Goal: Task Accomplishment & Management: Use online tool/utility

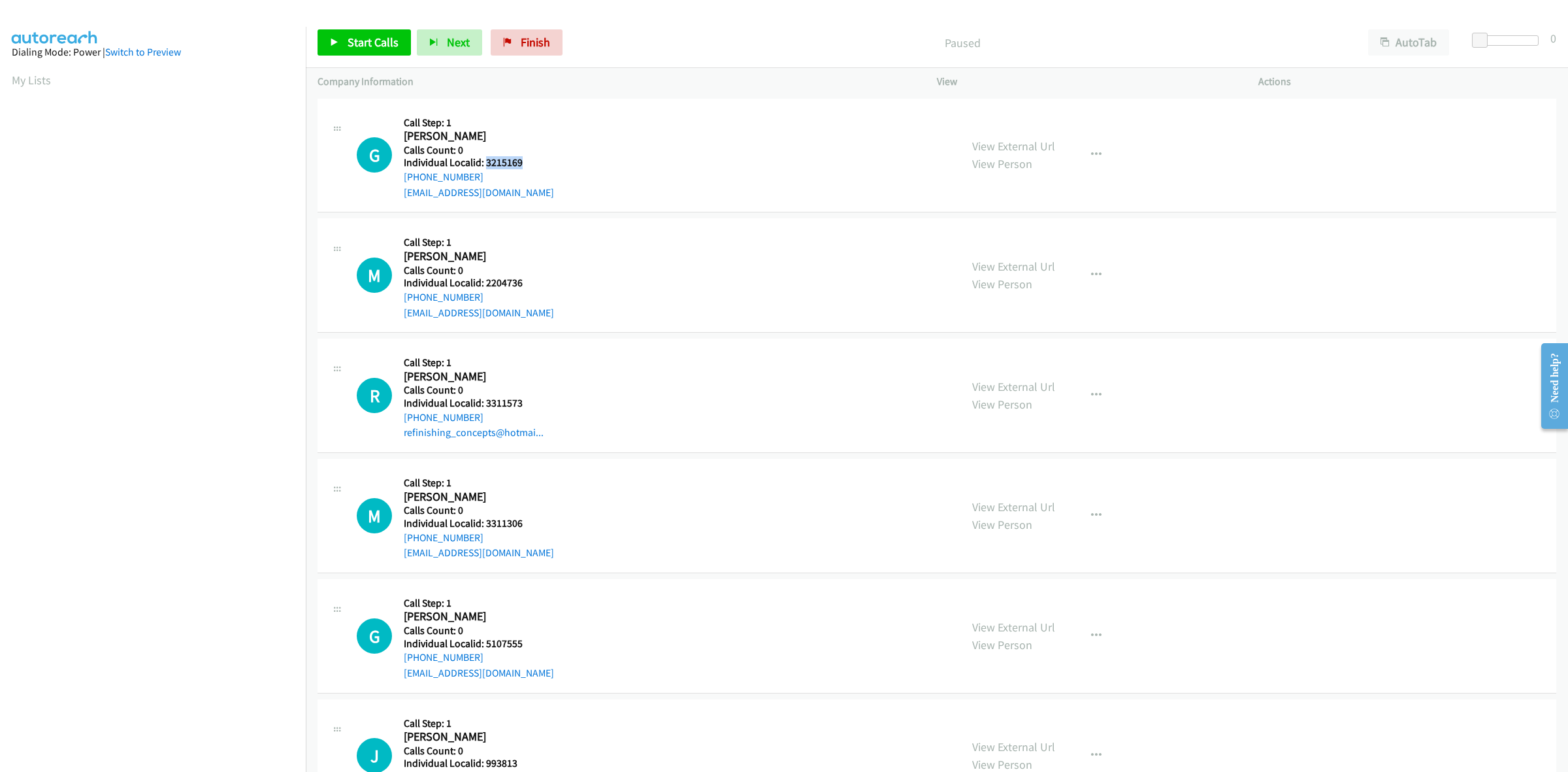
drag, startPoint x: 520, startPoint y: 163, endPoint x: 485, endPoint y: 162, distance: 35.0
click at [485, 162] on h5 "Individual Localid: 3215169" at bounding box center [479, 163] width 151 height 13
copy h5 "3215169"
drag, startPoint x: 450, startPoint y: 174, endPoint x: 398, endPoint y: 178, distance: 52.2
click at [398, 178] on div "G Callback Scheduled Call Step: 1 Gary Lamberton America/New_York Calls Count: …" at bounding box center [653, 155] width 592 height 90
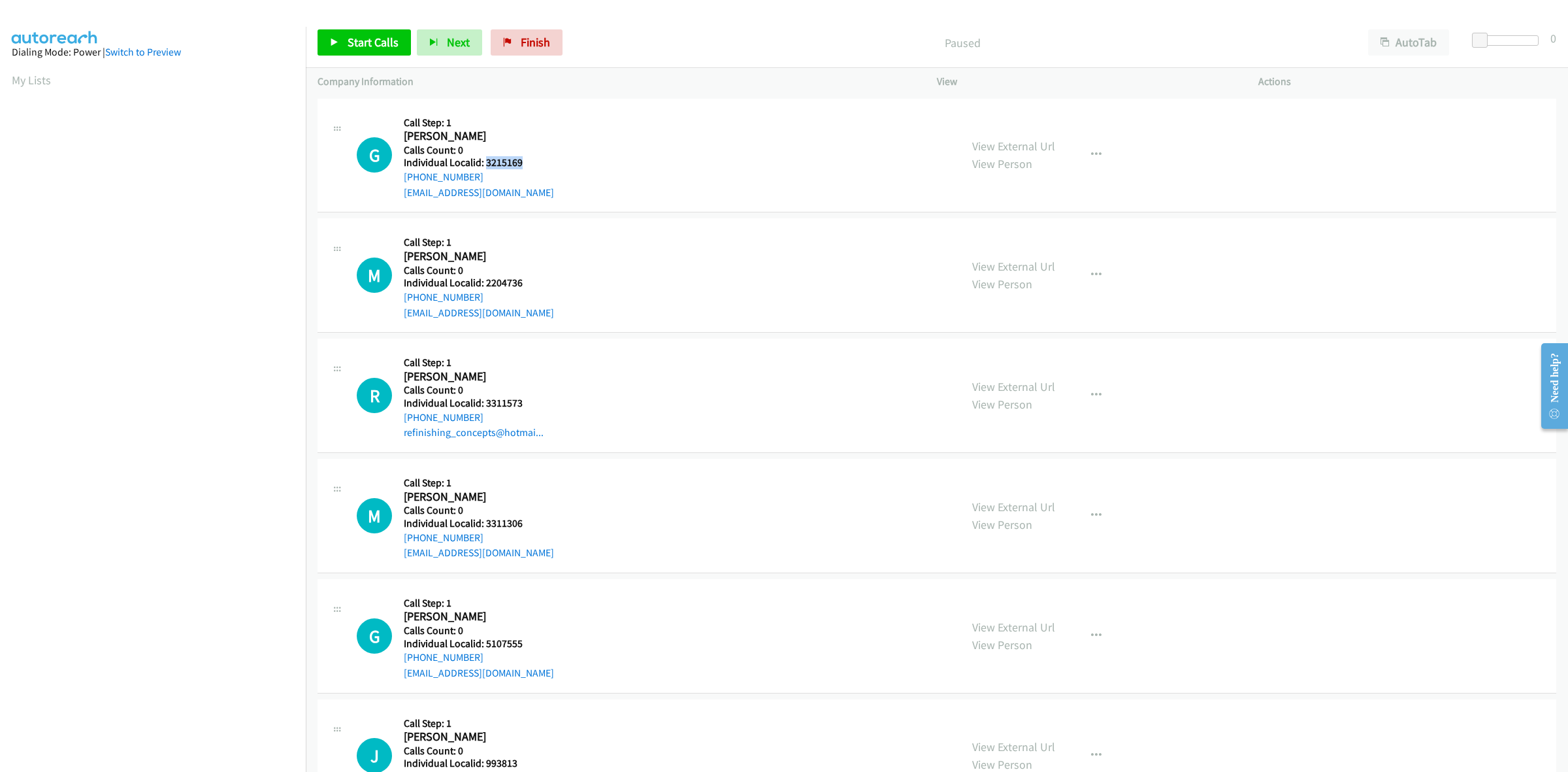
copy link "+1 518-407-9846"
drag, startPoint x: 527, startPoint y: 161, endPoint x: 484, endPoint y: 165, distance: 43.2
click at [484, 165] on h5 "Individual Localid: 3215169" at bounding box center [479, 163] width 151 height 13
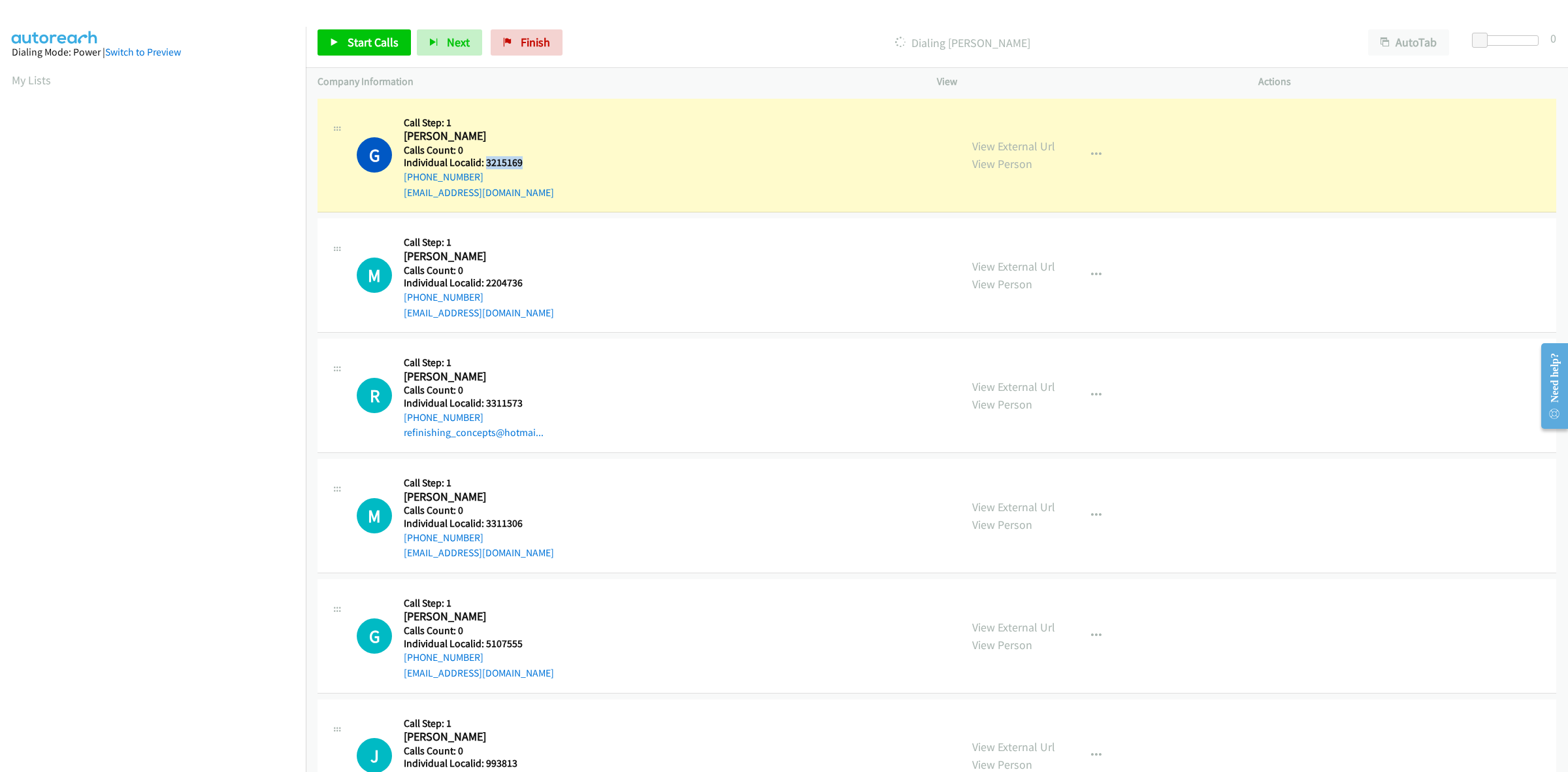
copy h5 "3215169"
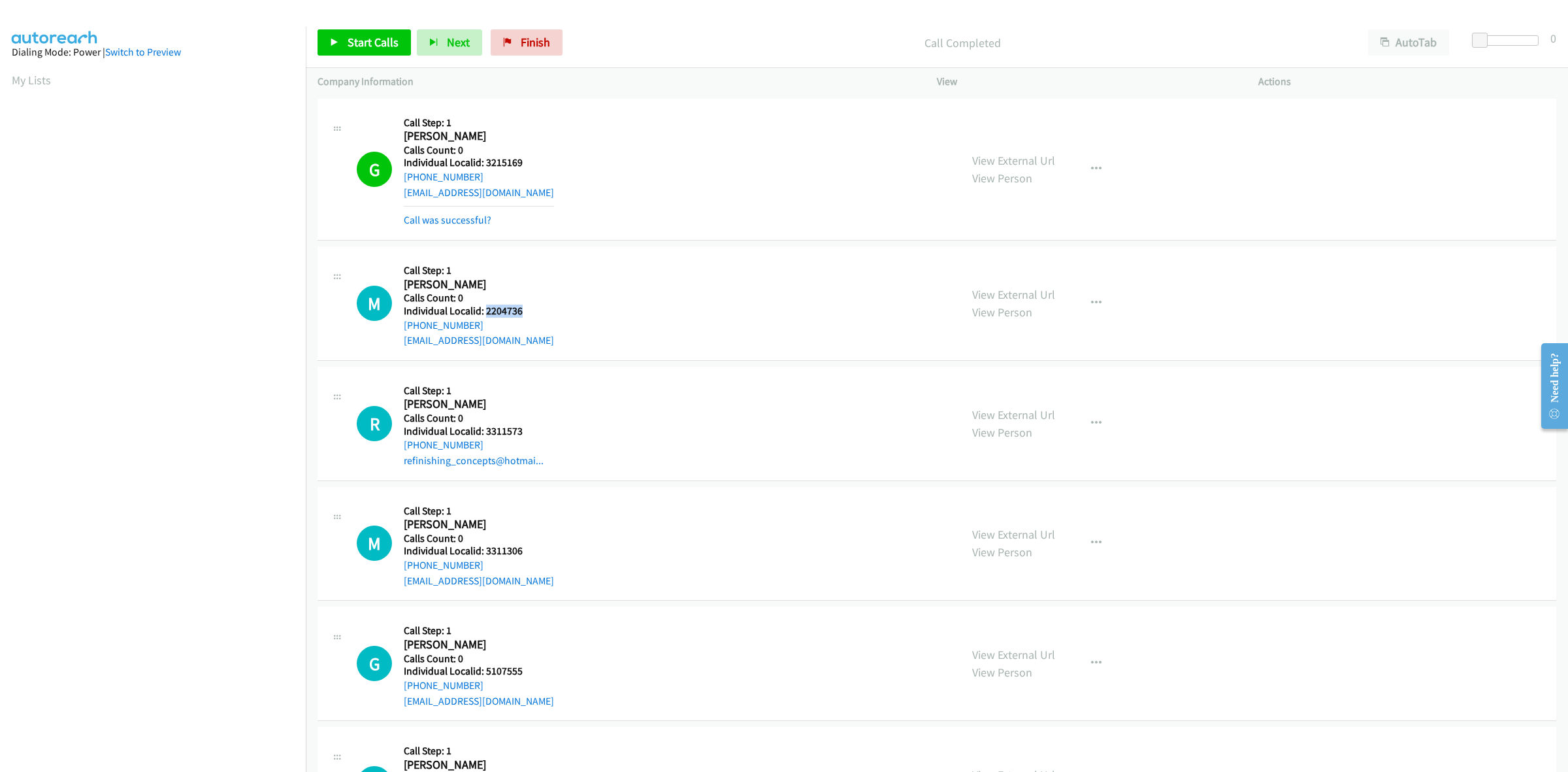
drag, startPoint x: 525, startPoint y: 308, endPoint x: 485, endPoint y: 309, distance: 40.0
click at [485, 309] on h5 "Individual Localid: 2204736" at bounding box center [479, 311] width 151 height 13
copy h5 "2204736"
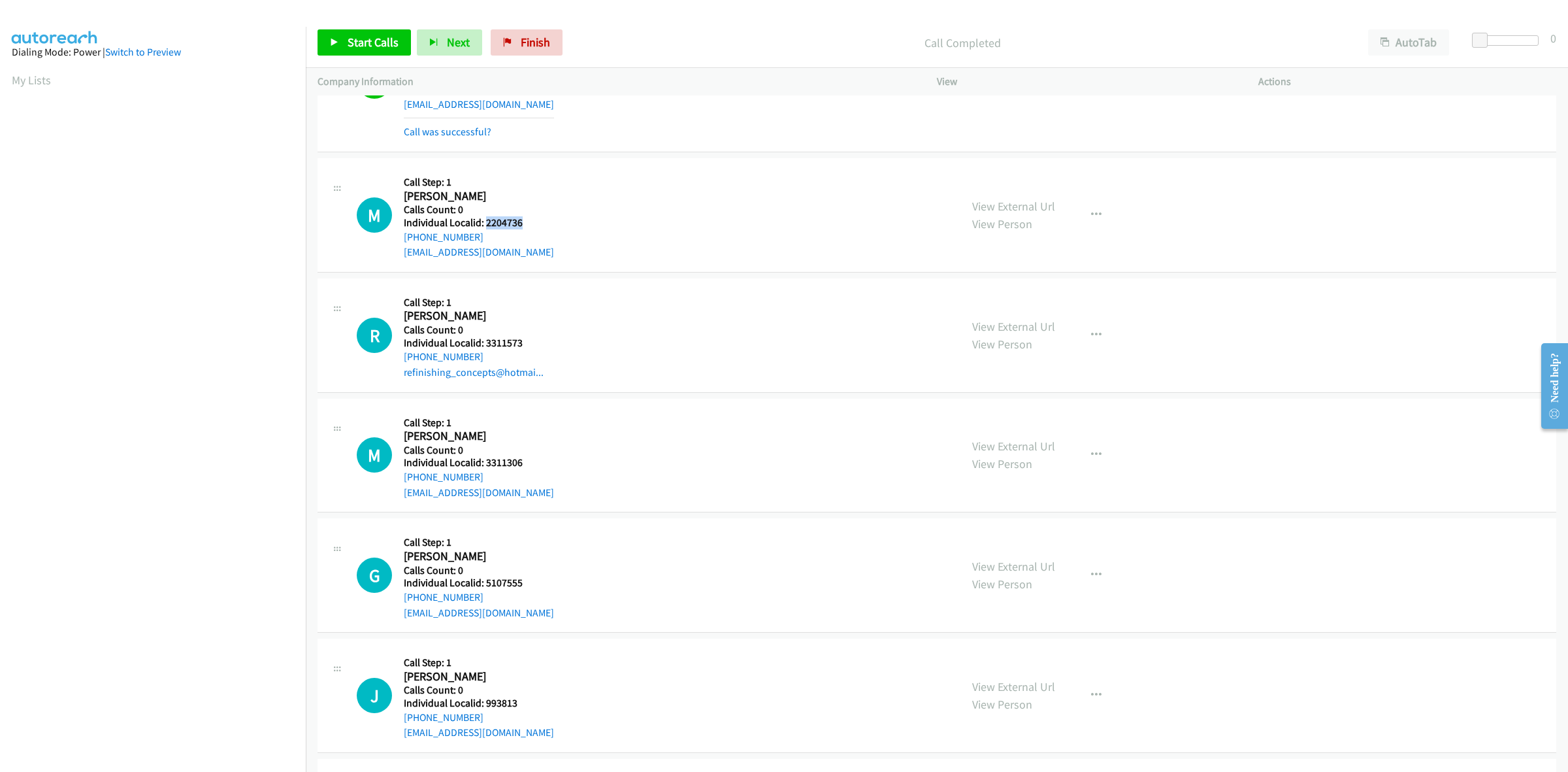
scroll to position [102, 0]
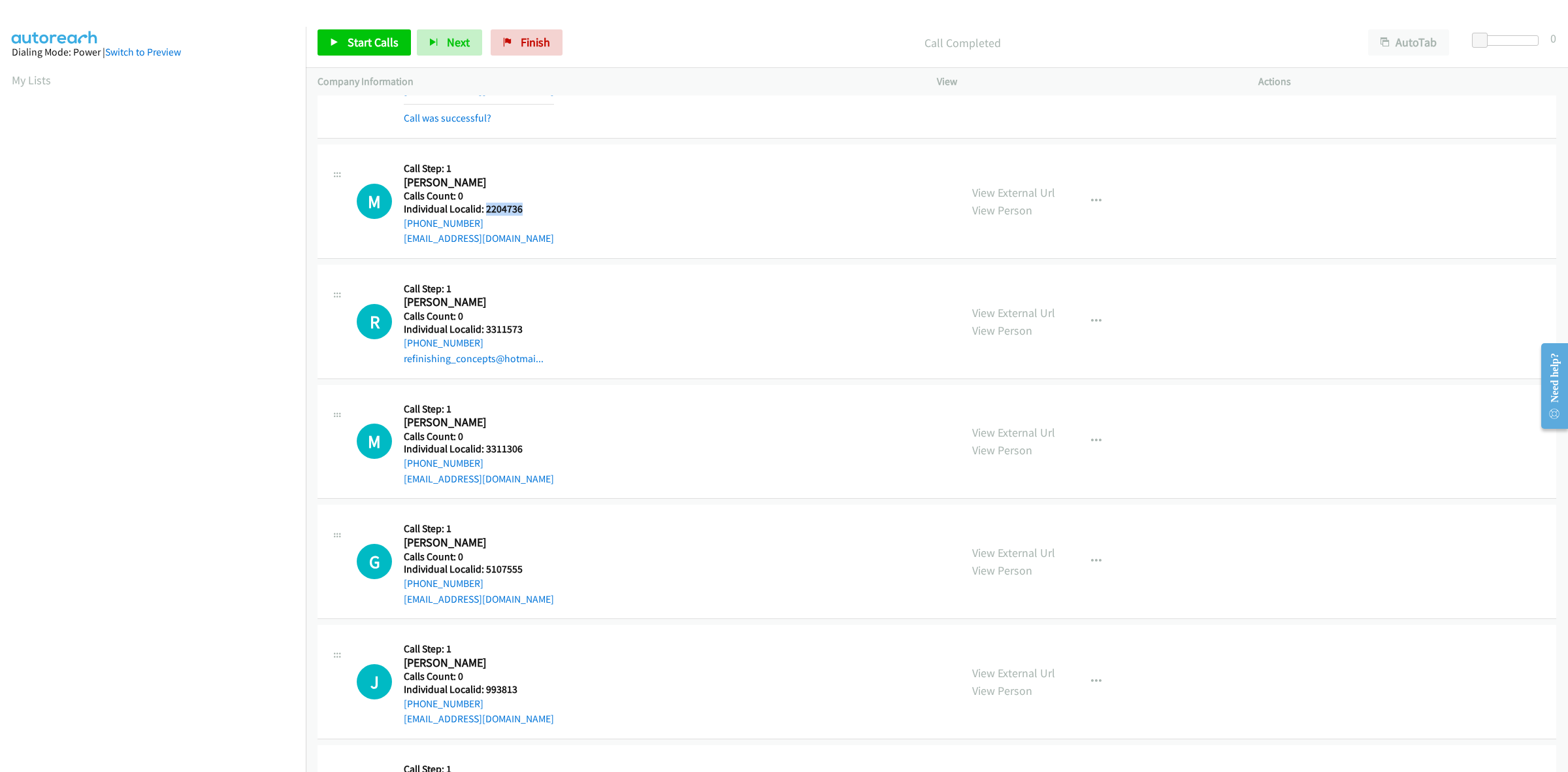
drag, startPoint x: 478, startPoint y: 219, endPoint x: 398, endPoint y: 225, distance: 80.2
click at [398, 225] on div "M Callback Scheduled Call Step: 1 Maverick Martin America/New_York Calls Count:…" at bounding box center [653, 201] width 592 height 90
copy link "+1 404-886-2342"
drag, startPoint x: 528, startPoint y: 211, endPoint x: 485, endPoint y: 210, distance: 43.0
click at [485, 210] on h5 "Individual Localid: 2204736" at bounding box center [479, 209] width 151 height 13
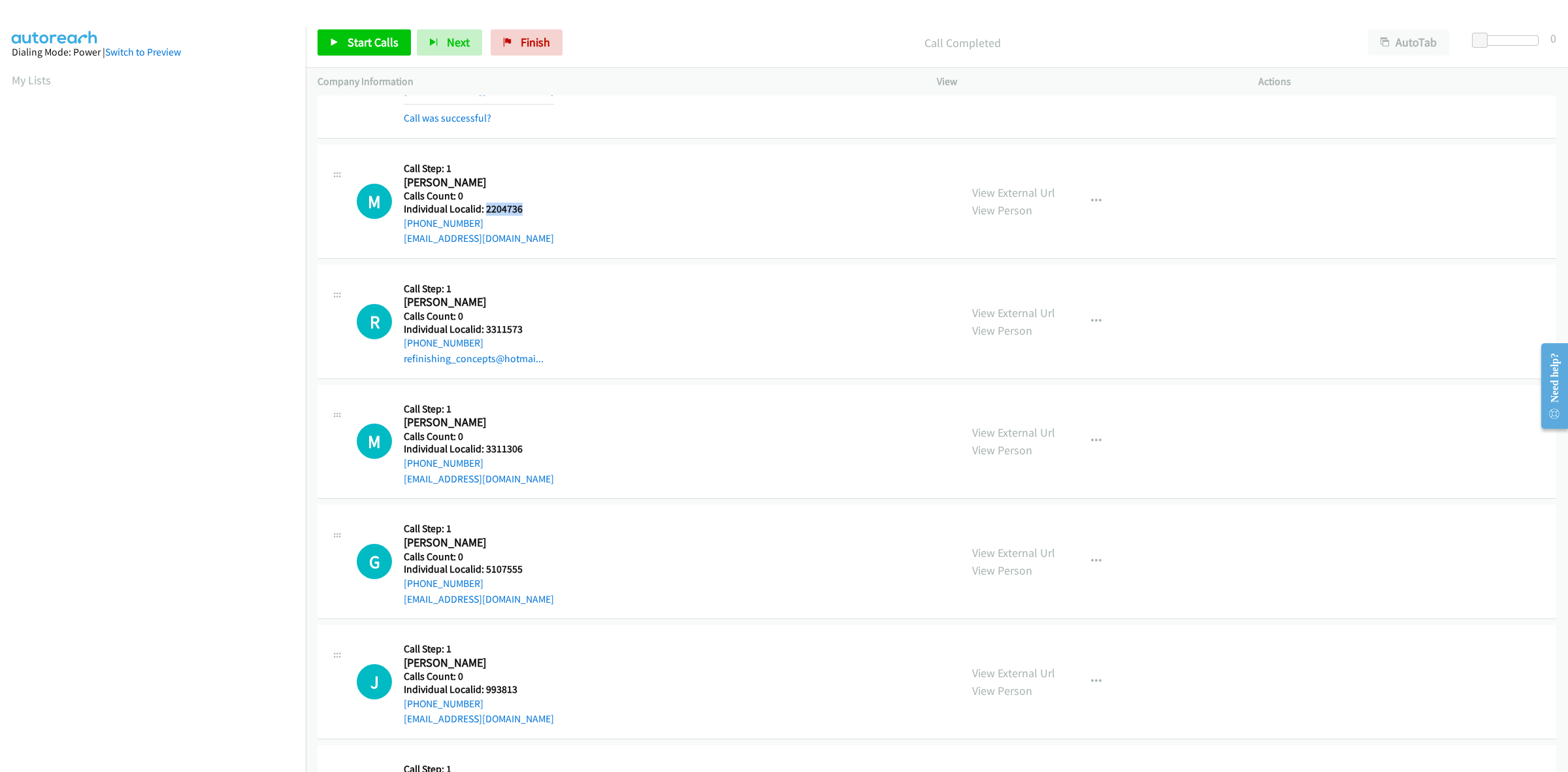
copy h5 "2204736"
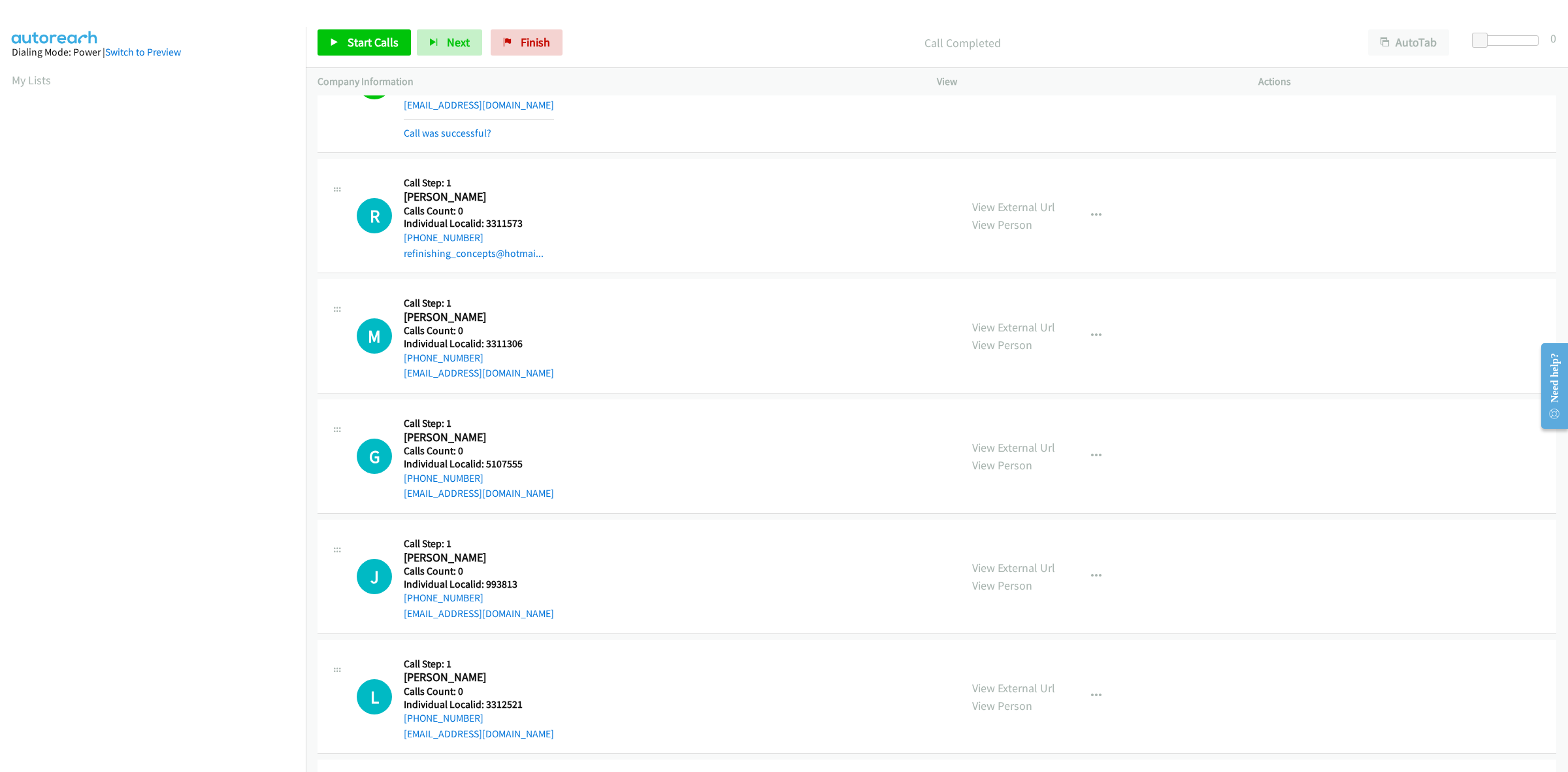
scroll to position [245, 0]
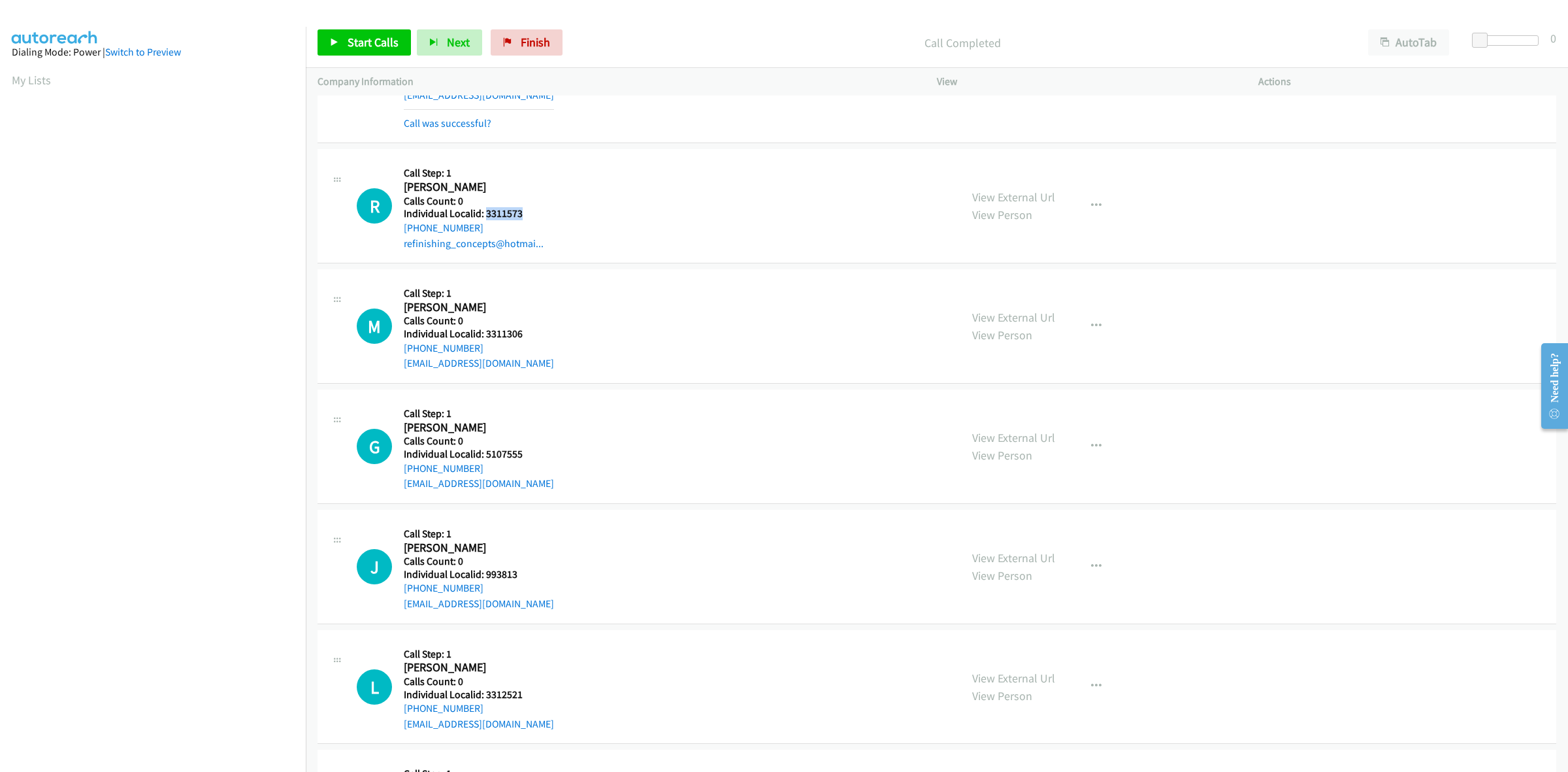
drag, startPoint x: 523, startPoint y: 213, endPoint x: 487, endPoint y: 213, distance: 36.0
click at [487, 213] on h5 "Individual Localid: 3311573" at bounding box center [473, 213] width 140 height 13
copy h5 "3311573"
drag, startPoint x: 484, startPoint y: 231, endPoint x: 395, endPoint y: 232, distance: 89.0
click at [395, 232] on div "R Callback Scheduled Call Step: 1 Rich Palmer America/Toronto Calls Count: 0 In…" at bounding box center [653, 205] width 592 height 90
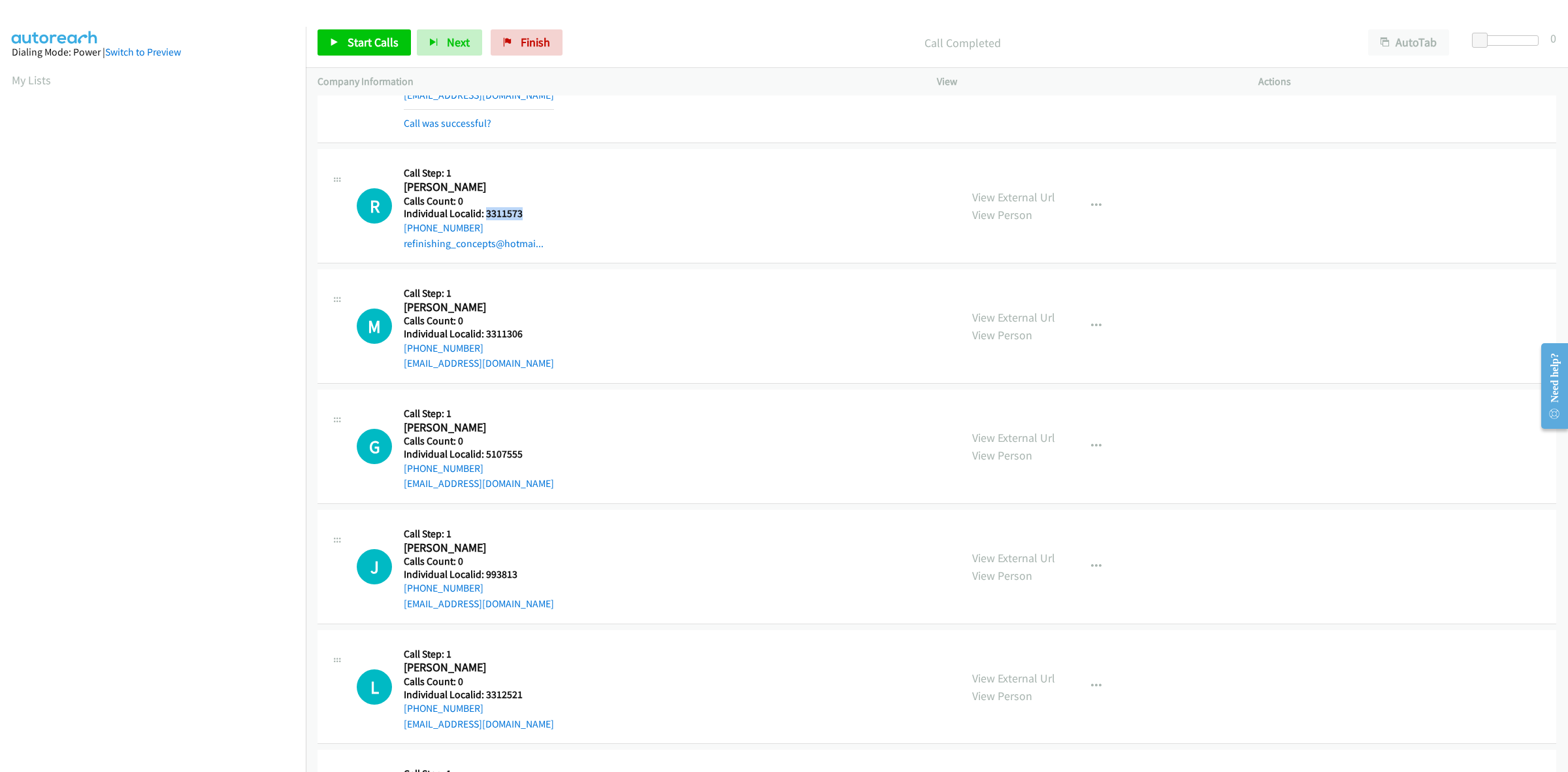
copy link "+1 519-331-7361"
drag, startPoint x: 520, startPoint y: 213, endPoint x: 485, endPoint y: 210, distance: 35.1
click at [485, 210] on h5 "Individual Localid: 3311573" at bounding box center [473, 213] width 140 height 13
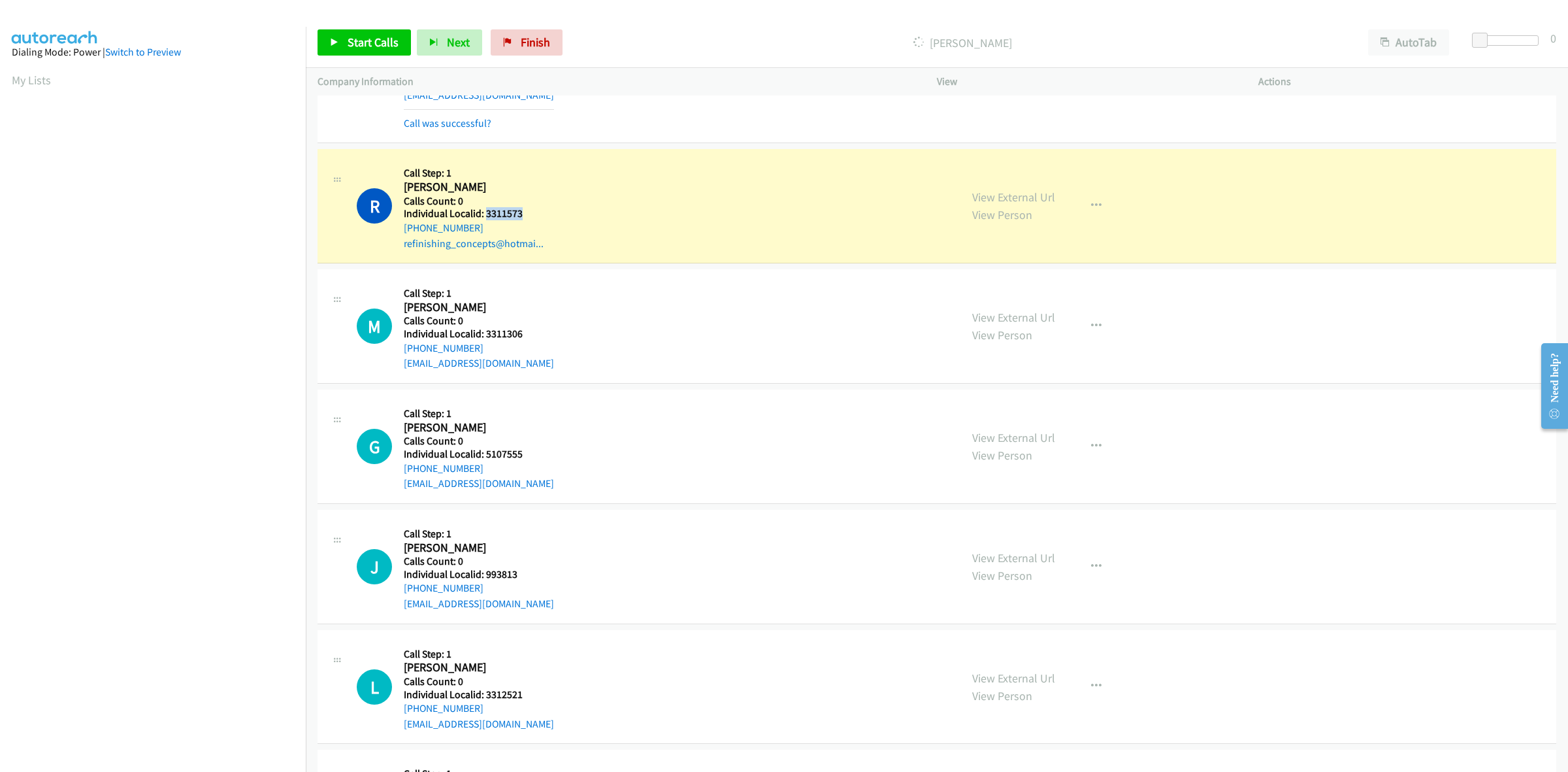
copy h5 "3311573"
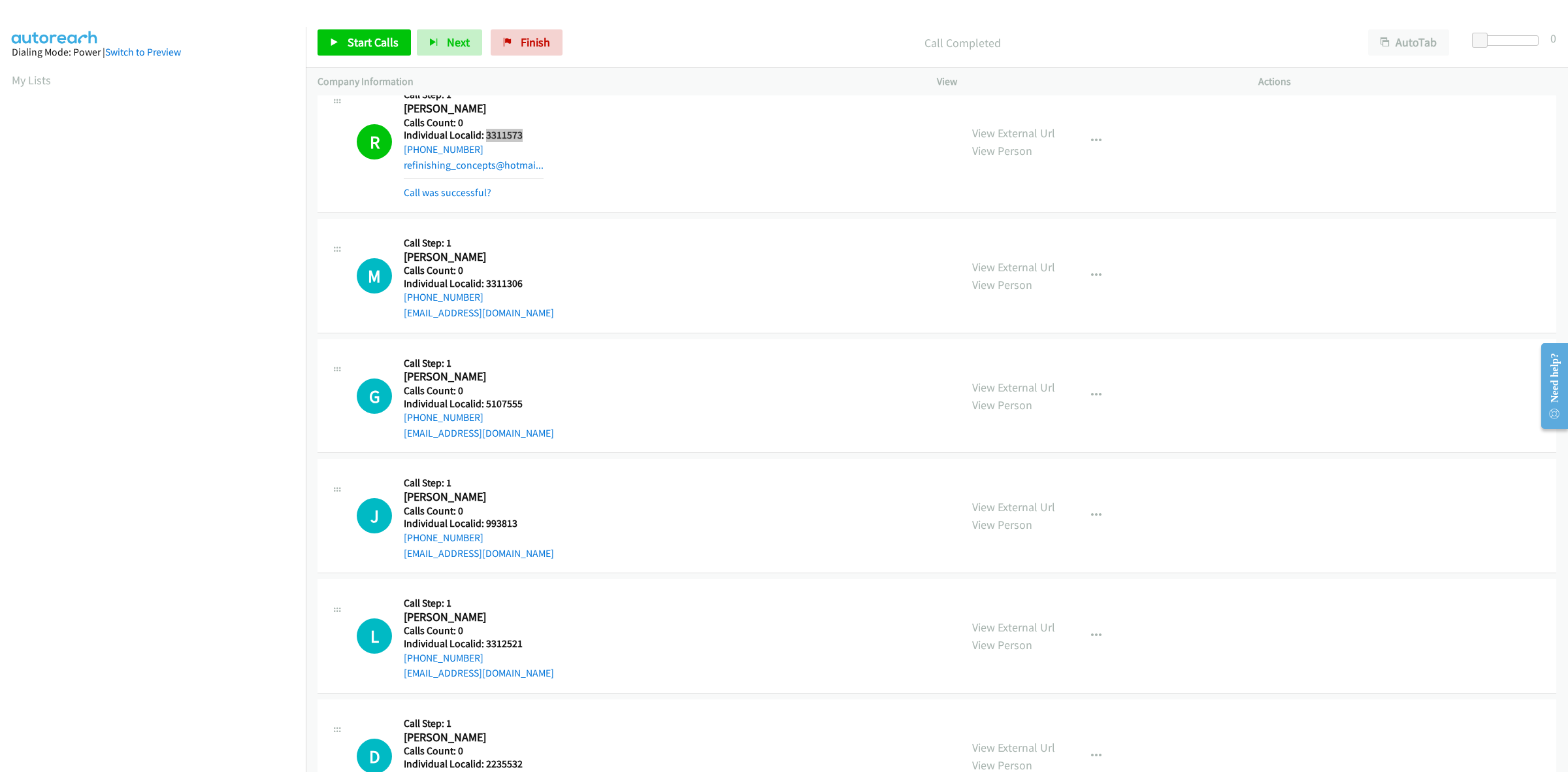
scroll to position [347, 0]
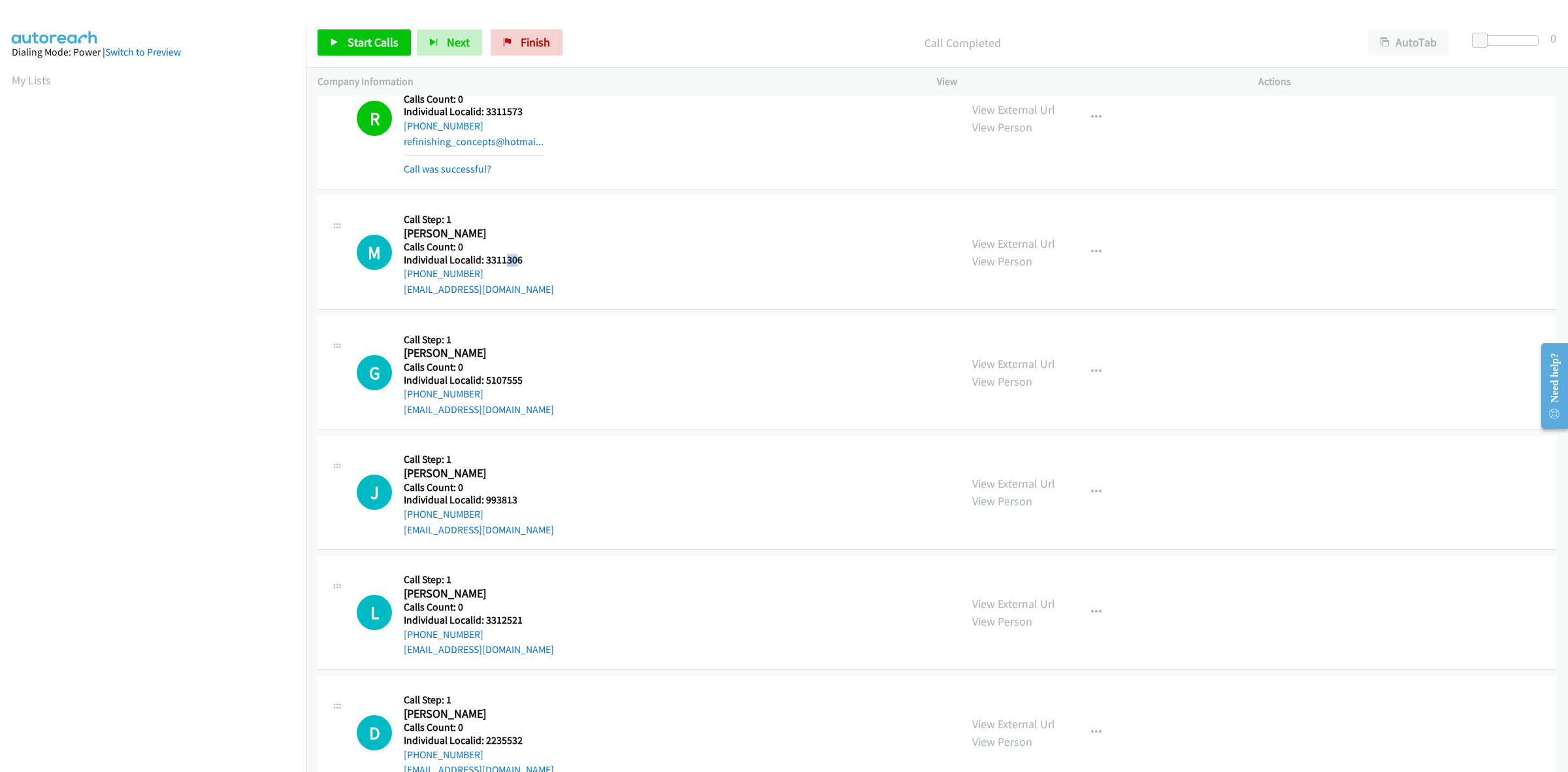
drag, startPoint x: 517, startPoint y: 256, endPoint x: 502, endPoint y: 257, distance: 15.0
click at [502, 257] on h5 "Individual Localid: 3311306" at bounding box center [479, 260] width 151 height 13
drag, startPoint x: 524, startPoint y: 262, endPoint x: 482, endPoint y: 257, distance: 42.3
click at [482, 257] on h5 "Individual Localid: 3311306" at bounding box center [479, 260] width 151 height 13
copy h5 "3311306"
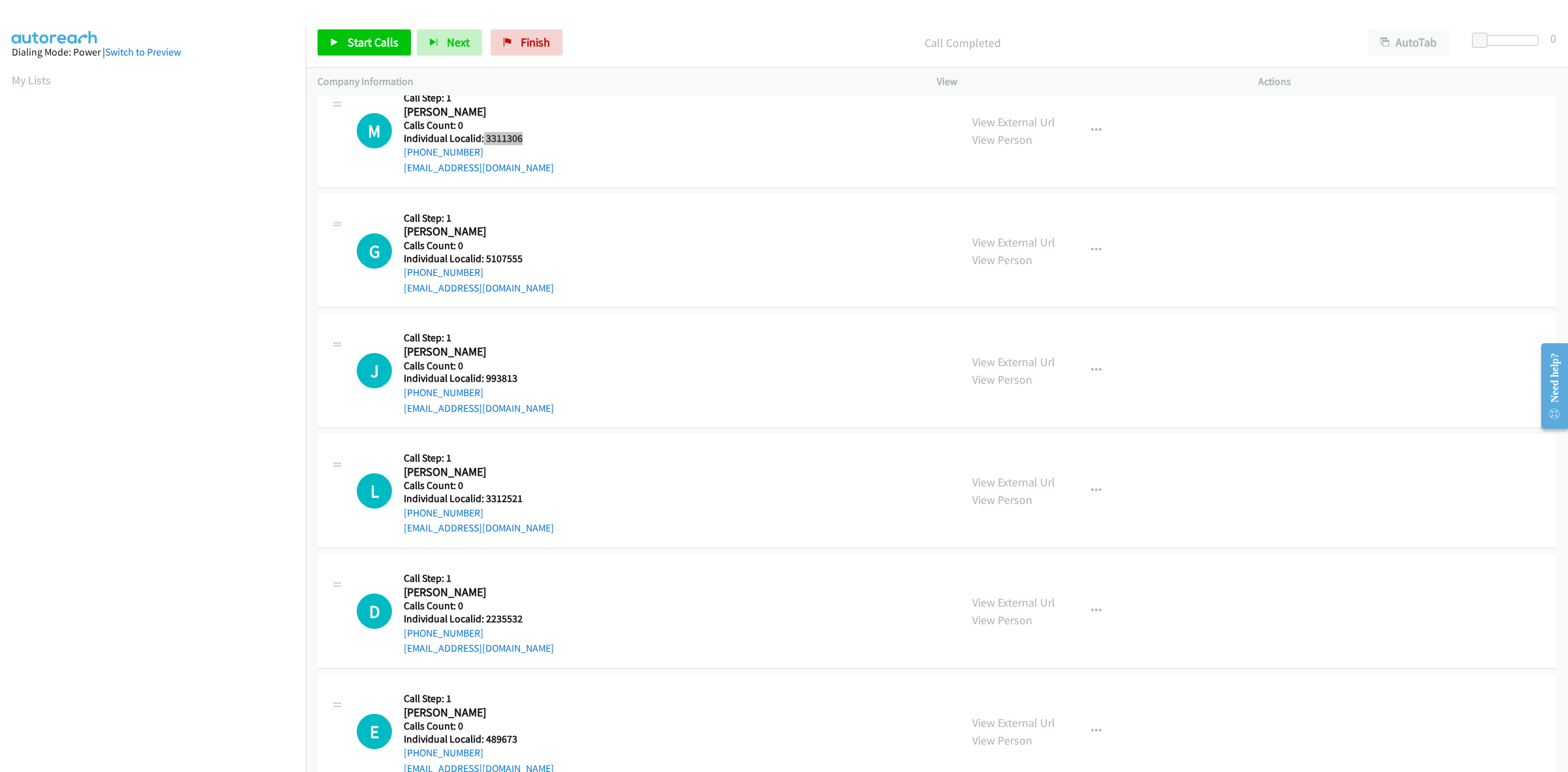
scroll to position [469, 0]
drag, startPoint x: 518, startPoint y: 257, endPoint x: 485, endPoint y: 262, distance: 33.4
click at [485, 262] on h5 "Individual Localid: 5107555" at bounding box center [479, 258] width 151 height 13
click at [675, 316] on div "J Callback Scheduled Call Step: 1 Jay Bruley America/Los_Angeles Calls Count: 0…" at bounding box center [936, 370] width 1239 height 114
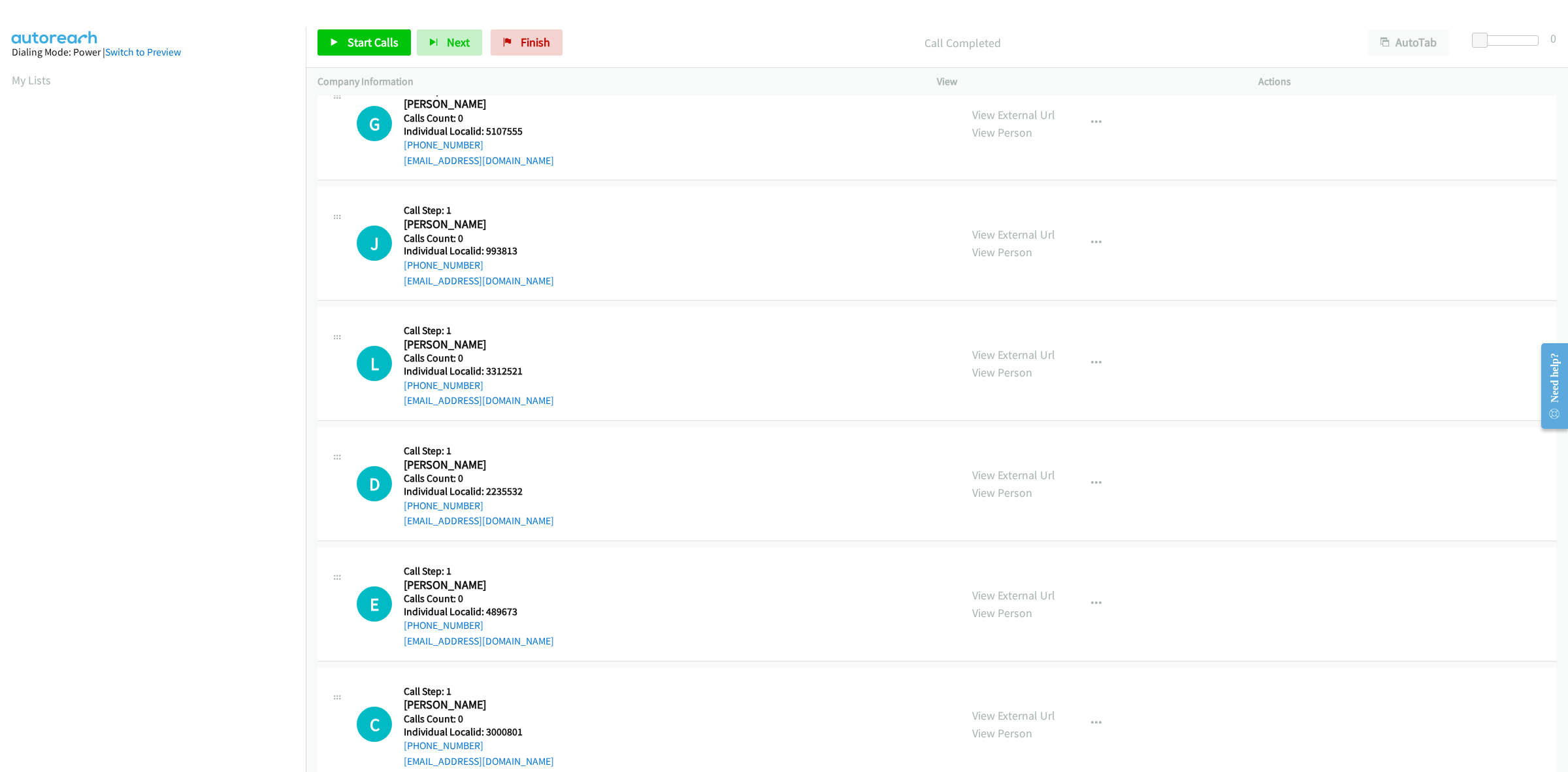
scroll to position [613, 0]
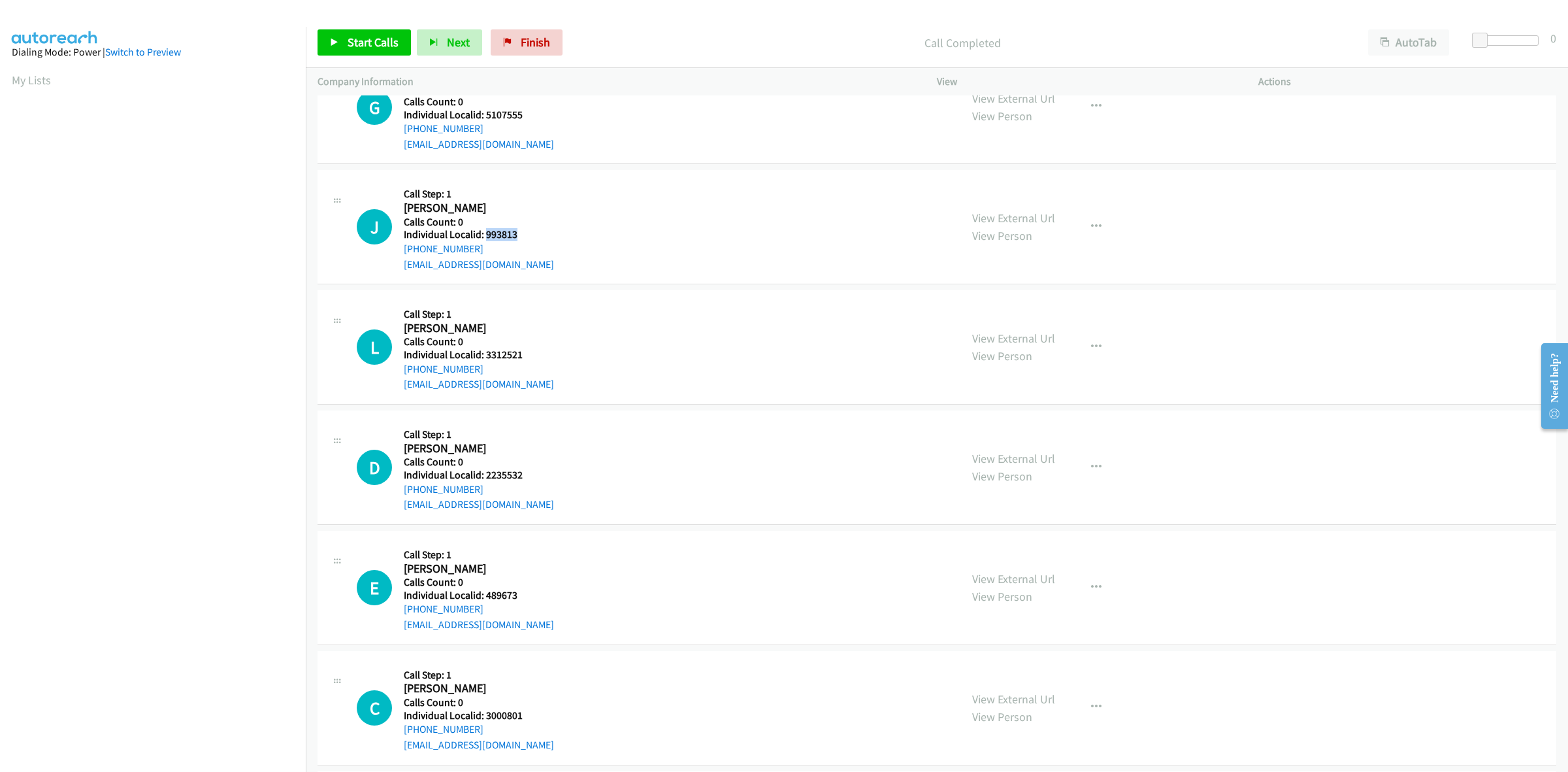
drag, startPoint x: 510, startPoint y: 232, endPoint x: 487, endPoint y: 236, distance: 23.3
click at [487, 236] on h5 "Individual Localid: 993813" at bounding box center [479, 235] width 151 height 13
click at [632, 242] on div "J Callback Scheduled Call Step: 1 Jay Bruley America/Los_Angeles Calls Count: 0…" at bounding box center [653, 227] width 592 height 90
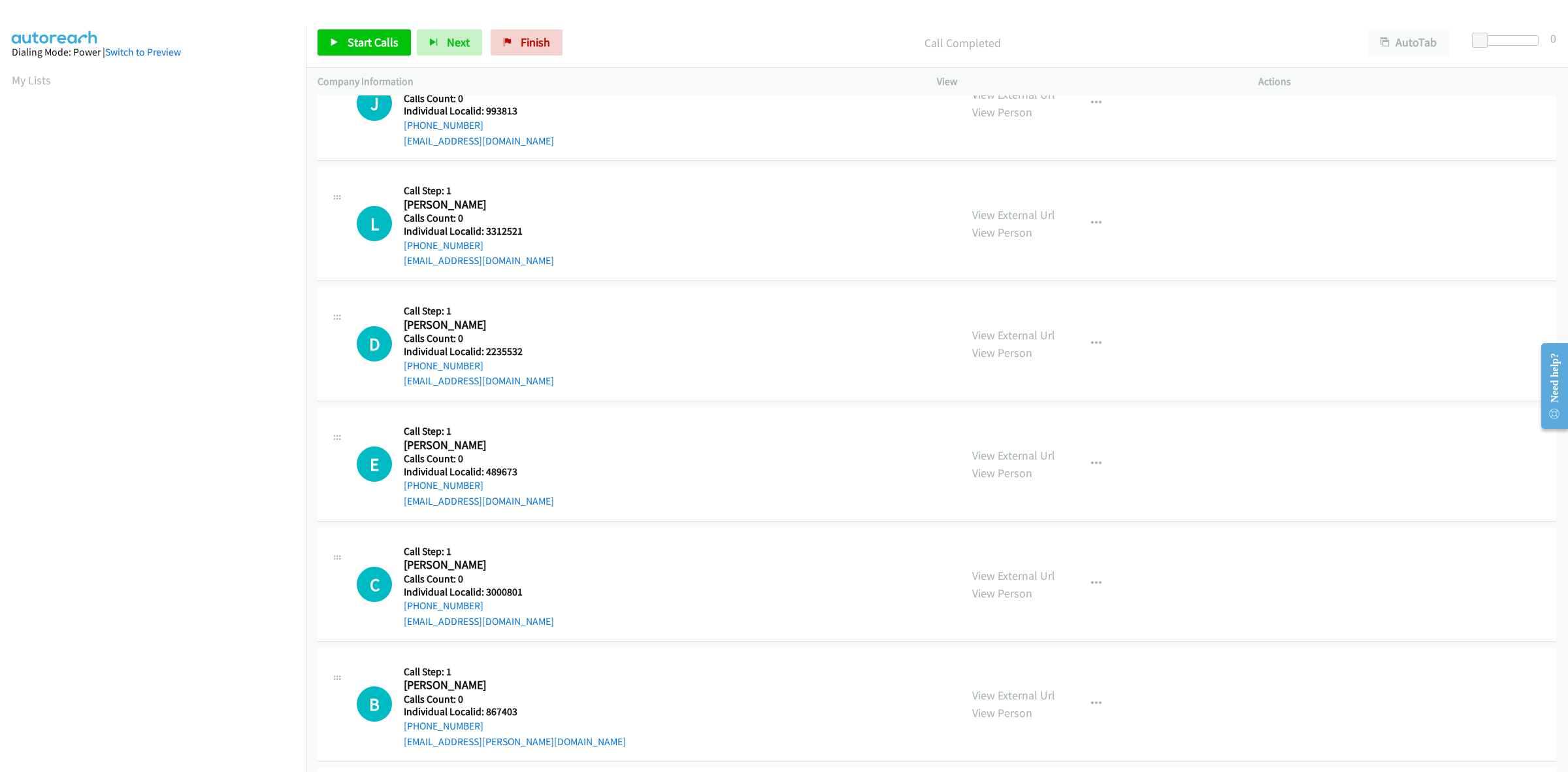
scroll to position [755, 0]
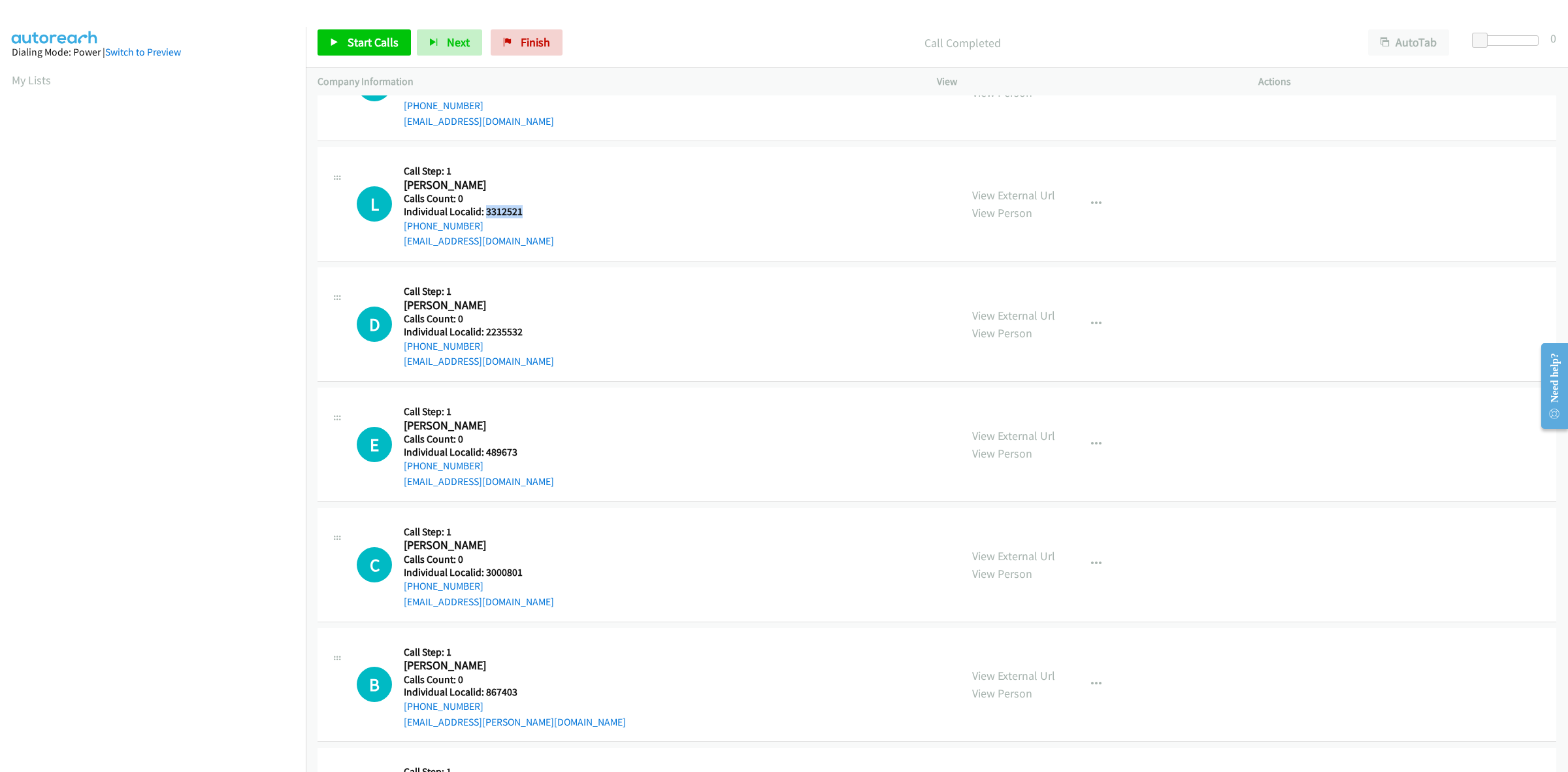
drag, startPoint x: 523, startPoint y: 211, endPoint x: 485, endPoint y: 213, distance: 38.1
click at [485, 213] on h5 "Individual Localid: 3312521" at bounding box center [479, 212] width 151 height 13
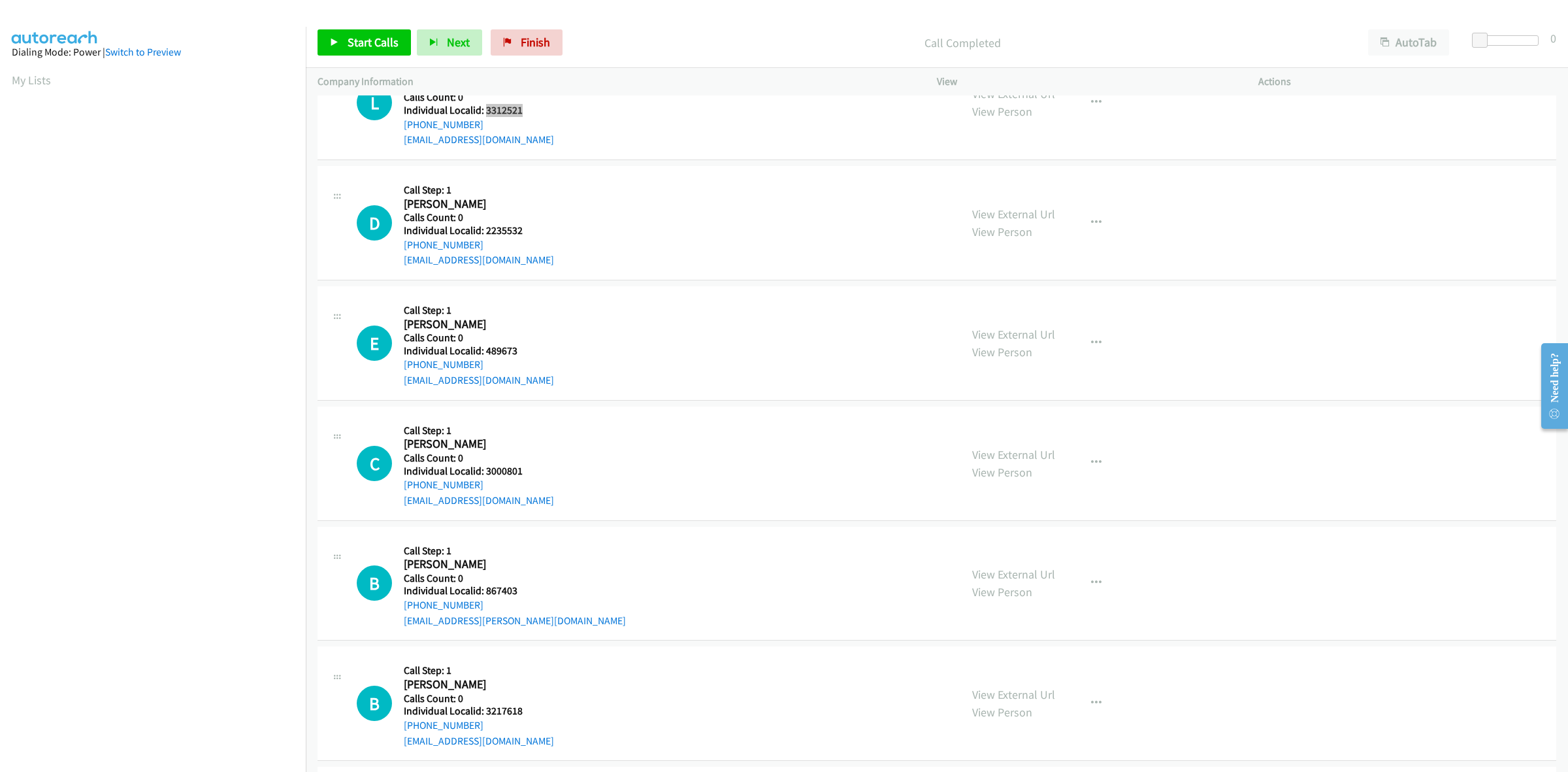
scroll to position [878, 0]
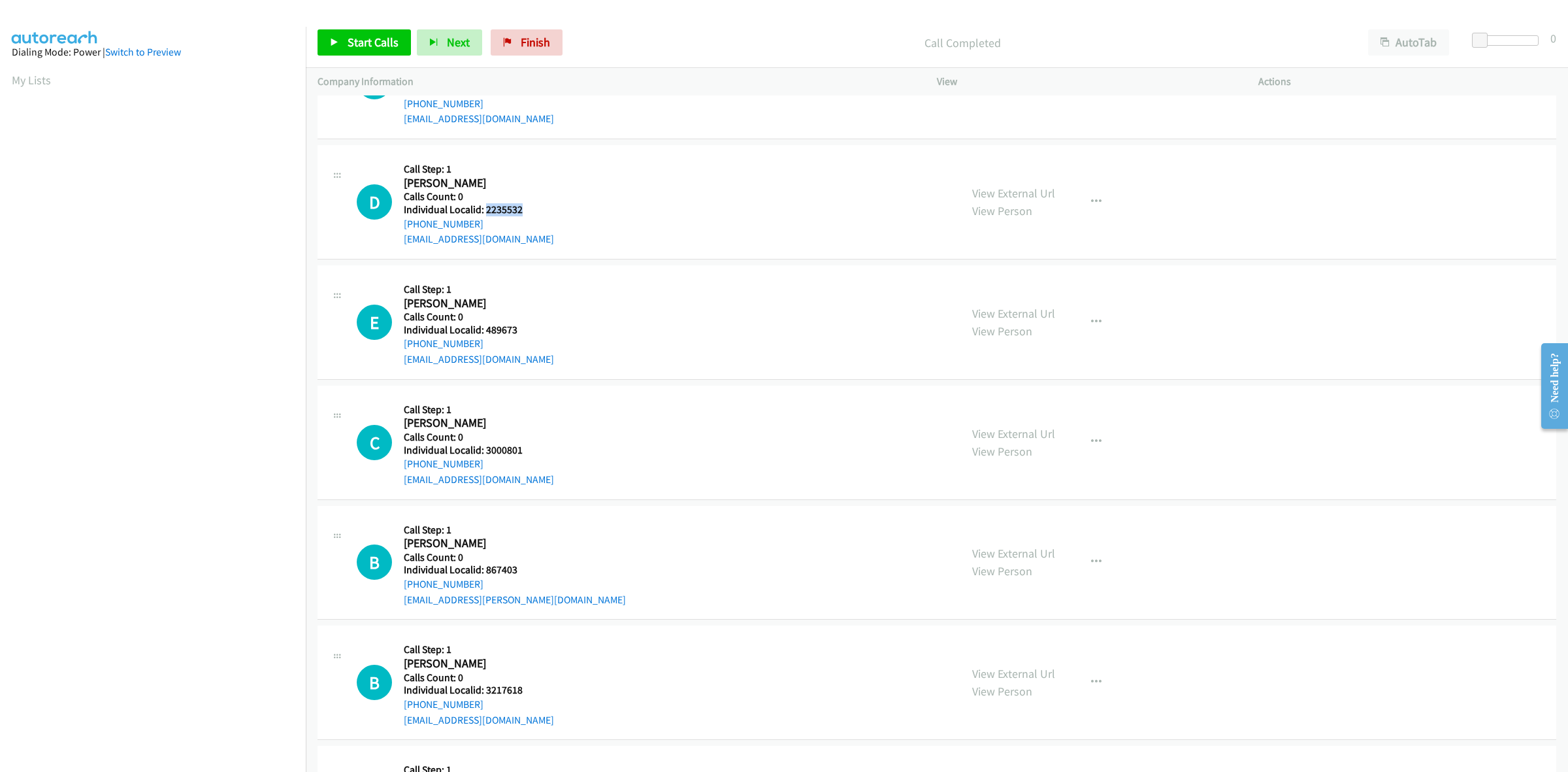
drag, startPoint x: 528, startPoint y: 207, endPoint x: 485, endPoint y: 208, distance: 43.0
click at [485, 208] on h5 "Individual Localid: 2235532" at bounding box center [479, 210] width 151 height 13
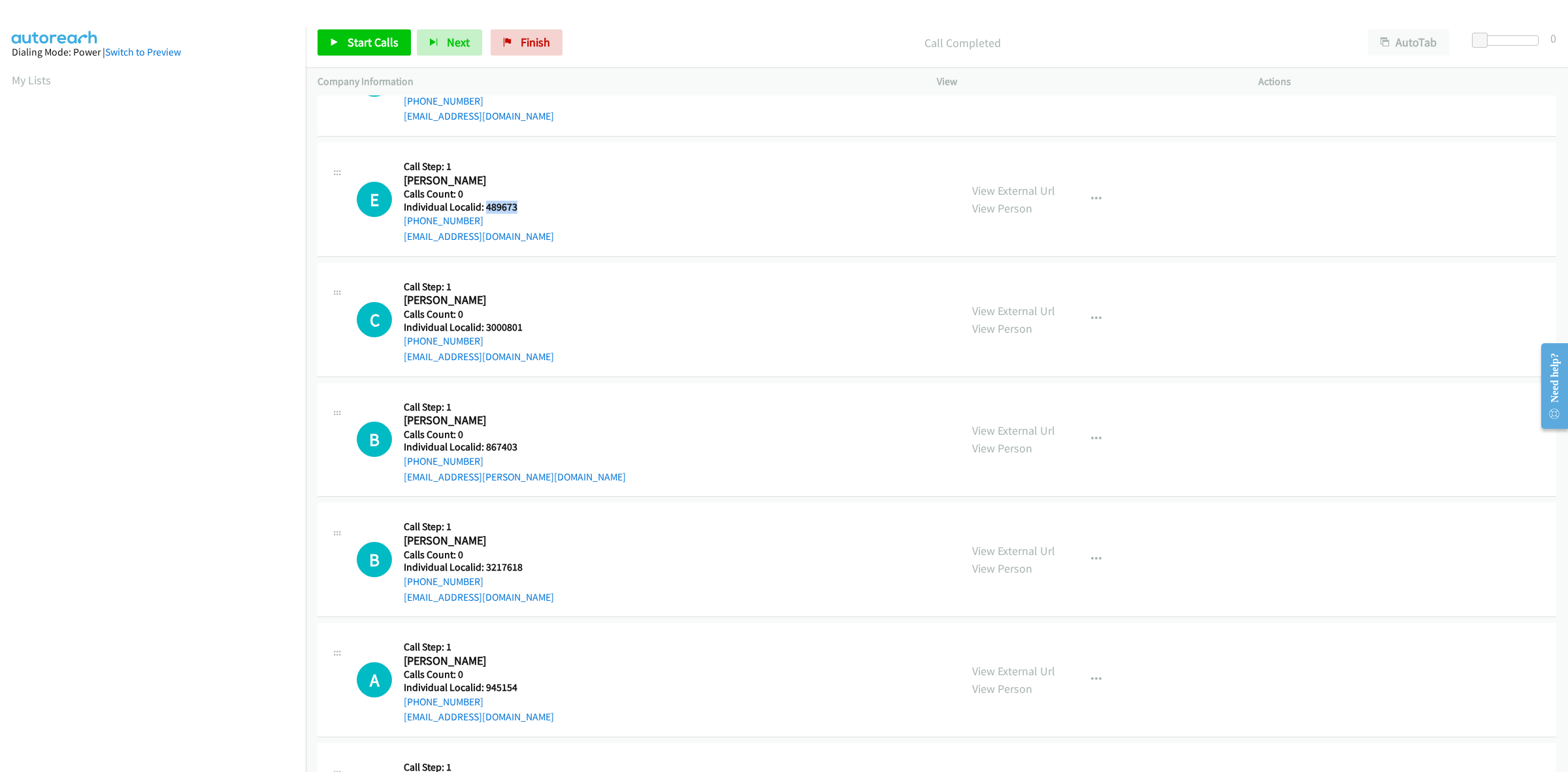
drag, startPoint x: 501, startPoint y: 201, endPoint x: 487, endPoint y: 204, distance: 14.3
click at [487, 204] on h5 "Individual Localid: 489673" at bounding box center [479, 207] width 151 height 13
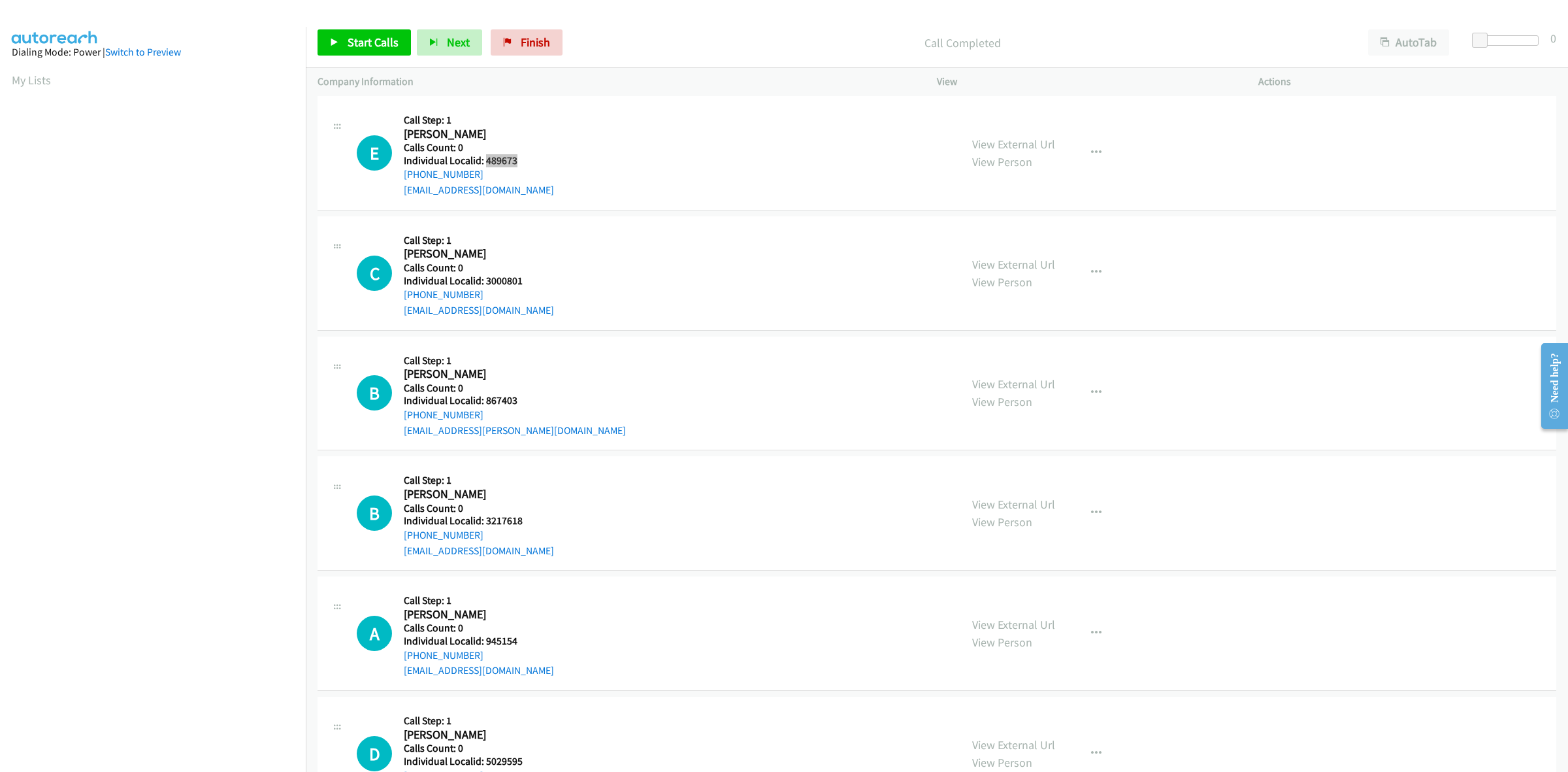
scroll to position [1164, 0]
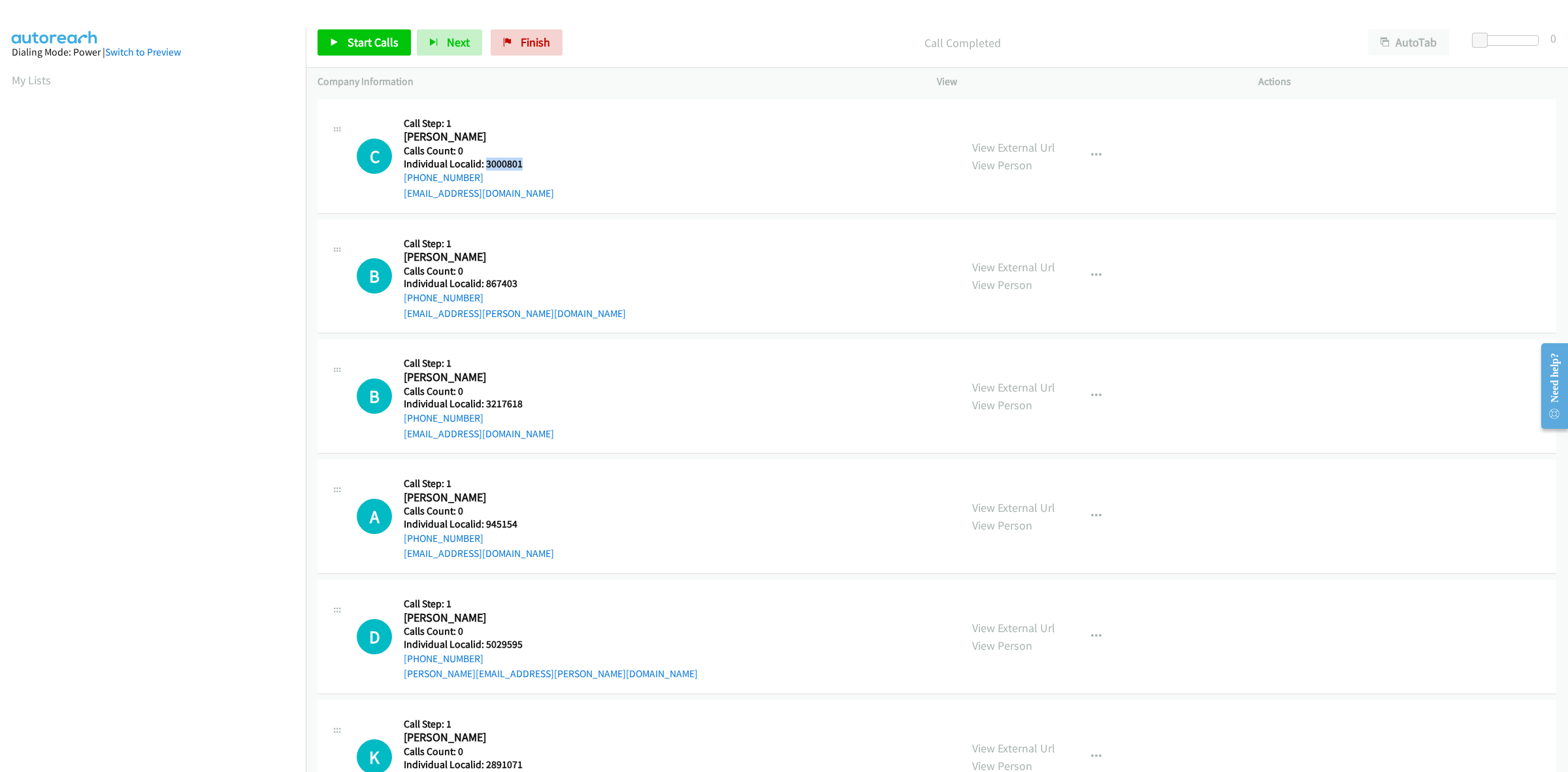
drag, startPoint x: 513, startPoint y: 162, endPoint x: 485, endPoint y: 167, distance: 28.4
click at [485, 167] on h5 "Individual Localid: 3000801" at bounding box center [479, 164] width 151 height 13
drag, startPoint x: 696, startPoint y: 164, endPoint x: 659, endPoint y: 178, distance: 39.6
click at [696, 165] on div "C Callback Scheduled Call Step: 1 Colin Bylund America/Los_Angeles Calls Count:…" at bounding box center [653, 156] width 592 height 90
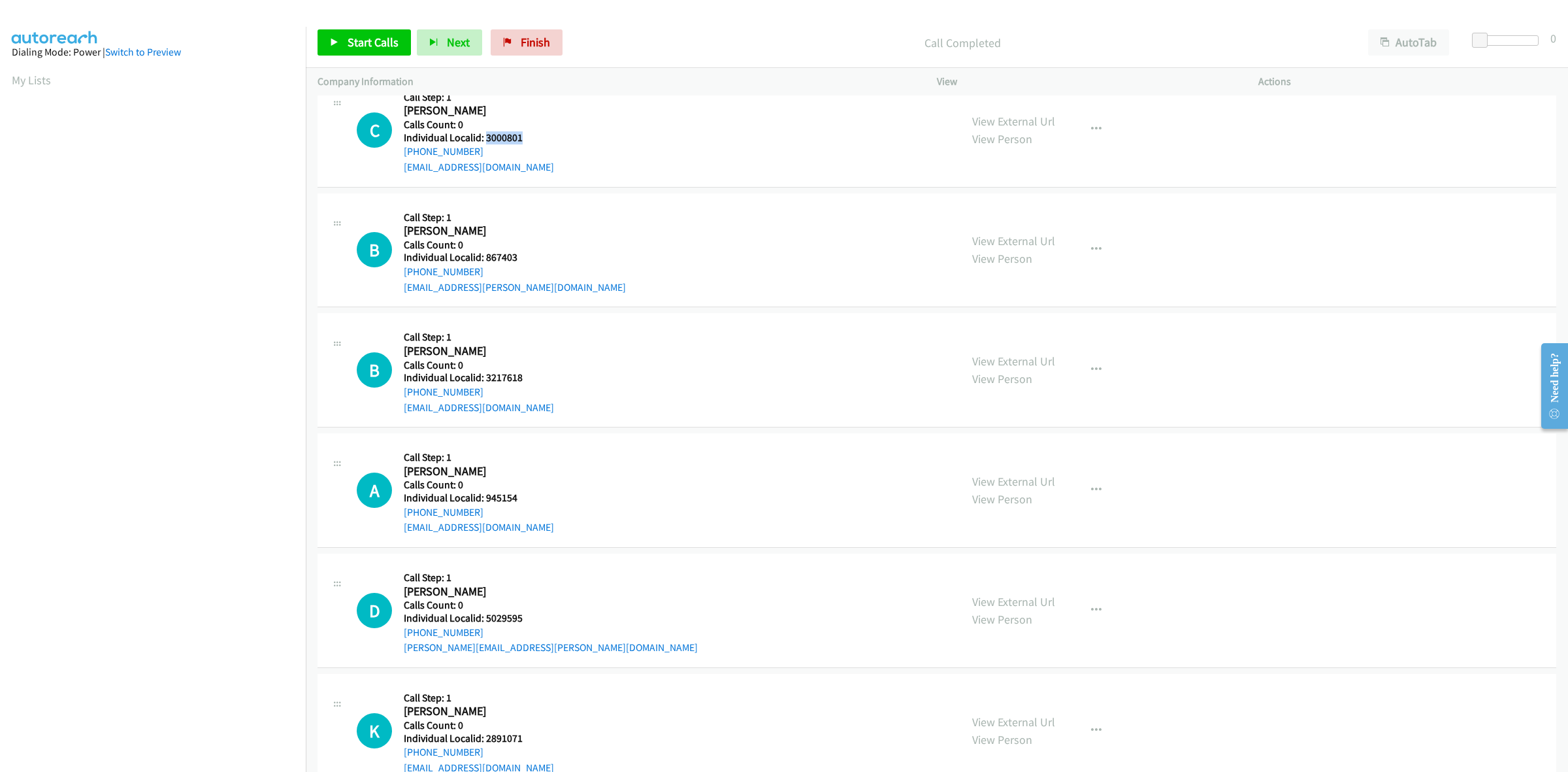
scroll to position [1225, 0]
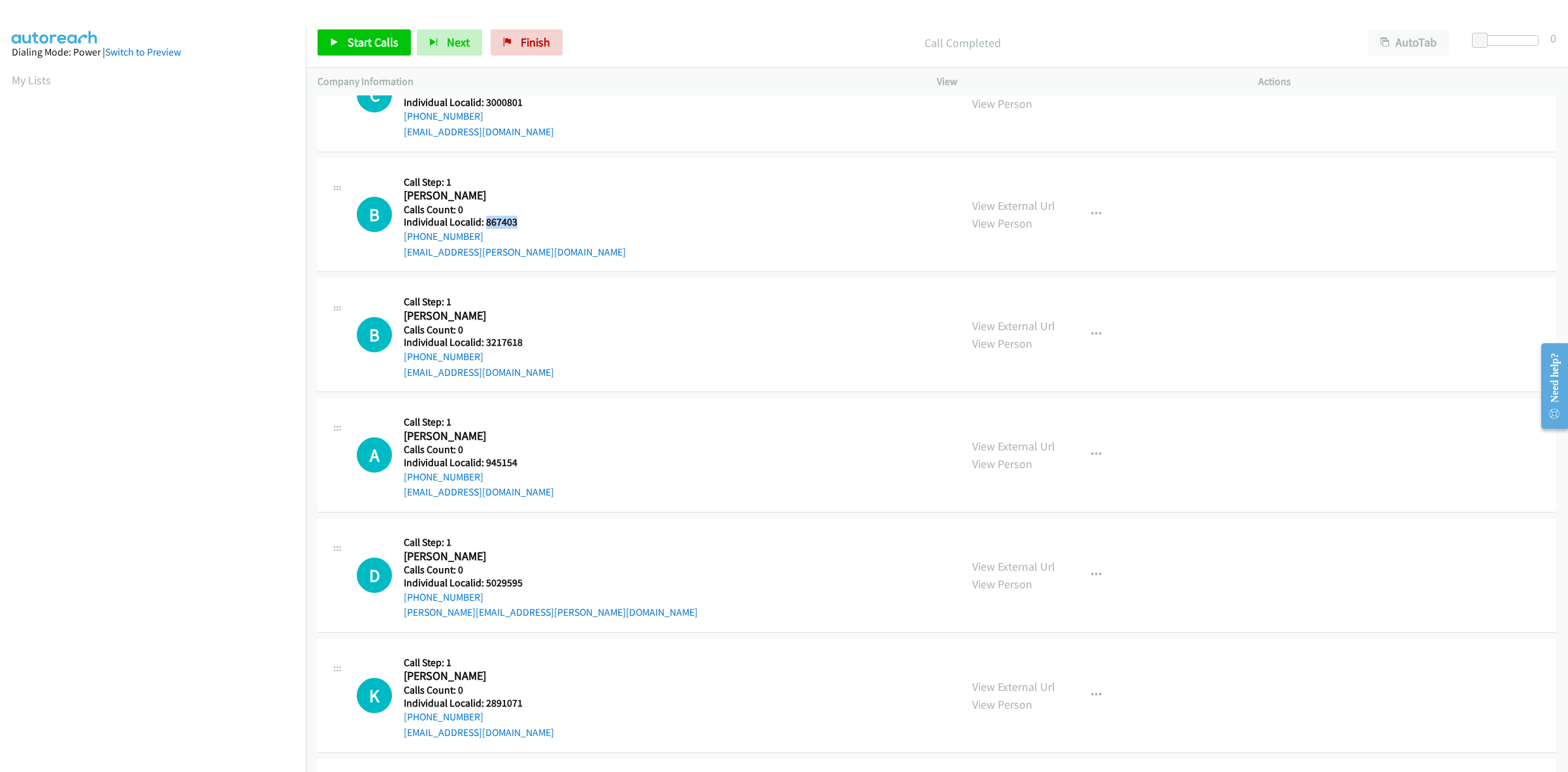
drag, startPoint x: 491, startPoint y: 223, endPoint x: 485, endPoint y: 224, distance: 6.1
click at [485, 224] on h5 "Individual Localid: 867403" at bounding box center [515, 222] width 222 height 13
click at [743, 251] on div "B Callback Scheduled Call Step: 1 Billy Maxwell America/Los_Angeles Calls Count…" at bounding box center [653, 214] width 592 height 90
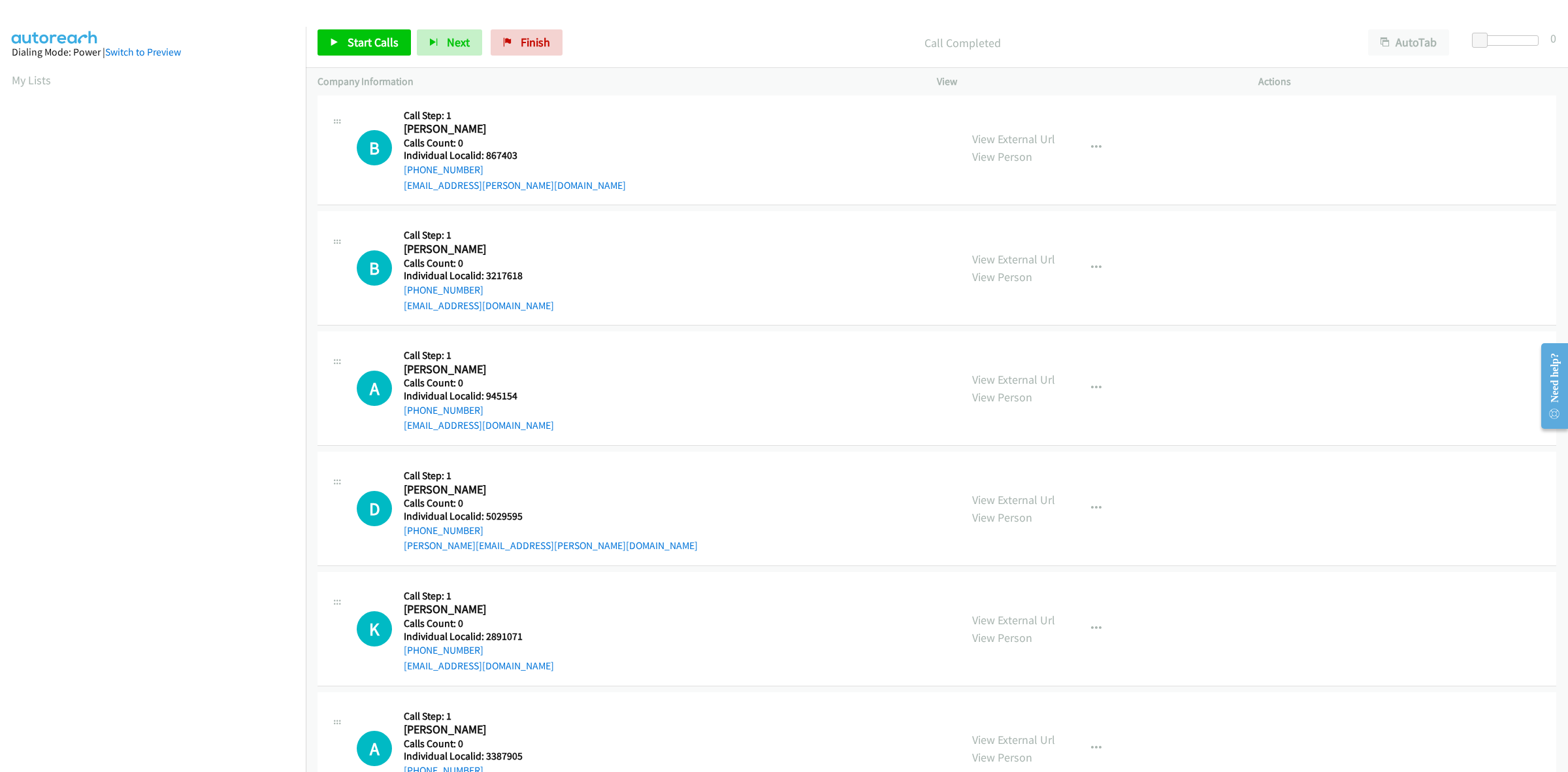
scroll to position [1347, 0]
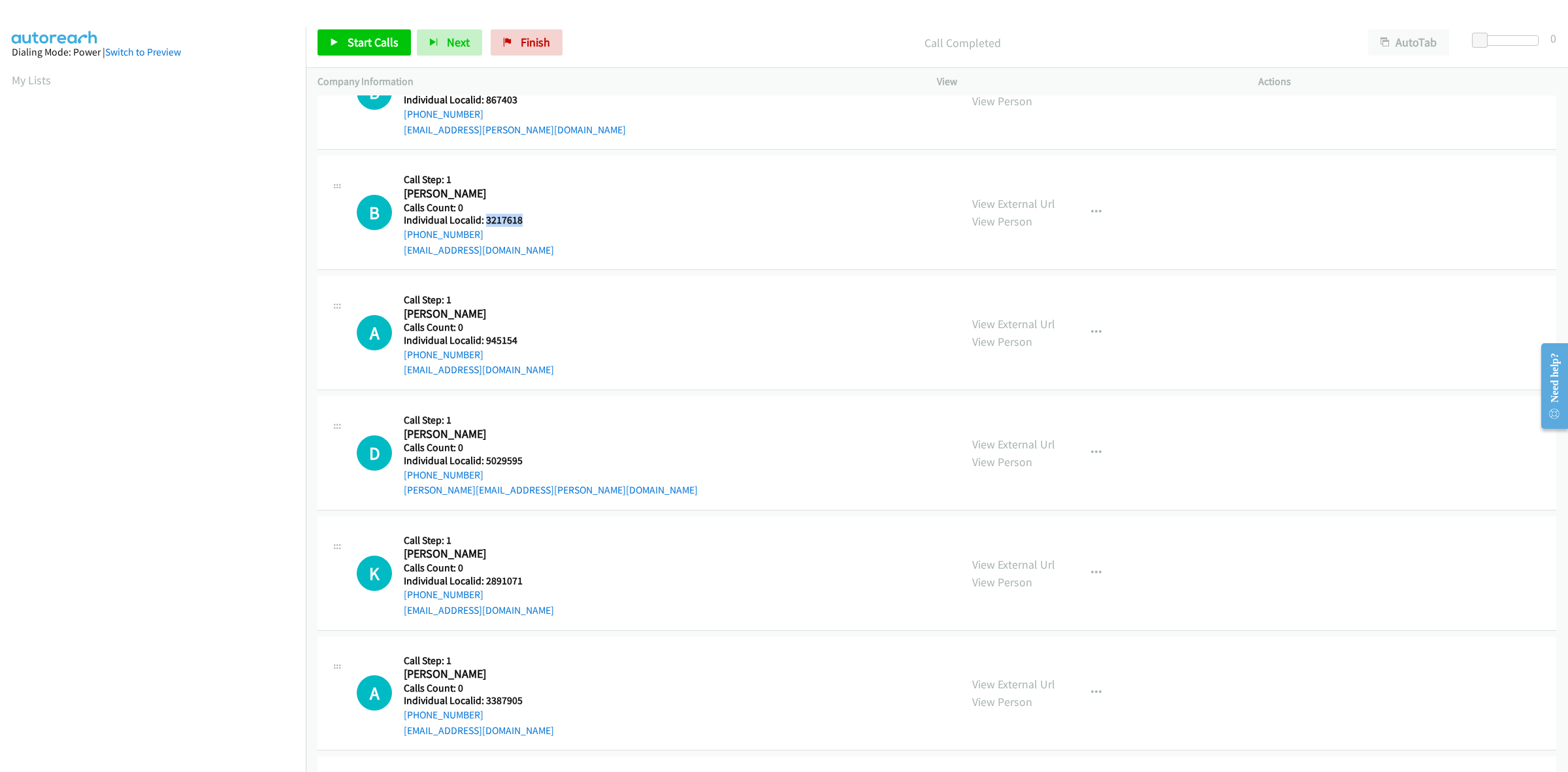
drag, startPoint x: 520, startPoint y: 220, endPoint x: 485, endPoint y: 222, distance: 35.1
click at [485, 222] on h5 "Individual Localid: 3217618" at bounding box center [479, 220] width 151 height 13
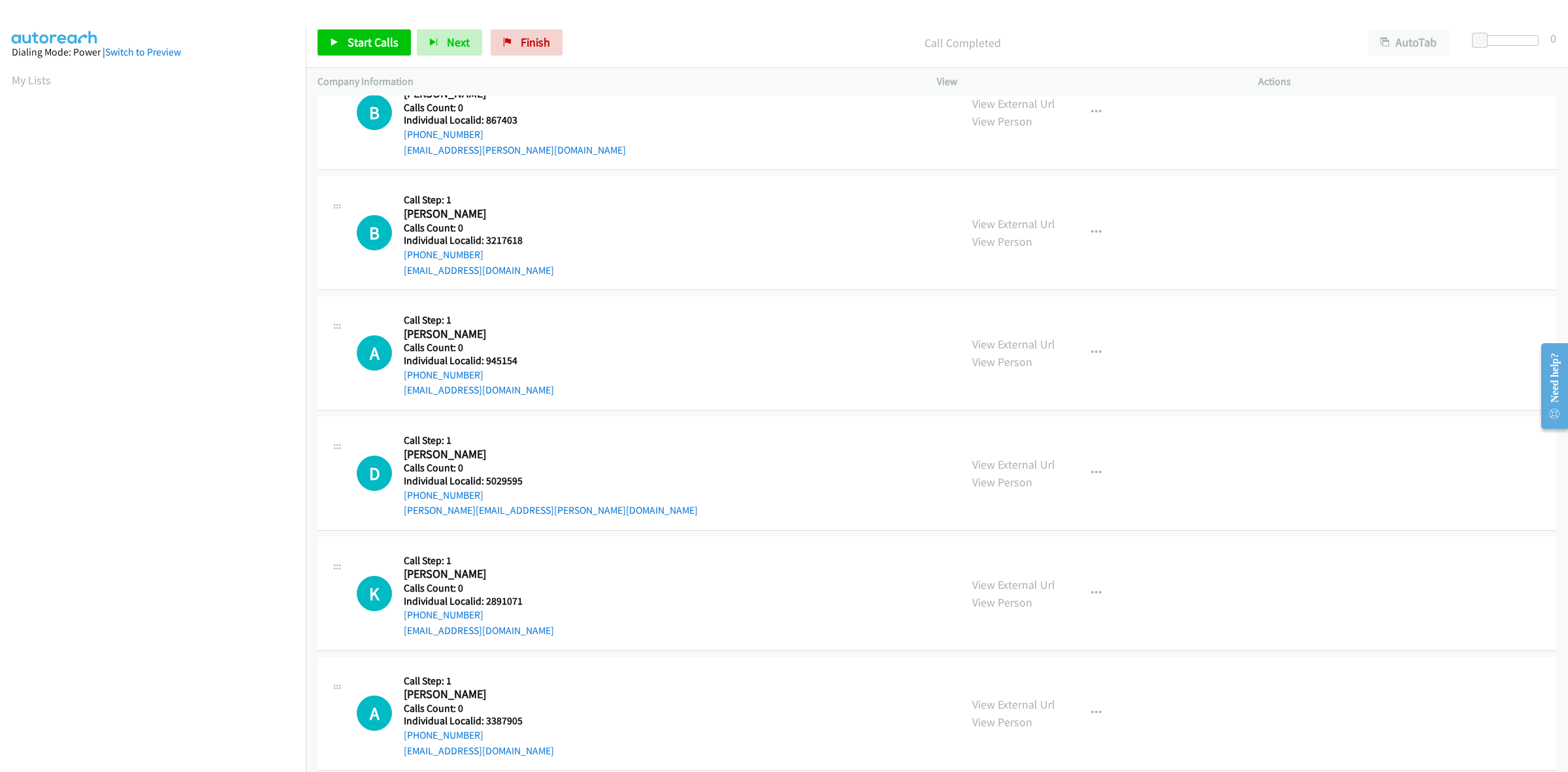
click at [632, 164] on div "B Callback Scheduled Call Step: 1 Billy Maxwell America/Los_Angeles Calls Count…" at bounding box center [936, 113] width 1239 height 114
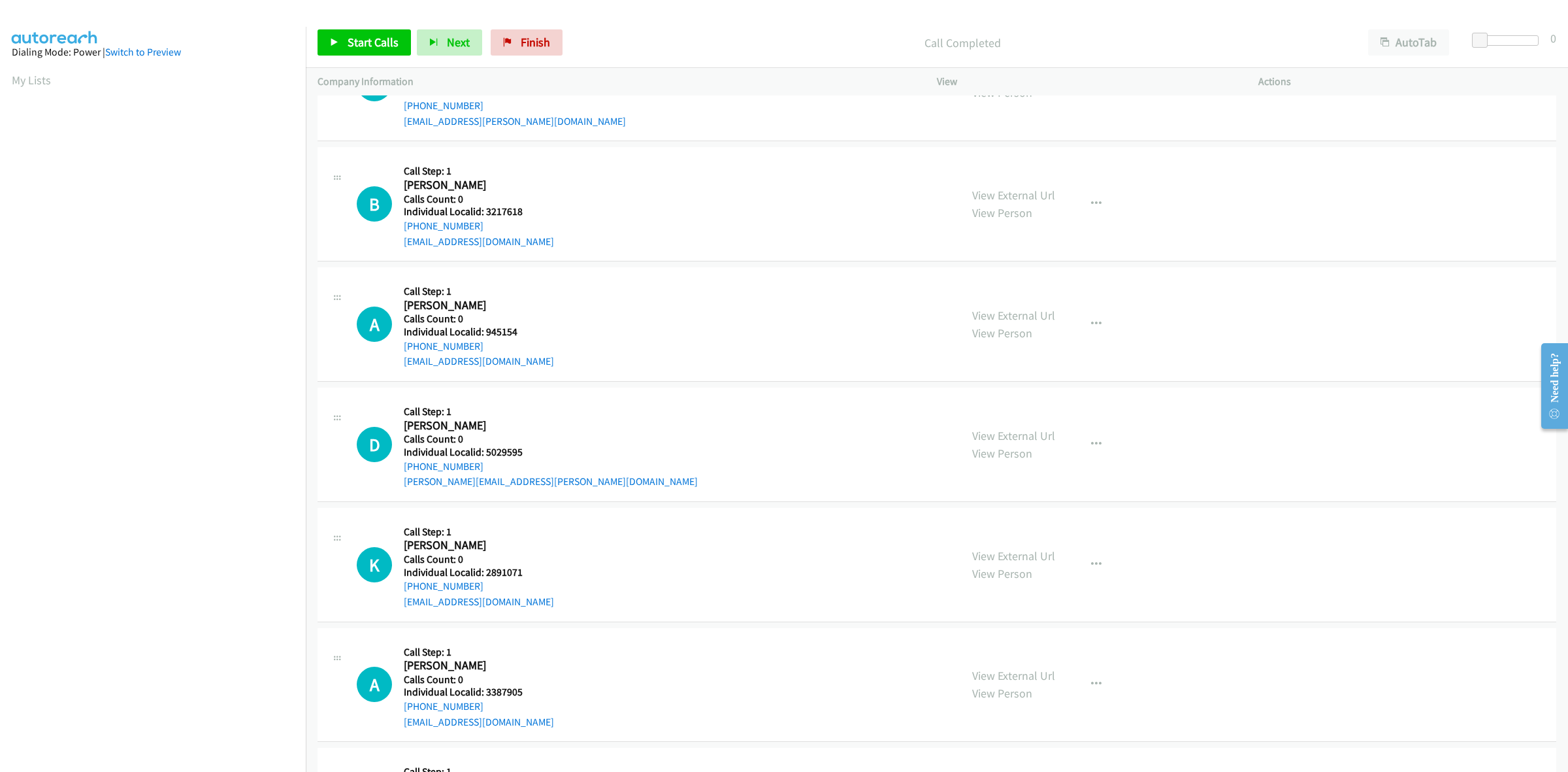
scroll to position [1450, 0]
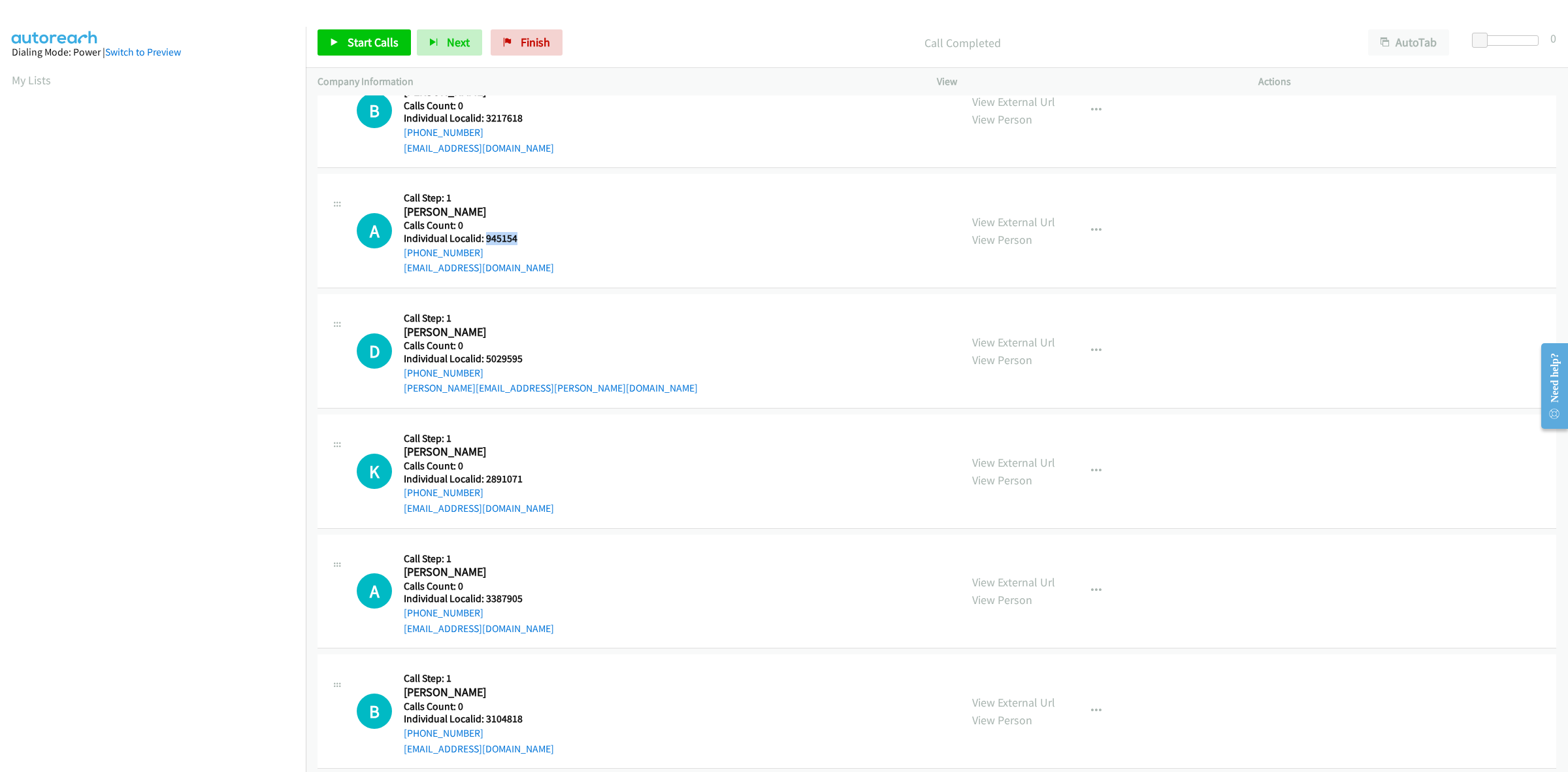
drag, startPoint x: 496, startPoint y: 238, endPoint x: 484, endPoint y: 238, distance: 12.0
click at [484, 238] on h5 "Individual Localid: 945154" at bounding box center [479, 238] width 151 height 13
click at [676, 268] on div "A Callback Scheduled Call Step: 1 Aron Neeman America/Chicago Calls Count: 0 In…" at bounding box center [653, 230] width 592 height 90
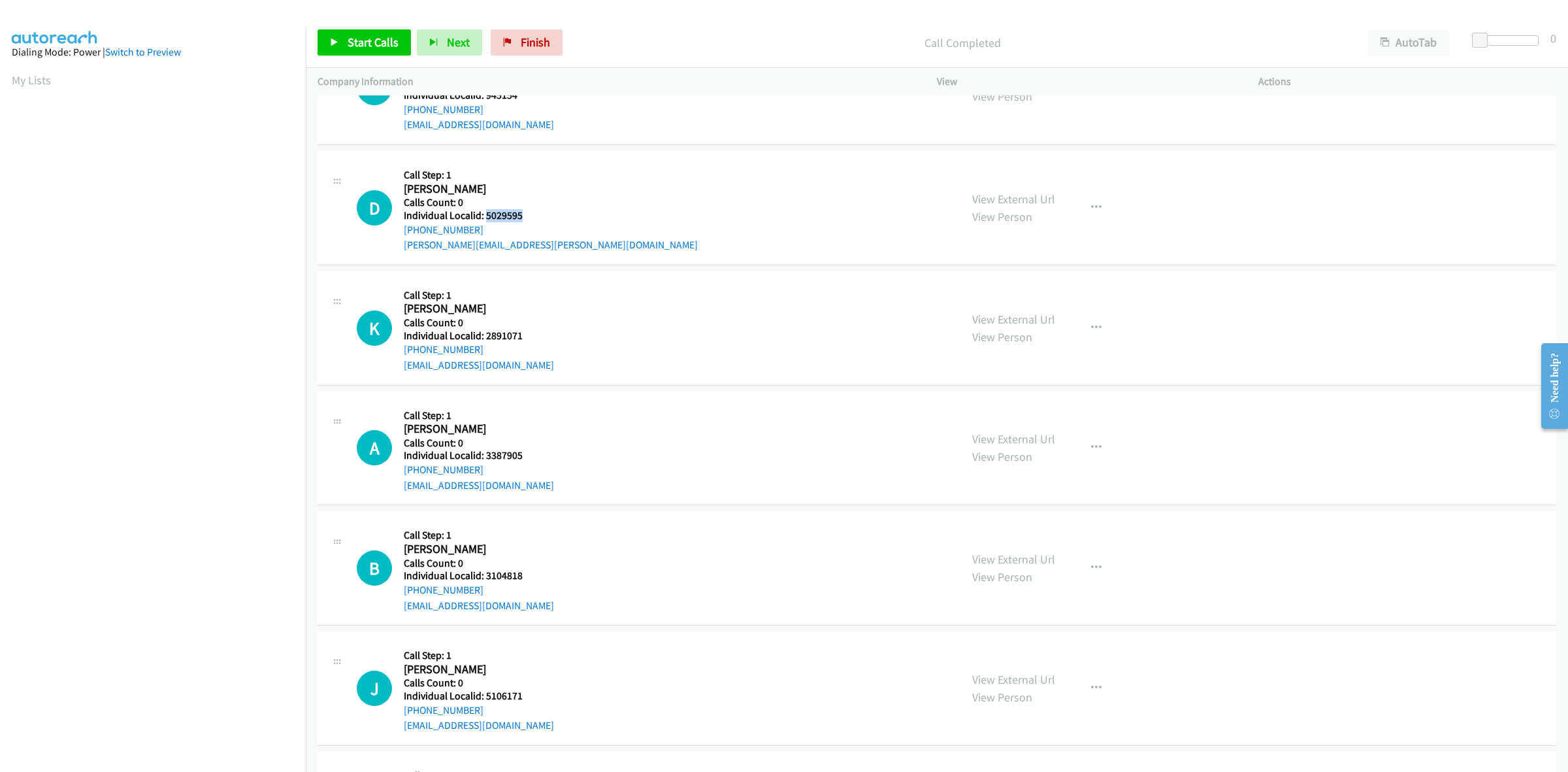
drag, startPoint x: 520, startPoint y: 213, endPoint x: 484, endPoint y: 218, distance: 36.3
click at [484, 218] on h5 "Individual Localid: 5029595" at bounding box center [550, 216] width 294 height 13
click at [545, 272] on div "K Callback Scheduled Call Step: 1 Kenneth Robinette America/New_York Calls Coun…" at bounding box center [936, 328] width 1239 height 114
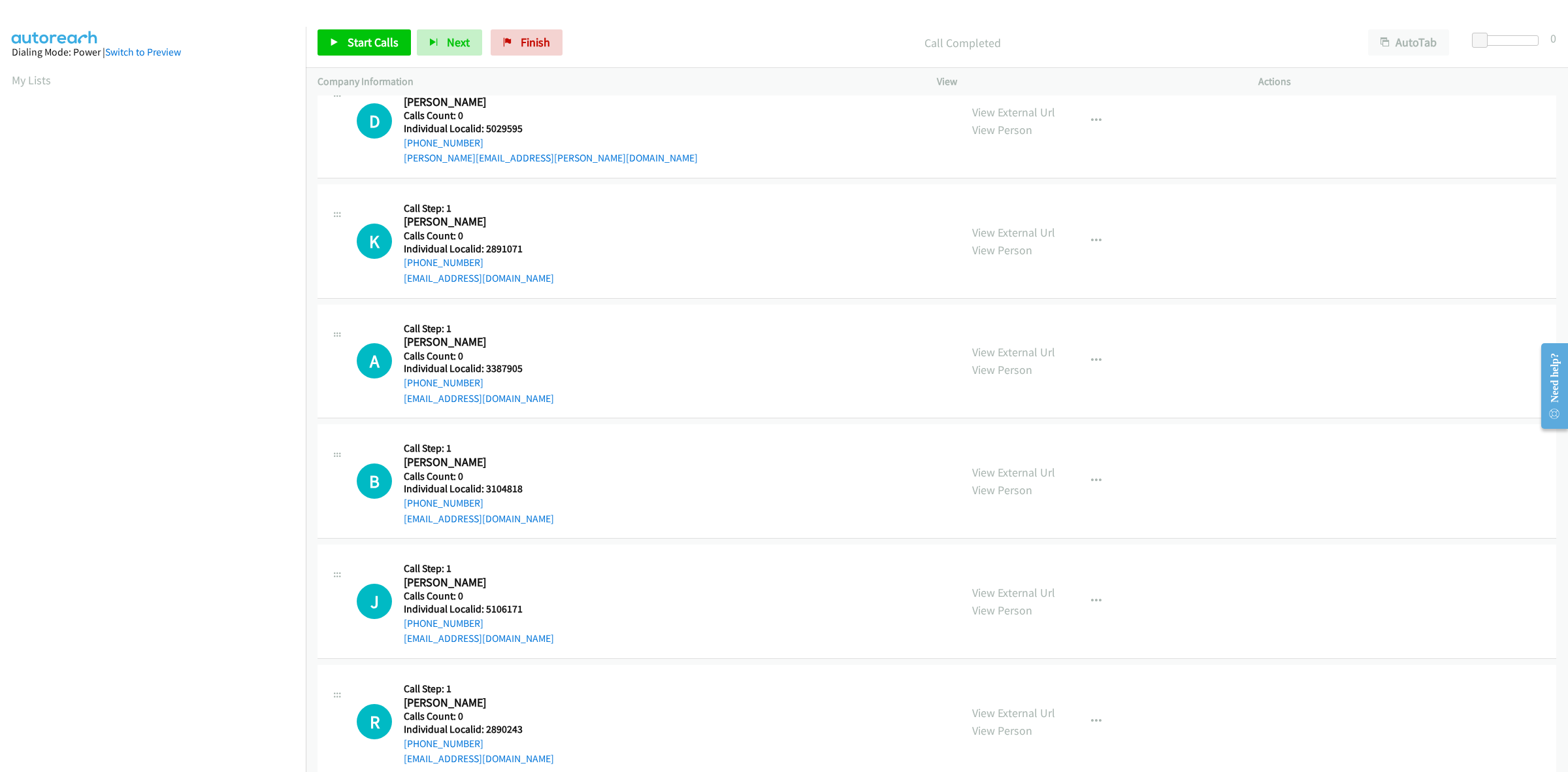
scroll to position [1716, 0]
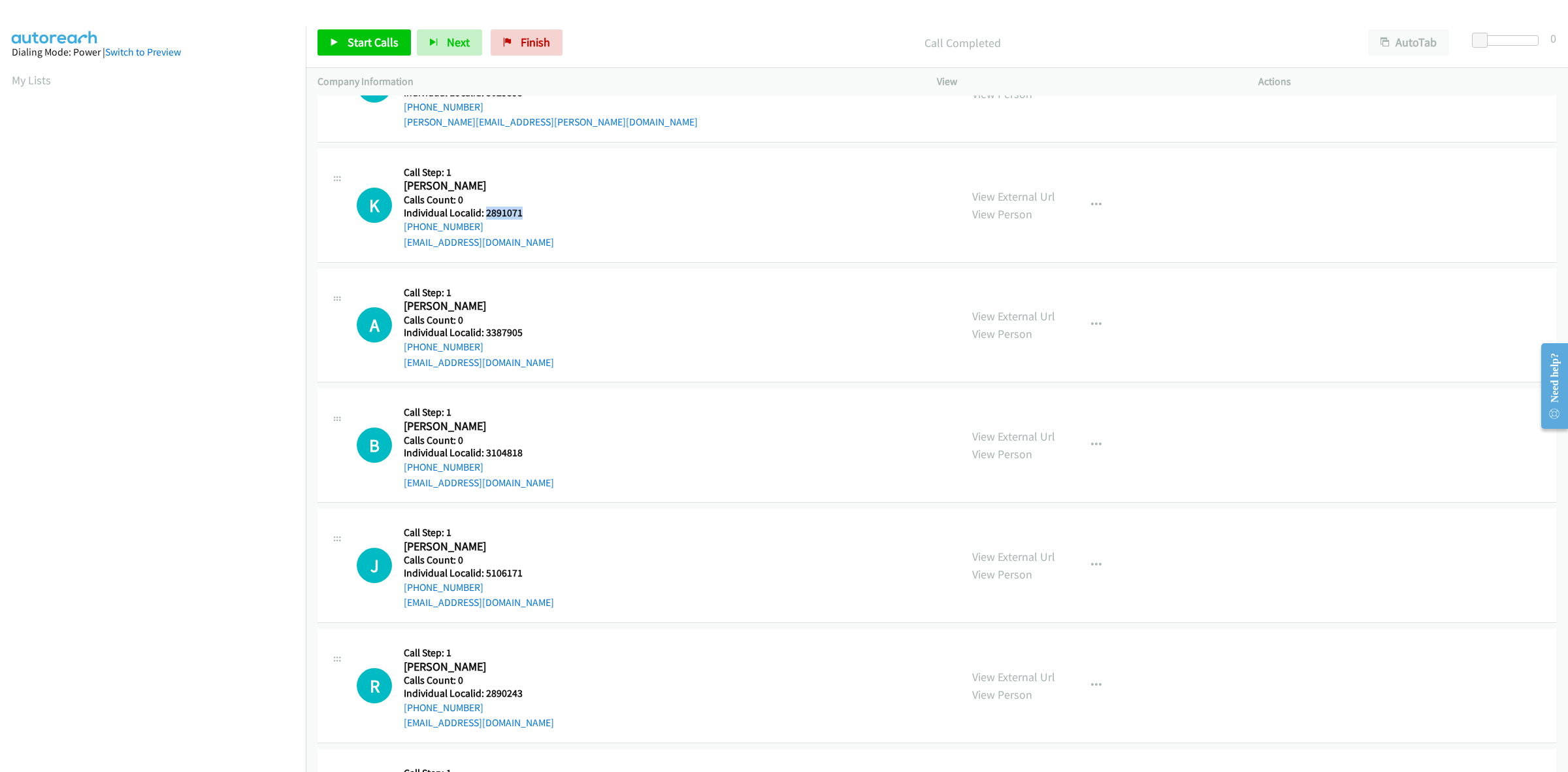
drag, startPoint x: 530, startPoint y: 213, endPoint x: 484, endPoint y: 216, distance: 46.1
click at [484, 216] on h5 "Individual Localid: 2891071" at bounding box center [479, 213] width 151 height 13
drag, startPoint x: 479, startPoint y: 230, endPoint x: 401, endPoint y: 232, distance: 78.0
click at [401, 232] on div "K Callback Scheduled Call Step: 1 Kenneth Robinette America/New_York Calls Coun…" at bounding box center [653, 205] width 592 height 90
drag, startPoint x: 523, startPoint y: 218, endPoint x: 485, endPoint y: 217, distance: 38.0
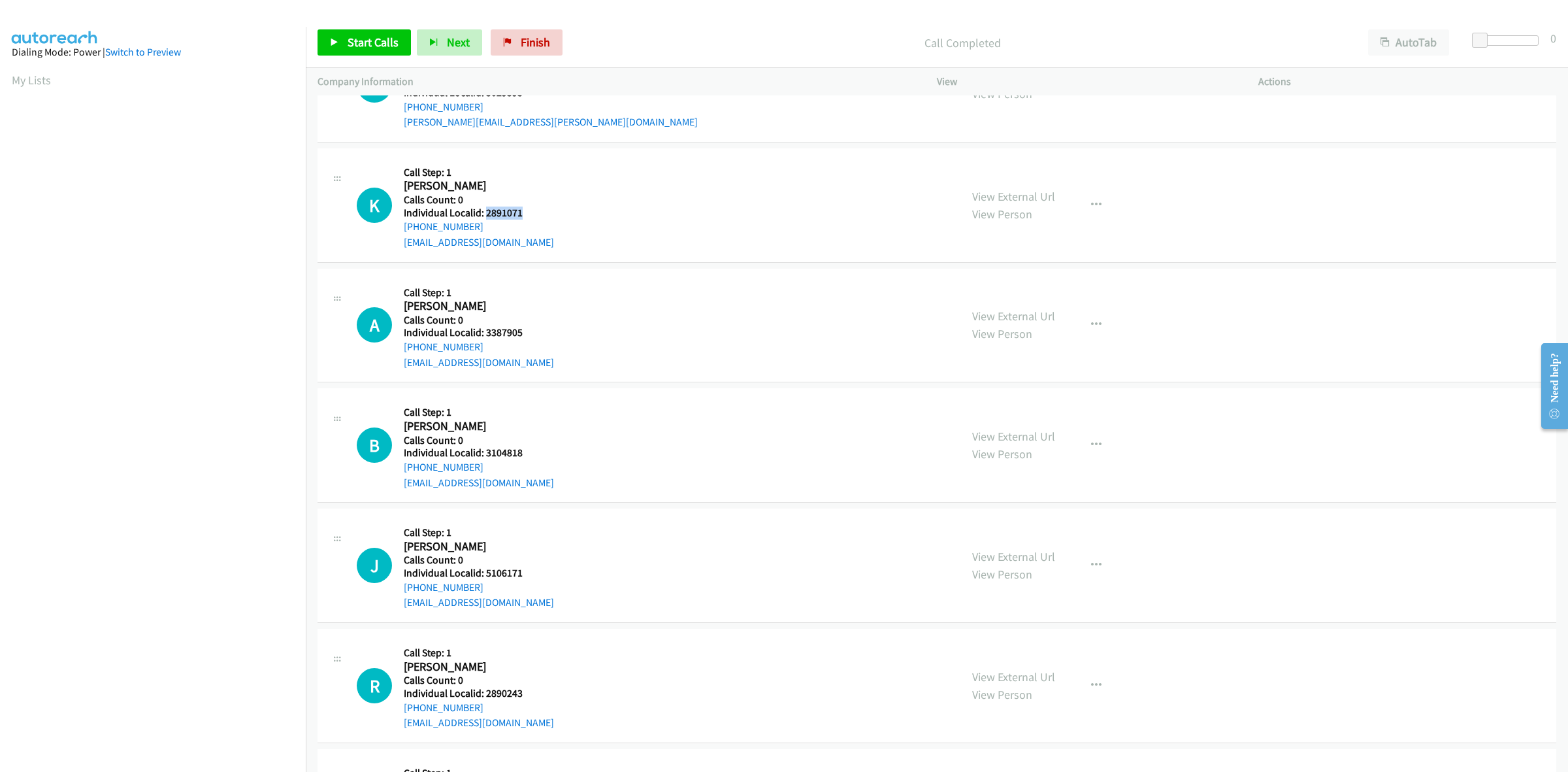
click at [485, 217] on h5 "Individual Localid: 2891071" at bounding box center [479, 213] width 151 height 13
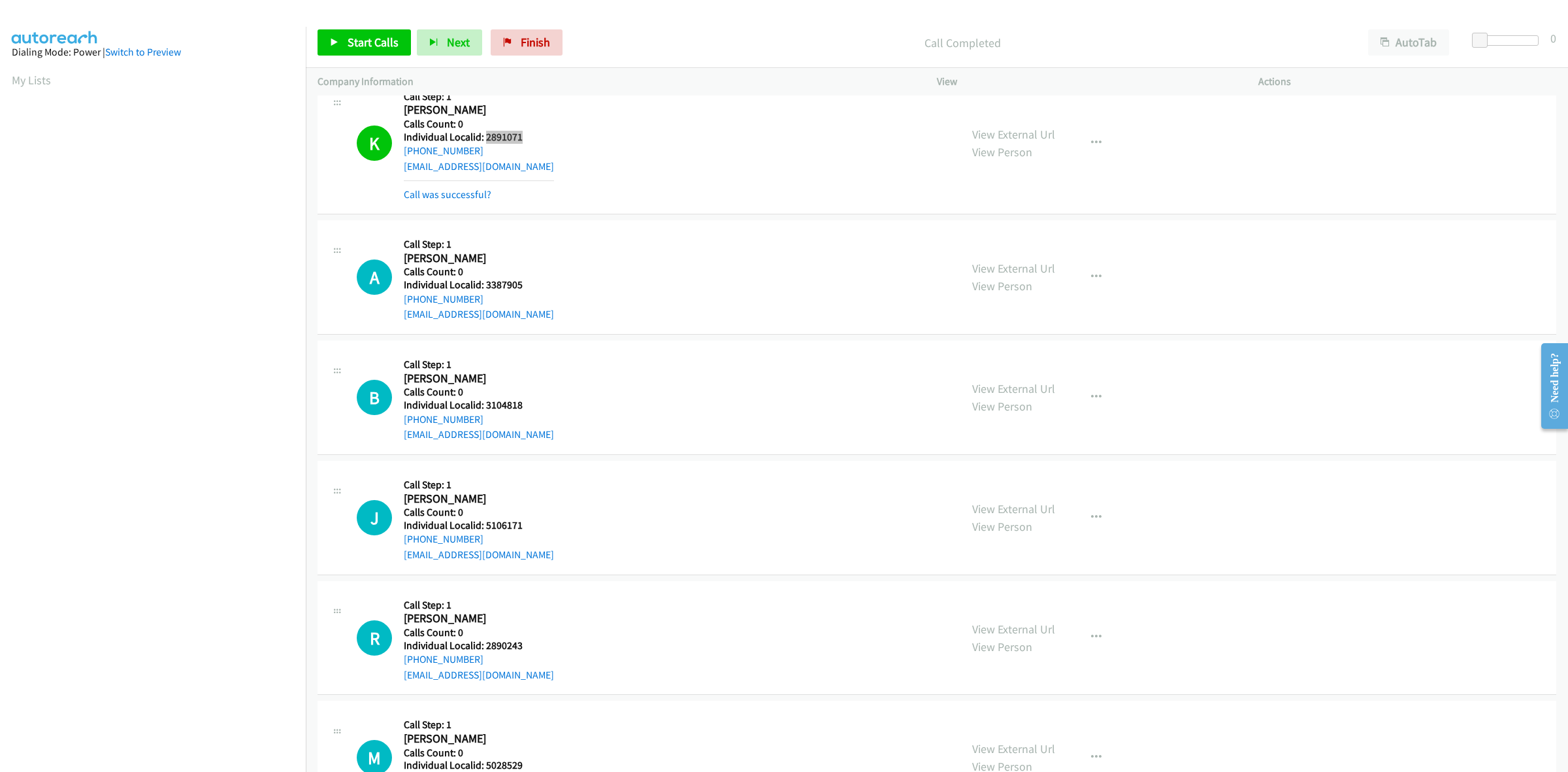
scroll to position [1797, 0]
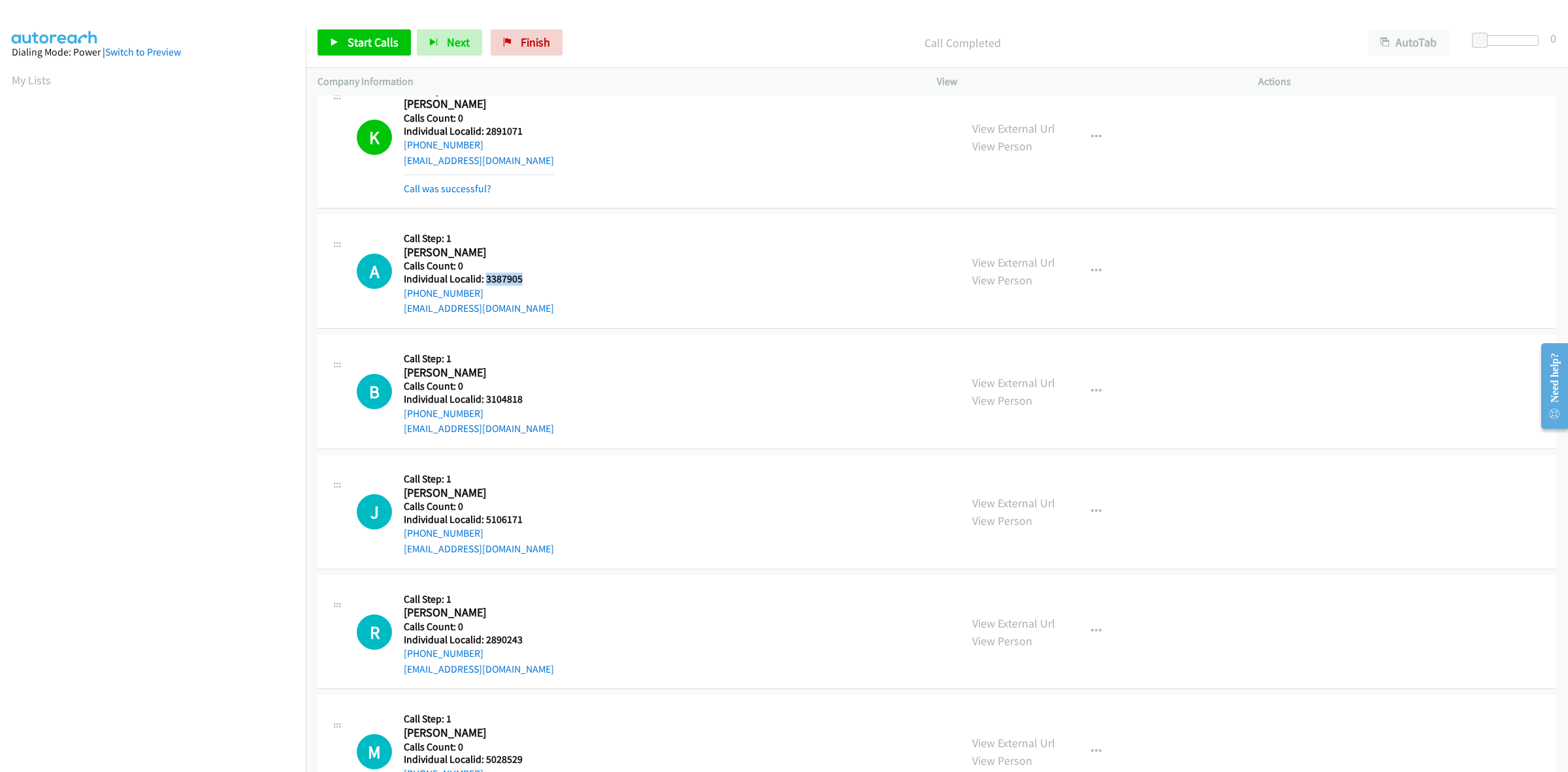
drag, startPoint x: 505, startPoint y: 278, endPoint x: 485, endPoint y: 279, distance: 20.0
click at [485, 279] on h5 "Individual Localid: 3387905" at bounding box center [479, 279] width 151 height 13
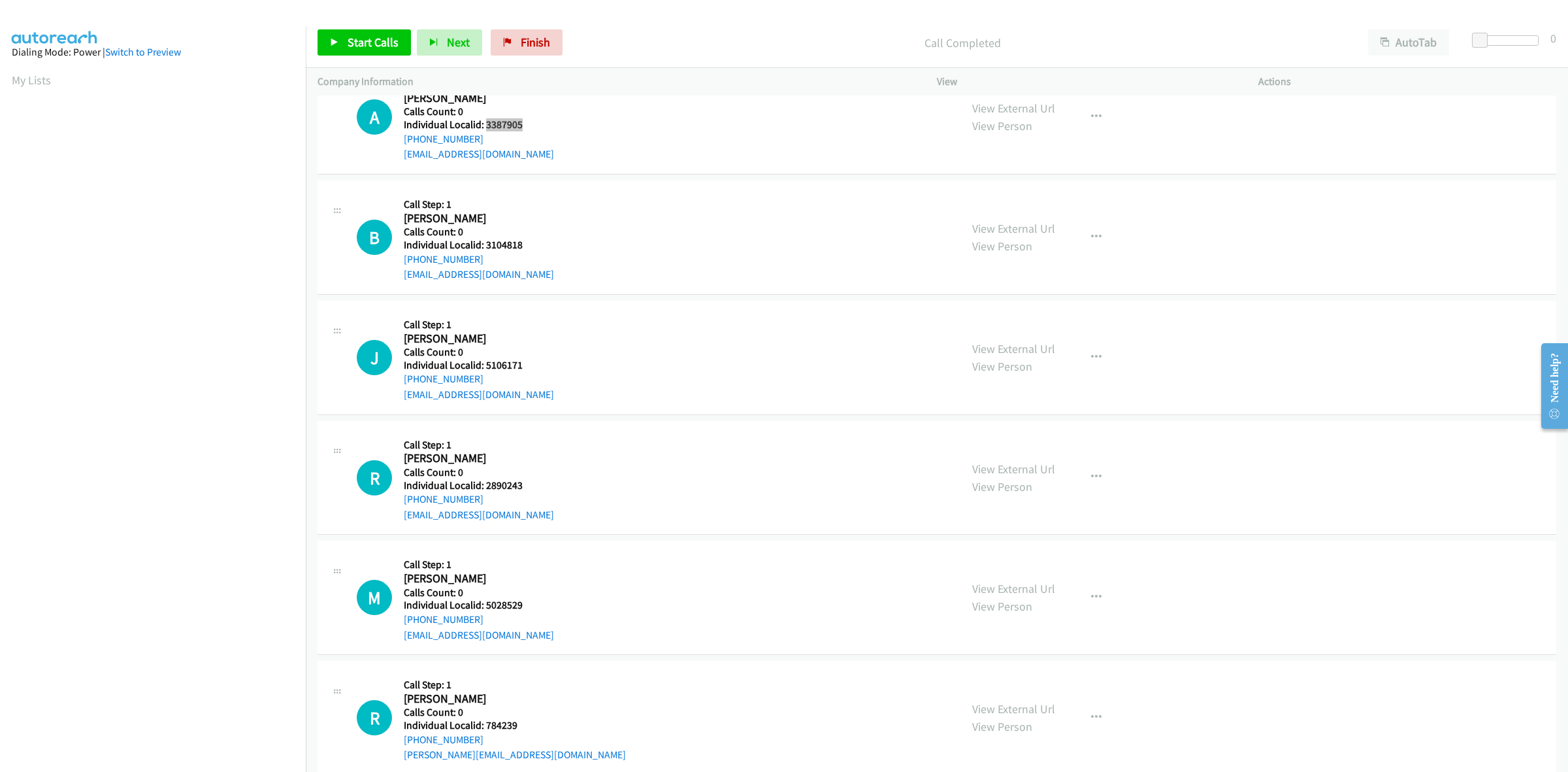
scroll to position [2001, 0]
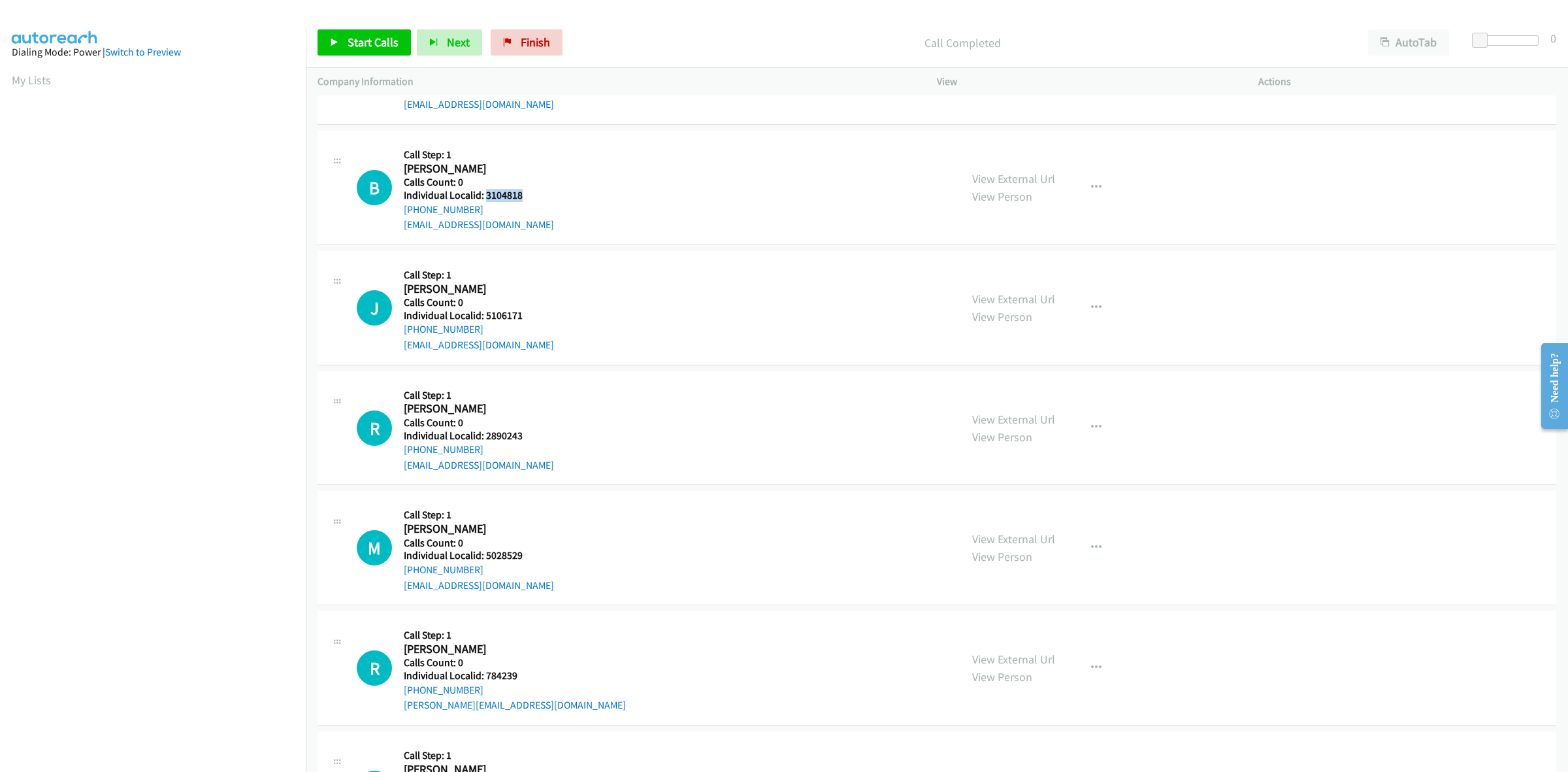
drag, startPoint x: 523, startPoint y: 197, endPoint x: 484, endPoint y: 196, distance: 39.0
click at [484, 196] on h5 "Individual Localid: 3104818" at bounding box center [479, 195] width 151 height 13
click at [570, 203] on div "B Callback Scheduled Call Step: 1 Brad Bower America/Los_Angeles Calls Count: 0…" at bounding box center [653, 187] width 592 height 90
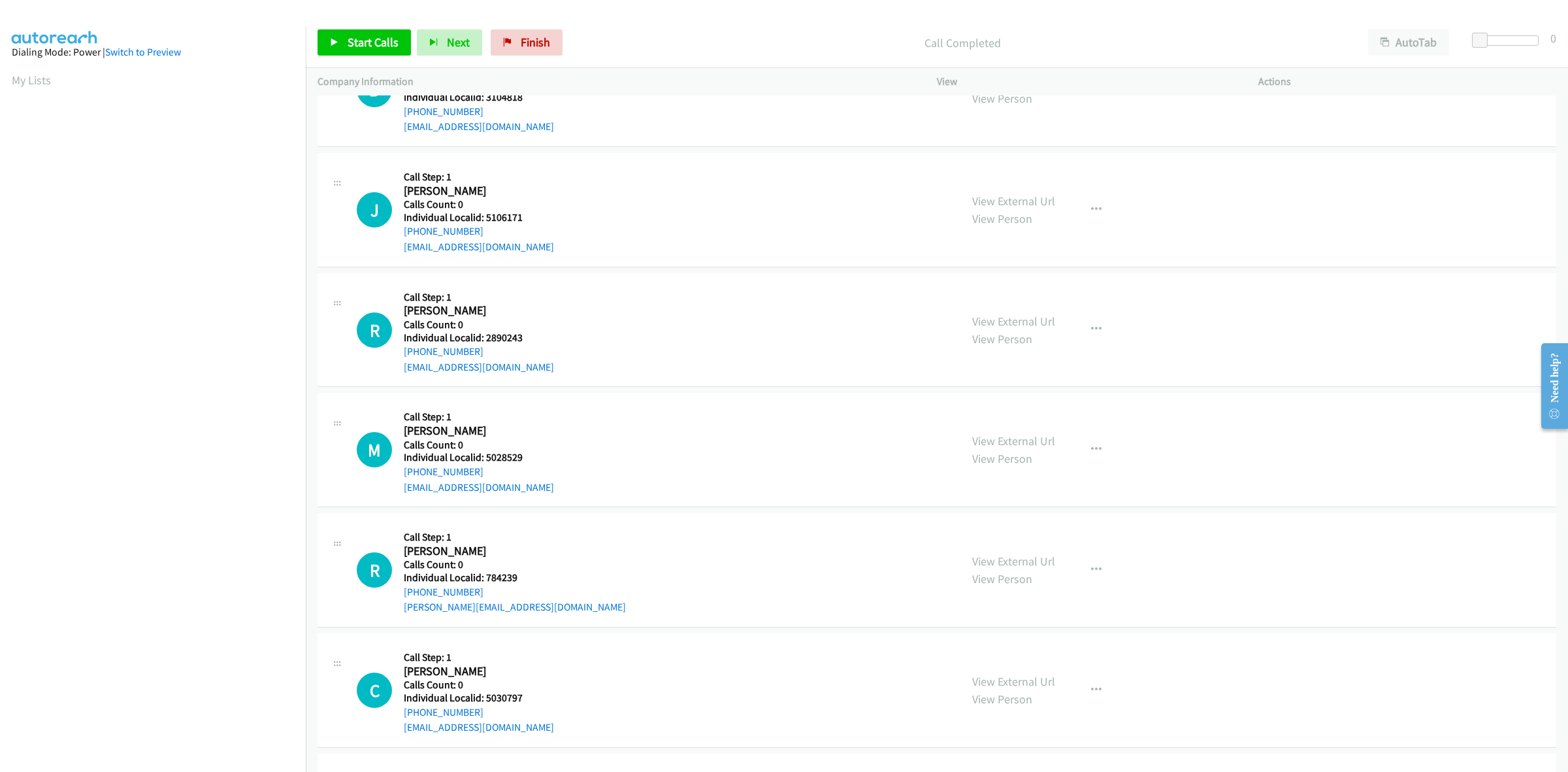
scroll to position [2124, 0]
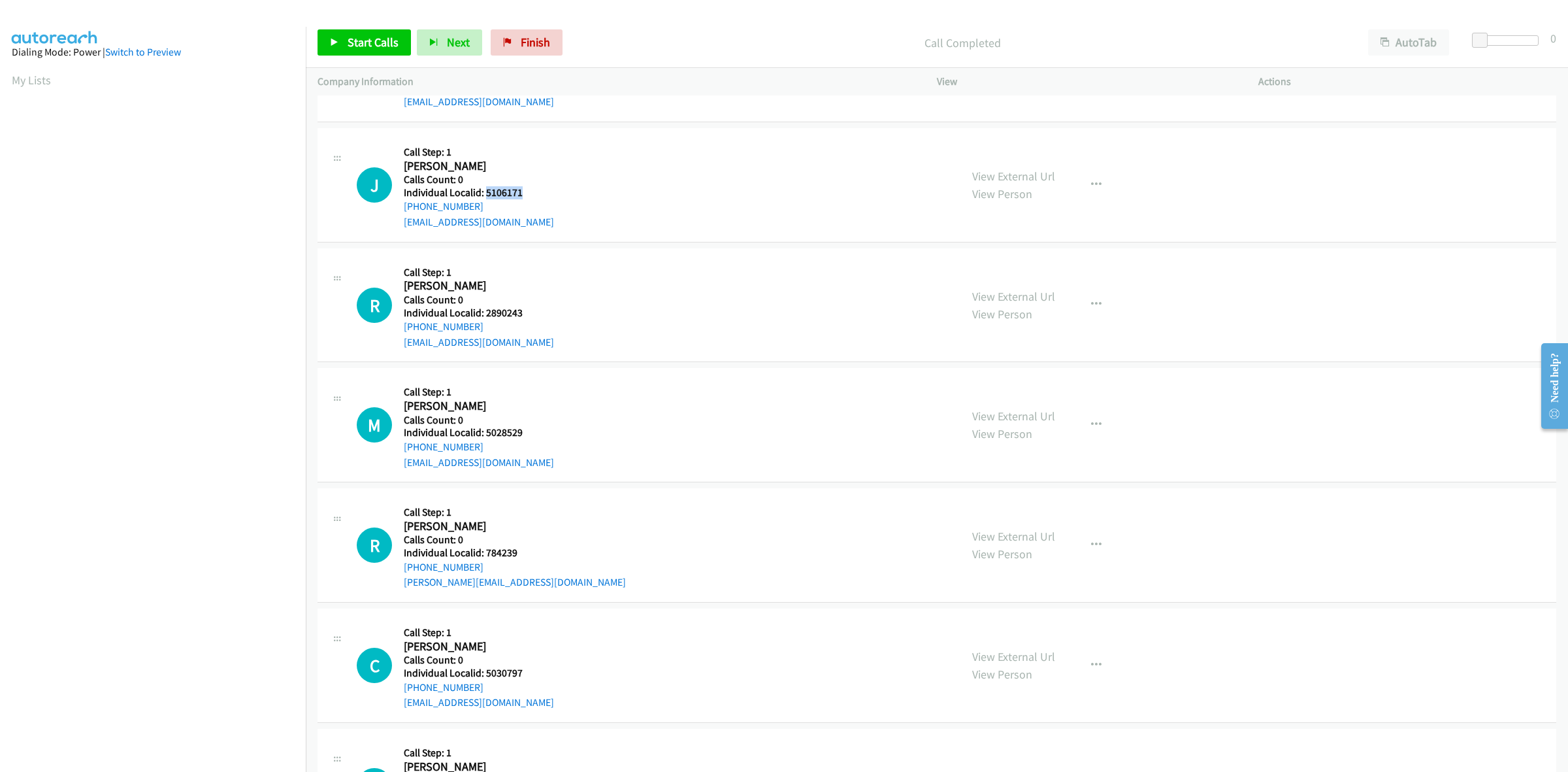
drag, startPoint x: 518, startPoint y: 188, endPoint x: 484, endPoint y: 192, distance: 34.2
click at [484, 192] on h5 "Individual Localid: 5106171" at bounding box center [479, 193] width 151 height 13
drag, startPoint x: 478, startPoint y: 206, endPoint x: 402, endPoint y: 206, distance: 76.0
click at [402, 206] on div "J Callback Scheduled Call Step: 1 John Fraser America/New_York Calls Count: 0 I…" at bounding box center [653, 184] width 592 height 90
drag, startPoint x: 502, startPoint y: 194, endPoint x: 485, endPoint y: 197, distance: 17.3
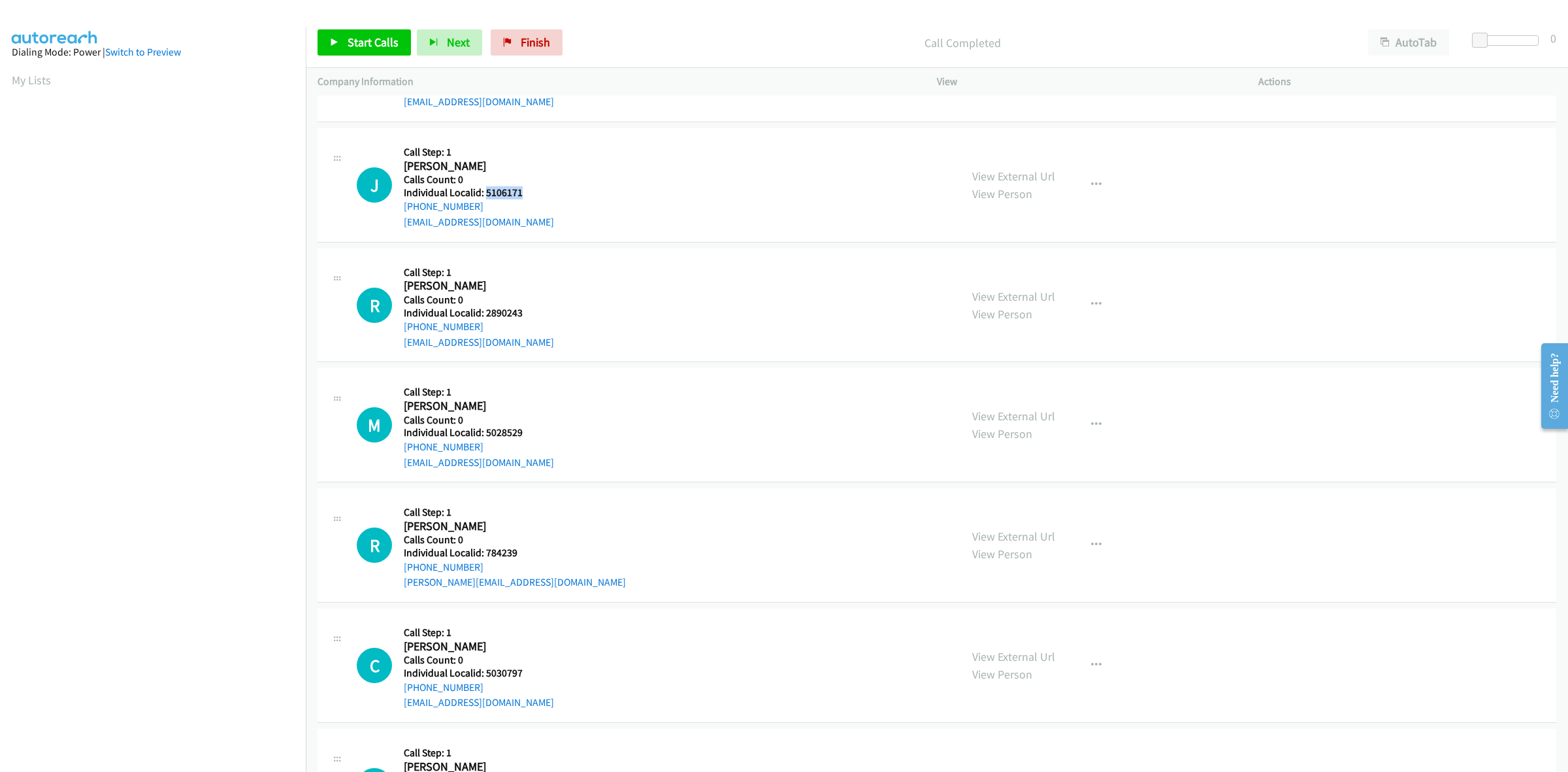
click at [485, 197] on h5 "Individual Localid: 5106171" at bounding box center [479, 193] width 151 height 13
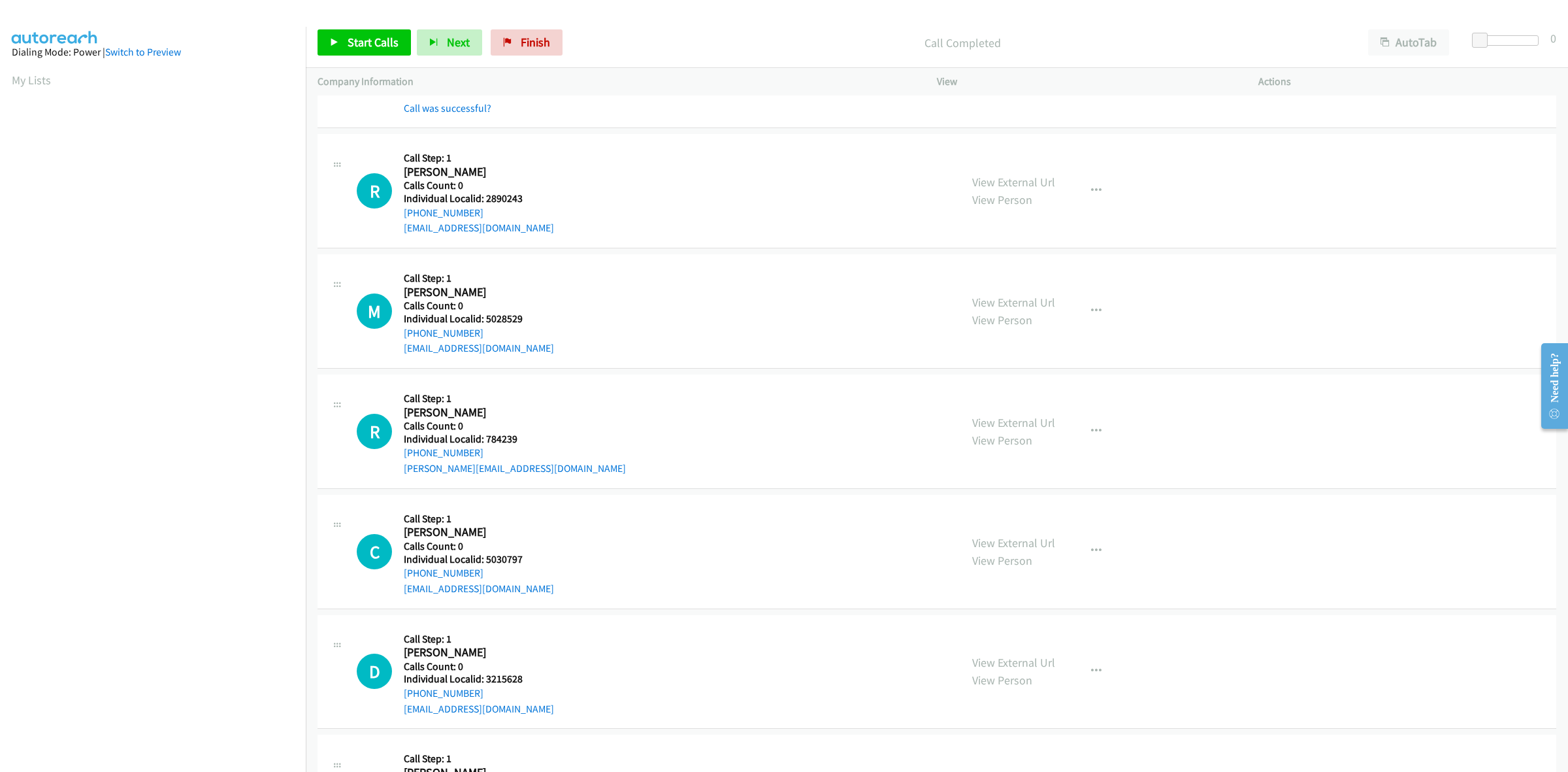
scroll to position [2266, 0]
drag, startPoint x: 536, startPoint y: 197, endPoint x: 485, endPoint y: 197, distance: 51.0
click at [485, 197] on h5 "Individual Localid: 2890243" at bounding box center [479, 198] width 151 height 13
drag, startPoint x: 1088, startPoint y: 190, endPoint x: 1023, endPoint y: 260, distance: 95.5
click at [1091, 190] on icon "button" at bounding box center [1097, 190] width 10 height 10
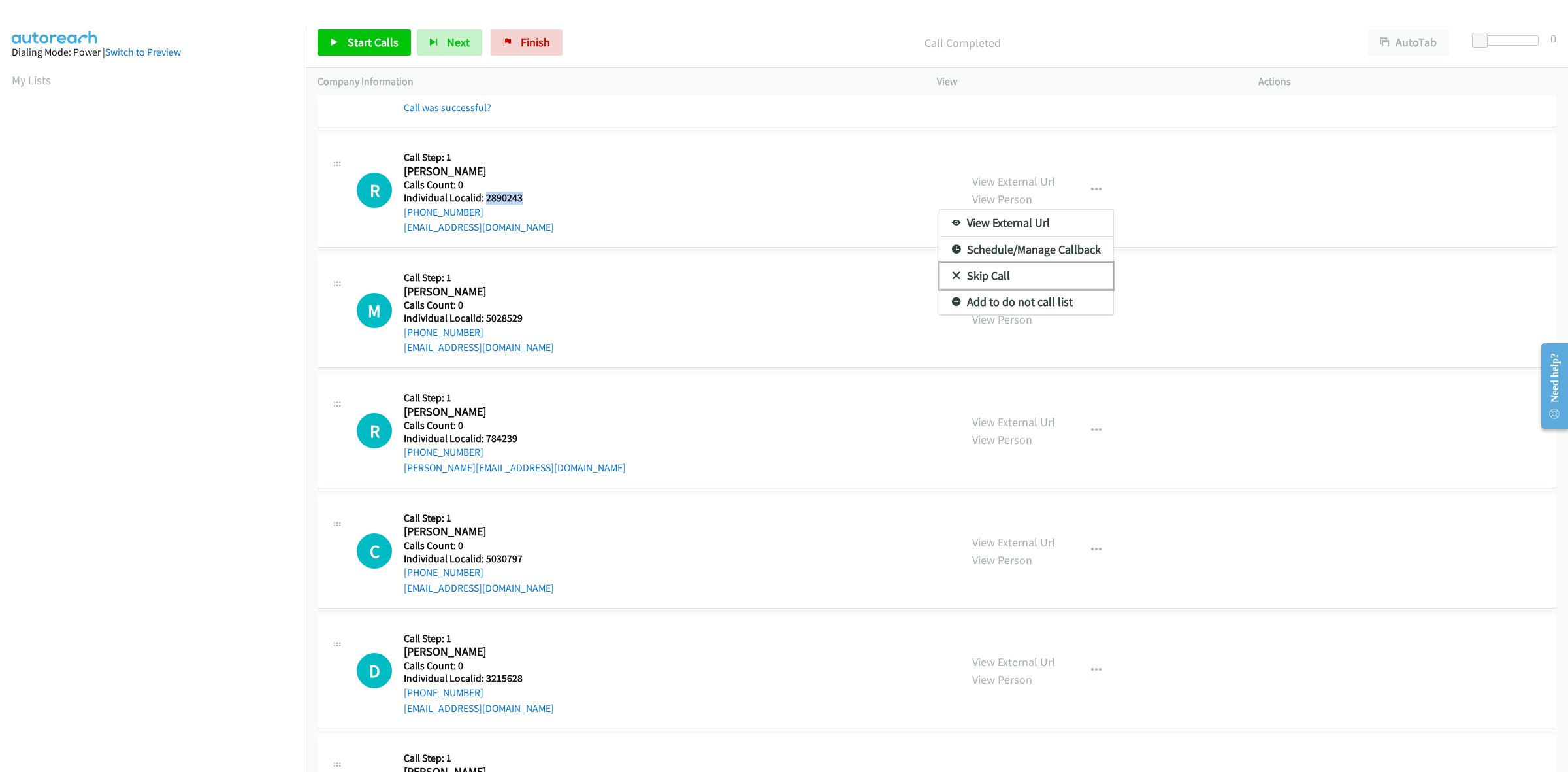
click at [1001, 283] on link "Skip Call" at bounding box center [1026, 276] width 174 height 26
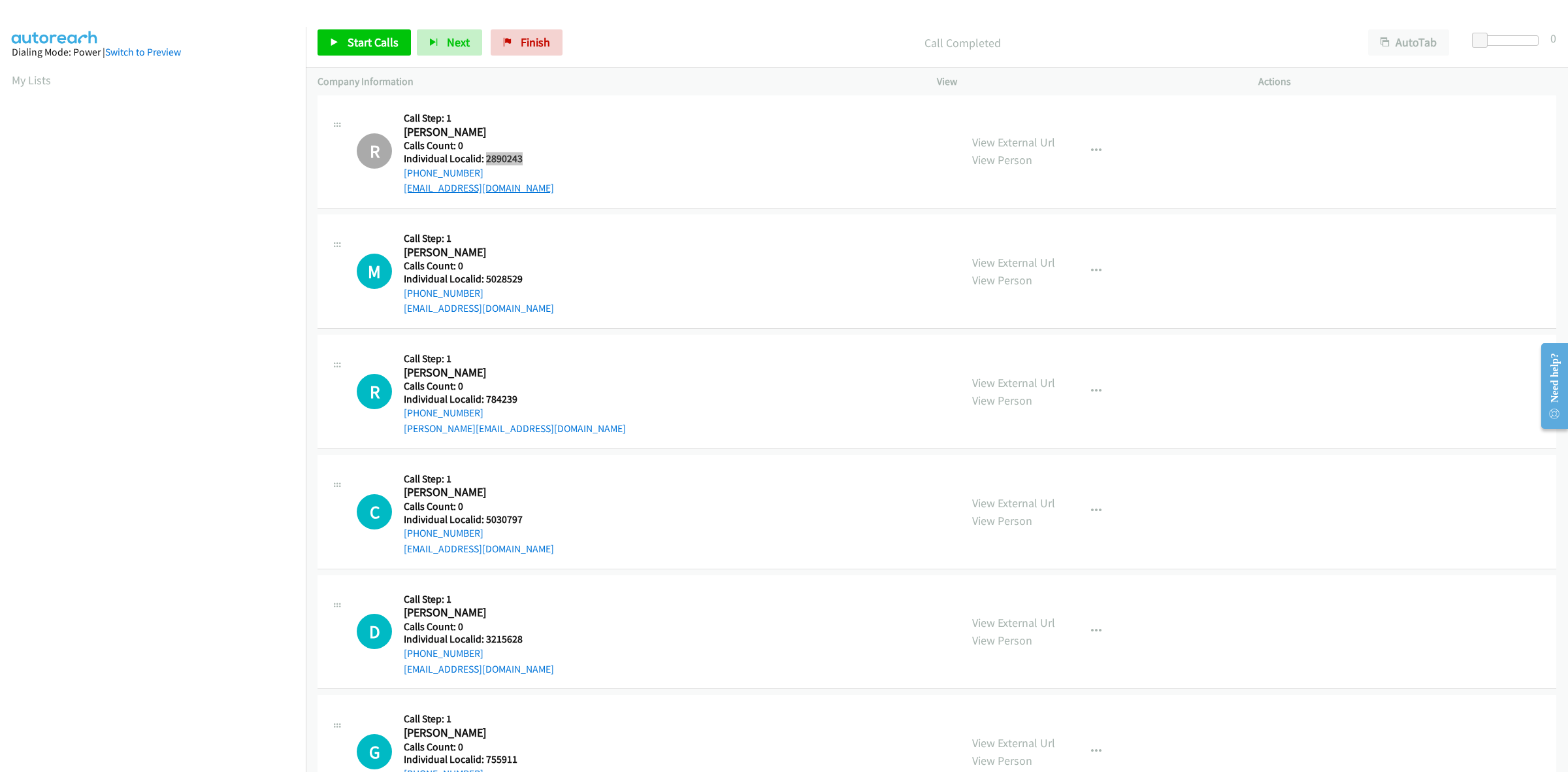
scroll to position [2410, 0]
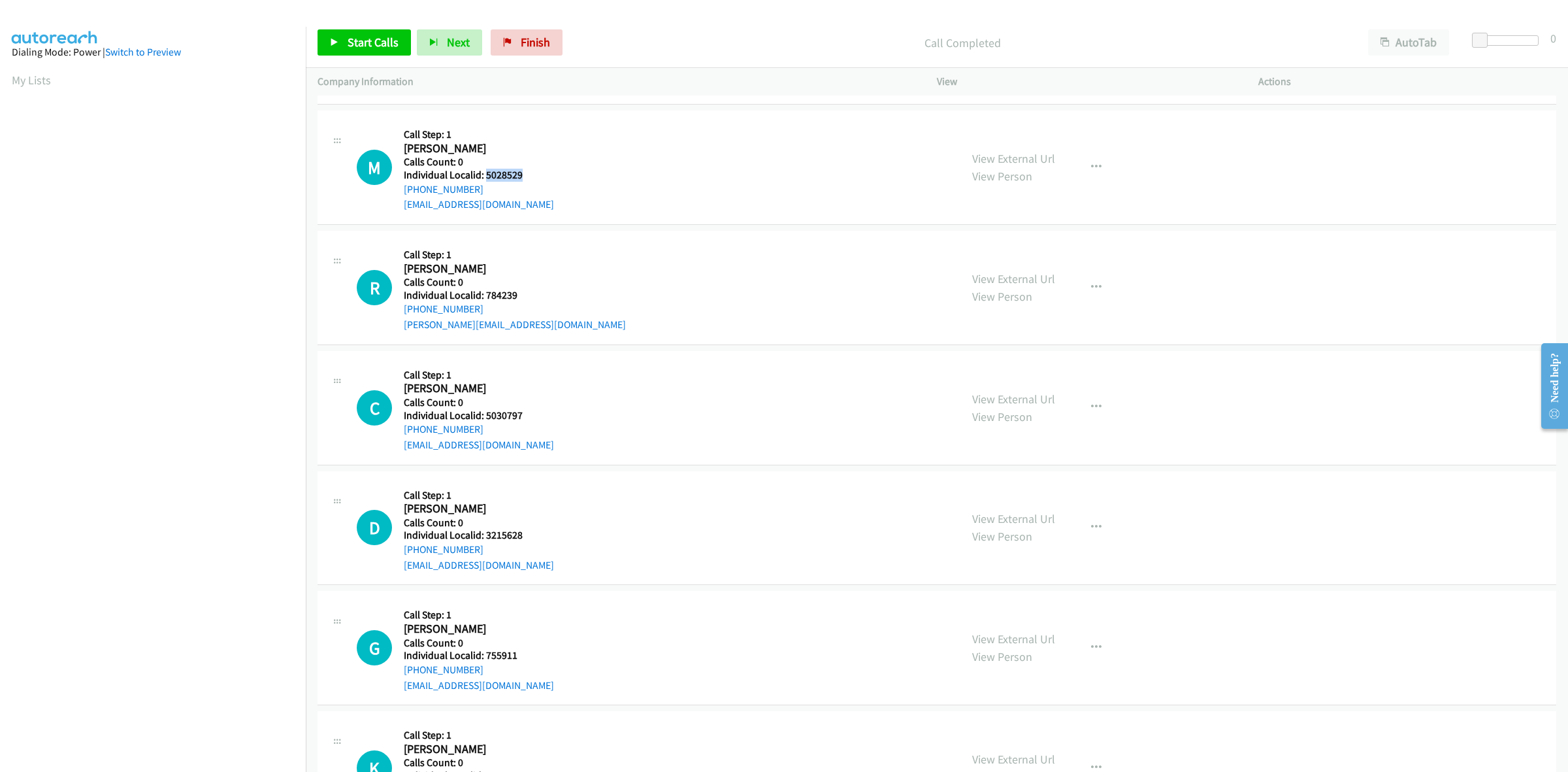
drag, startPoint x: 529, startPoint y: 171, endPoint x: 484, endPoint y: 173, distance: 45.0
click at [484, 173] on h5 "Individual Localid: 5028529" at bounding box center [479, 175] width 151 height 13
click at [1098, 162] on button "button" at bounding box center [1097, 167] width 35 height 26
click at [1018, 254] on link "Skip Call" at bounding box center [1026, 253] width 174 height 26
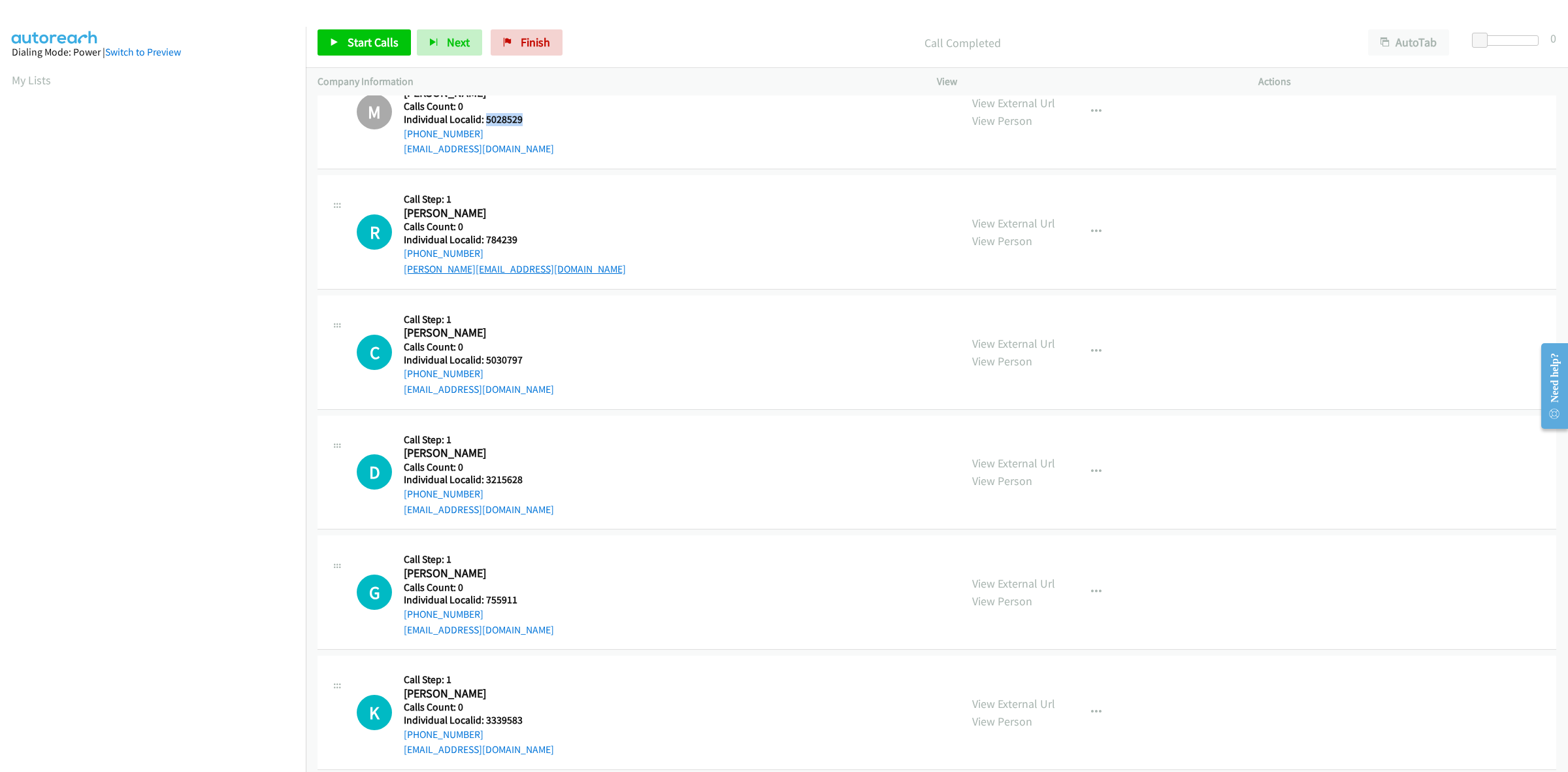
scroll to position [2553, 0]
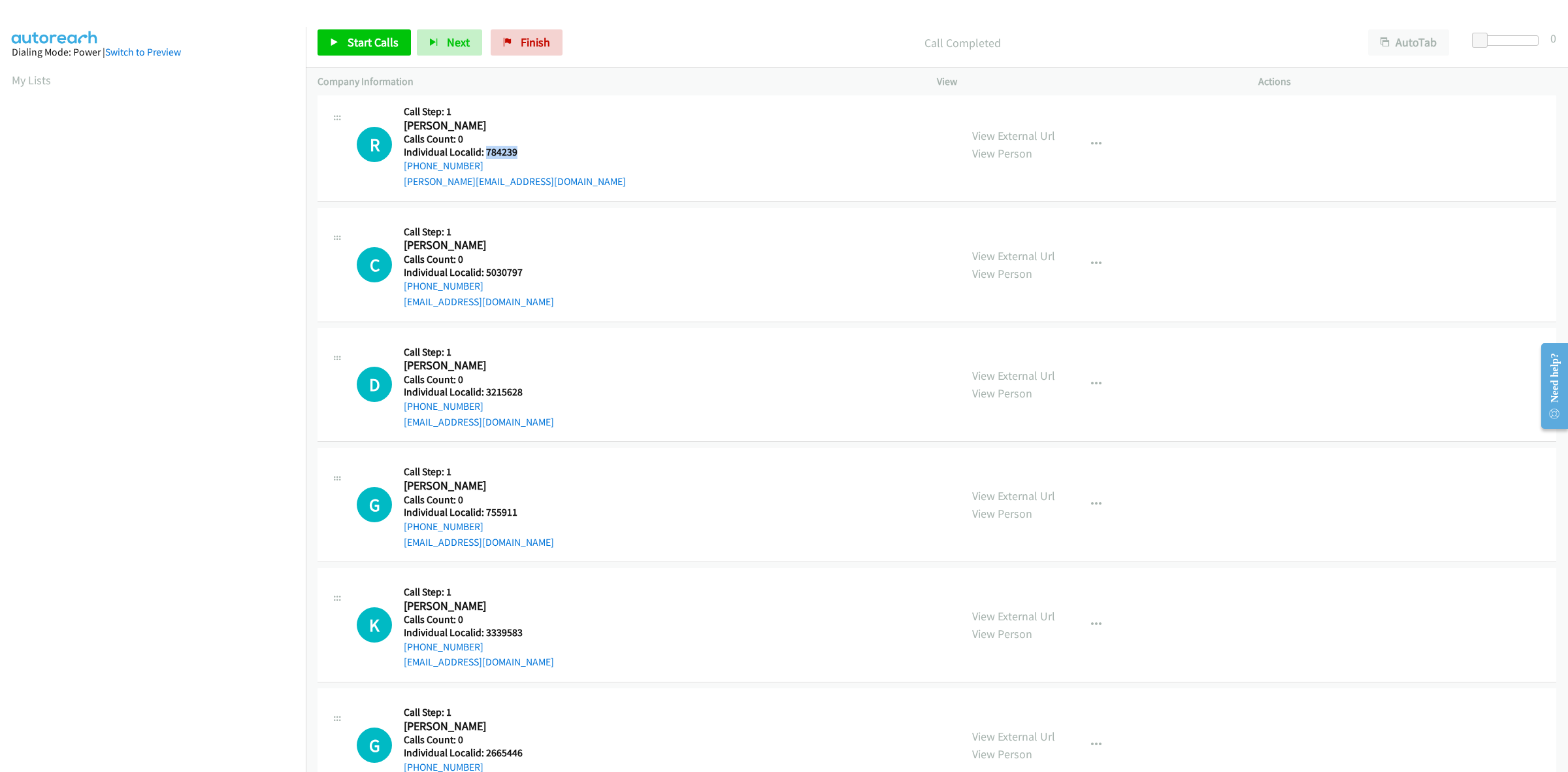
drag, startPoint x: 520, startPoint y: 152, endPoint x: 485, endPoint y: 155, distance: 35.1
click at [485, 155] on h5 "Individual Localid: 784239" at bounding box center [515, 152] width 222 height 13
drag, startPoint x: 477, startPoint y: 167, endPoint x: 403, endPoint y: 169, distance: 74.0
click at [403, 169] on div "R Callback Scheduled Call Step: 1 Robert Schneider America/New_York Calls Count…" at bounding box center [653, 144] width 592 height 90
drag, startPoint x: 520, startPoint y: 154, endPoint x: 485, endPoint y: 152, distance: 35.1
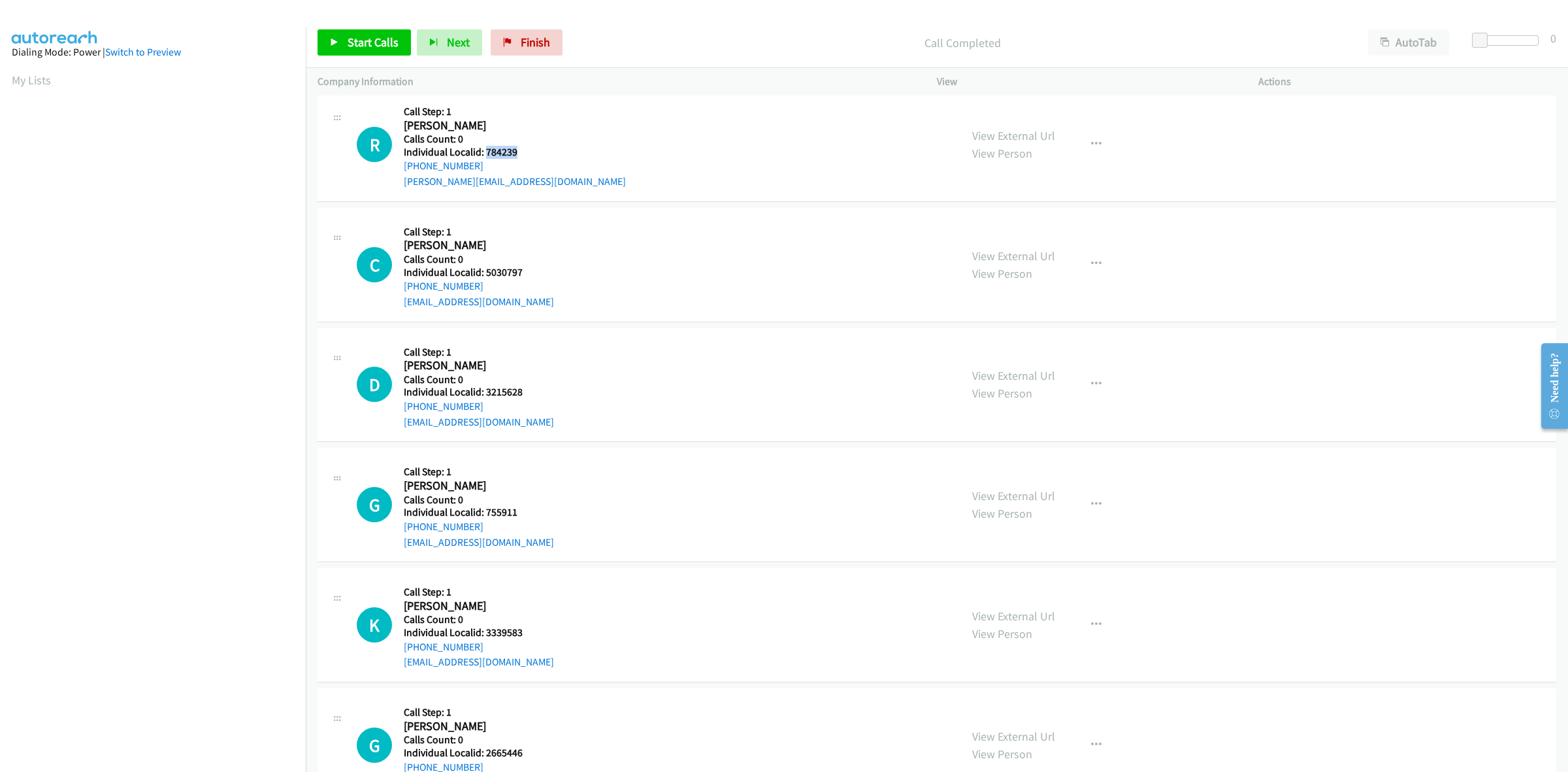
click at [485, 152] on h5 "Individual Localid: 784239" at bounding box center [515, 152] width 222 height 13
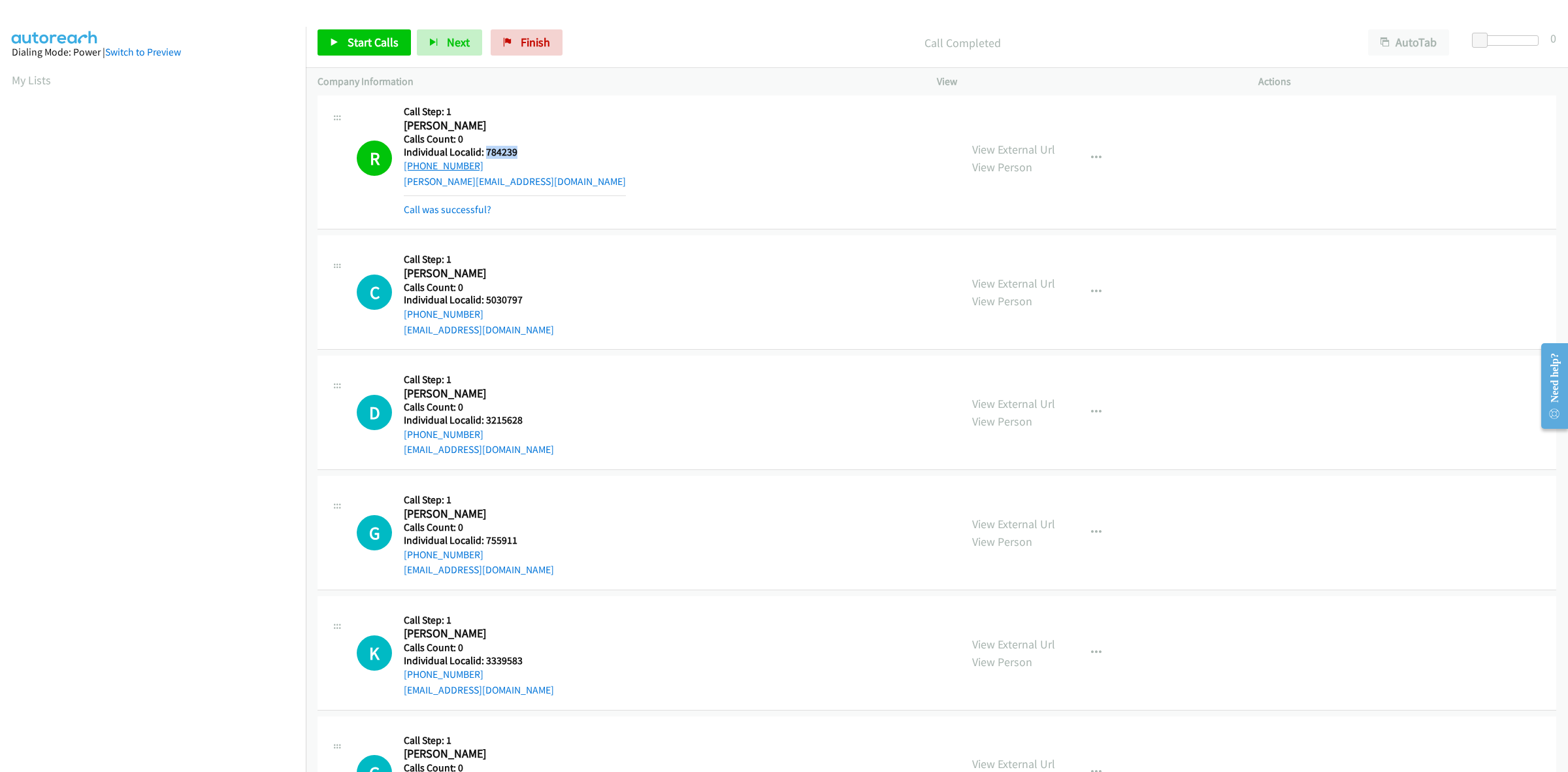
drag, startPoint x: 438, startPoint y: 165, endPoint x: 405, endPoint y: 168, distance: 33.1
click at [405, 168] on div "+1 248-782-6296" at bounding box center [515, 165] width 222 height 15
click at [1080, 159] on button "button" at bounding box center [1097, 158] width 35 height 26
click at [1021, 276] on link "Add to do not call list" at bounding box center [1026, 270] width 174 height 26
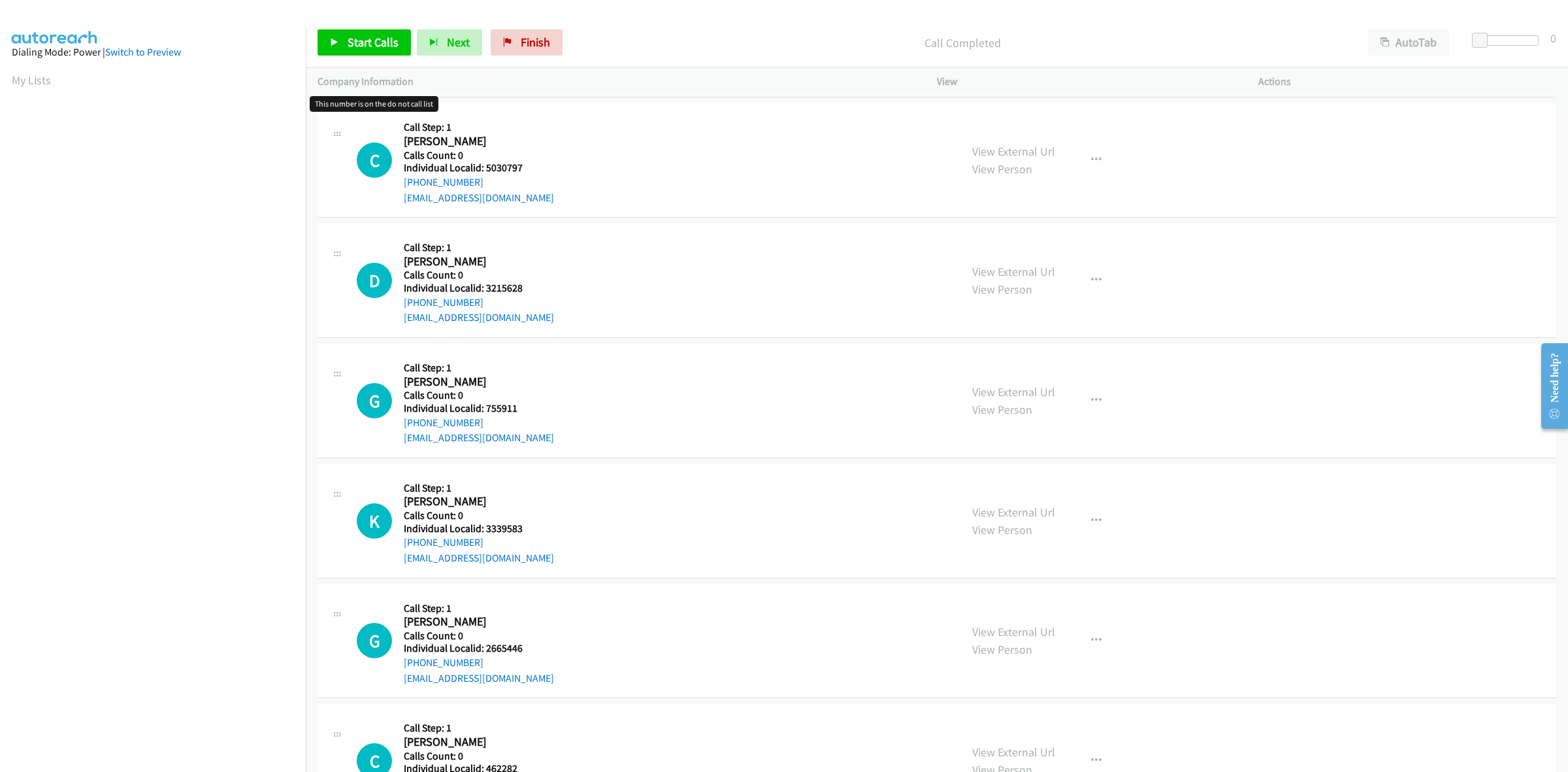
scroll to position [2716, 0]
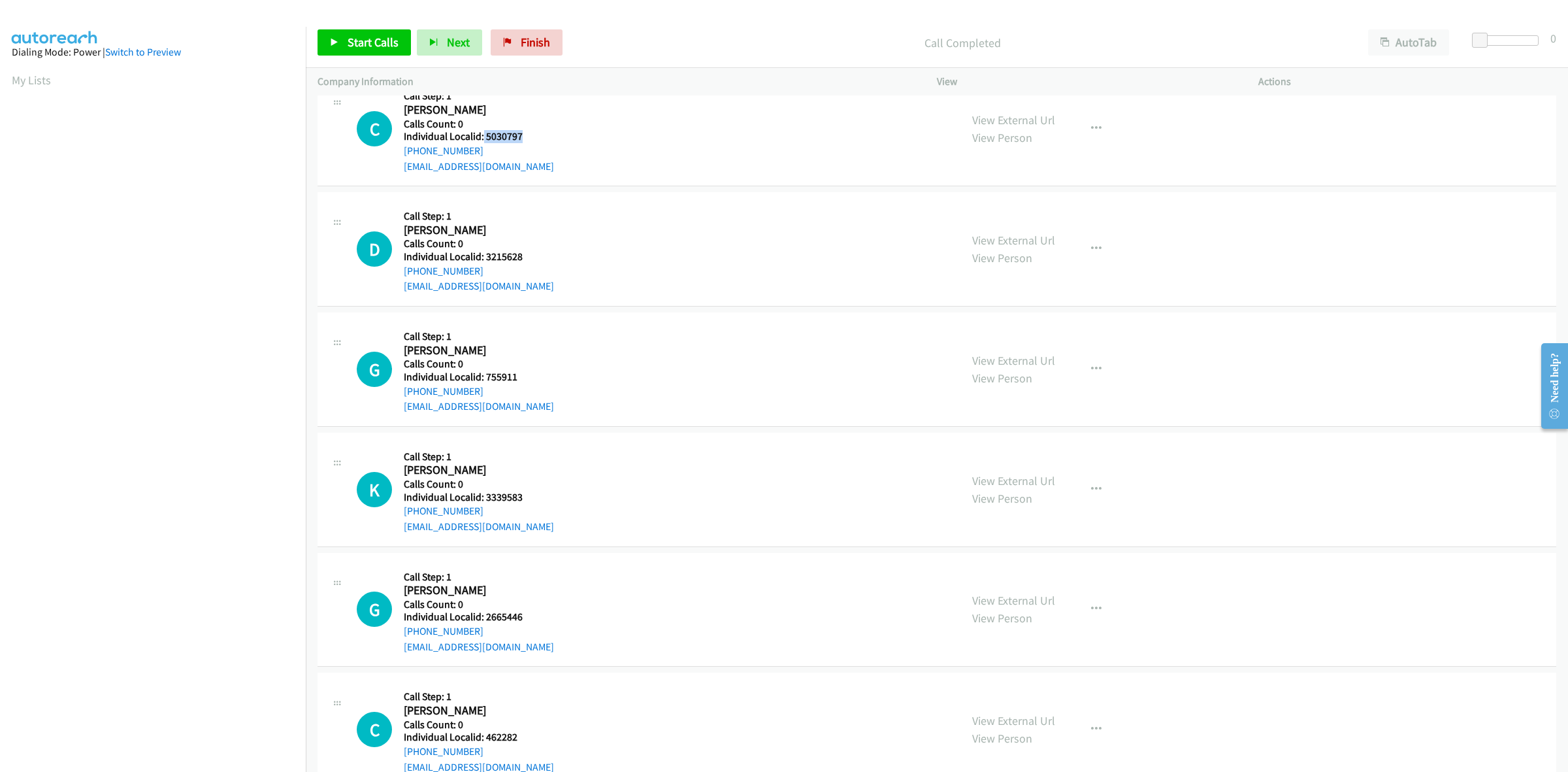
drag, startPoint x: 520, startPoint y: 139, endPoint x: 482, endPoint y: 137, distance: 38.1
click at [482, 137] on h5 "Individual Localid: 5030797" at bounding box center [479, 137] width 151 height 13
click at [531, 124] on h5 "Calls Count: 0" at bounding box center [479, 124] width 151 height 13
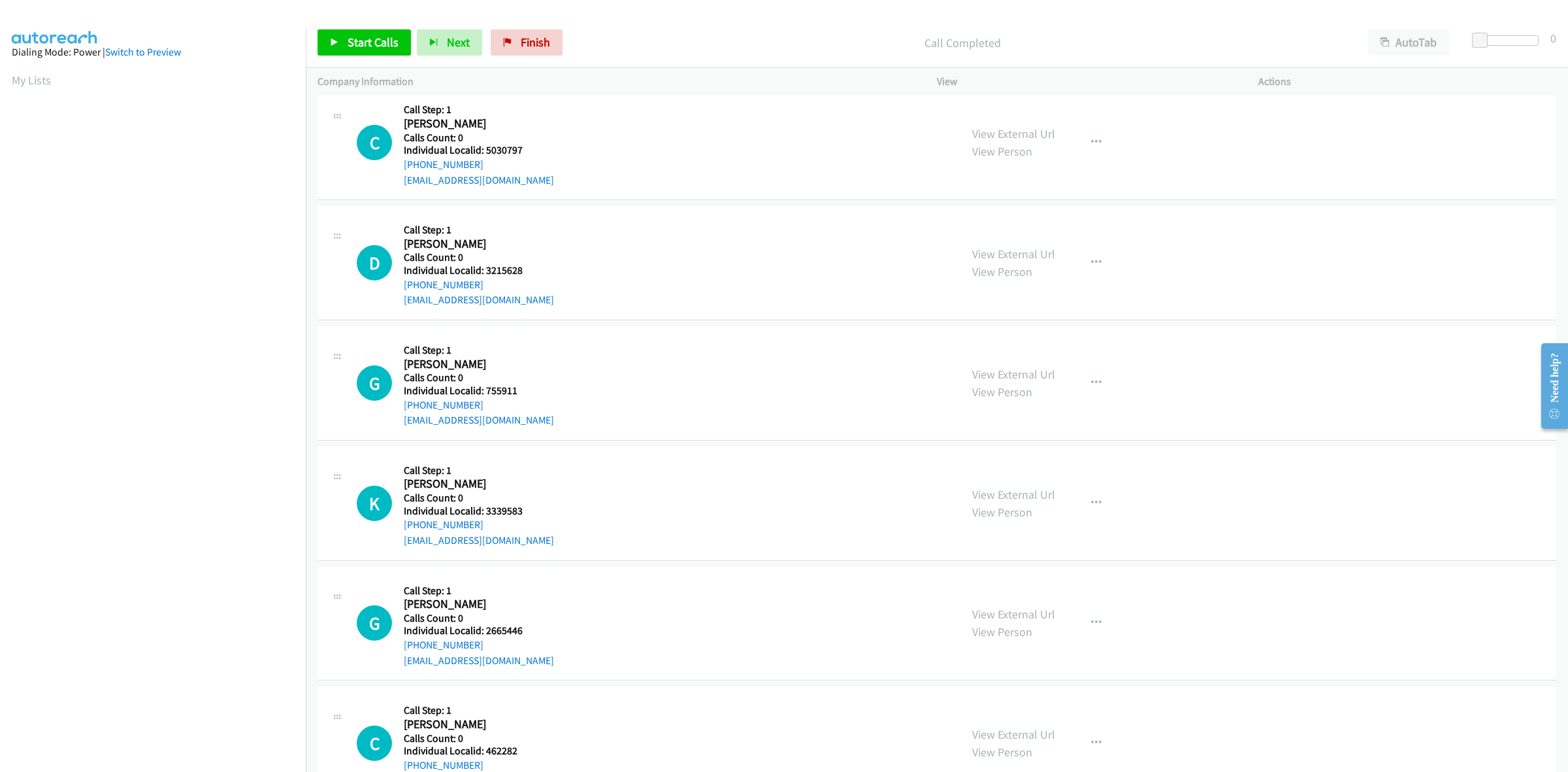
scroll to position [2675, 0]
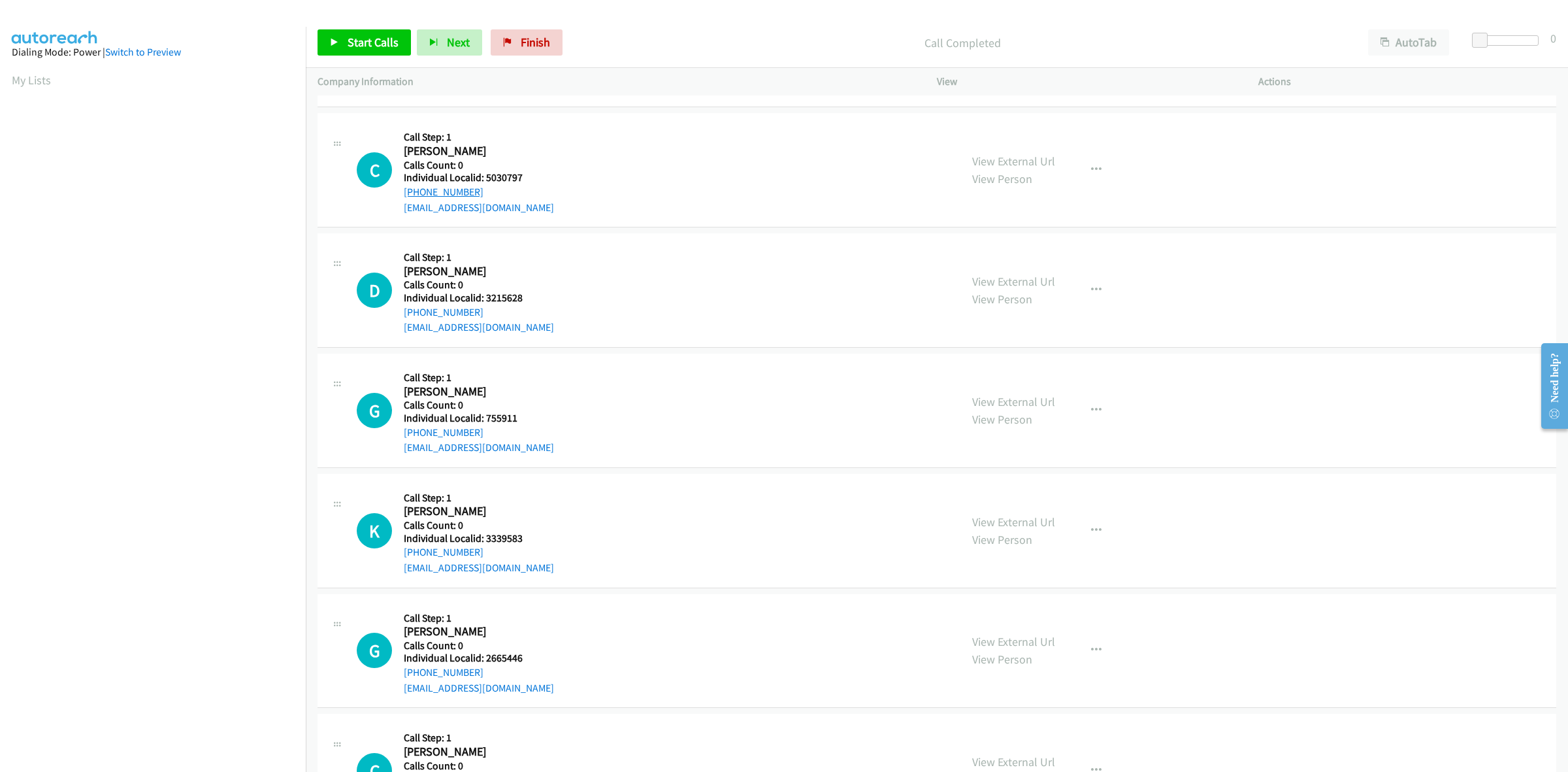
drag, startPoint x: 477, startPoint y: 191, endPoint x: 407, endPoint y: 194, distance: 70.1
click at [407, 194] on div "+1 865-244-5353" at bounding box center [479, 192] width 151 height 15
drag, startPoint x: 520, startPoint y: 196, endPoint x: 504, endPoint y: 196, distance: 16.0
click at [520, 196] on div "+1 865-244-5353" at bounding box center [479, 192] width 151 height 15
drag, startPoint x: 482, startPoint y: 193, endPoint x: 394, endPoint y: 198, distance: 88.1
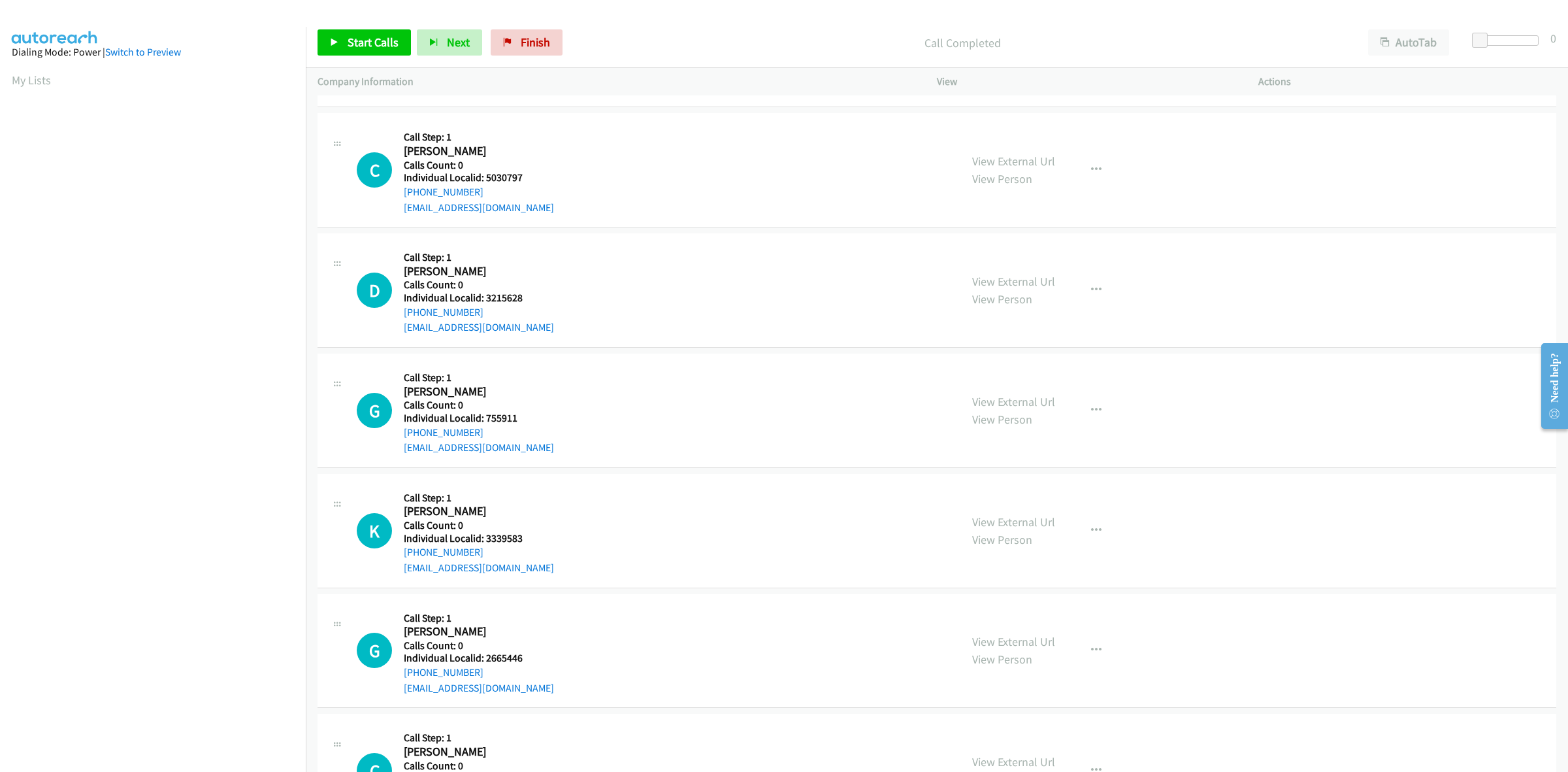
click at [394, 198] on div "C Callback Scheduled Call Step: 1 Cody Spradlin America/New_York Calls Count: 0…" at bounding box center [653, 170] width 592 height 90
drag, startPoint x: 500, startPoint y: 175, endPoint x: 484, endPoint y: 177, distance: 16.1
click at [484, 177] on h5 "Individual Localid: 5030797" at bounding box center [479, 178] width 151 height 13
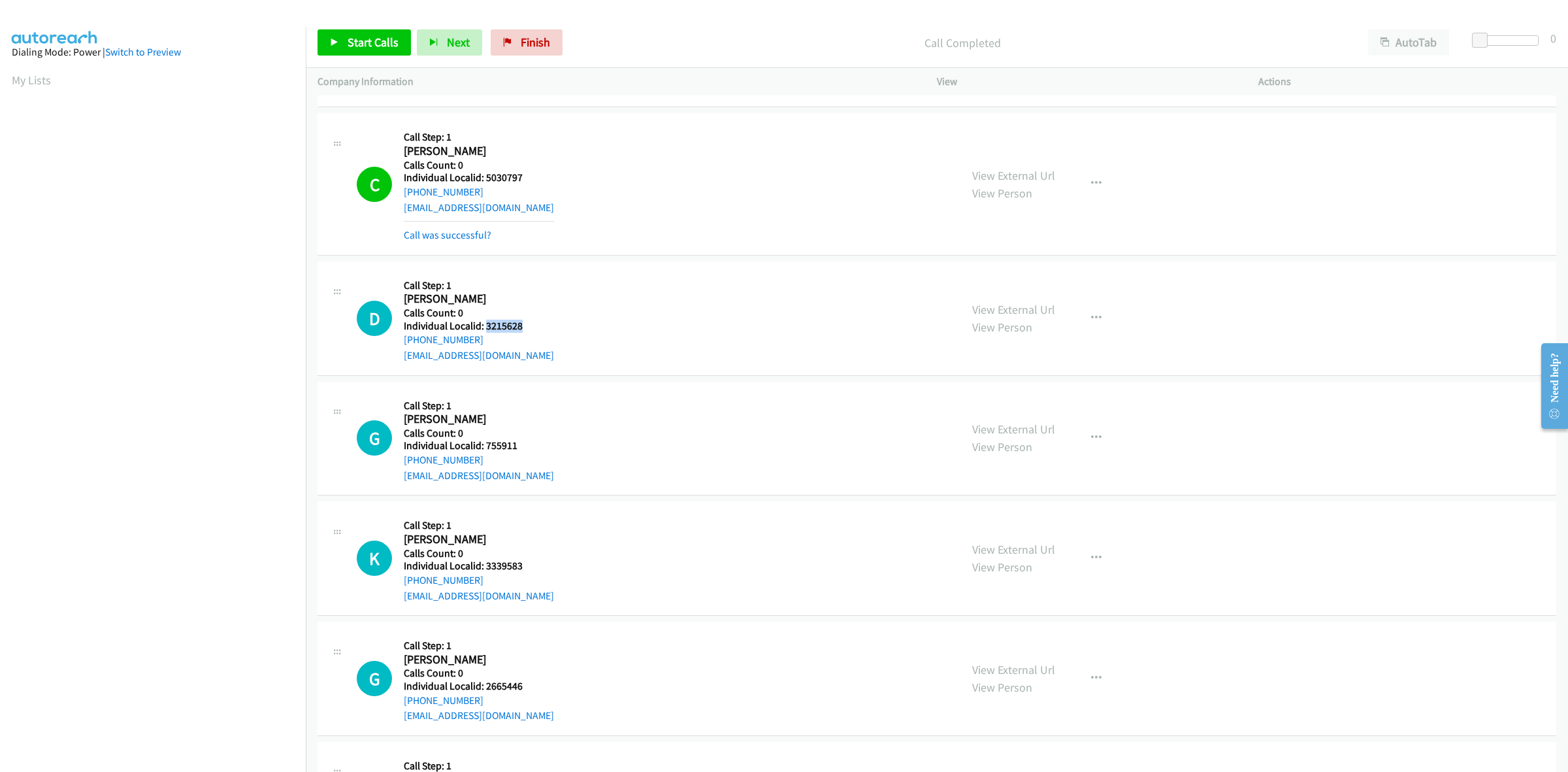
drag, startPoint x: 524, startPoint y: 328, endPoint x: 484, endPoint y: 328, distance: 40.0
click at [484, 328] on h5 "Individual Localid: 3215628" at bounding box center [479, 326] width 151 height 13
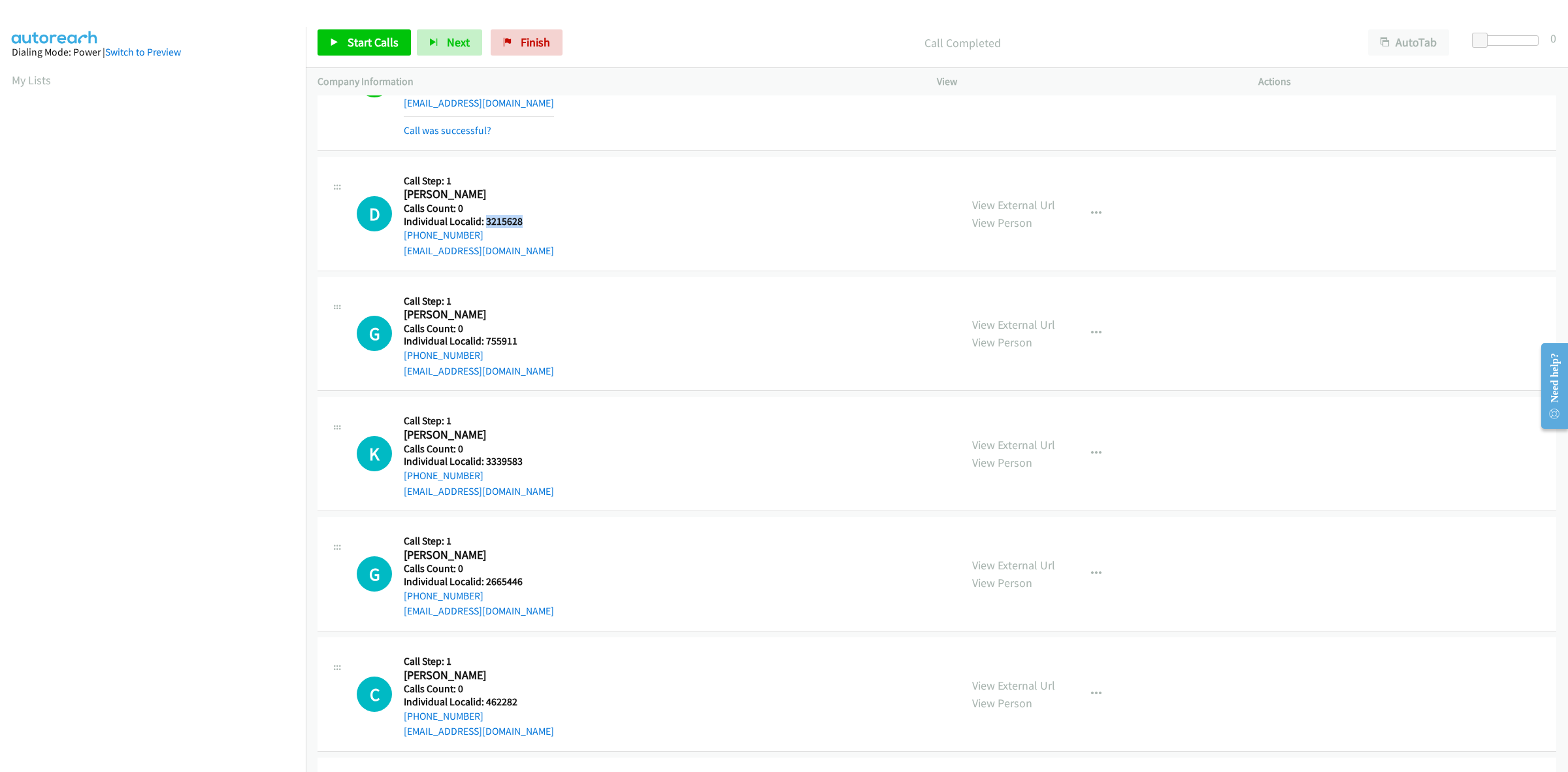
scroll to position [2798, 0]
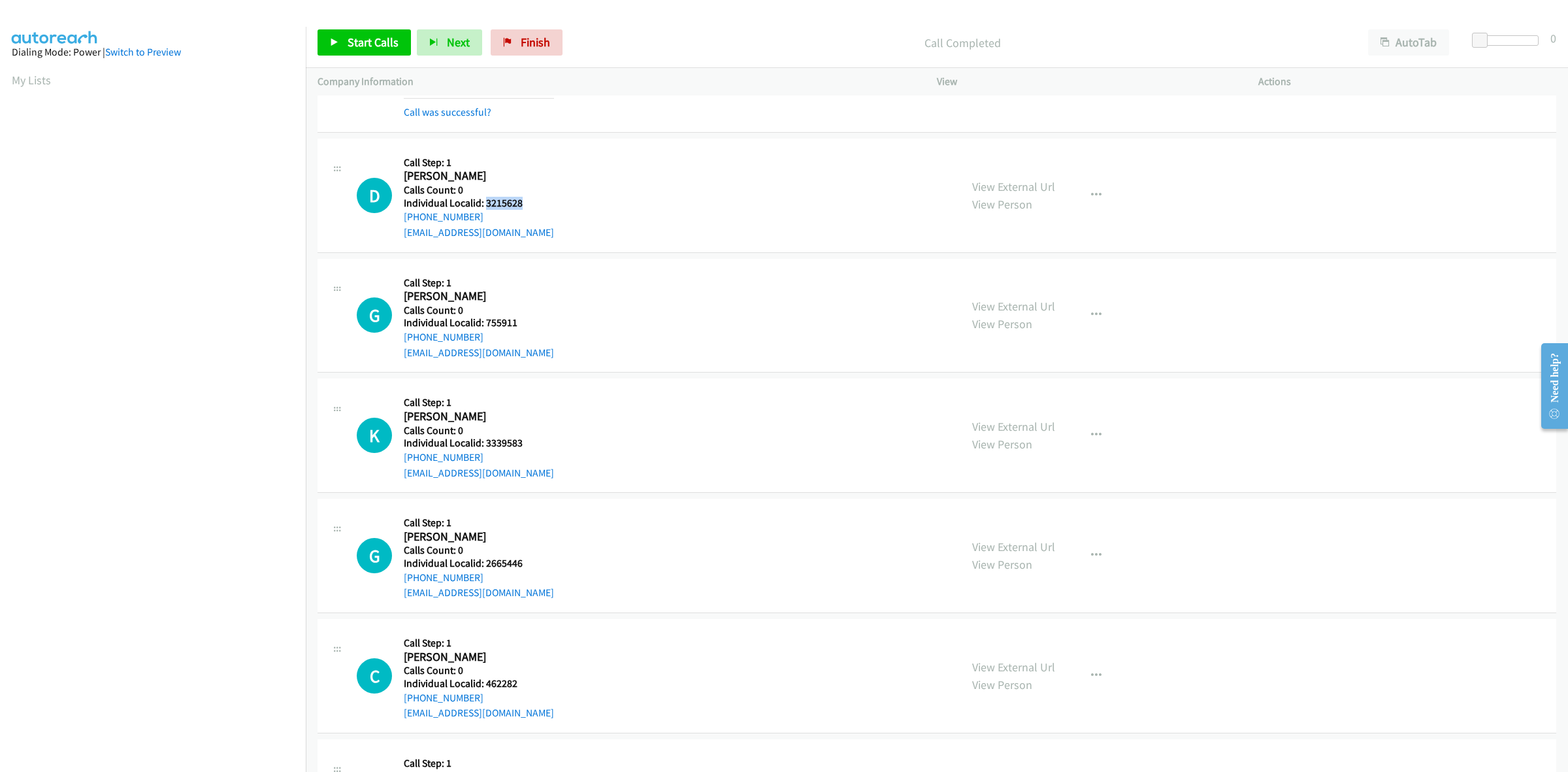
drag, startPoint x: 439, startPoint y: 222, endPoint x: 403, endPoint y: 221, distance: 36.0
click at [403, 221] on div "D Callback Scheduled Call Step: 1 David Lundquist America/Chicago Calls Count: …" at bounding box center [653, 195] width 592 height 90
drag, startPoint x: 521, startPoint y: 203, endPoint x: 485, endPoint y: 206, distance: 36.1
click at [485, 206] on h5 "Individual Localid: 3215628" at bounding box center [479, 203] width 151 height 13
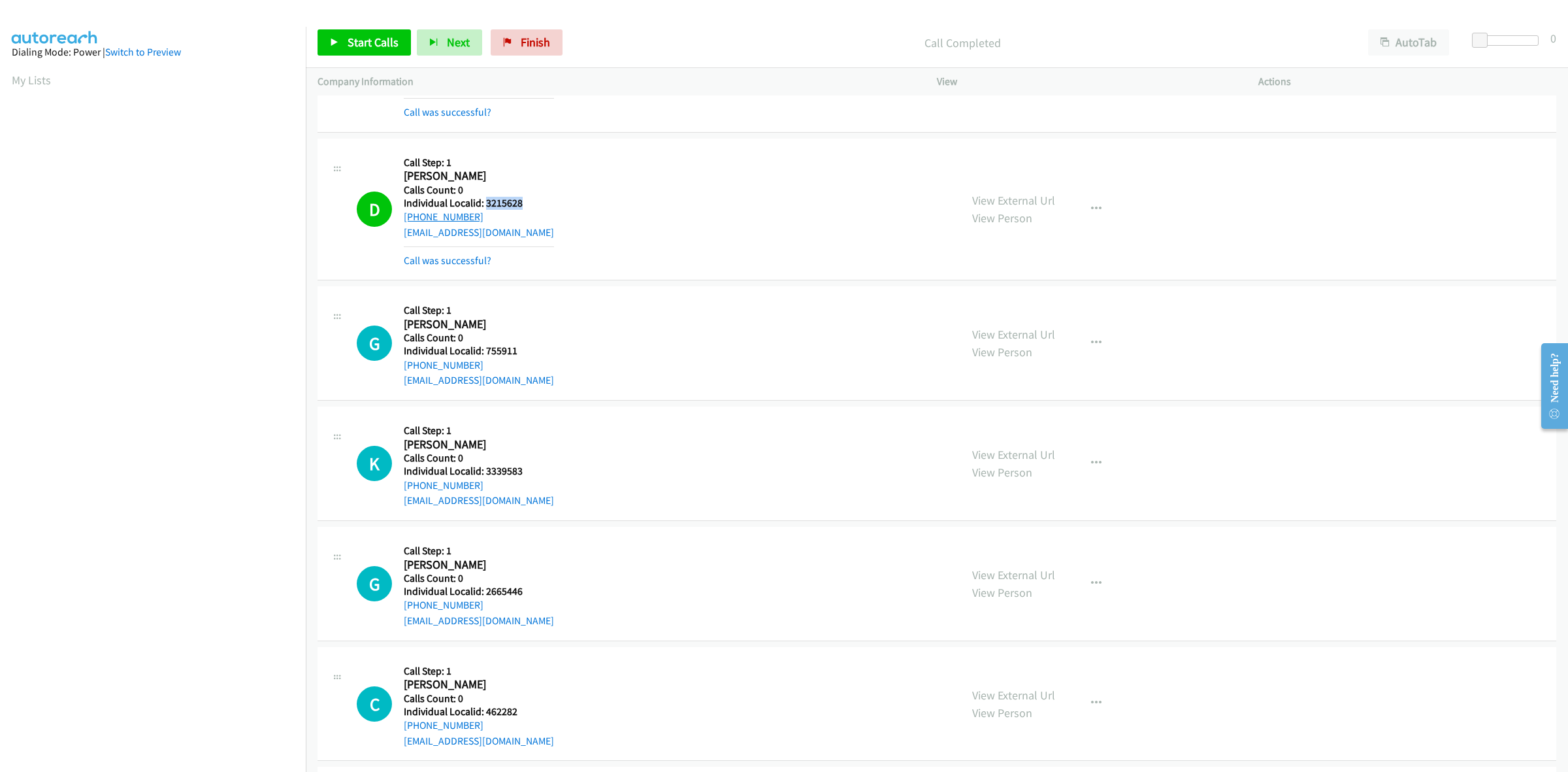
drag, startPoint x: 476, startPoint y: 218, endPoint x: 404, endPoint y: 217, distance: 72.0
click at [404, 217] on div "+1 847-836-6745" at bounding box center [479, 216] width 151 height 15
click at [1099, 211] on button "button" at bounding box center [1097, 209] width 35 height 26
click at [993, 323] on link "Add to do not call list" at bounding box center [1026, 321] width 174 height 26
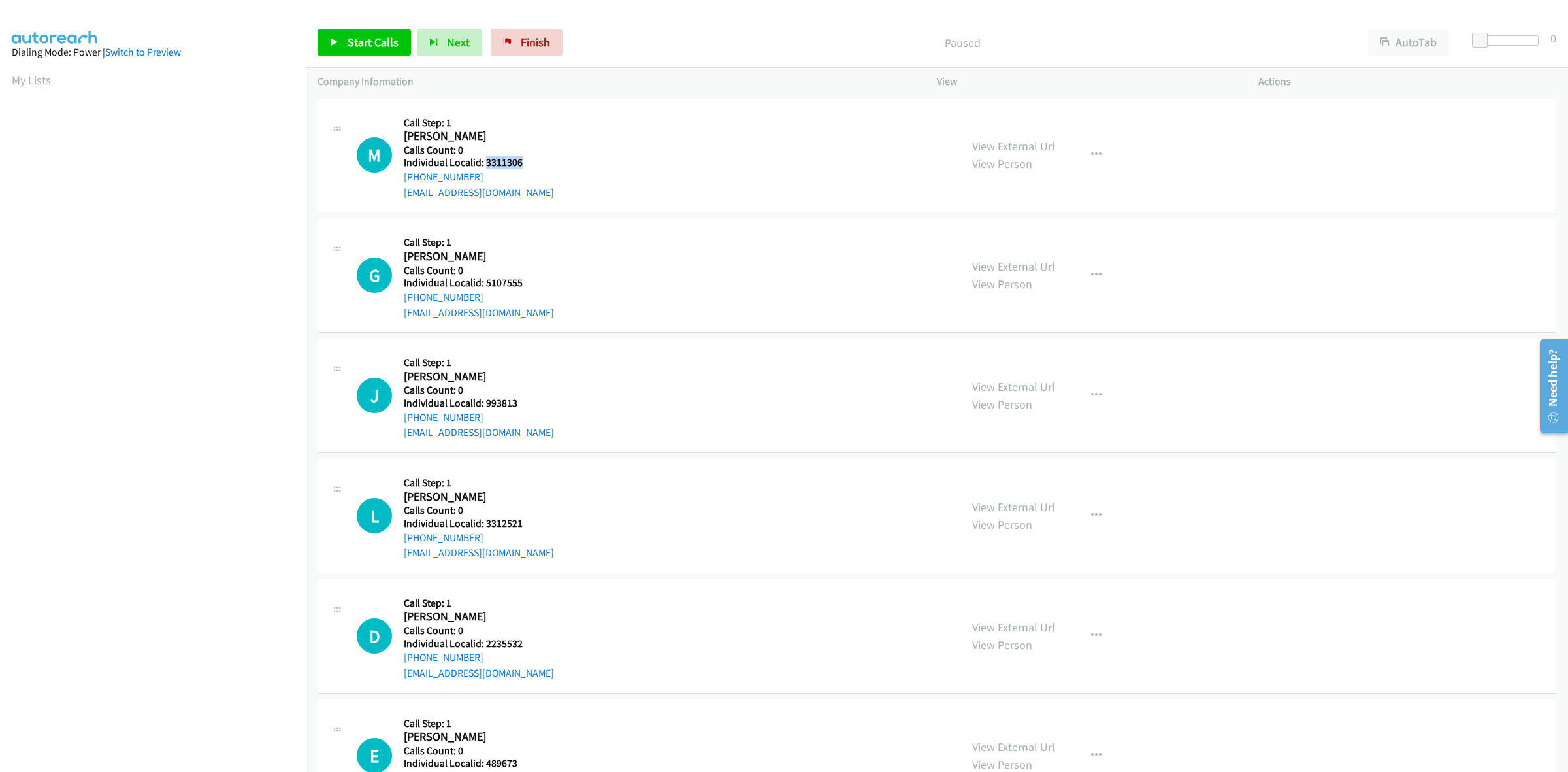
drag, startPoint x: 526, startPoint y: 160, endPoint x: 485, endPoint y: 163, distance: 41.1
click at [485, 163] on div "M Callback Scheduled Call Step: 1 Michael Jastrzembski America/Los_Angeles Call…" at bounding box center [653, 155] width 592 height 90
copy h5 "3311306"
drag, startPoint x: 708, startPoint y: 206, endPoint x: 545, endPoint y: 262, distance: 172.4
click at [708, 206] on div "M Callback Scheduled Call Step: 1 Michael Jastrzembski America/Los_Angeles Call…" at bounding box center [936, 156] width 1239 height 114
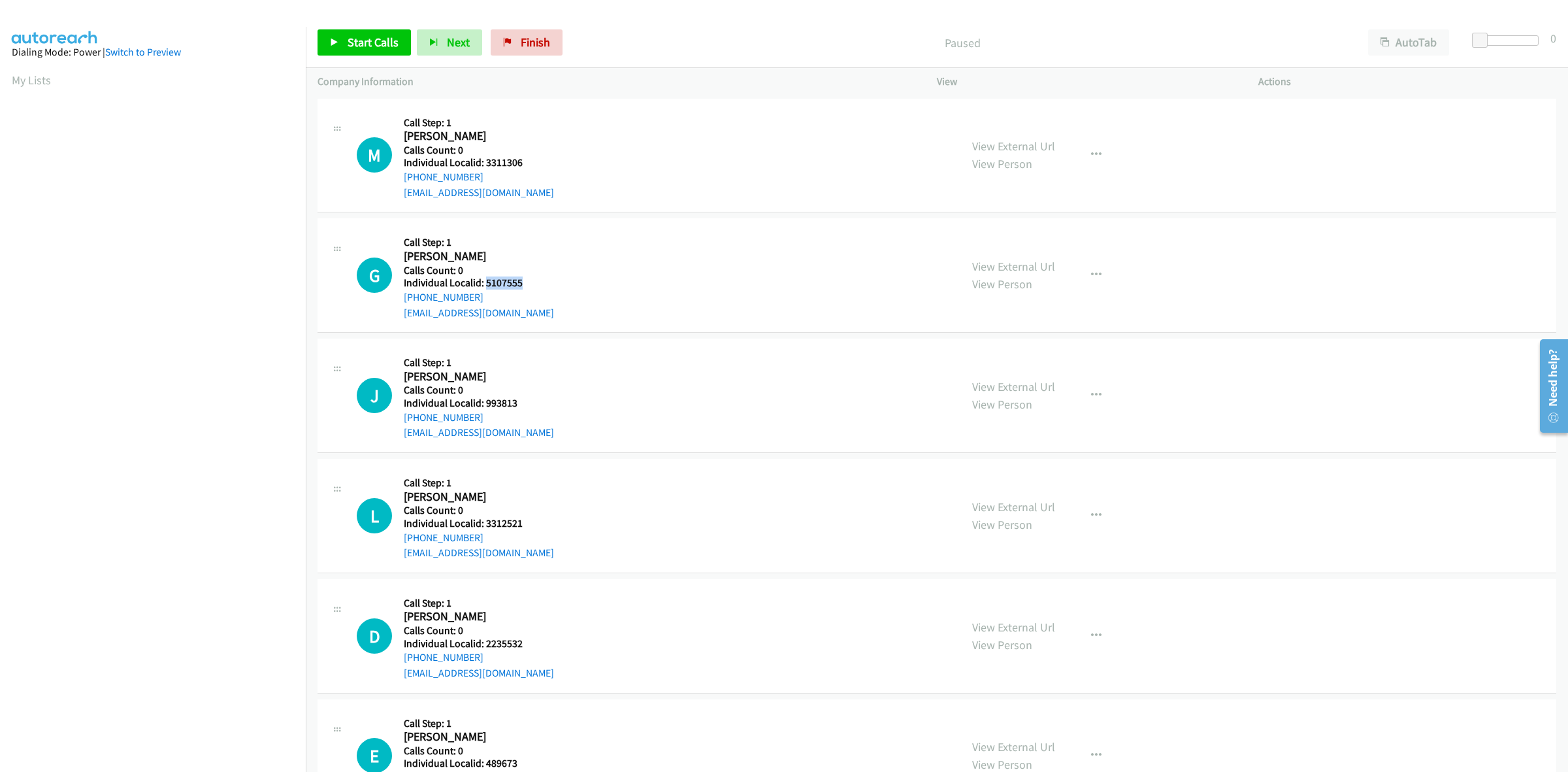
drag, startPoint x: 524, startPoint y: 284, endPoint x: 487, endPoint y: 279, distance: 37.3
click at [487, 279] on div "G Callback Scheduled Call Step: 1 [PERSON_NAME] America/[GEOGRAPHIC_DATA] Calls…" at bounding box center [653, 275] width 592 height 90
copy h5 "5107555"
click at [627, 246] on div "G Callback Scheduled Call Step: 1 [PERSON_NAME] America/[GEOGRAPHIC_DATA] Calls…" at bounding box center [653, 275] width 592 height 90
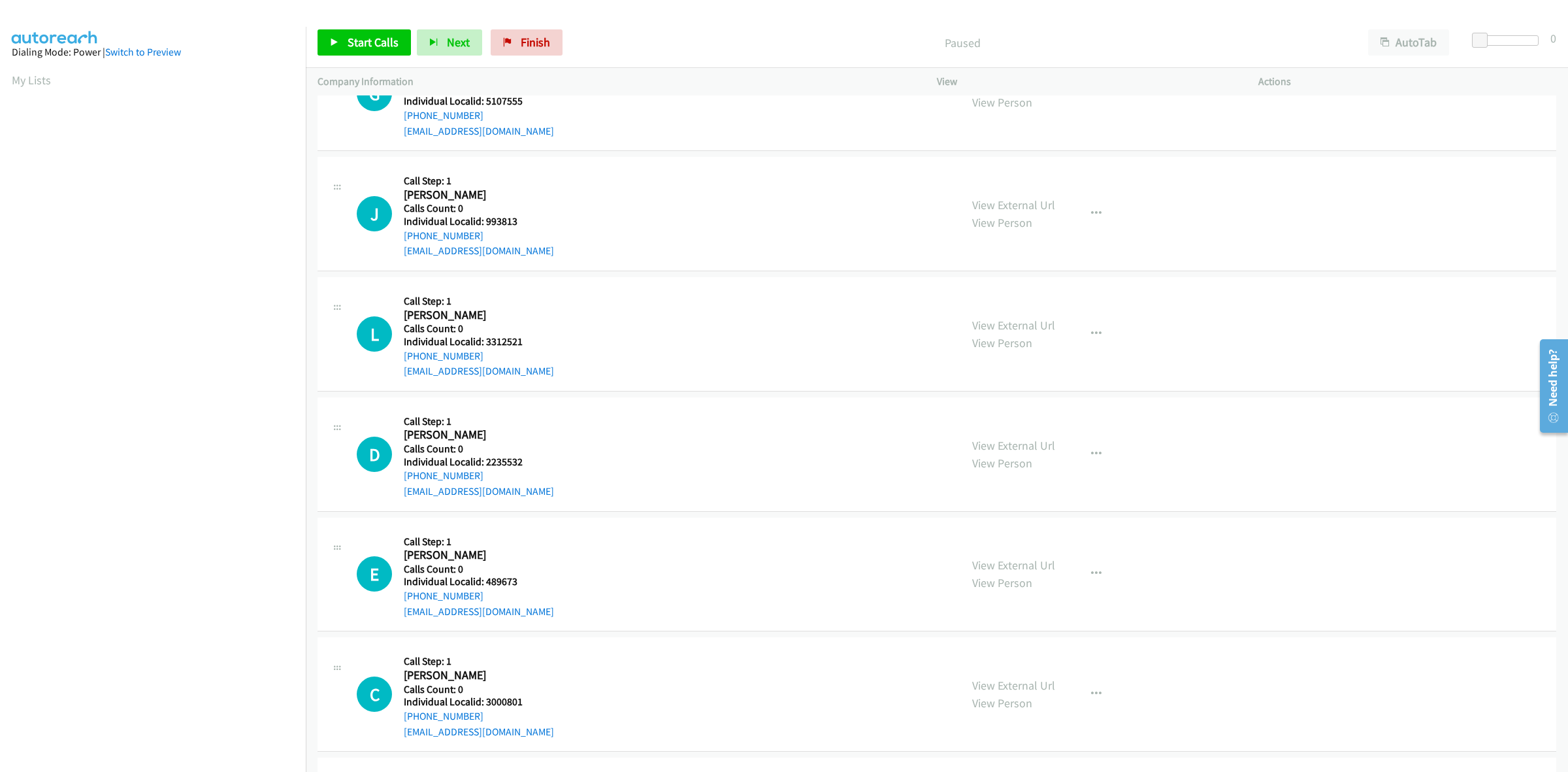
scroll to position [183, 0]
drag, startPoint x: 527, startPoint y: 224, endPoint x: 484, endPoint y: 213, distance: 44.4
click at [484, 213] on div "J Callback Scheduled Call Step: 1 Jay Bruley America/Los_Angeles Calls Count: 0…" at bounding box center [653, 211] width 592 height 90
copy h5 "993813"
drag, startPoint x: 661, startPoint y: 185, endPoint x: 625, endPoint y: 227, distance: 55.3
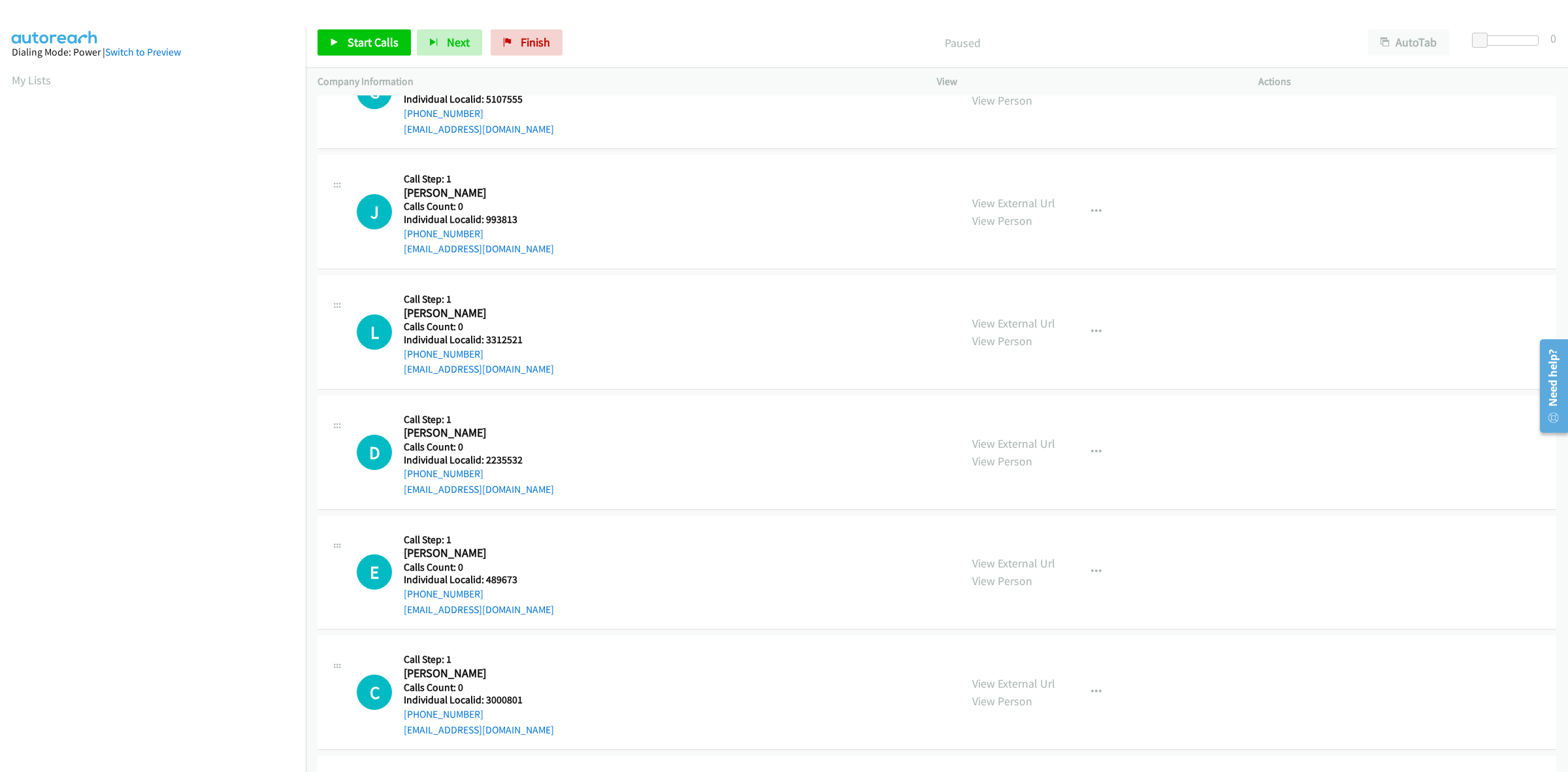
click at [661, 186] on div "J Callback Scheduled Call Step: 1 Jay Bruley America/Los_Angeles Calls Count: 0…" at bounding box center [653, 211] width 592 height 90
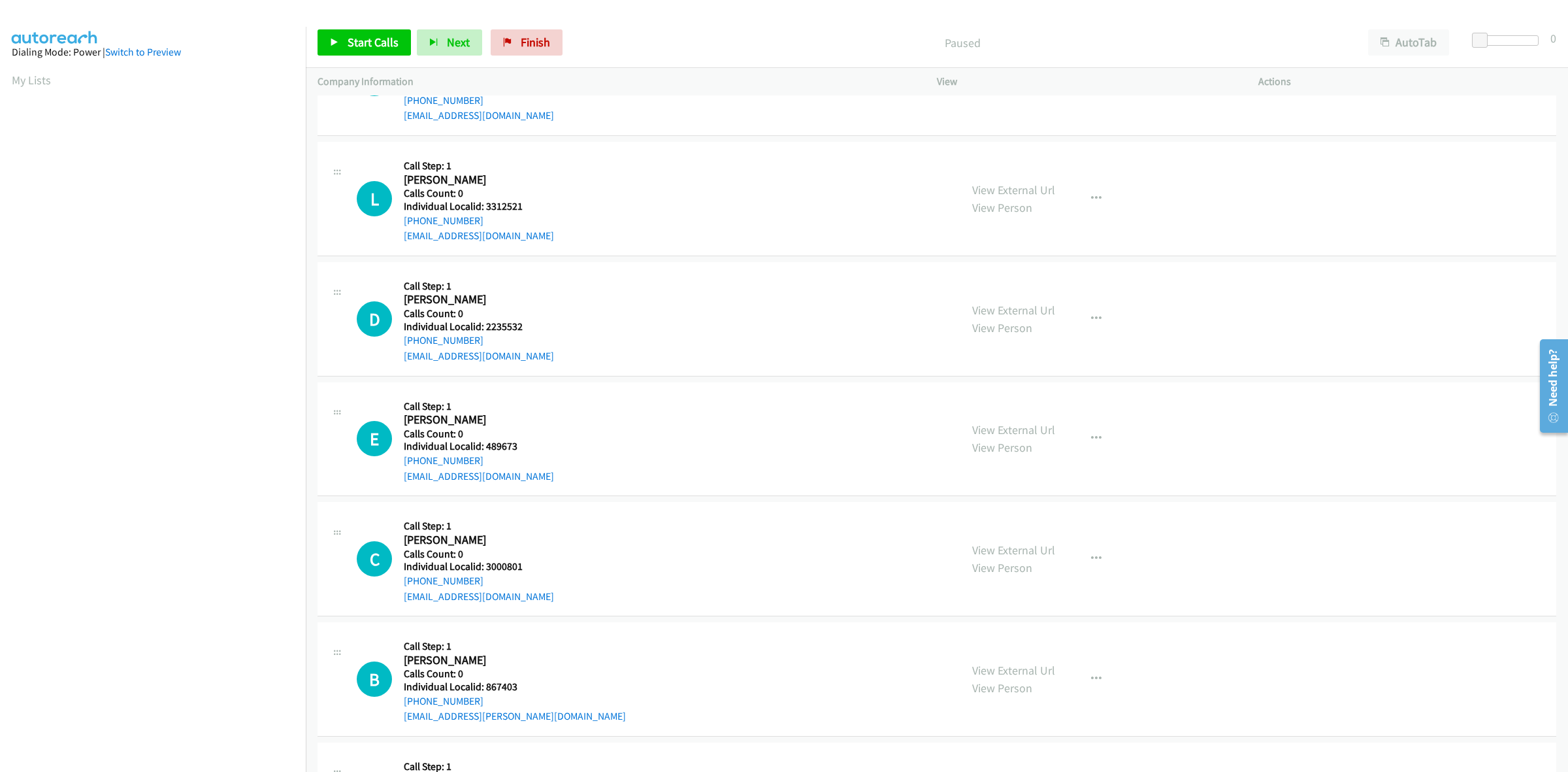
scroll to position [367, 0]
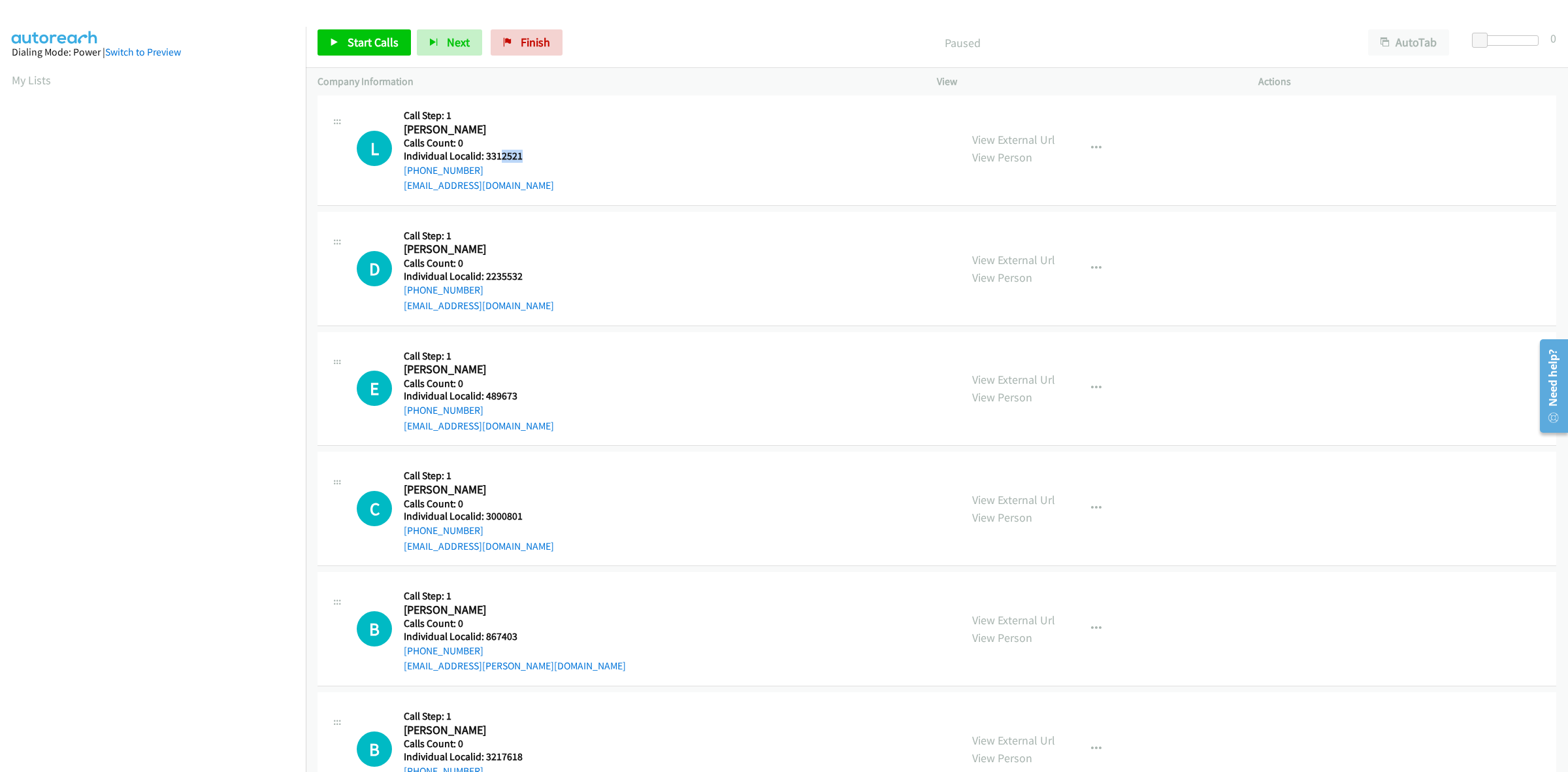
drag, startPoint x: 527, startPoint y: 156, endPoint x: 497, endPoint y: 154, distance: 30.1
click at [497, 154] on div "L Callback Scheduled Call Step: 1 Lonnie Kowalski America/Los_Angeles Calls Cou…" at bounding box center [653, 148] width 592 height 90
click at [583, 250] on div "D Callback Scheduled Call Step: 1 Dave Topczewski America/Chicago Calls Count: …" at bounding box center [653, 268] width 592 height 90
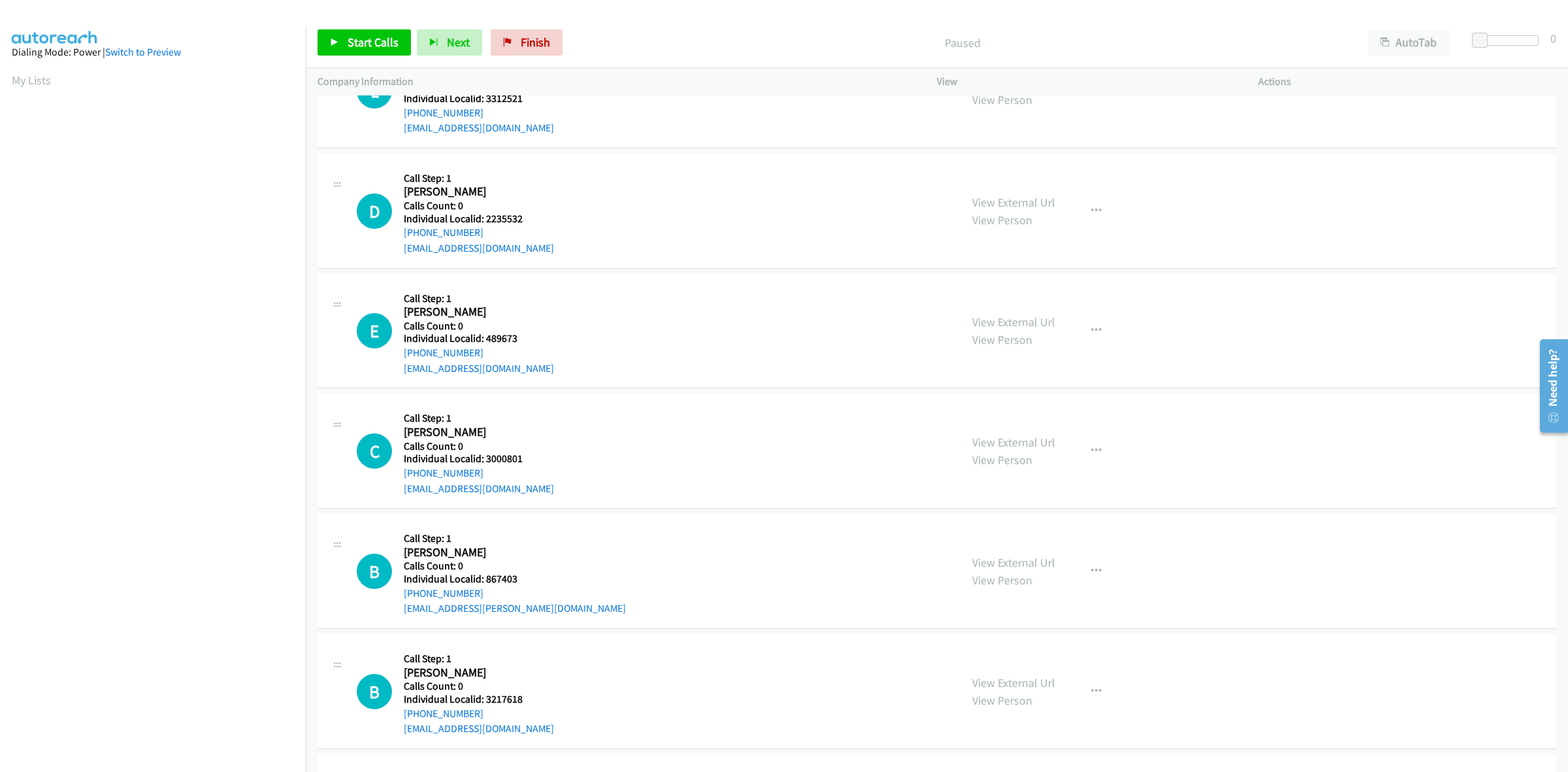
scroll to position [632, 0]
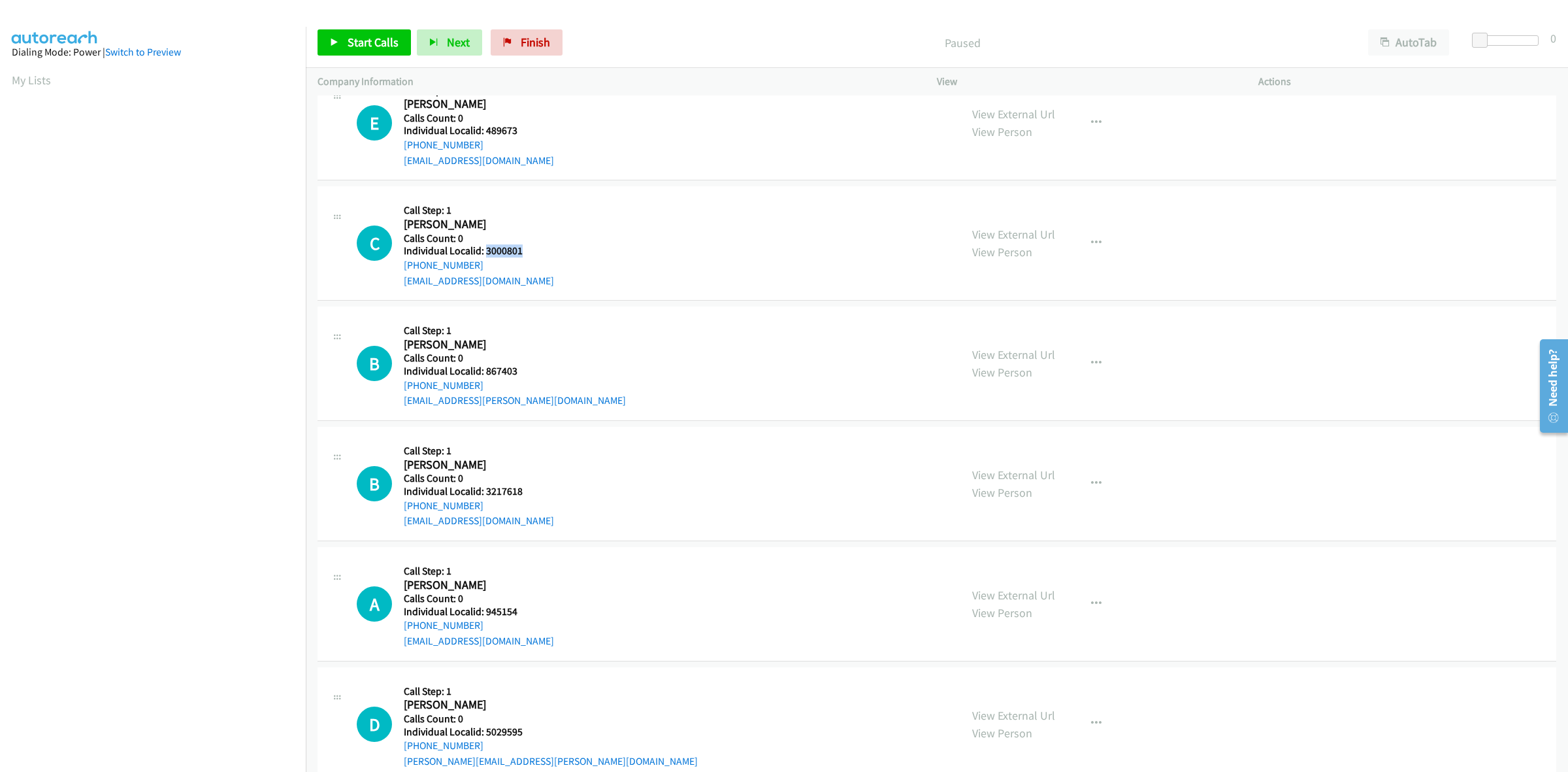
drag, startPoint x: 521, startPoint y: 247, endPoint x: 484, endPoint y: 256, distance: 38.1
click at [484, 256] on div "C Callback Scheduled Call Step: 1 Colin Bylund America/Los_Angeles Calls Count:…" at bounding box center [653, 243] width 592 height 90
copy h5 "3000801"
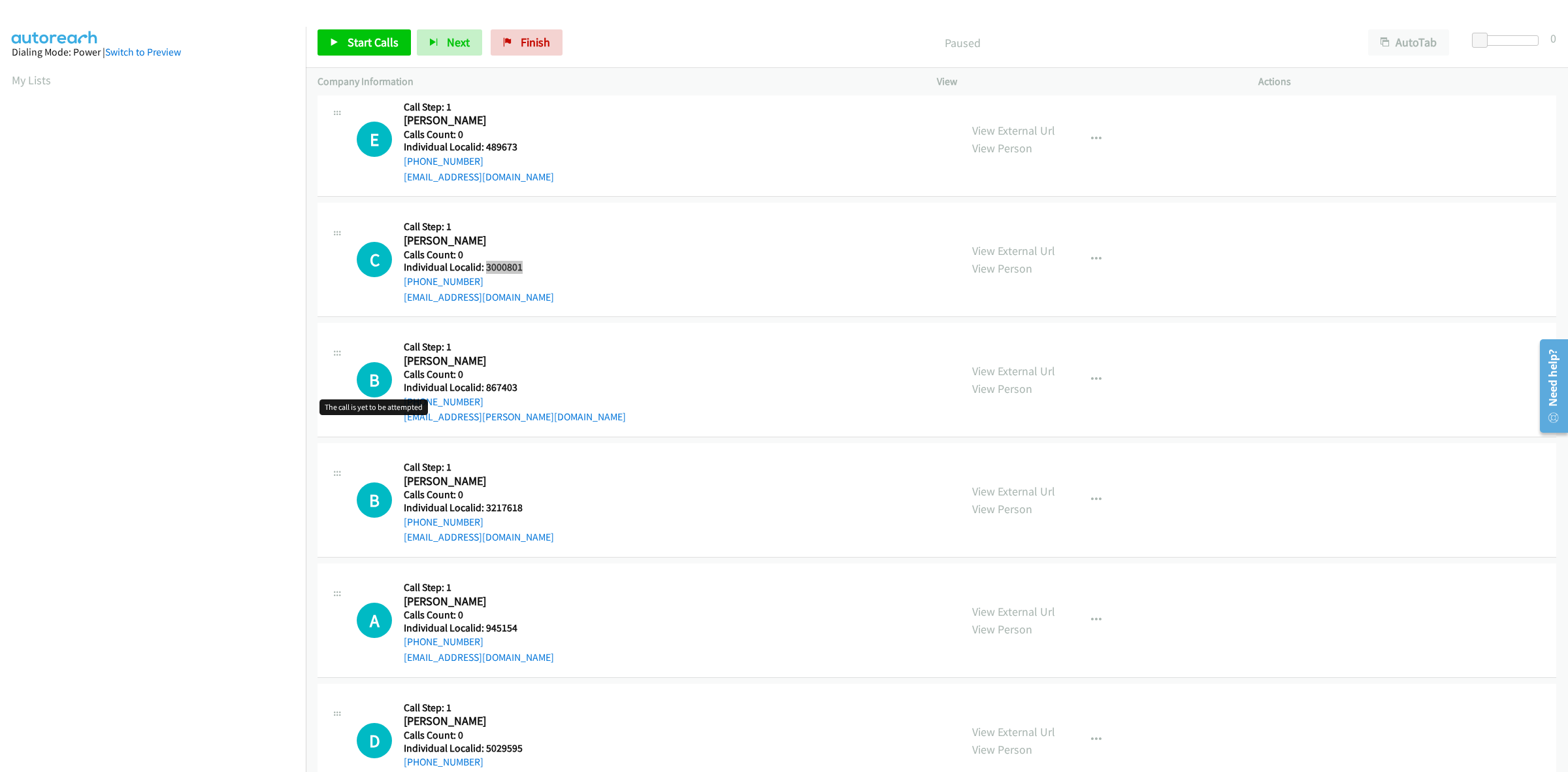
scroll to position [613, 0]
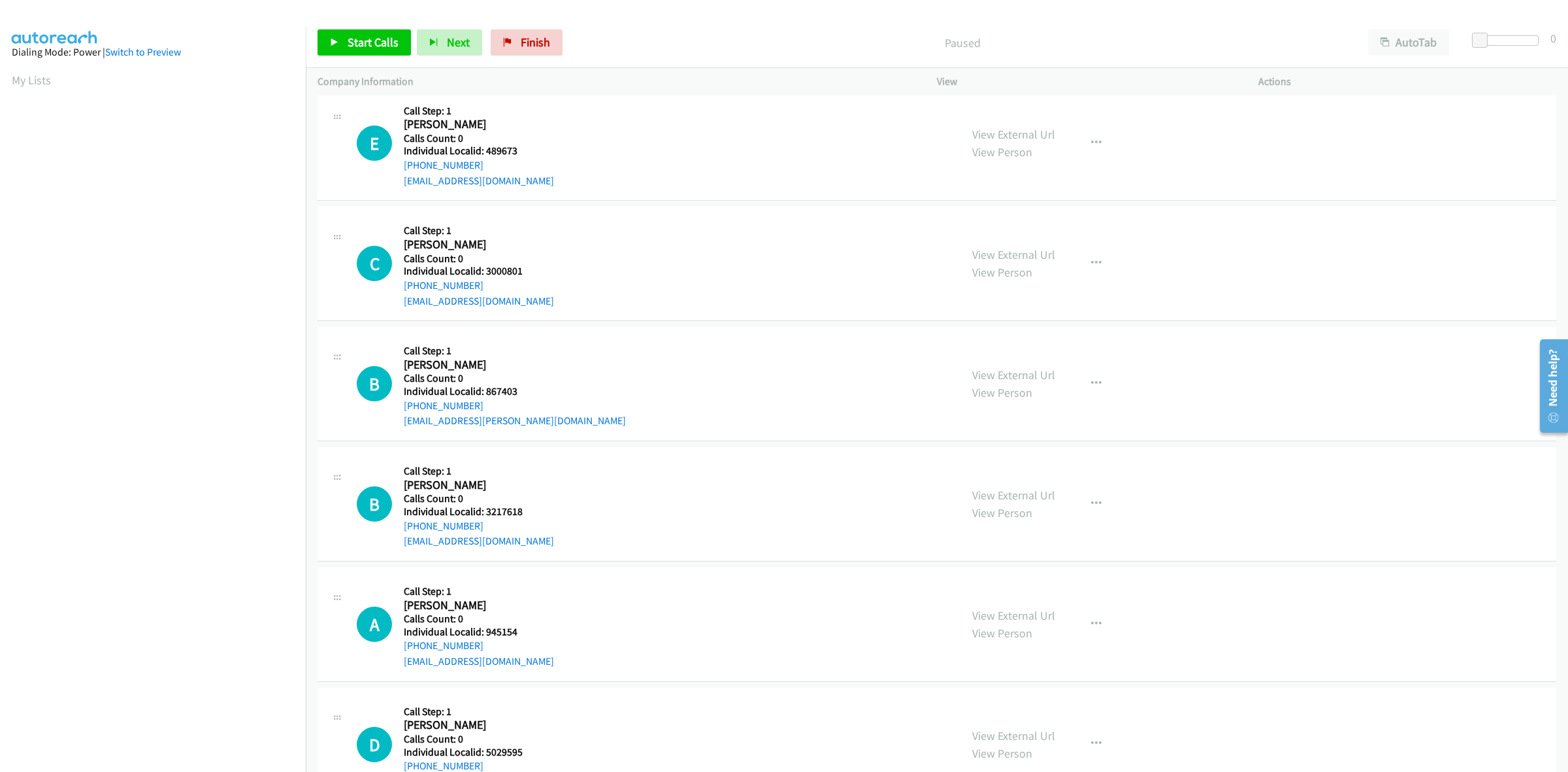
click at [632, 300] on div "C Callback Scheduled Call Step: 1 Colin Bylund America/Los_Angeles Calls Count:…" at bounding box center [653, 263] width 592 height 90
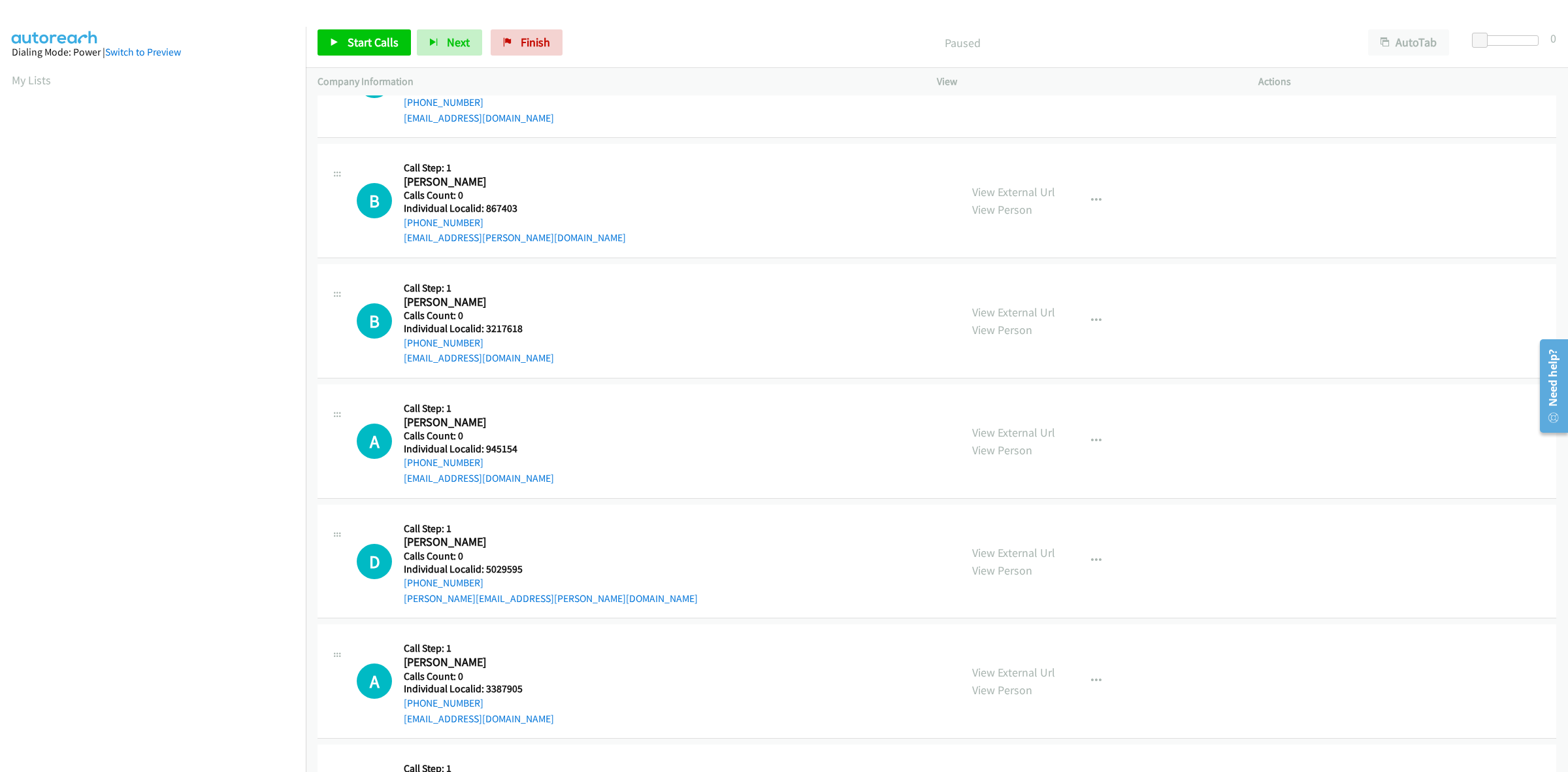
scroll to position [817, 0]
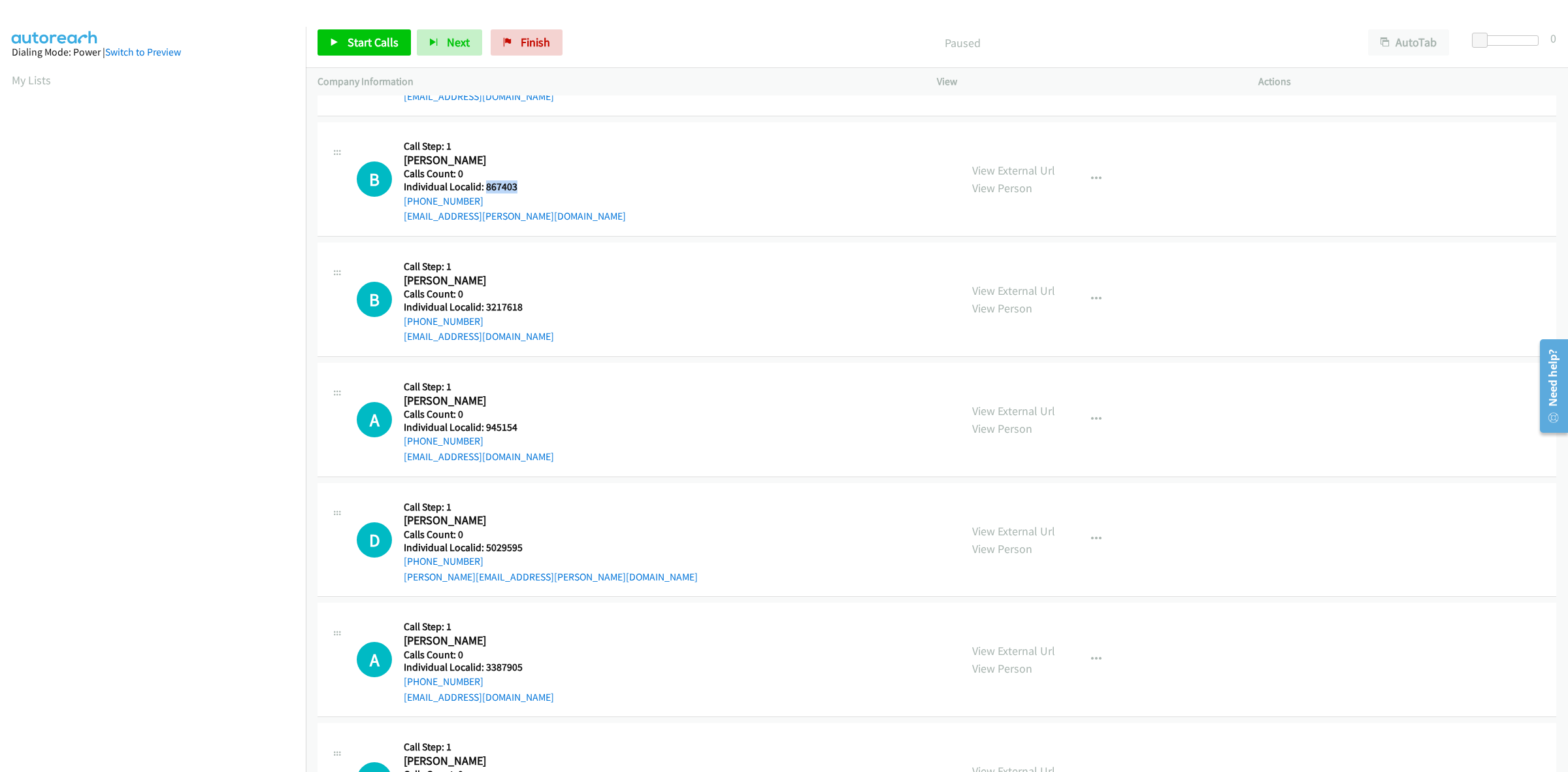
drag, startPoint x: 517, startPoint y: 183, endPoint x: 485, endPoint y: 187, distance: 32.2
click at [485, 187] on h5 "Individual Localid: 867403" at bounding box center [515, 187] width 222 height 13
copy h5 "867403"
click at [600, 273] on div "B Callback Scheduled Call Step: 1 Bibi Carmouche America/Los_Angeles Calls Coun…" at bounding box center [653, 299] width 592 height 90
drag, startPoint x: 526, startPoint y: 305, endPoint x: 482, endPoint y: 309, distance: 44.2
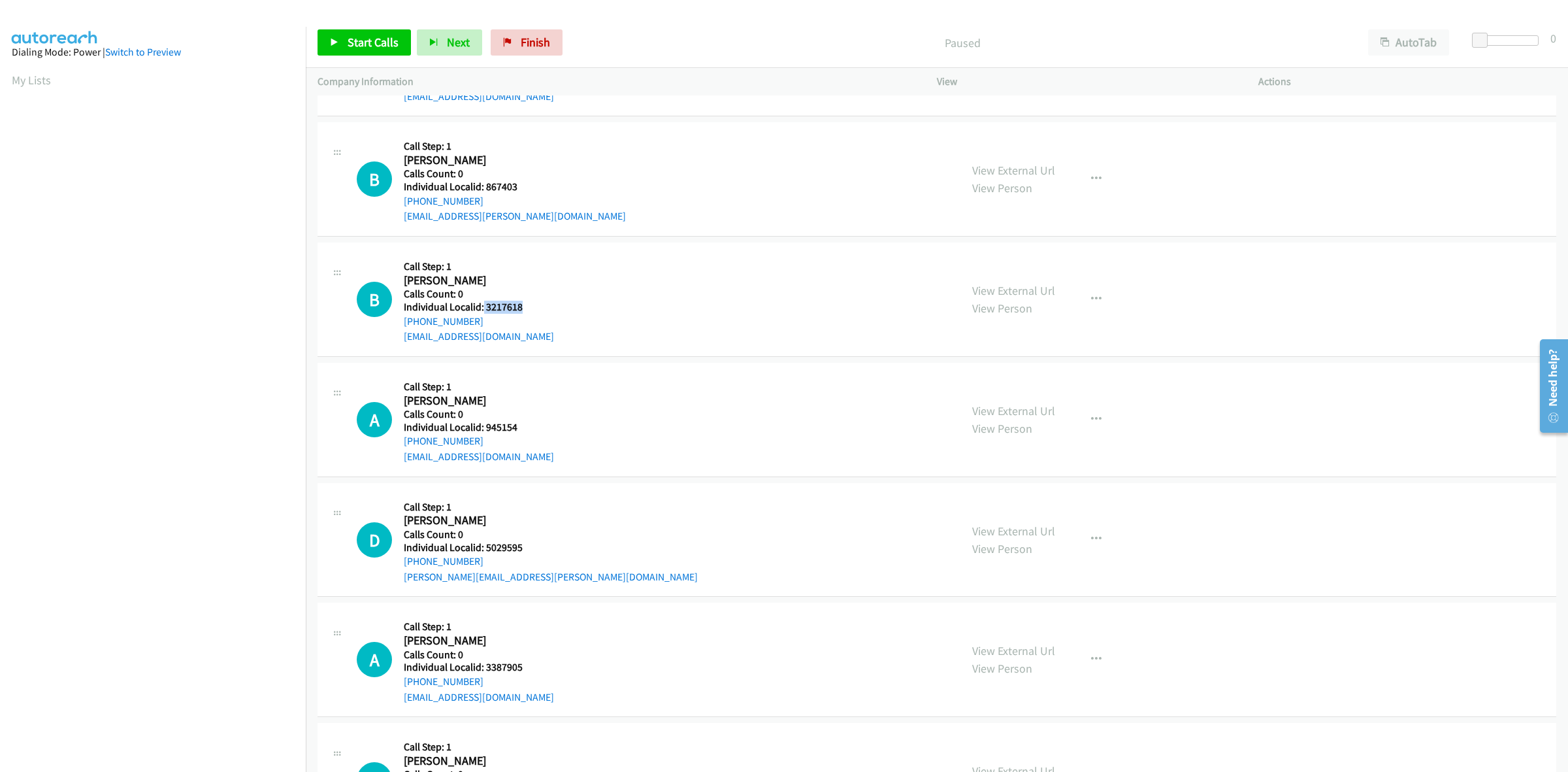
click at [482, 309] on div "B Callback Scheduled Call Step: 1 Bibi Carmouche America/Los_Angeles Calls Coun…" at bounding box center [653, 299] width 592 height 90
copy h5 "3217618"
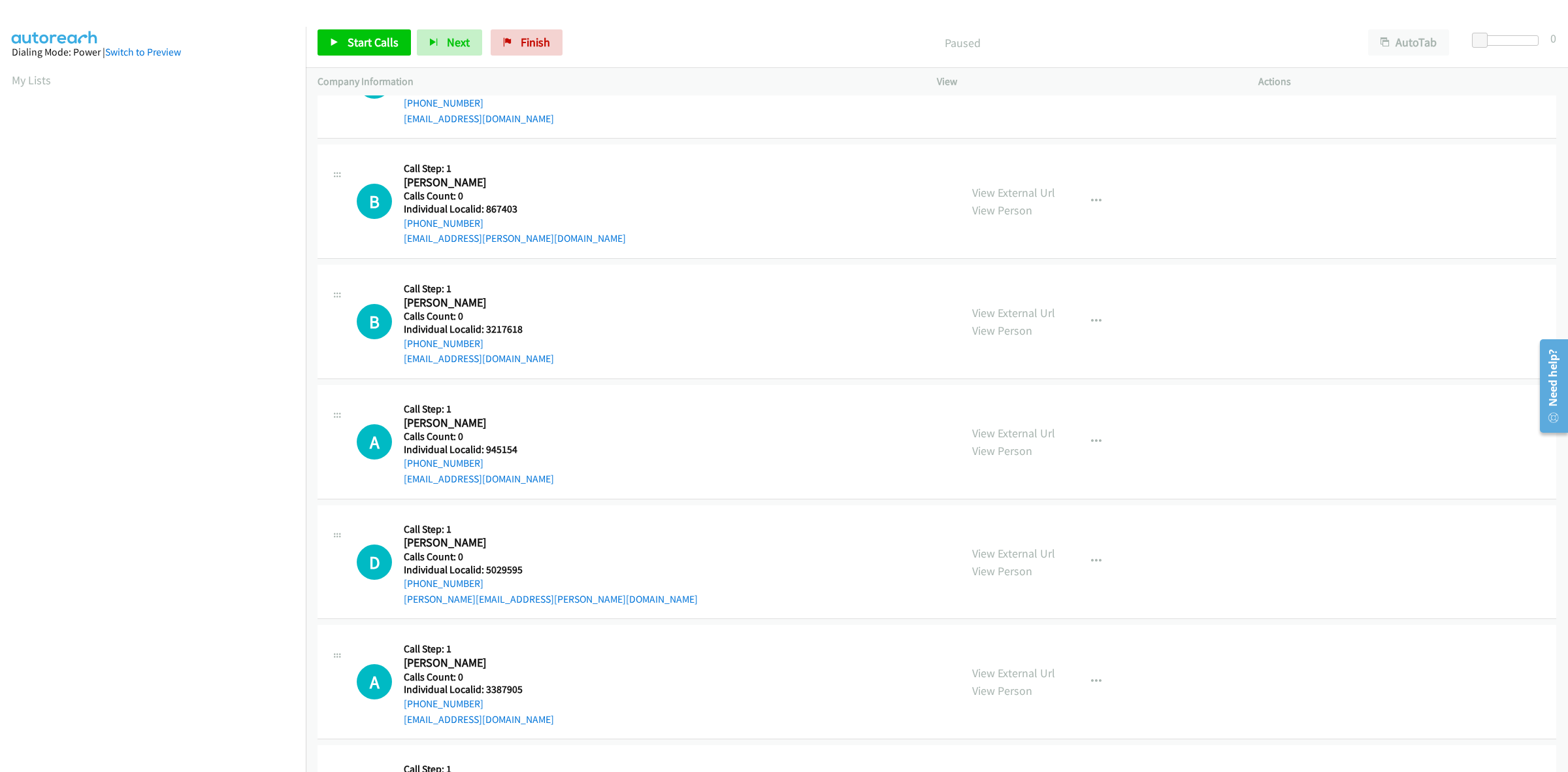
click at [632, 259] on div "B Callback Scheduled Call Step: 1 Billy Maxwell America/Los_Angeles Calls Count…" at bounding box center [936, 202] width 1239 height 114
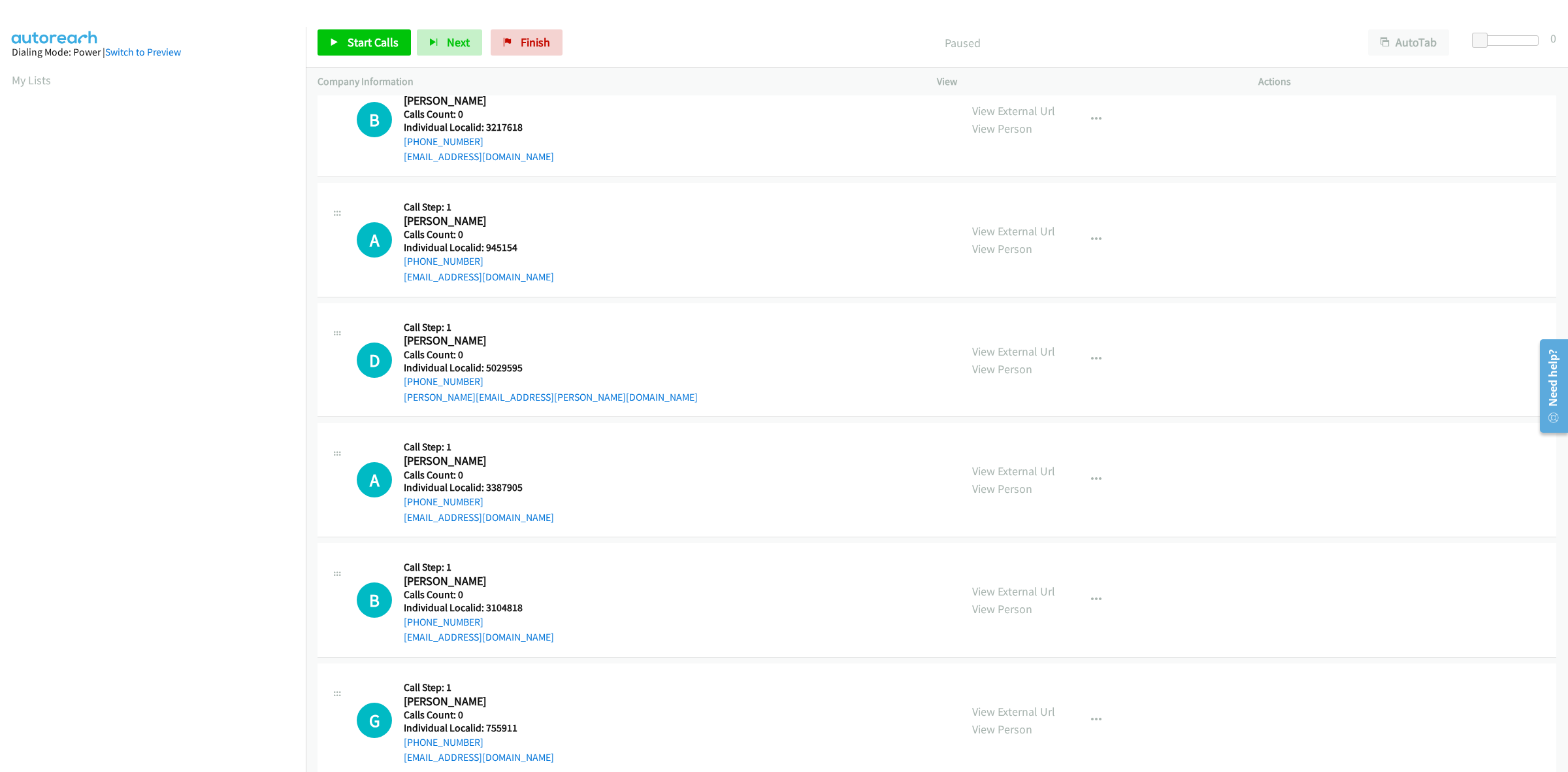
scroll to position [1001, 0]
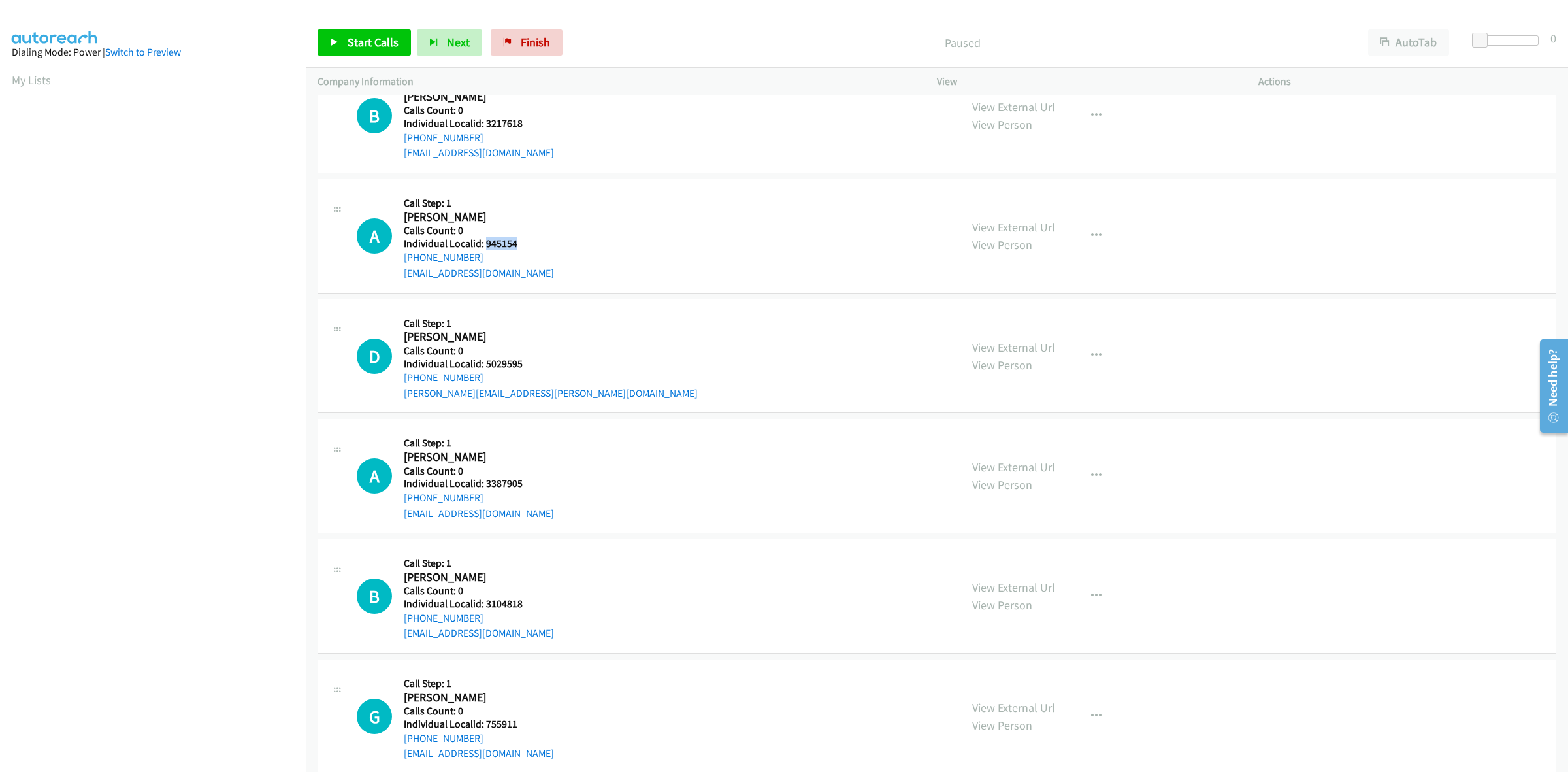
drag, startPoint x: 507, startPoint y: 239, endPoint x: 485, endPoint y: 240, distance: 22.0
click at [485, 240] on h5 "Individual Localid: 945154" at bounding box center [479, 243] width 151 height 13
copy h5 "945154"
drag, startPoint x: 474, startPoint y: 254, endPoint x: 401, endPoint y: 259, distance: 73.2
click at [401, 259] on div "A Callback Scheduled Call Step: 1 Aron Neeman America/Chicago Calls Count: 0 In…" at bounding box center [653, 235] width 592 height 90
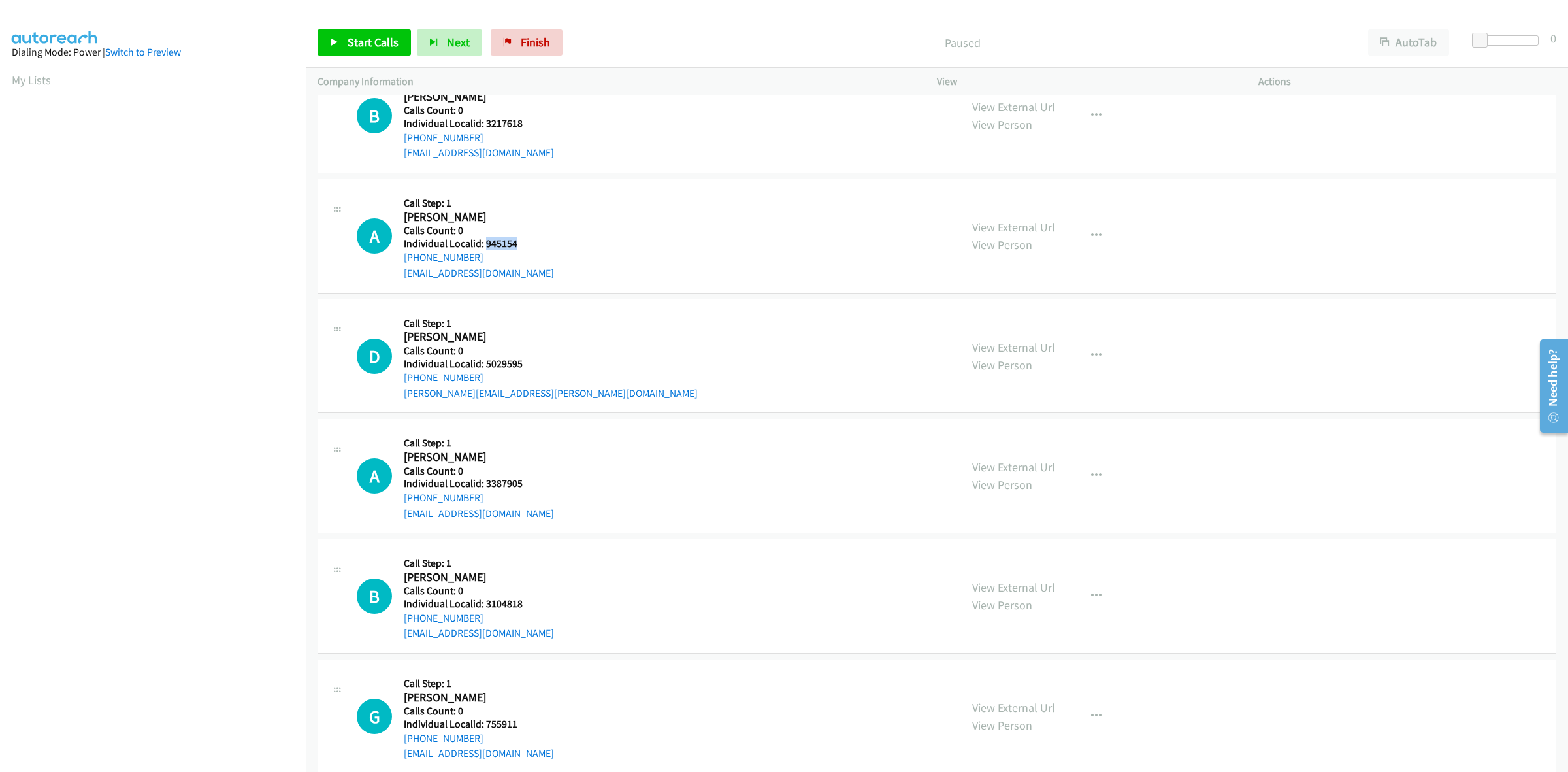
copy link "+1 972-762-4128"
drag, startPoint x: 523, startPoint y: 245, endPoint x: 485, endPoint y: 246, distance: 38.0
click at [485, 246] on div "A Callback Scheduled Call Step: 1 Aron Neeman America/Chicago Calls Count: 0 In…" at bounding box center [653, 235] width 592 height 90
copy h5 "945154"
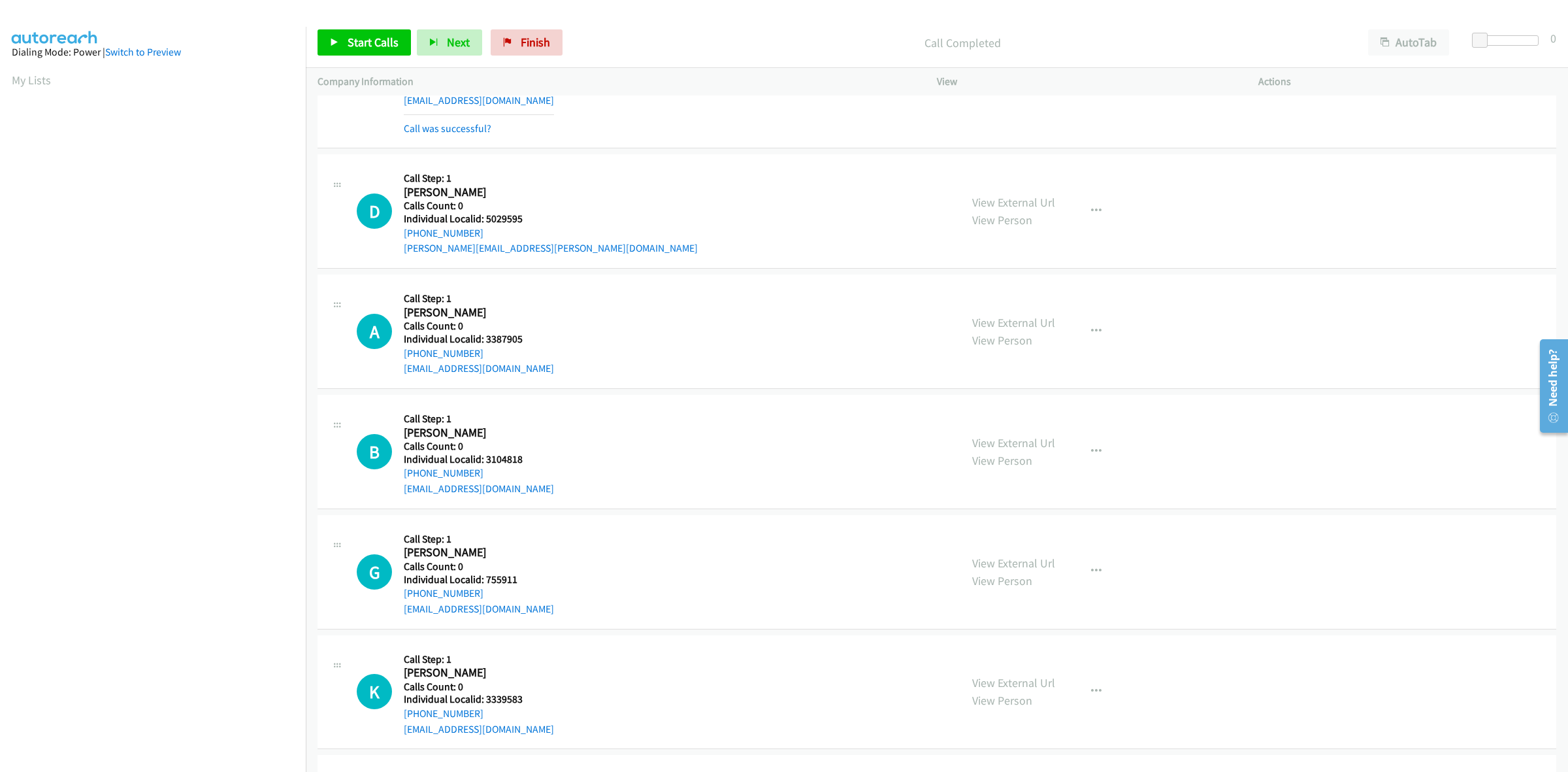
scroll to position [1225, 0]
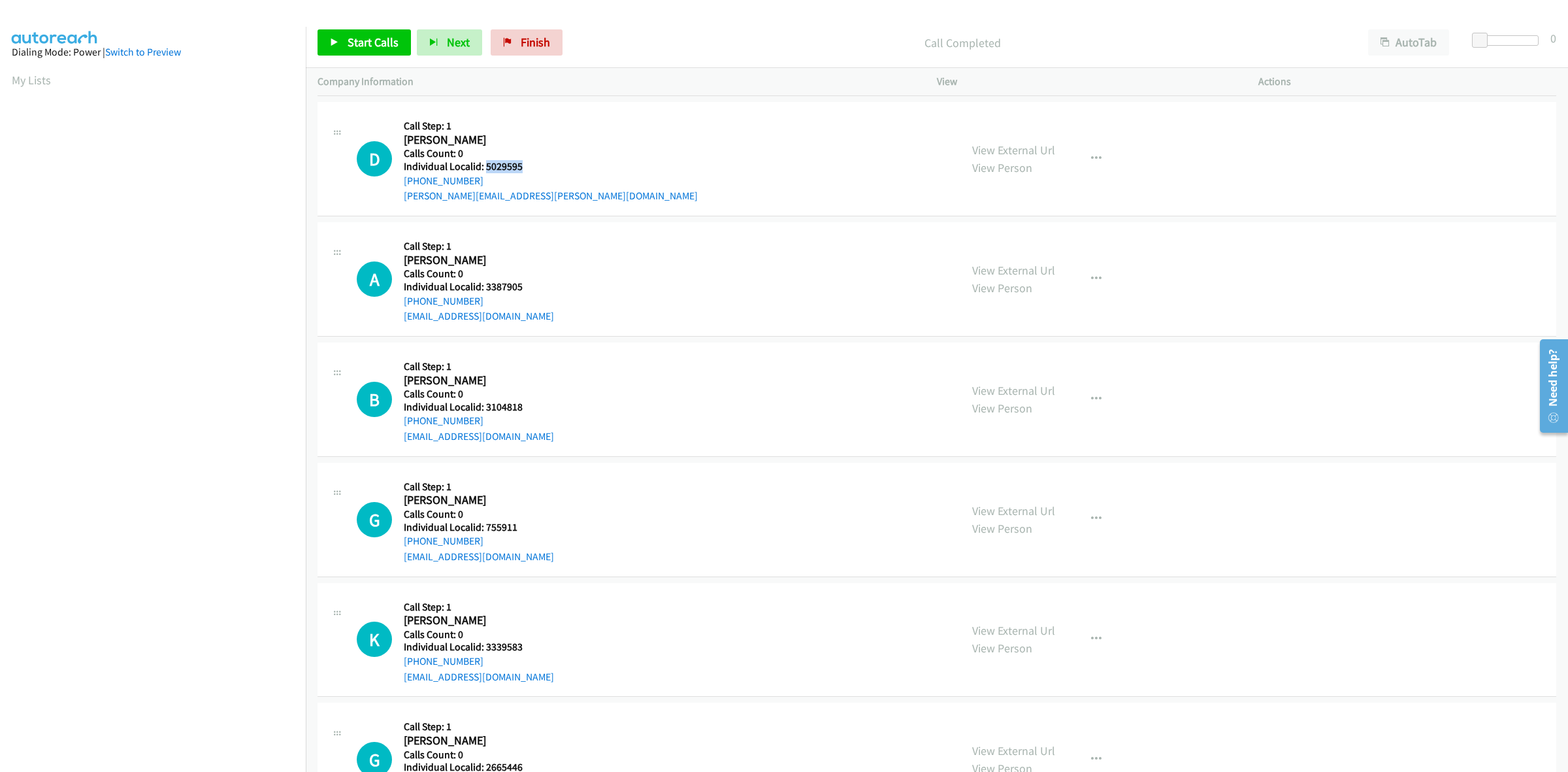
drag, startPoint x: 510, startPoint y: 165, endPoint x: 485, endPoint y: 165, distance: 25.0
click at [485, 165] on div "D Callback Scheduled Call Step: 1 Dusty Hicks America/Chicago Calls Count: 0 In…" at bounding box center [653, 159] width 592 height 90
copy h5 "5029595"
drag, startPoint x: 504, startPoint y: 122, endPoint x: 494, endPoint y: 138, distance: 18.9
click at [504, 122] on h5 "Call Step: 1" at bounding box center [550, 126] width 294 height 13
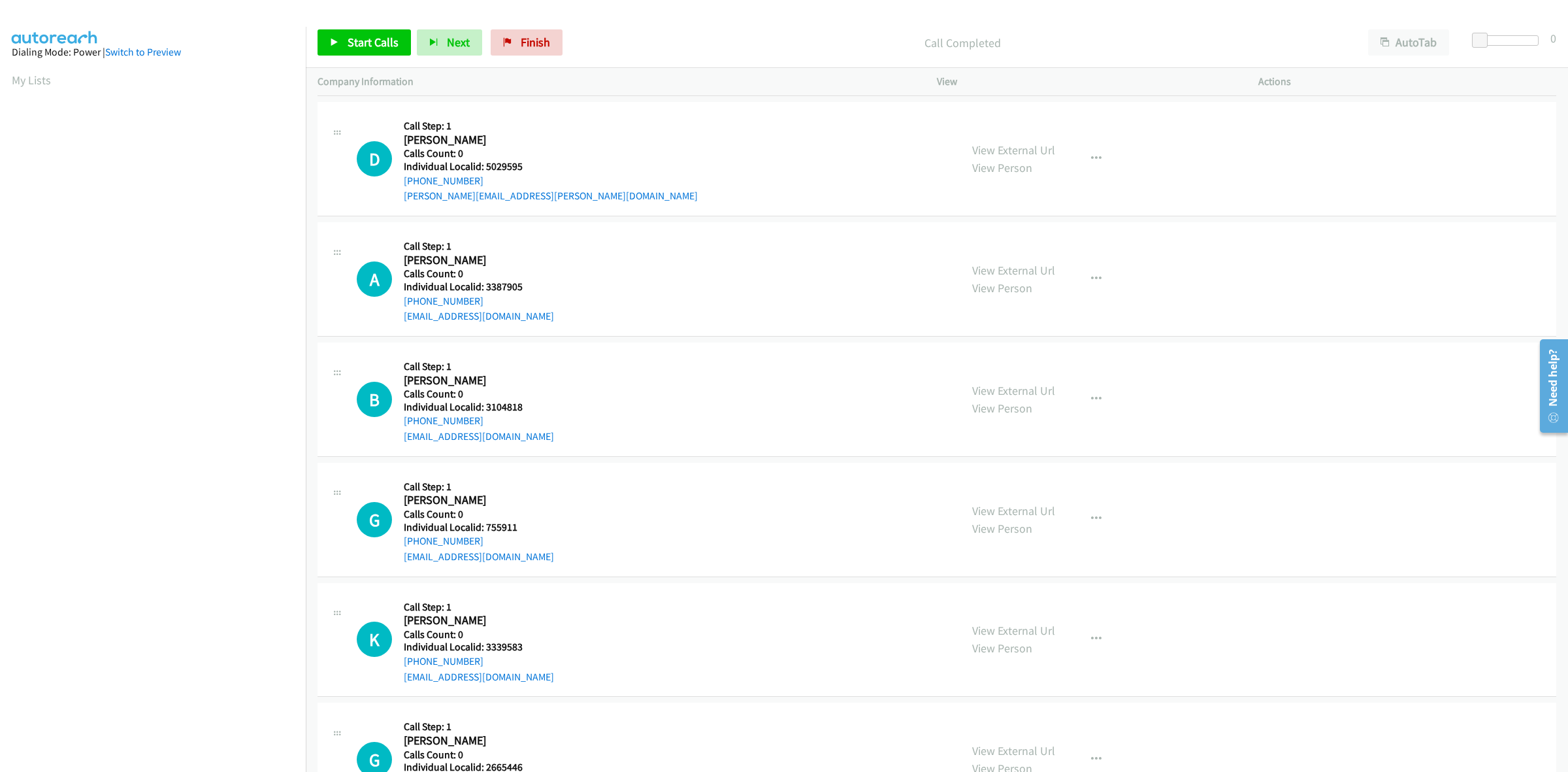
drag, startPoint x: 478, startPoint y: 181, endPoint x: 403, endPoint y: 183, distance: 75.0
click at [403, 183] on div "D Callback Scheduled Call Step: 1 Dusty Hicks America/Chicago Calls Count: 0 In…" at bounding box center [653, 159] width 592 height 90
drag, startPoint x: 517, startPoint y: 164, endPoint x: 487, endPoint y: 164, distance: 30.0
click at [487, 164] on h5 "Individual Localid: 5029595" at bounding box center [550, 167] width 294 height 13
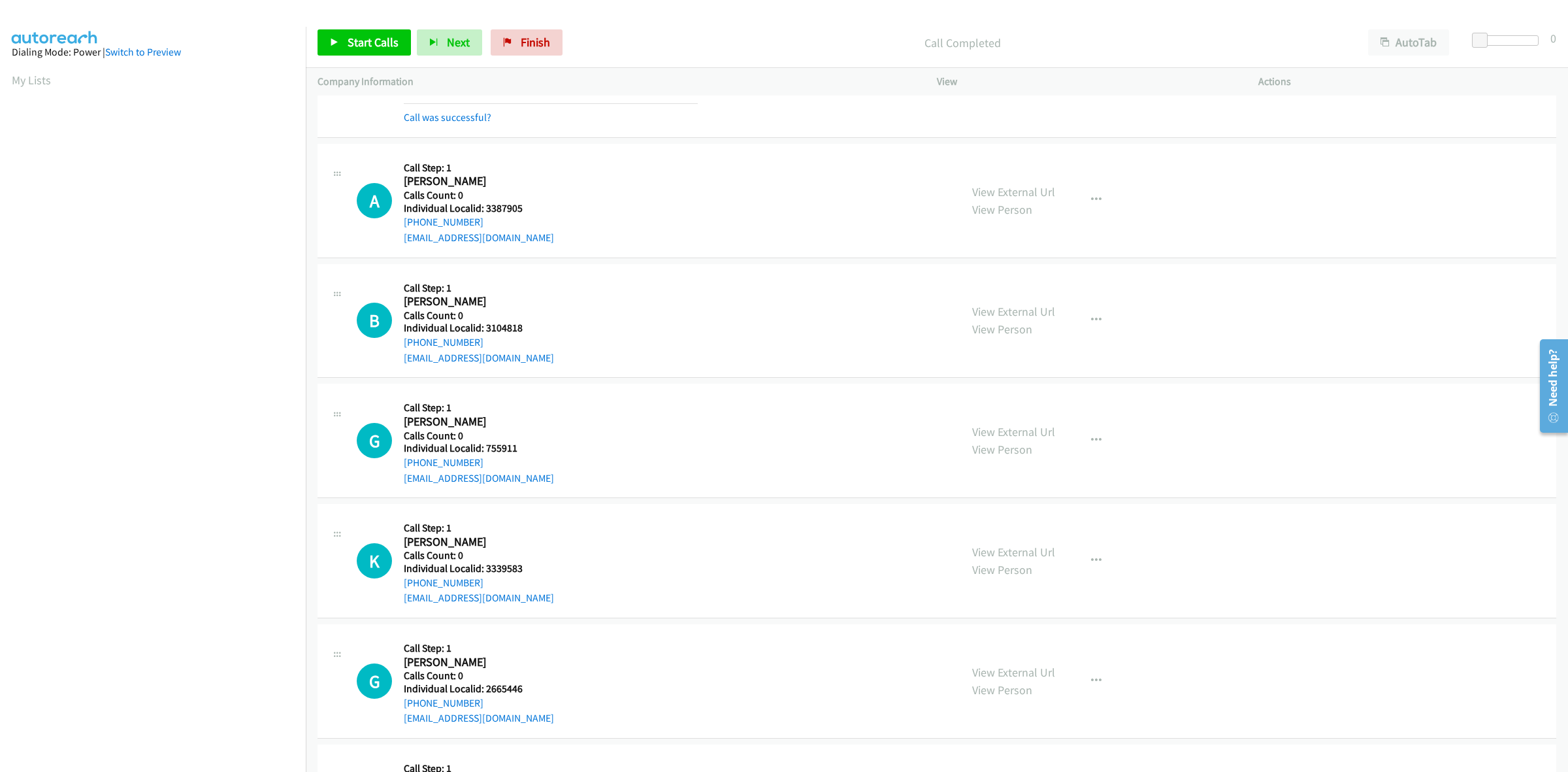
scroll to position [1347, 0]
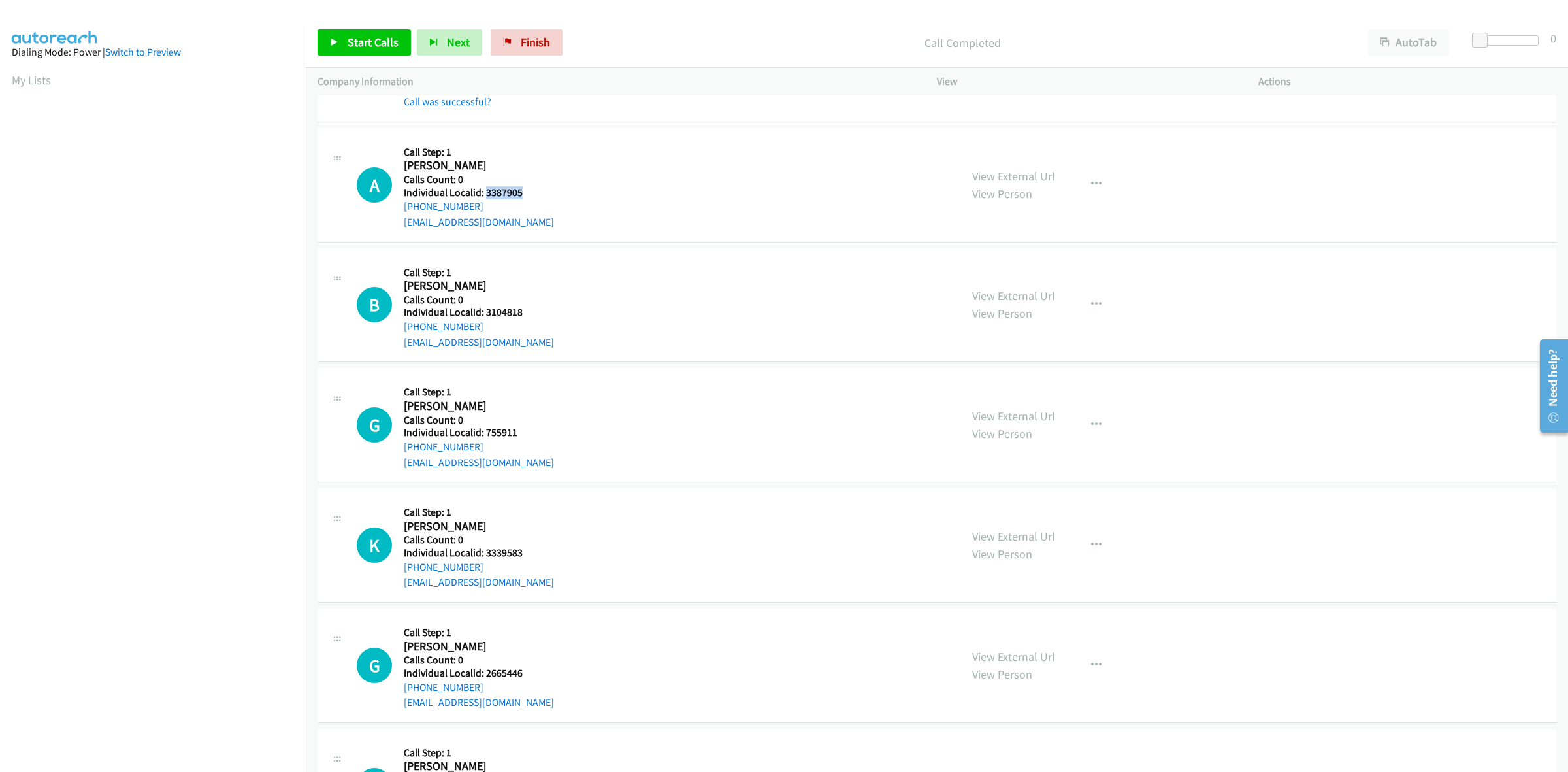
drag, startPoint x: 518, startPoint y: 194, endPoint x: 484, endPoint y: 189, distance: 34.4
click at [484, 189] on h5 "Individual Localid: 3387905" at bounding box center [479, 193] width 151 height 13
click at [1094, 176] on button "button" at bounding box center [1097, 184] width 35 height 26
click at [1034, 273] on link "Skip Call" at bounding box center [1026, 270] width 174 height 26
drag, startPoint x: 511, startPoint y: 309, endPoint x: 482, endPoint y: 312, distance: 29.2
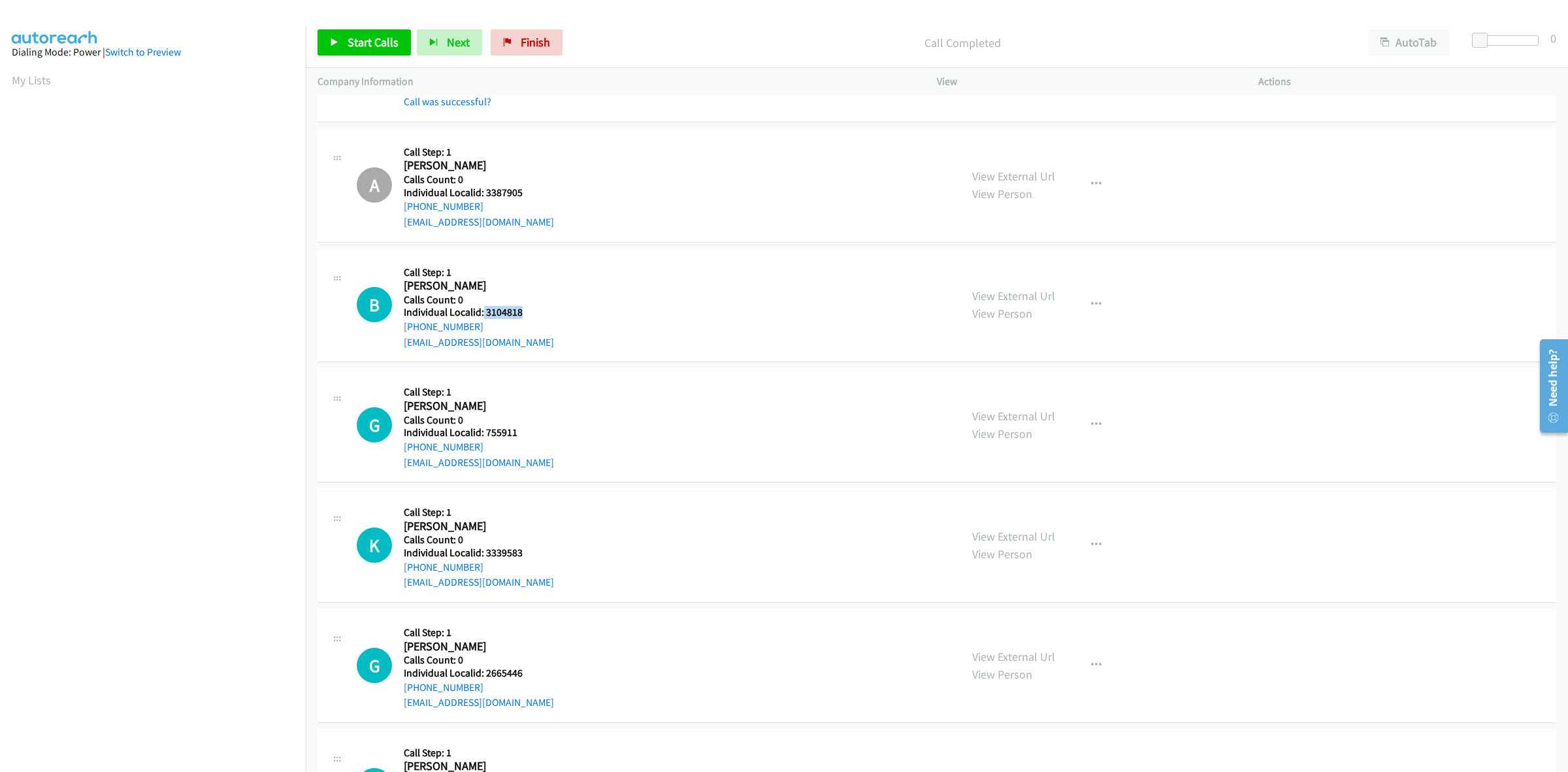
click at [482, 312] on div "B Callback Scheduled Call Step: 1 Brad Bower America/Los_Angeles Calls Count: 0…" at bounding box center [653, 305] width 592 height 90
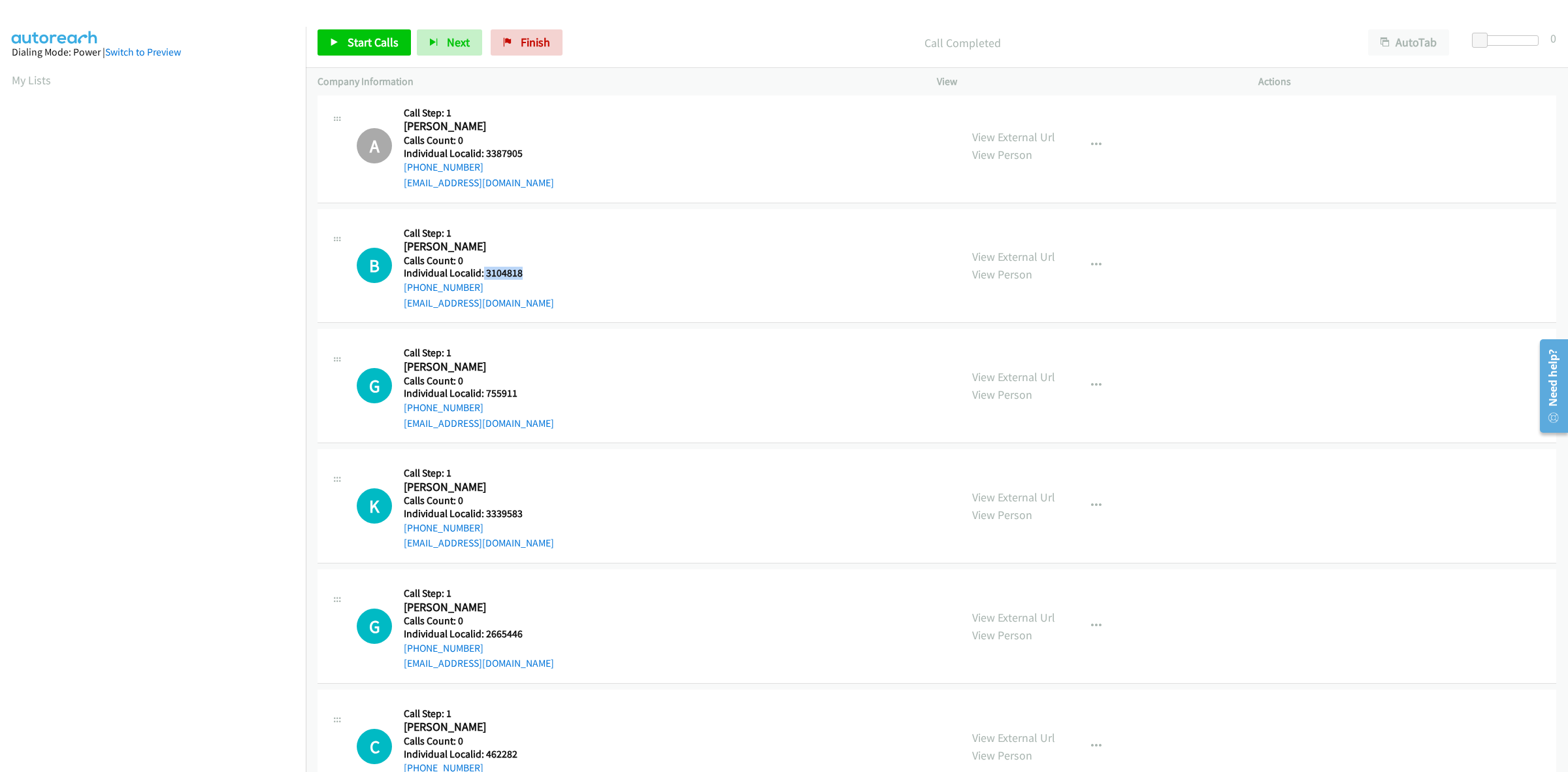
scroll to position [1552, 0]
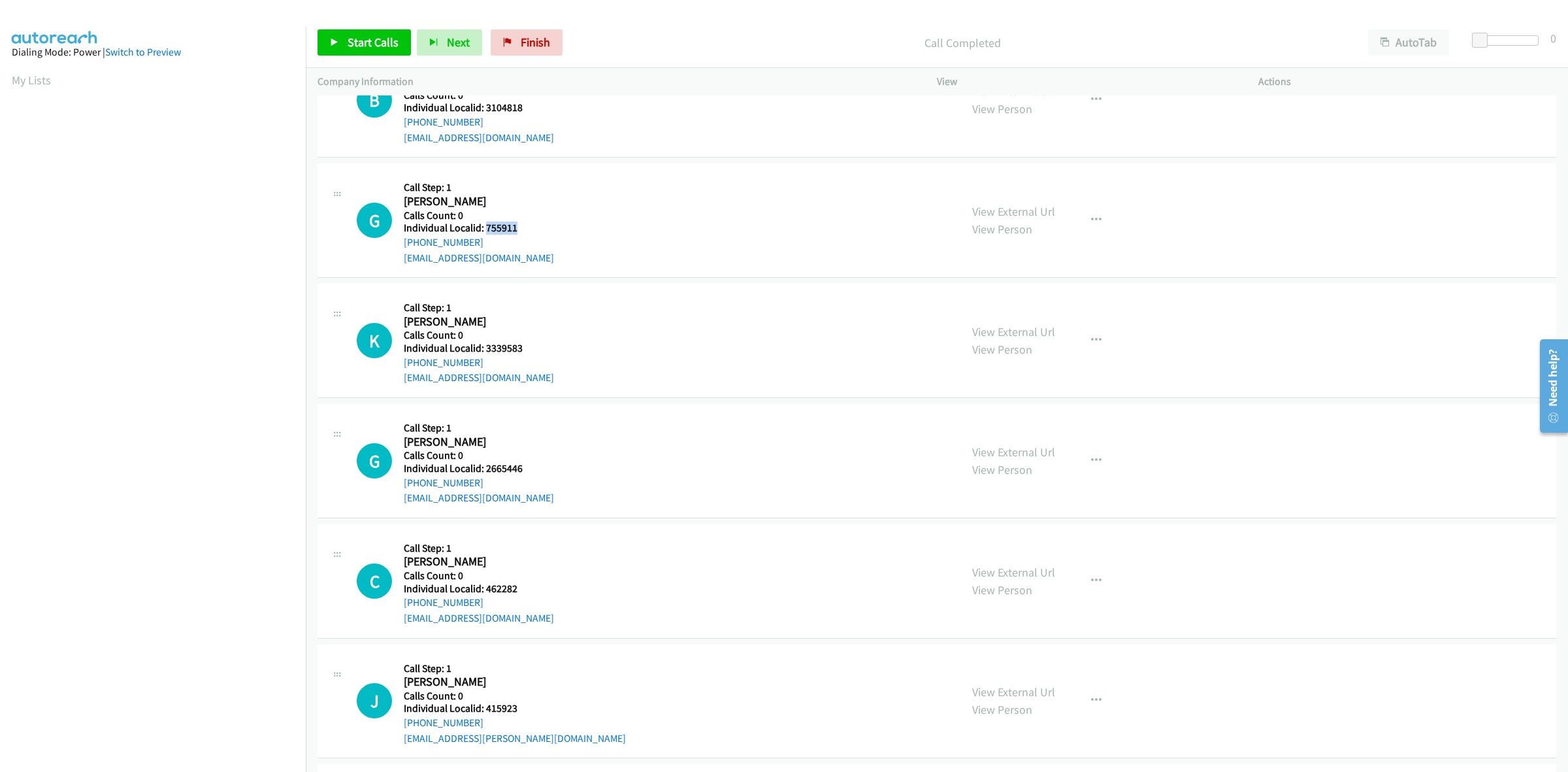
drag, startPoint x: 520, startPoint y: 230, endPoint x: 484, endPoint y: 232, distance: 36.1
click at [484, 232] on div "G Callback Scheduled Call Step: 1 George Katsinis America/Los_Angeles Calls Cou…" at bounding box center [653, 220] width 592 height 90
click at [612, 206] on div "G Callback Scheduled Call Step: 1 George Katsinis America/Los_Angeles Calls Cou…" at bounding box center [653, 220] width 592 height 90
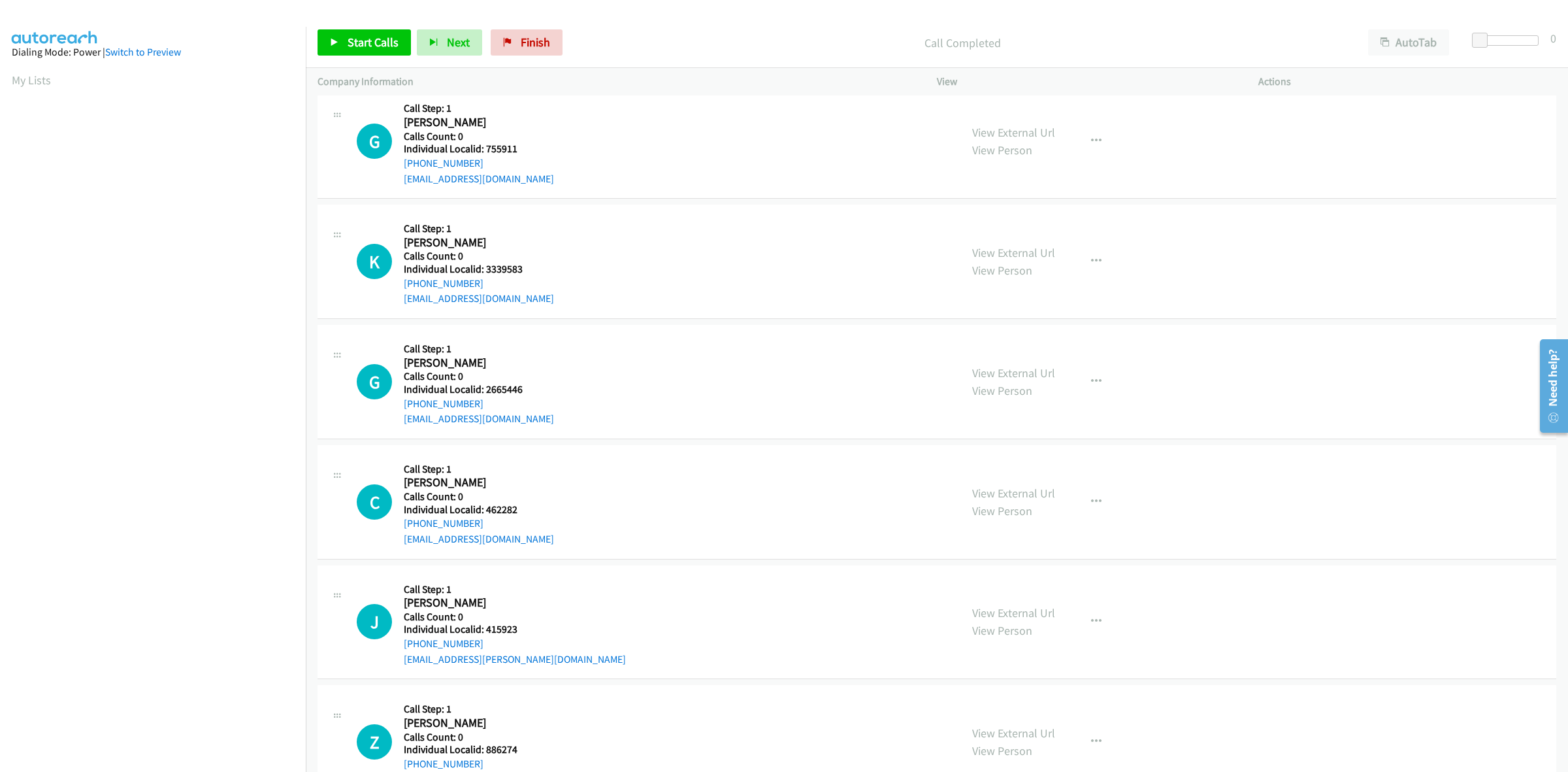
scroll to position [1695, 0]
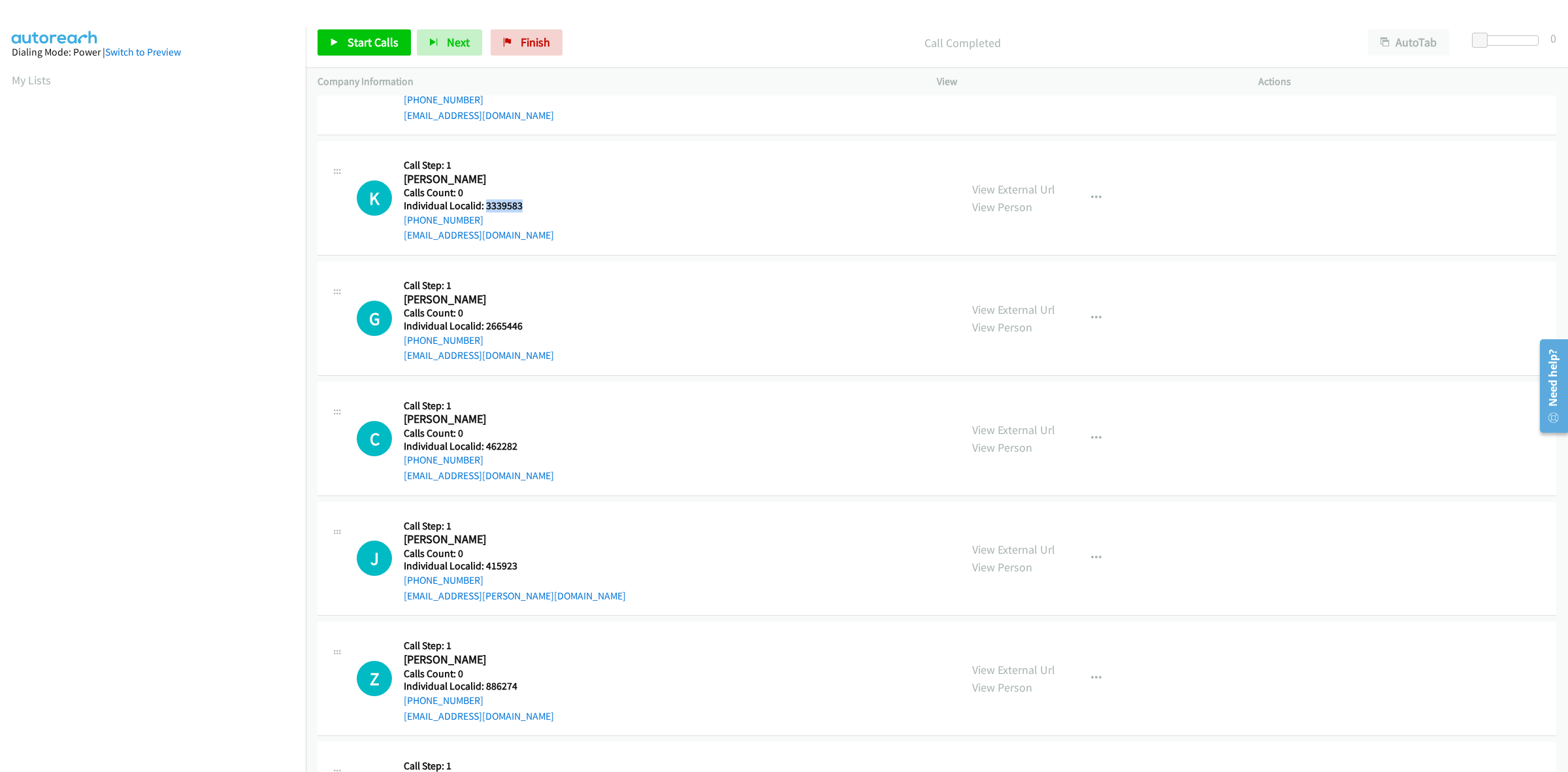
drag, startPoint x: 520, startPoint y: 206, endPoint x: 487, endPoint y: 211, distance: 33.4
click at [487, 211] on div "K Callback Scheduled Call Step: 1 Kelly Gilstrap America/Los_Angeles Calls Coun…" at bounding box center [653, 197] width 592 height 90
click at [538, 252] on div "K Callback Scheduled Call Step: 1 Kelly Gilstrap America/Los_Angeles Calls Coun…" at bounding box center [936, 198] width 1239 height 114
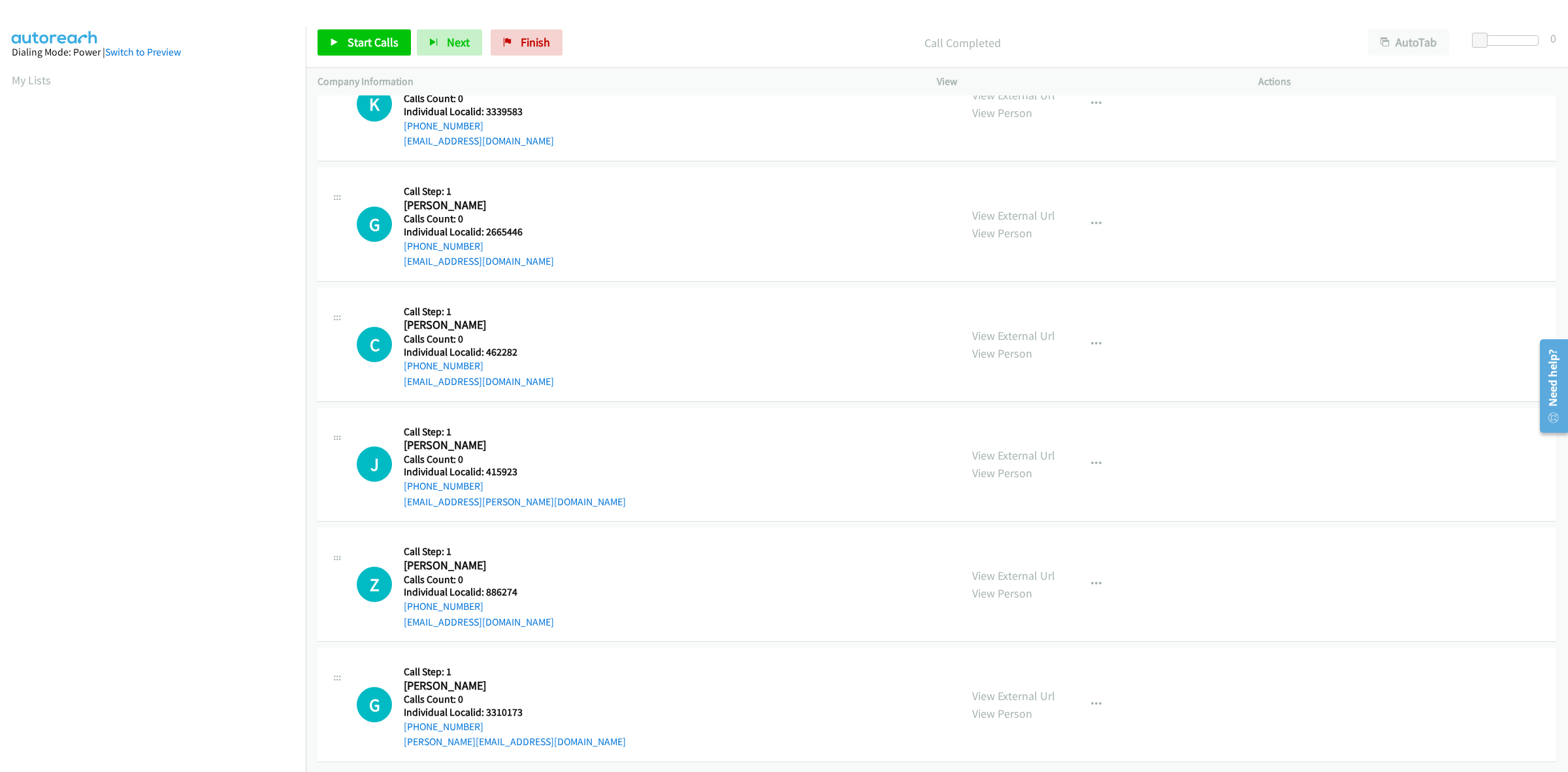
scroll to position [1802, 0]
drag, startPoint x: 520, startPoint y: 219, endPoint x: 484, endPoint y: 213, distance: 36.5
click at [484, 225] on h5 "Individual Localid: 2665446" at bounding box center [479, 232] width 151 height 13
drag, startPoint x: 540, startPoint y: 169, endPoint x: 537, endPoint y: 188, distance: 19.2
click at [540, 179] on div "G Callback Scheduled Call Step: 1 Greg Hanson America/Los_Angeles Calls Count: …" at bounding box center [653, 224] width 592 height 90
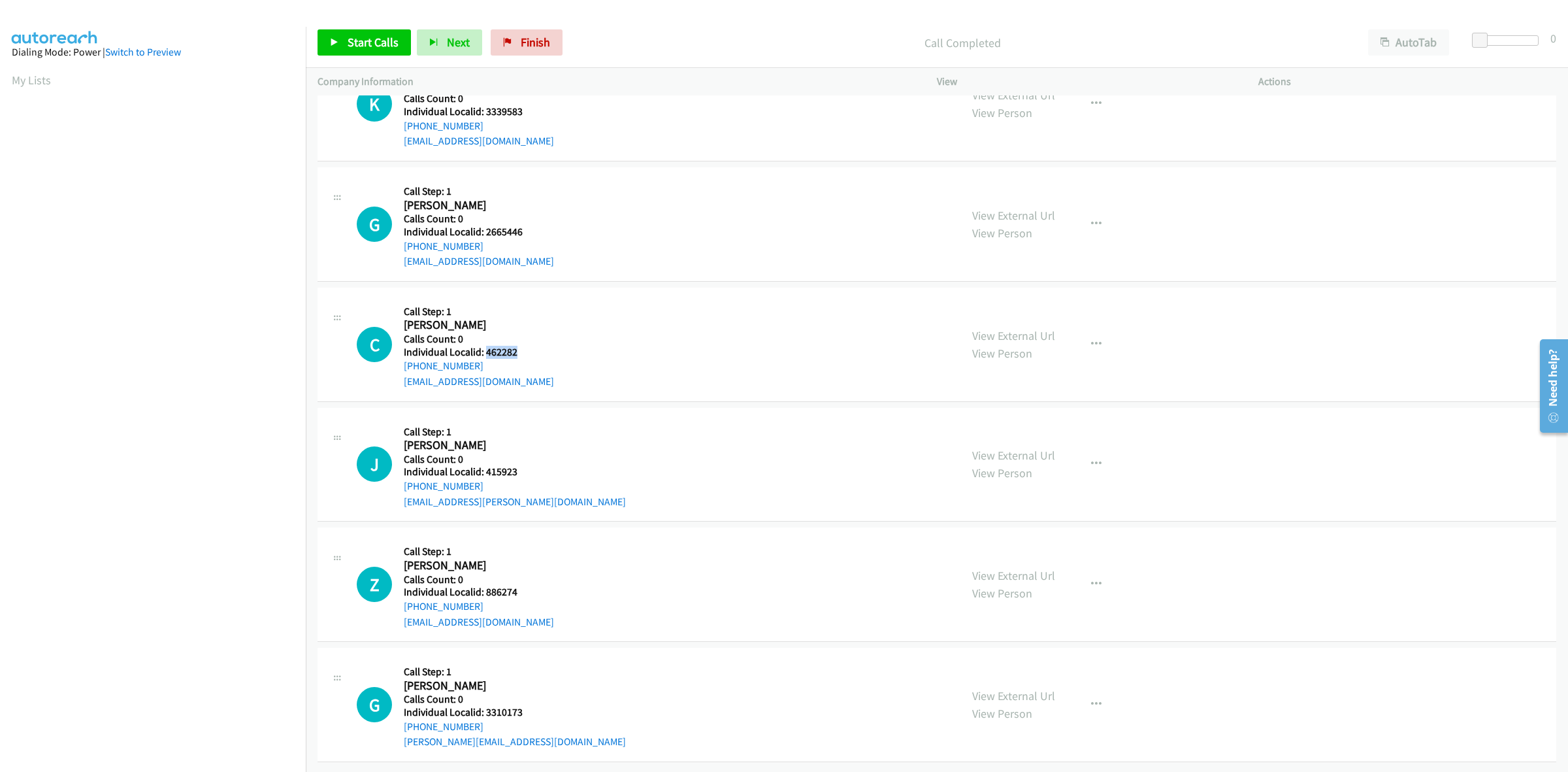
drag, startPoint x: 508, startPoint y: 333, endPoint x: 484, endPoint y: 340, distance: 25.0
click at [484, 340] on div "C Callback Scheduled Call Step: 1 Chad Campbell America/New_York Calls Count: 0…" at bounding box center [653, 344] width 592 height 90
drag, startPoint x: 485, startPoint y: 352, endPoint x: 404, endPoint y: 354, distance: 81.0
click at [404, 358] on div "+1 740-649-1185" at bounding box center [479, 366] width 151 height 15
drag, startPoint x: 504, startPoint y: 334, endPoint x: 485, endPoint y: 341, distance: 20.2
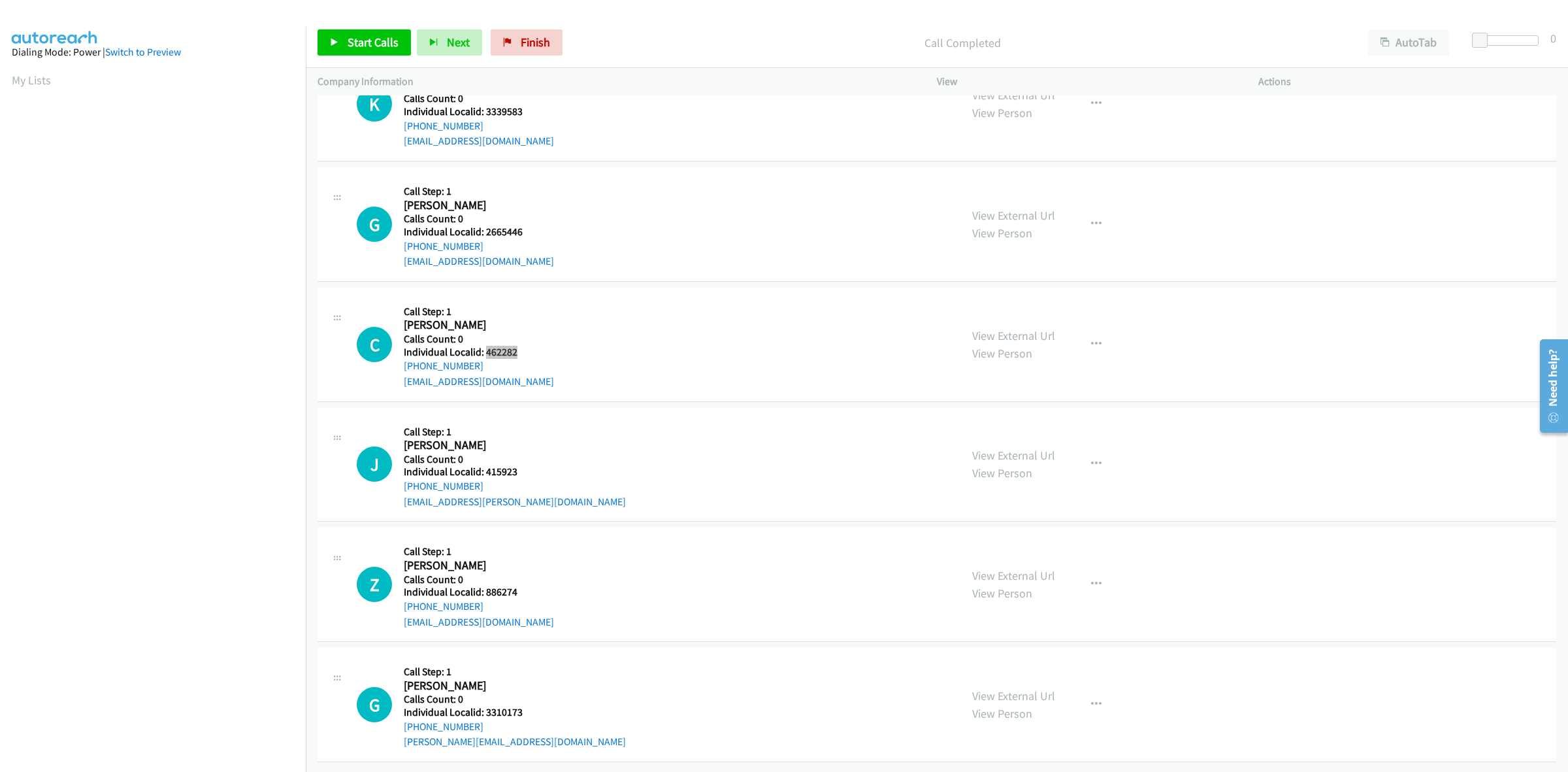
click at [485, 346] on h5 "Individual Localid: 462282" at bounding box center [479, 352] width 151 height 13
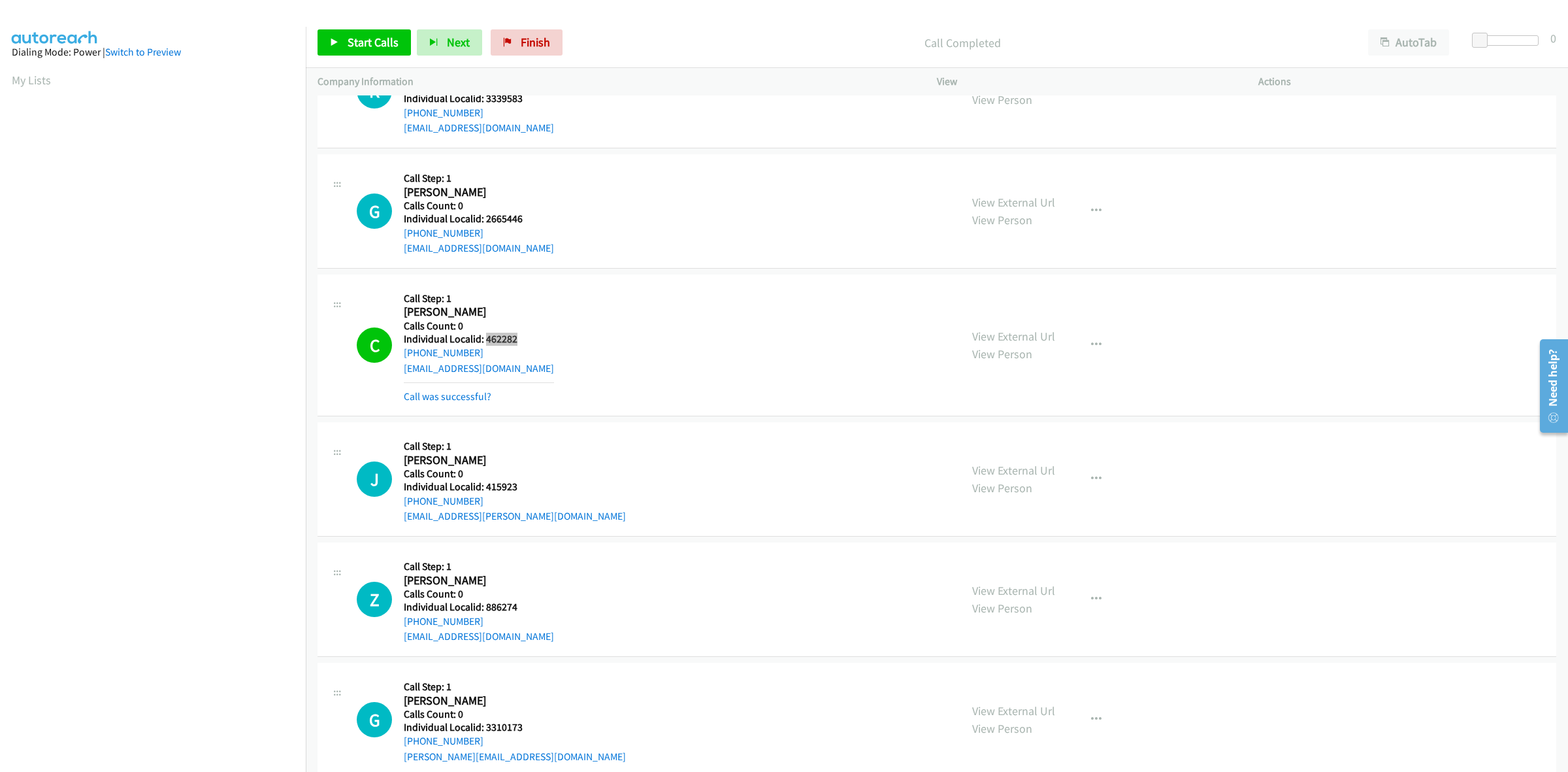
scroll to position [1830, 0]
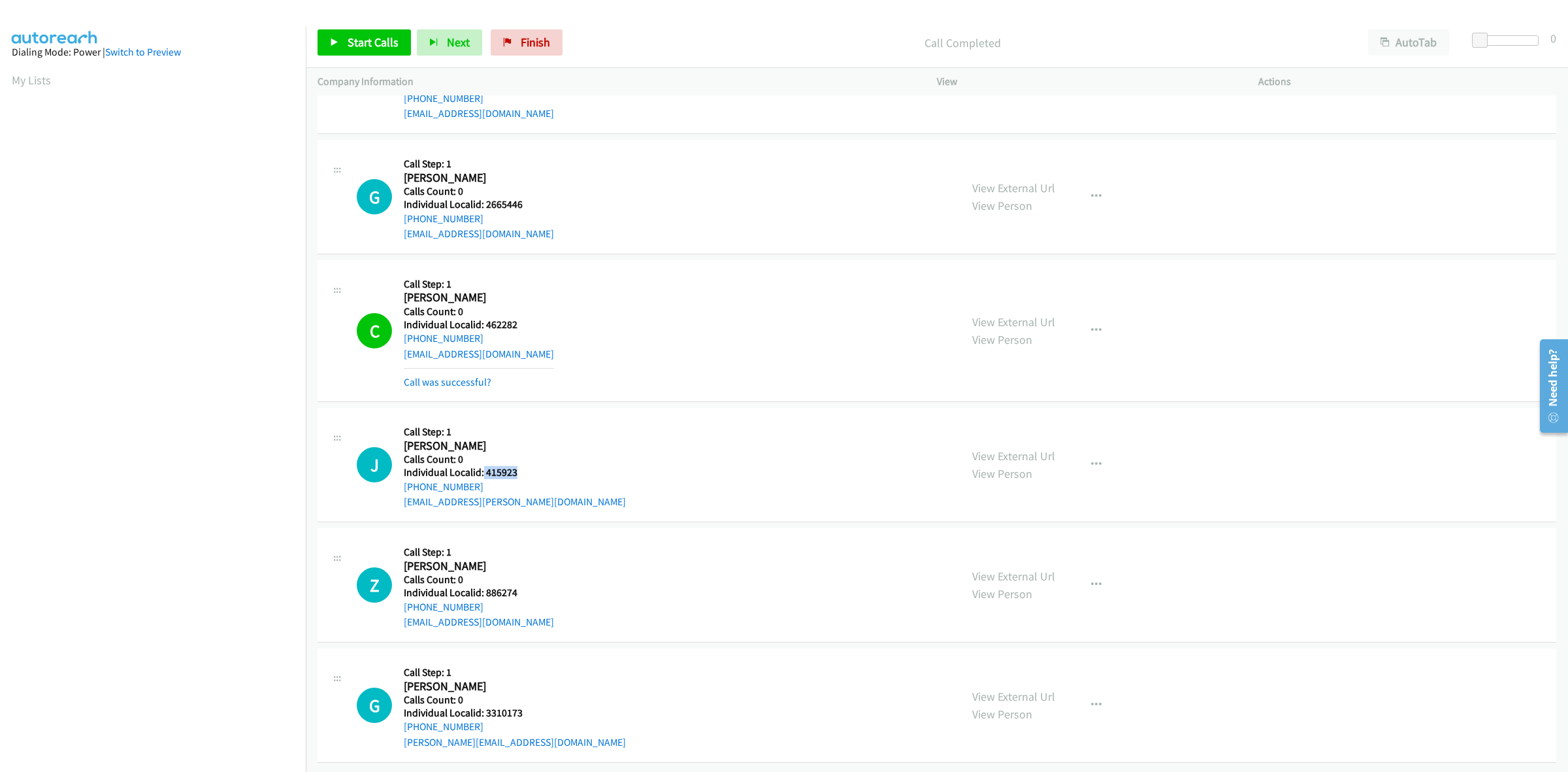
drag, startPoint x: 516, startPoint y: 459, endPoint x: 482, endPoint y: 461, distance: 34.1
click at [482, 461] on div "J Callback Scheduled Call Step: 1 Jack Mattlin America/New_York Calls Count: 0 …" at bounding box center [653, 464] width 592 height 90
drag, startPoint x: 481, startPoint y: 472, endPoint x: 398, endPoint y: 476, distance: 83.1
click at [398, 476] on div "J Callback Scheduled Call Step: 1 Jack Mattlin America/New_York Calls Count: 0 …" at bounding box center [653, 464] width 592 height 90
drag, startPoint x: 514, startPoint y: 459, endPoint x: 485, endPoint y: 461, distance: 29.1
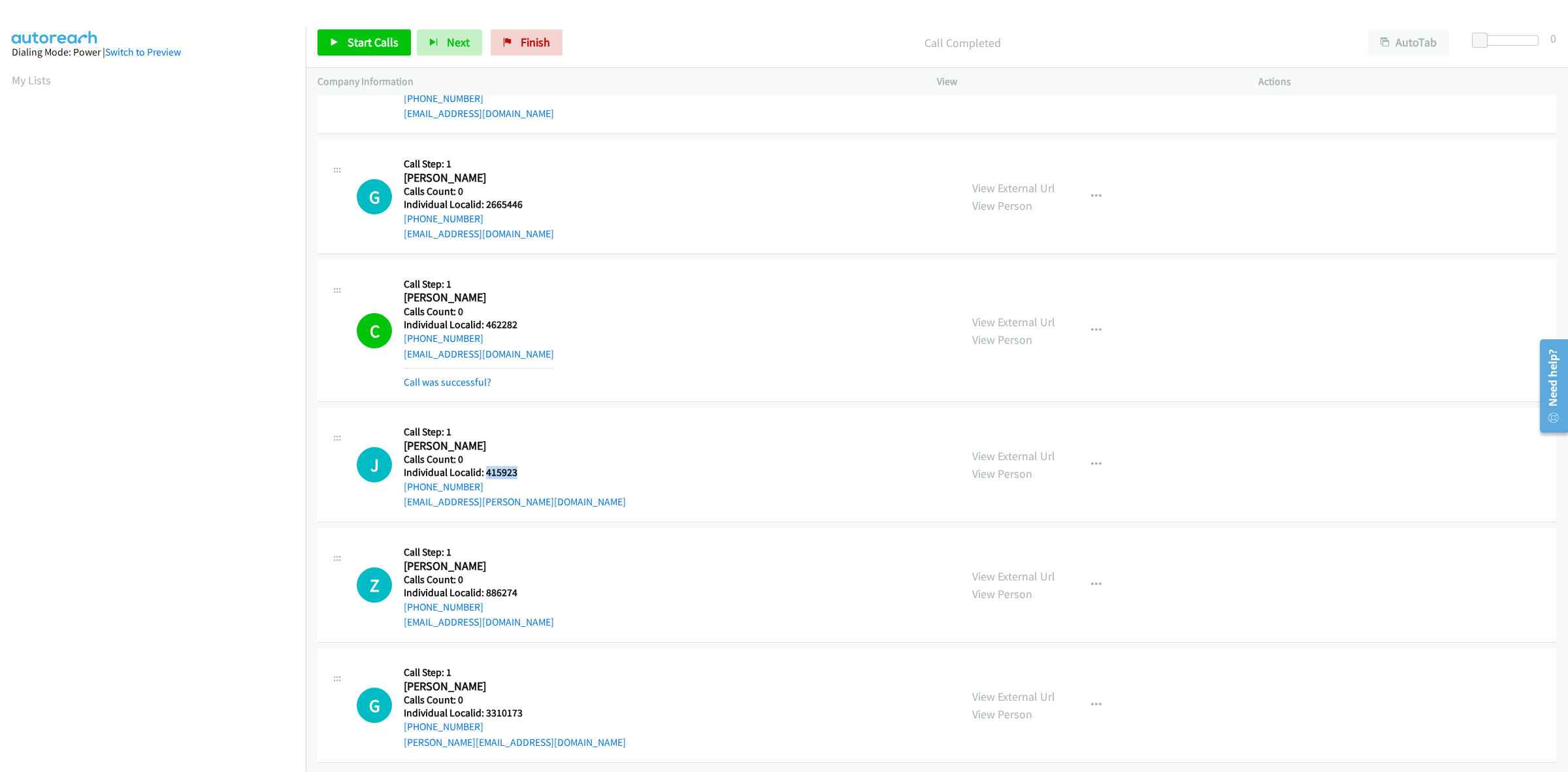
click at [485, 461] on div "J Callback Scheduled Call Step: 1 Jack Mattlin America/New_York Calls Count: 0 …" at bounding box center [653, 464] width 592 height 90
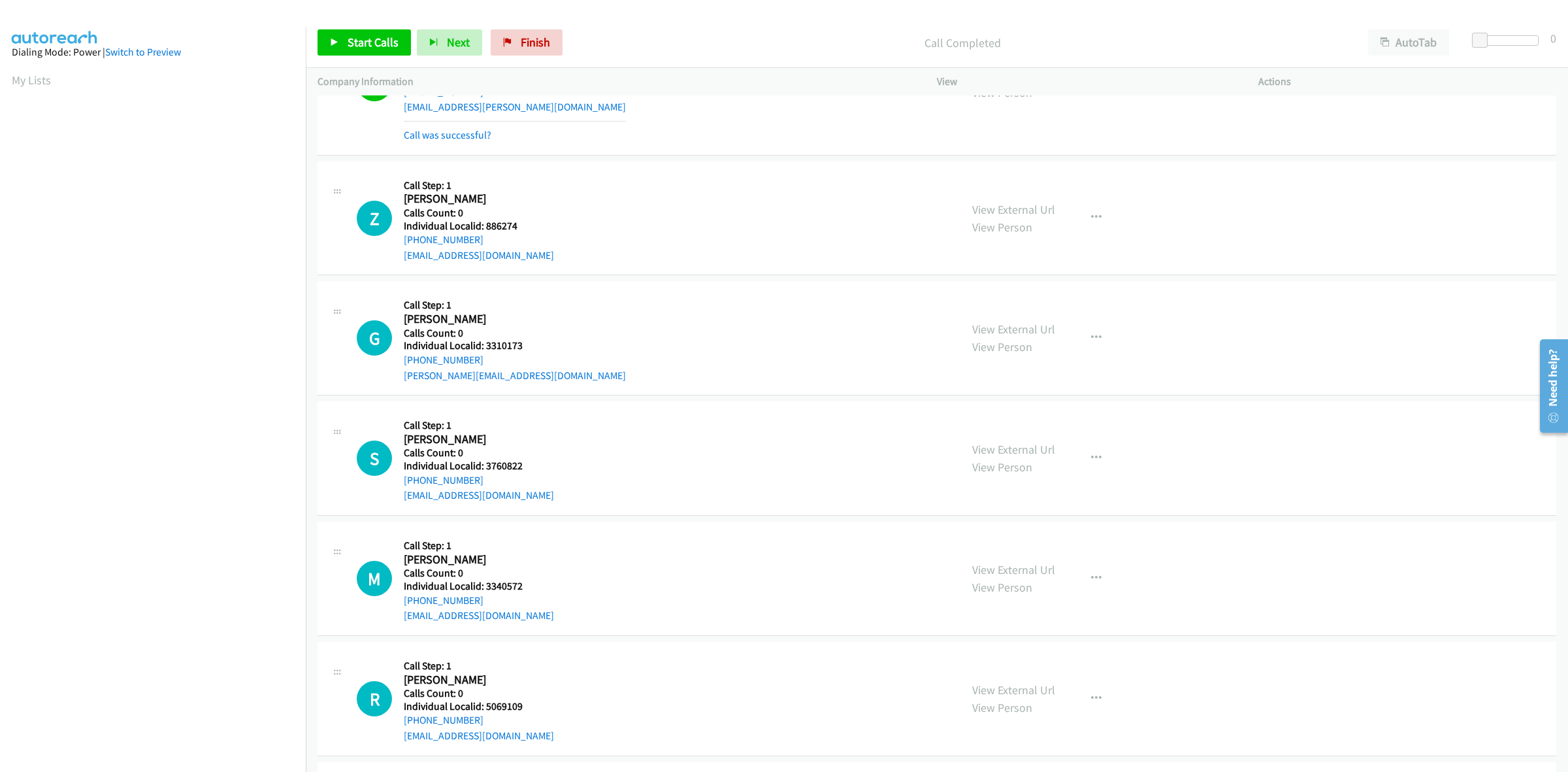
scroll to position [2239, 0]
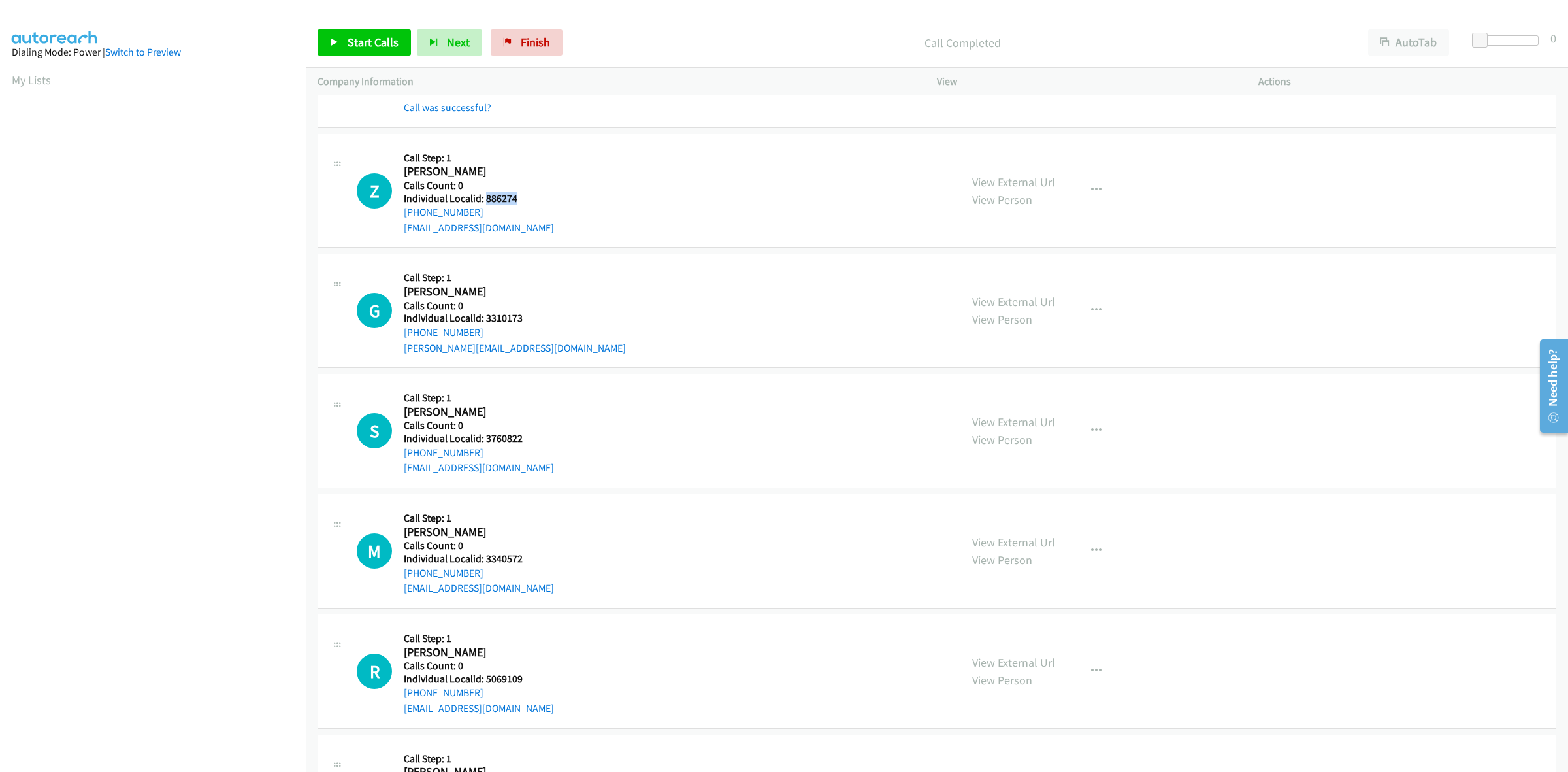
drag, startPoint x: 516, startPoint y: 197, endPoint x: 484, endPoint y: 201, distance: 32.2
click at [484, 201] on h5 "Individual Localid: 886274" at bounding box center [479, 199] width 151 height 13
drag, startPoint x: 481, startPoint y: 210, endPoint x: 399, endPoint y: 219, distance: 82.5
click at [399, 219] on div "Z Callback Scheduled Call Step: 1 Zachary Richard America/New_York Calls Count:…" at bounding box center [653, 190] width 592 height 90
drag, startPoint x: 508, startPoint y: 201, endPoint x: 485, endPoint y: 200, distance: 23.0
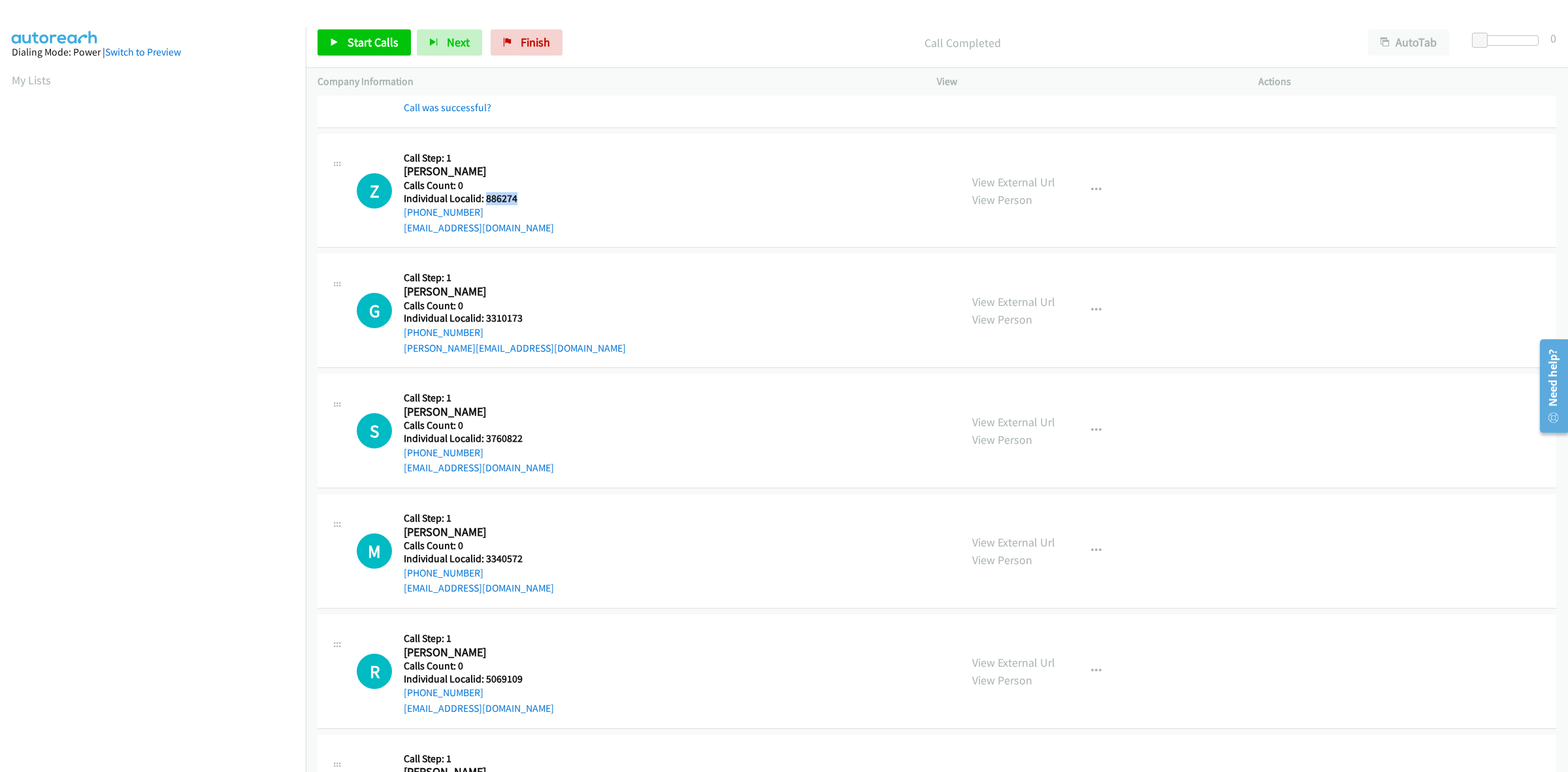
click at [485, 200] on h5 "Individual Localid: 886274" at bounding box center [479, 199] width 151 height 13
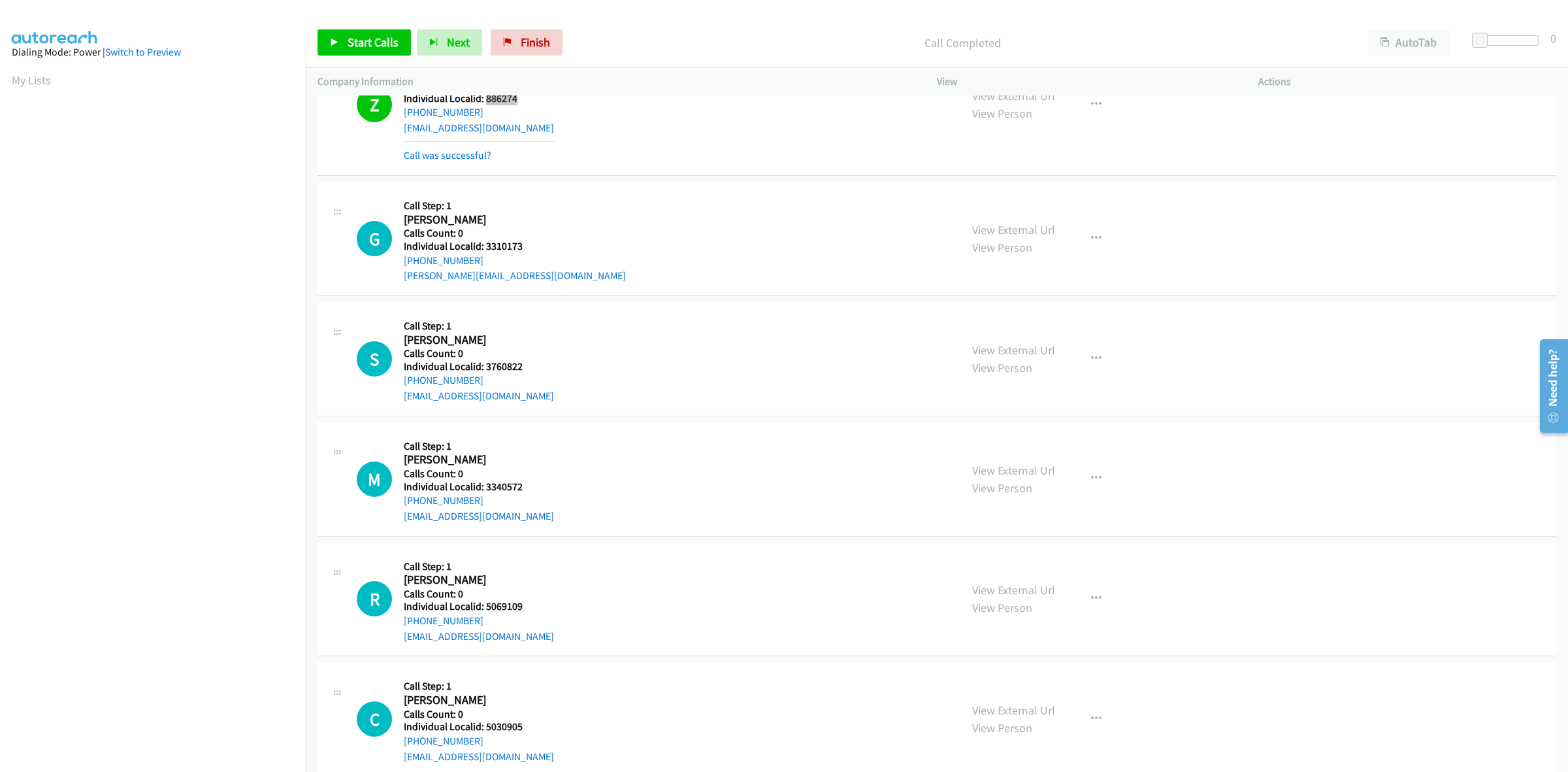
scroll to position [2402, 0]
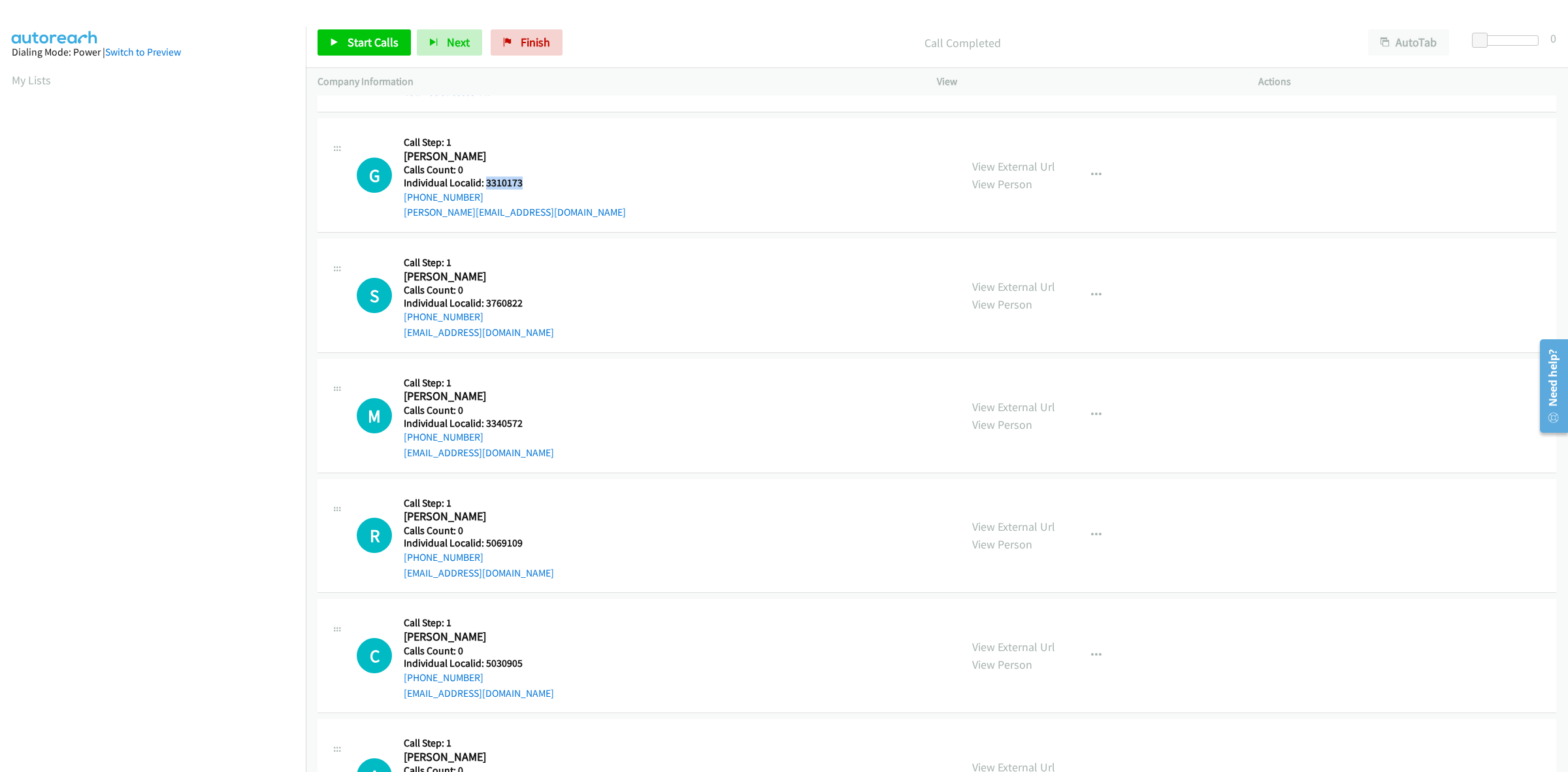
drag, startPoint x: 520, startPoint y: 183, endPoint x: 487, endPoint y: 183, distance: 33.0
click at [487, 183] on h5 "Individual Localid: 3310173" at bounding box center [515, 183] width 222 height 13
drag, startPoint x: 485, startPoint y: 197, endPoint x: 400, endPoint y: 200, distance: 85.1
click at [400, 200] on div "G Callback Scheduled Call Step: 1 Glen Kreitzer America/New_York Calls Count: 0…" at bounding box center [653, 175] width 592 height 90
drag, startPoint x: 518, startPoint y: 183, endPoint x: 487, endPoint y: 183, distance: 31.0
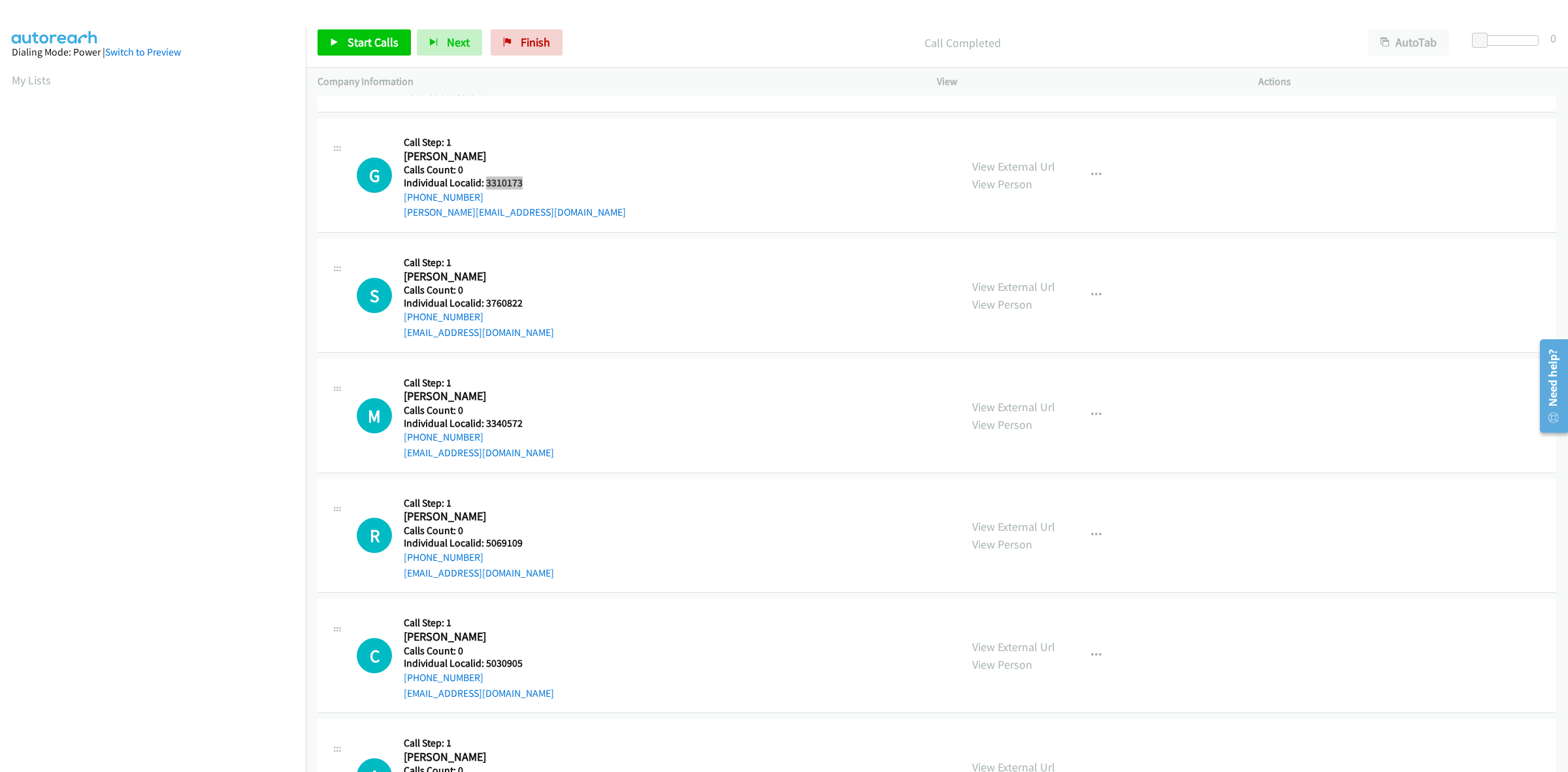
click at [487, 183] on div "G Callback Scheduled Call Step: 1 Glen Kreitzer America/New_York Calls Count: 0…" at bounding box center [653, 175] width 592 height 90
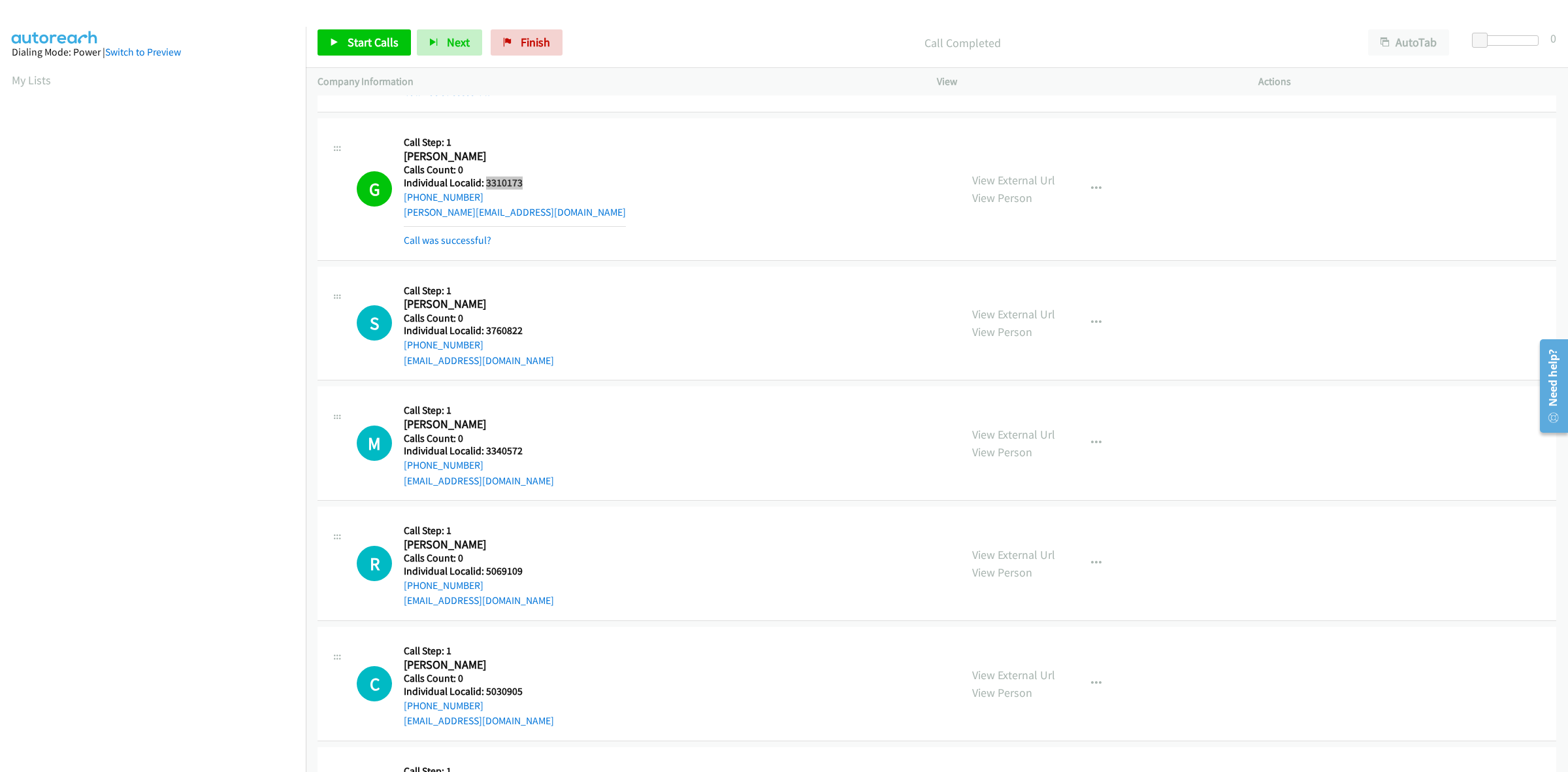
scroll to position [0, 0]
click at [1083, 190] on button "button" at bounding box center [1097, 189] width 35 height 26
click at [1001, 299] on link "Add to do not call list" at bounding box center [1026, 300] width 174 height 26
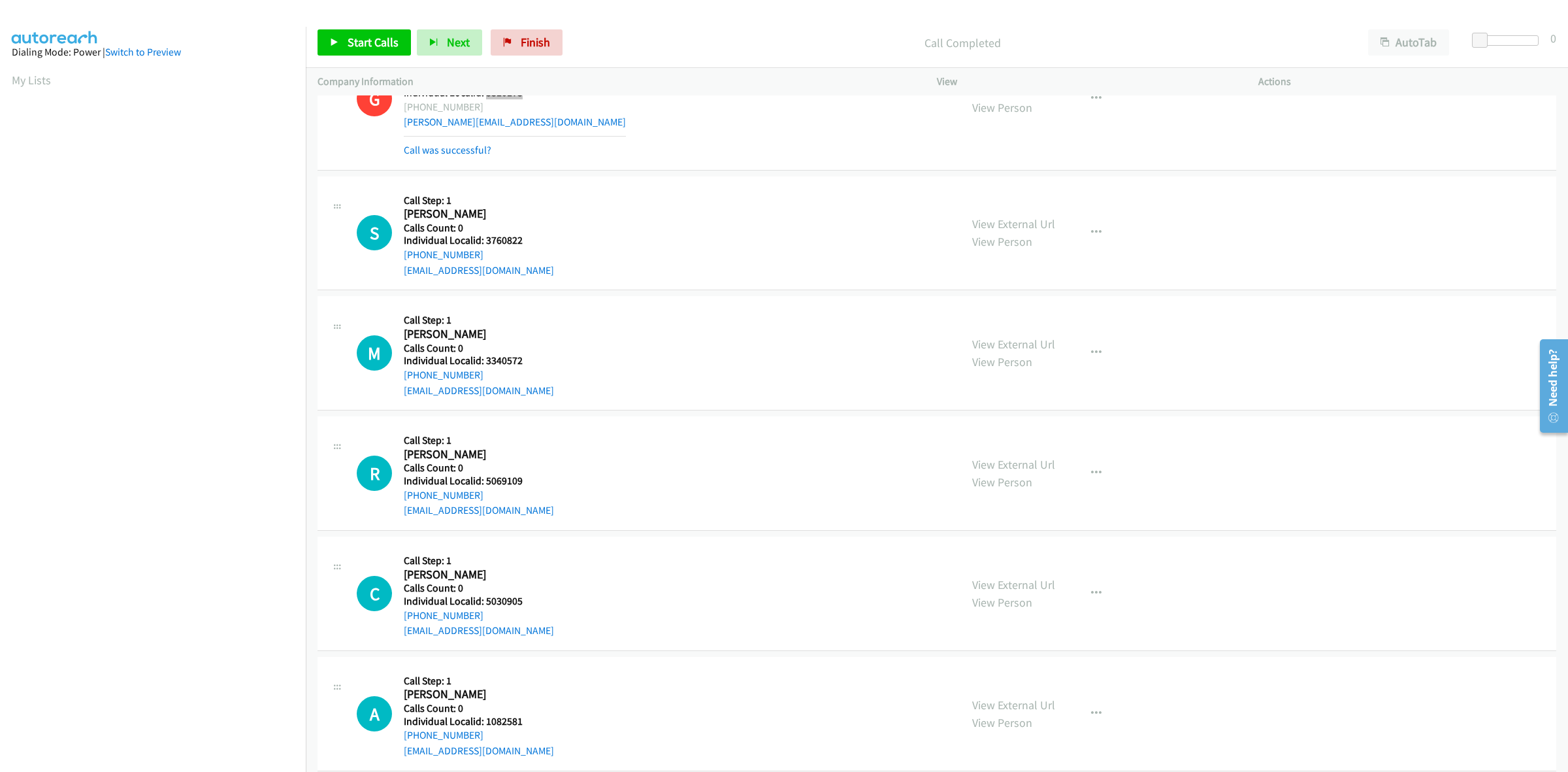
scroll to position [2504, 0]
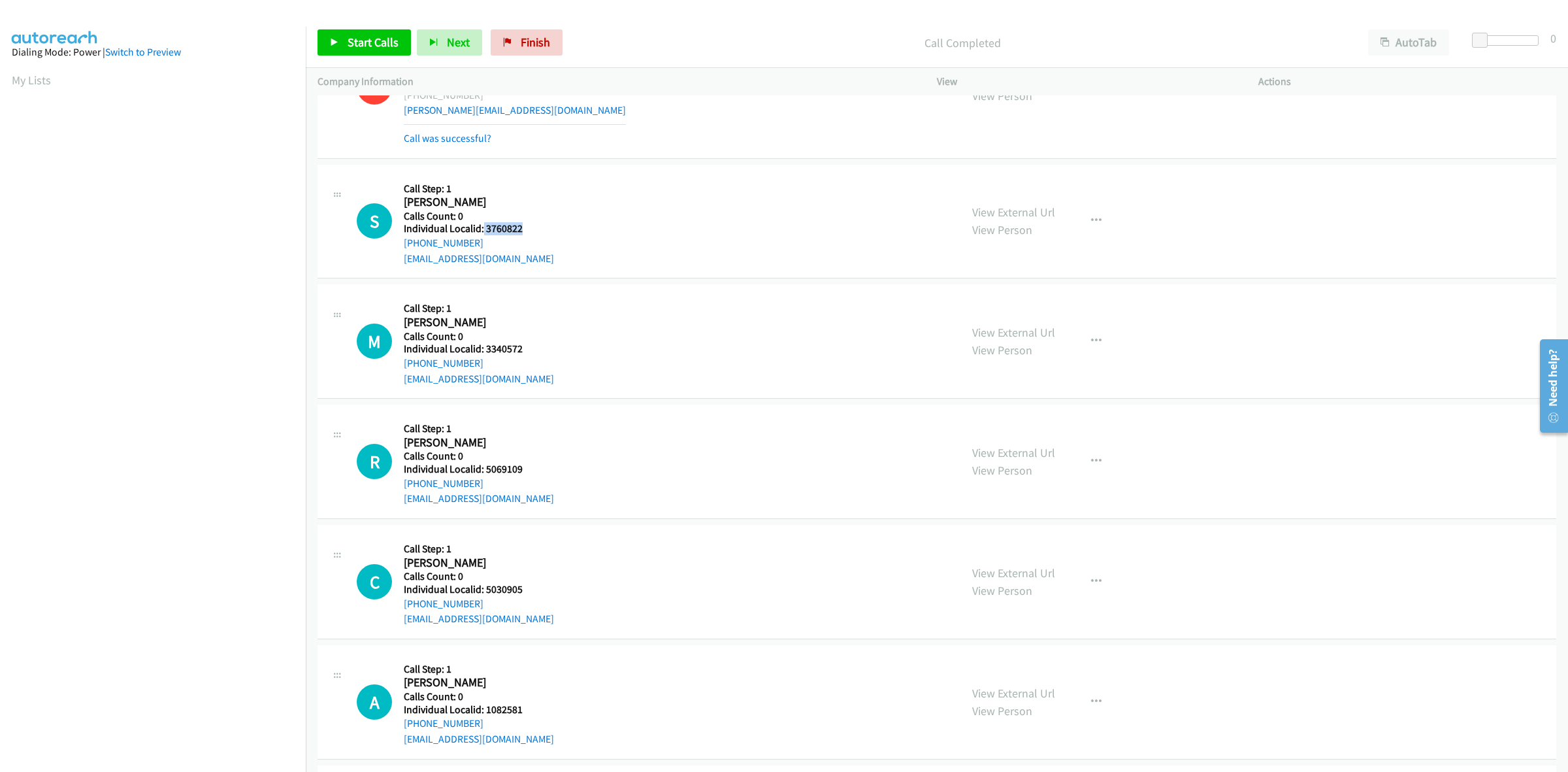
drag, startPoint x: 523, startPoint y: 230, endPoint x: 481, endPoint y: 230, distance: 42.0
click at [481, 230] on h5 "Individual Localid: 3760822" at bounding box center [479, 229] width 151 height 13
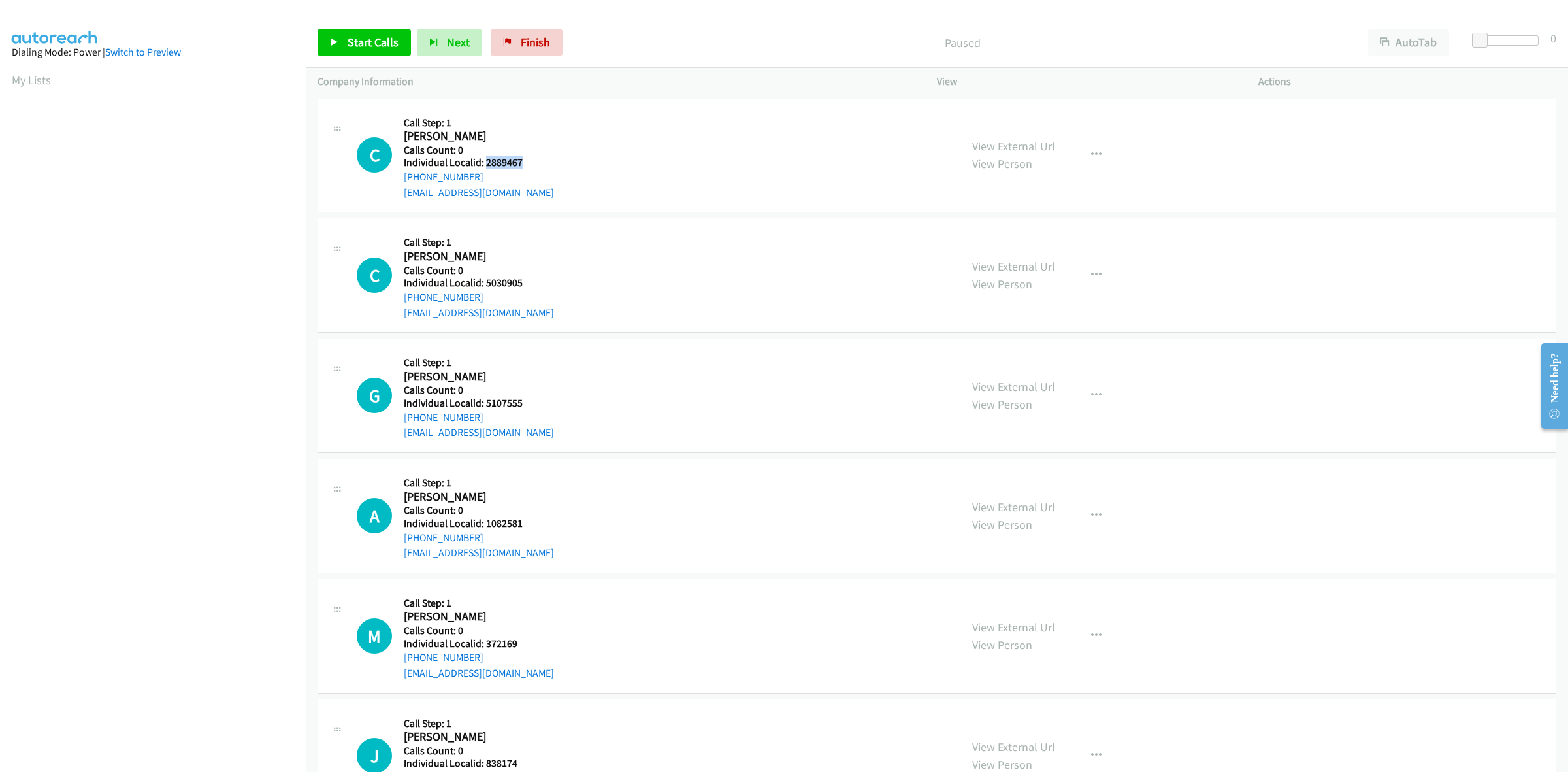
drag, startPoint x: 523, startPoint y: 162, endPoint x: 484, endPoint y: 160, distance: 39.1
click at [484, 160] on h5 "Individual Localid: 2889467" at bounding box center [479, 163] width 151 height 13
copy h5 "2889467"
drag, startPoint x: 474, startPoint y: 176, endPoint x: 401, endPoint y: 180, distance: 73.1
click at [401, 180] on div "C Callback Scheduled Call Step: 1 Christopher Kelley America/New_York Calls Cou…" at bounding box center [653, 155] width 592 height 90
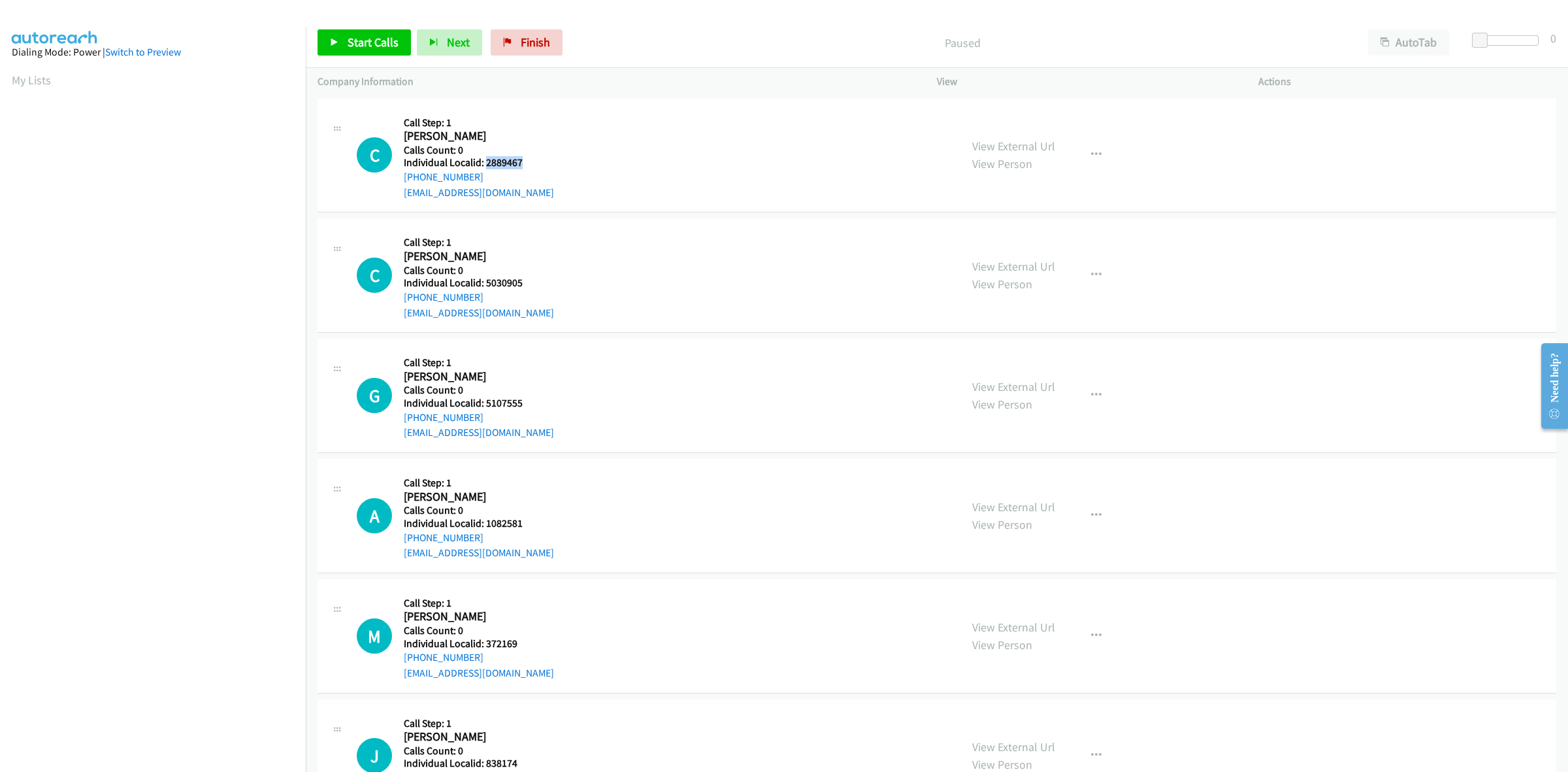
copy link "+1 812-498-9491"
drag, startPoint x: 520, startPoint y: 160, endPoint x: 482, endPoint y: 164, distance: 38.2
click at [482, 164] on h5 "Individual Localid: 2889467" at bounding box center [479, 163] width 151 height 13
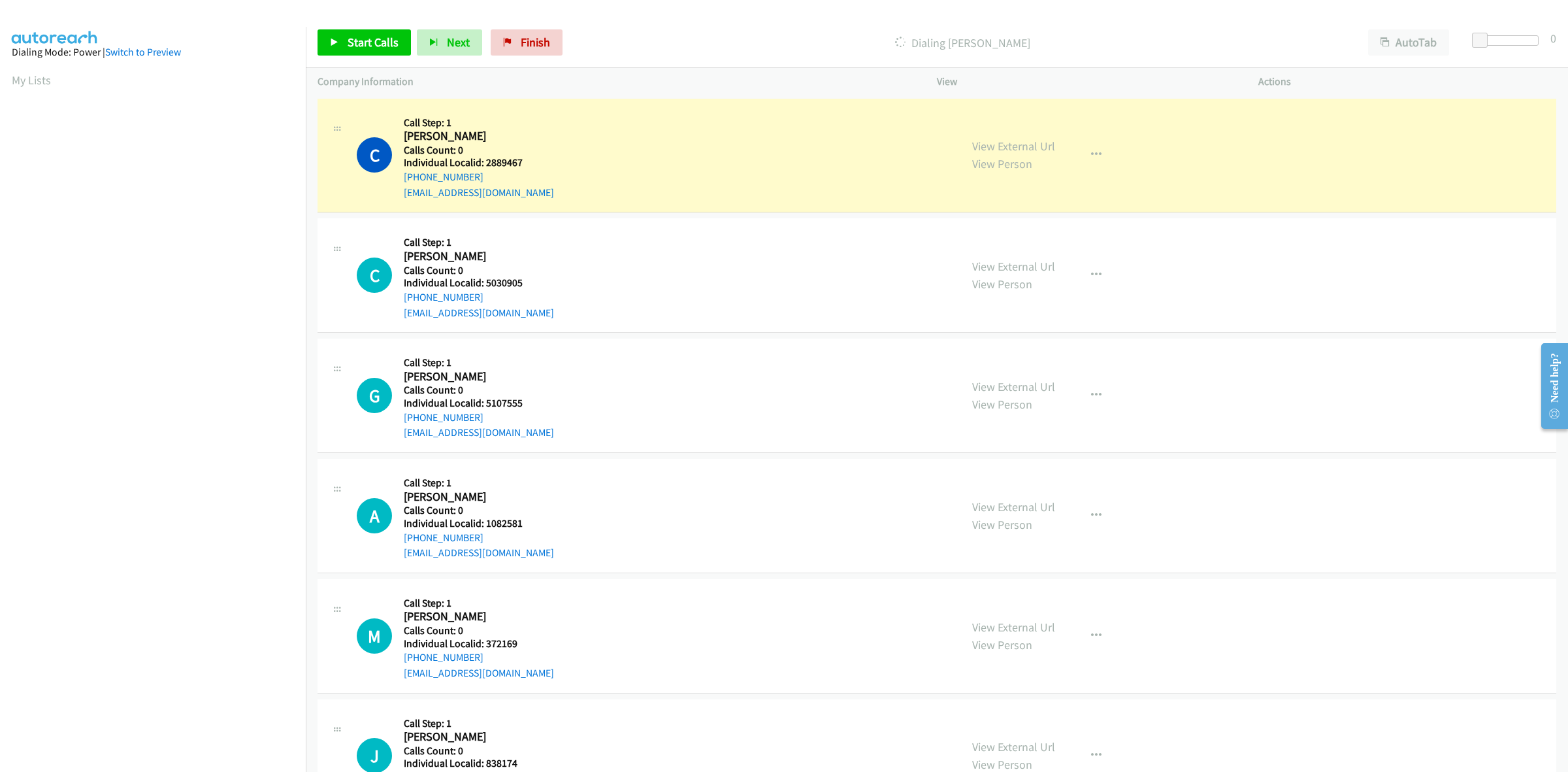
drag, startPoint x: 510, startPoint y: 154, endPoint x: 505, endPoint y: 159, distance: 7.1
drag, startPoint x: 504, startPoint y: 161, endPoint x: 527, endPoint y: 159, distance: 23.1
click at [530, 141] on h2 "Christopher Kelley" at bounding box center [468, 136] width 129 height 15
drag, startPoint x: 514, startPoint y: 163, endPoint x: 517, endPoint y: 157, distance: 6.7
click at [498, 159] on h5 "Individual Localid: 2889467" at bounding box center [479, 163] width 151 height 13
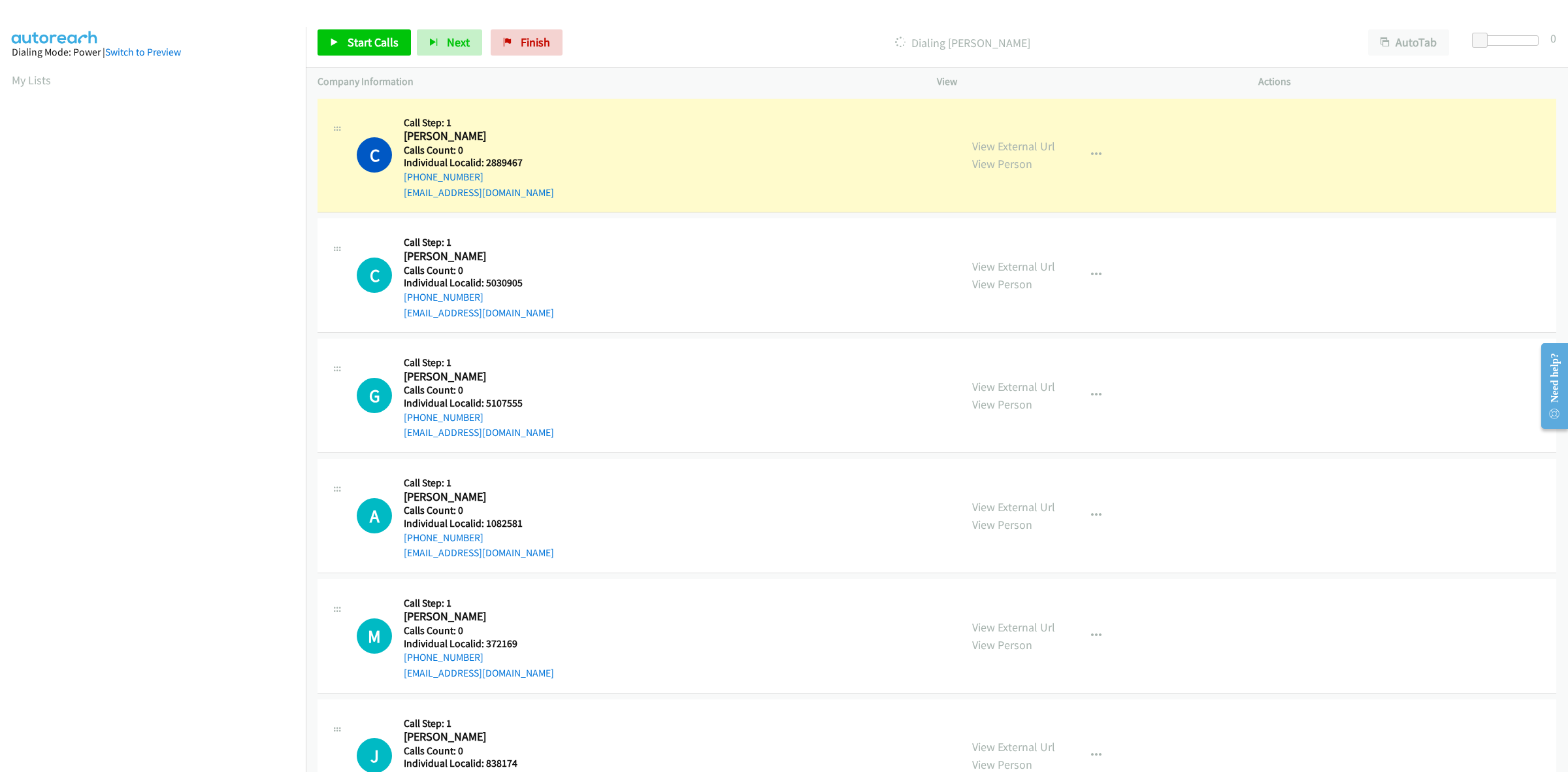
click at [531, 157] on h5 "Individual Localid: 2889467" at bounding box center [479, 163] width 151 height 13
drag, startPoint x: 523, startPoint y: 160, endPoint x: 485, endPoint y: 162, distance: 38.1
click at [485, 162] on h5 "Individual Localid: 2889467" at bounding box center [479, 163] width 151 height 13
copy h5 "2889467"
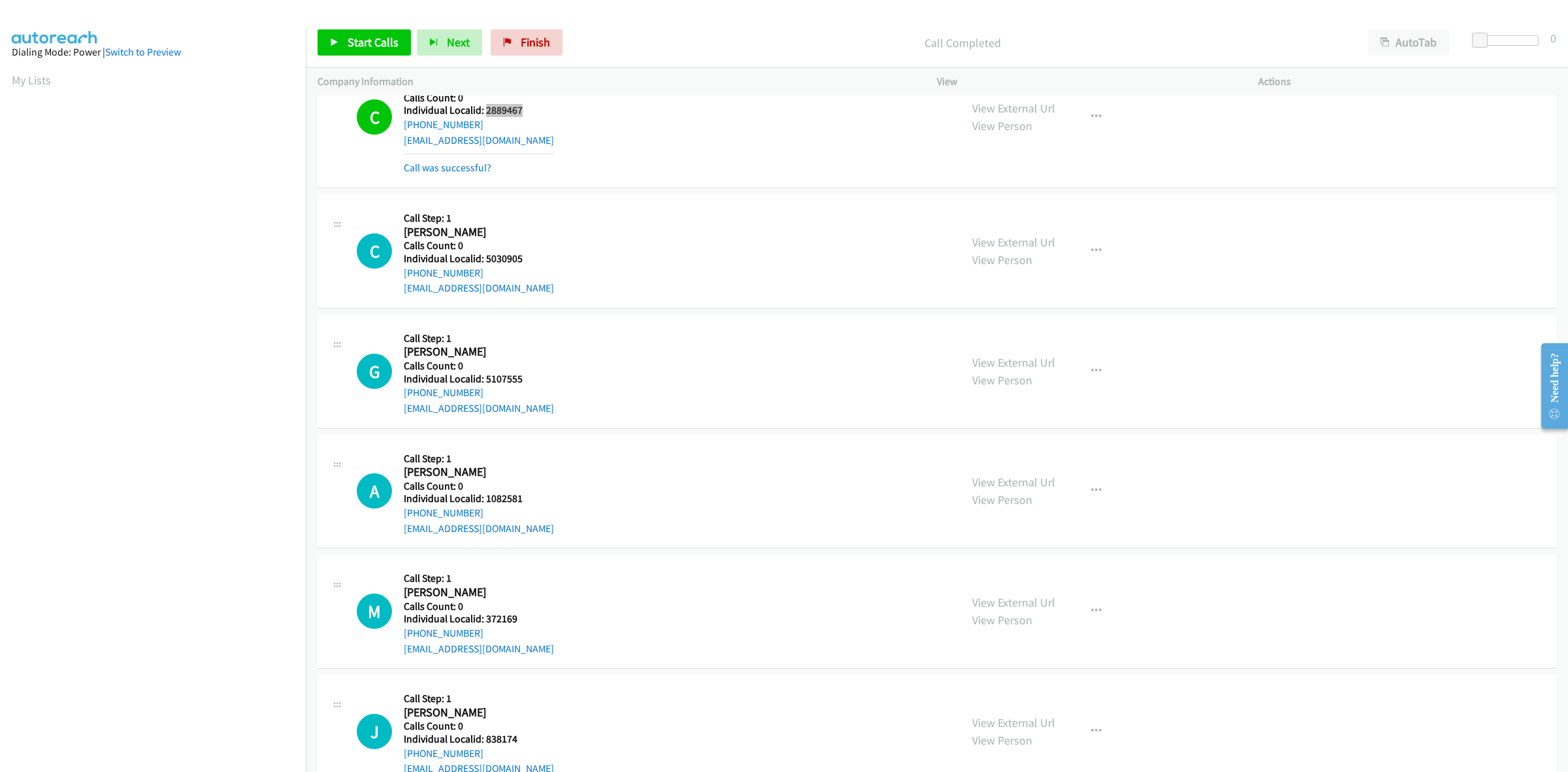
scroll to position [82, 0]
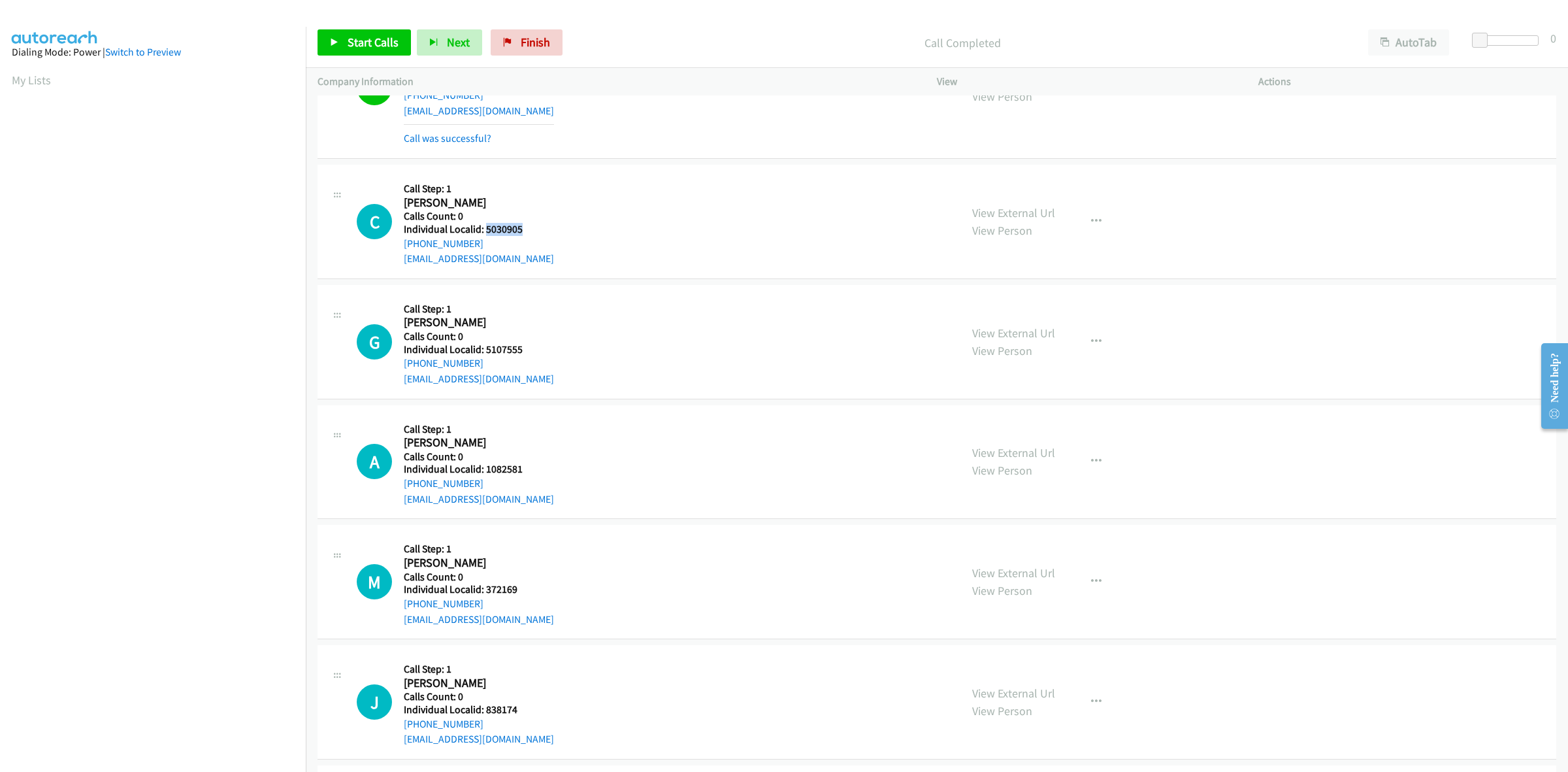
drag, startPoint x: 523, startPoint y: 232, endPoint x: 484, endPoint y: 234, distance: 39.1
click at [484, 234] on h5 "Individual Localid: 5030905" at bounding box center [479, 230] width 151 height 13
copy h5 "5030905"
drag, startPoint x: 475, startPoint y: 243, endPoint x: 399, endPoint y: 246, distance: 76.1
click at [399, 246] on div "C Callback Scheduled Call Step: 1 Chris Johnson America/New_York Calls Count: 0…" at bounding box center [653, 221] width 592 height 90
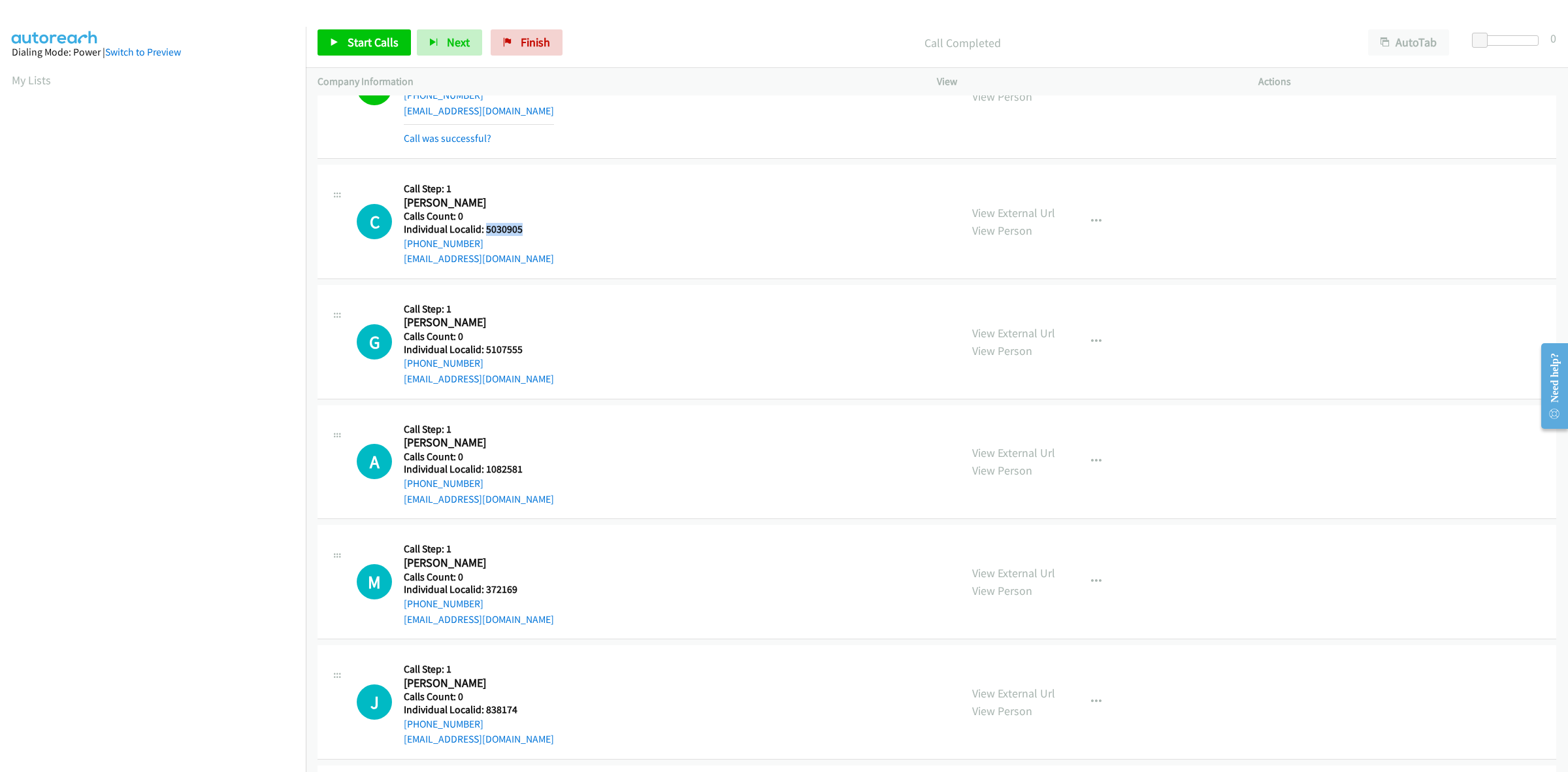
copy link "+1 989-309-9401"
drag, startPoint x: 510, startPoint y: 230, endPoint x: 487, endPoint y: 230, distance: 23.0
click at [487, 230] on h5 "Individual Localid: 5030905" at bounding box center [479, 230] width 151 height 13
copy h5 "5030905"
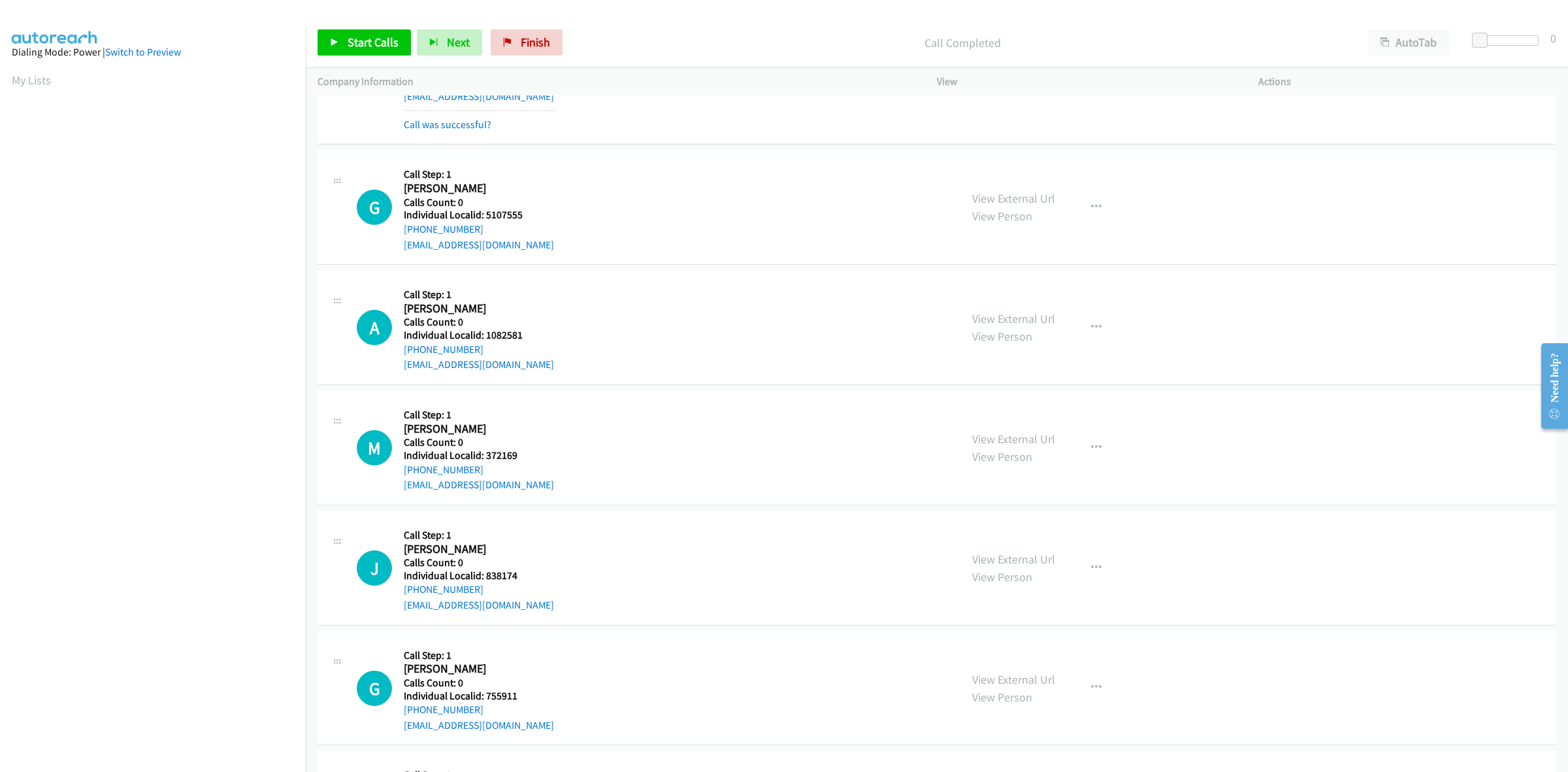
scroll to position [245, 0]
drag, startPoint x: 504, startPoint y: 213, endPoint x: 485, endPoint y: 213, distance: 19.0
click at [485, 213] on h5 "Individual Localid: 5107555" at bounding box center [479, 213] width 151 height 13
copy h5 "5107555"
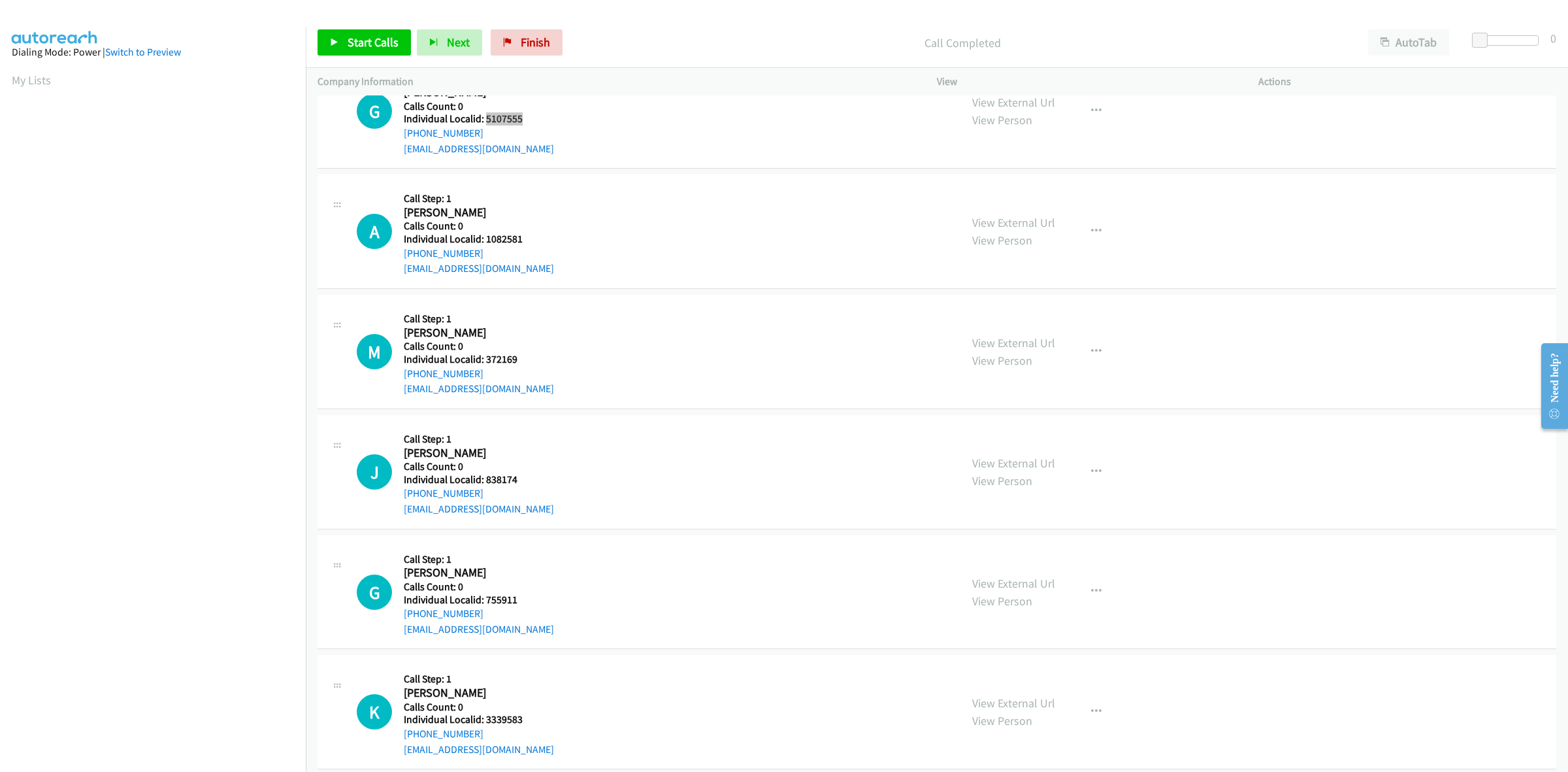
scroll to position [347, 0]
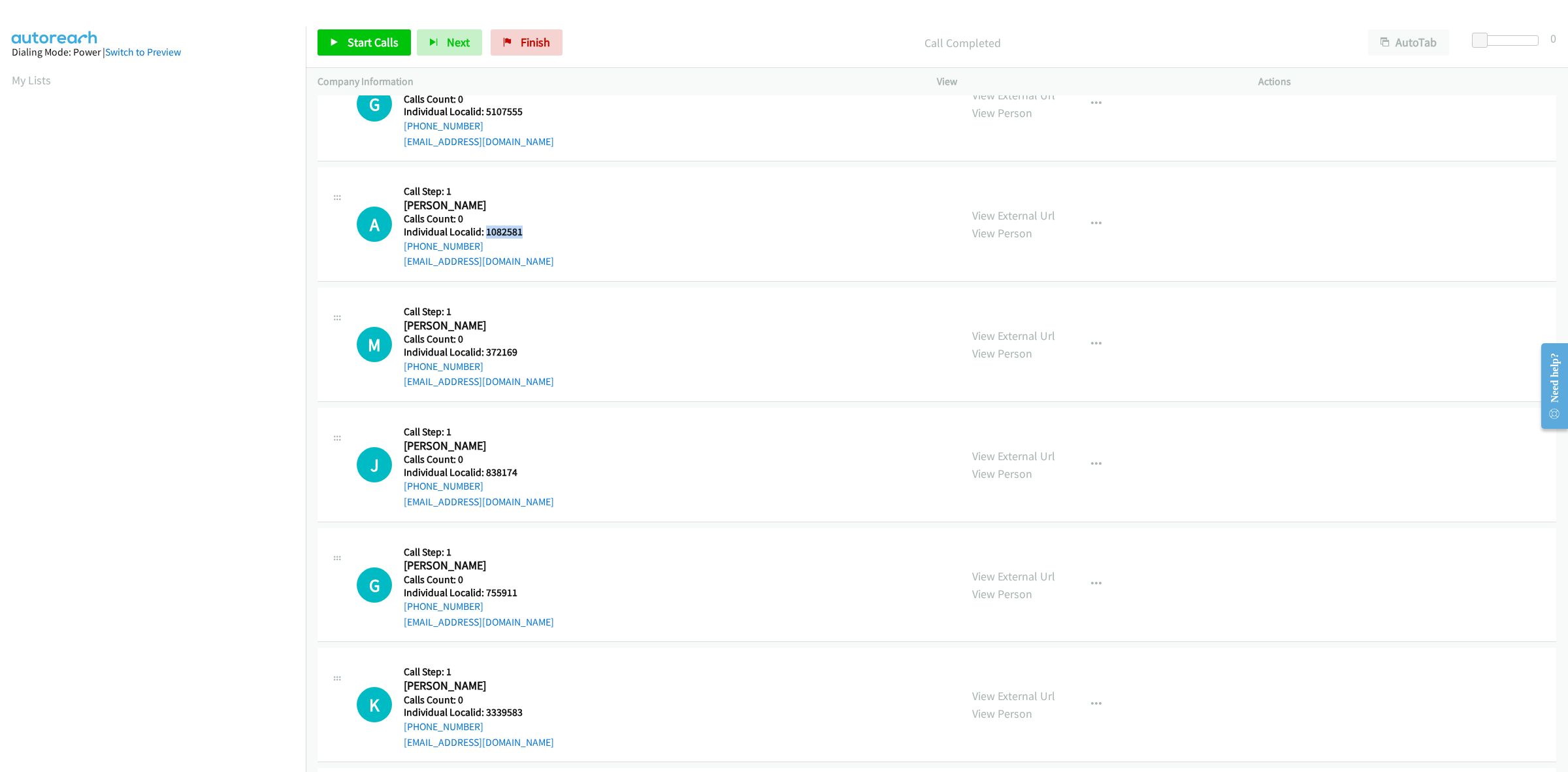
drag, startPoint x: 496, startPoint y: 227, endPoint x: 485, endPoint y: 231, distance: 11.7
click at [485, 231] on h5 "Individual Localid: 1082581" at bounding box center [479, 232] width 151 height 13
copy h5 "1082581"
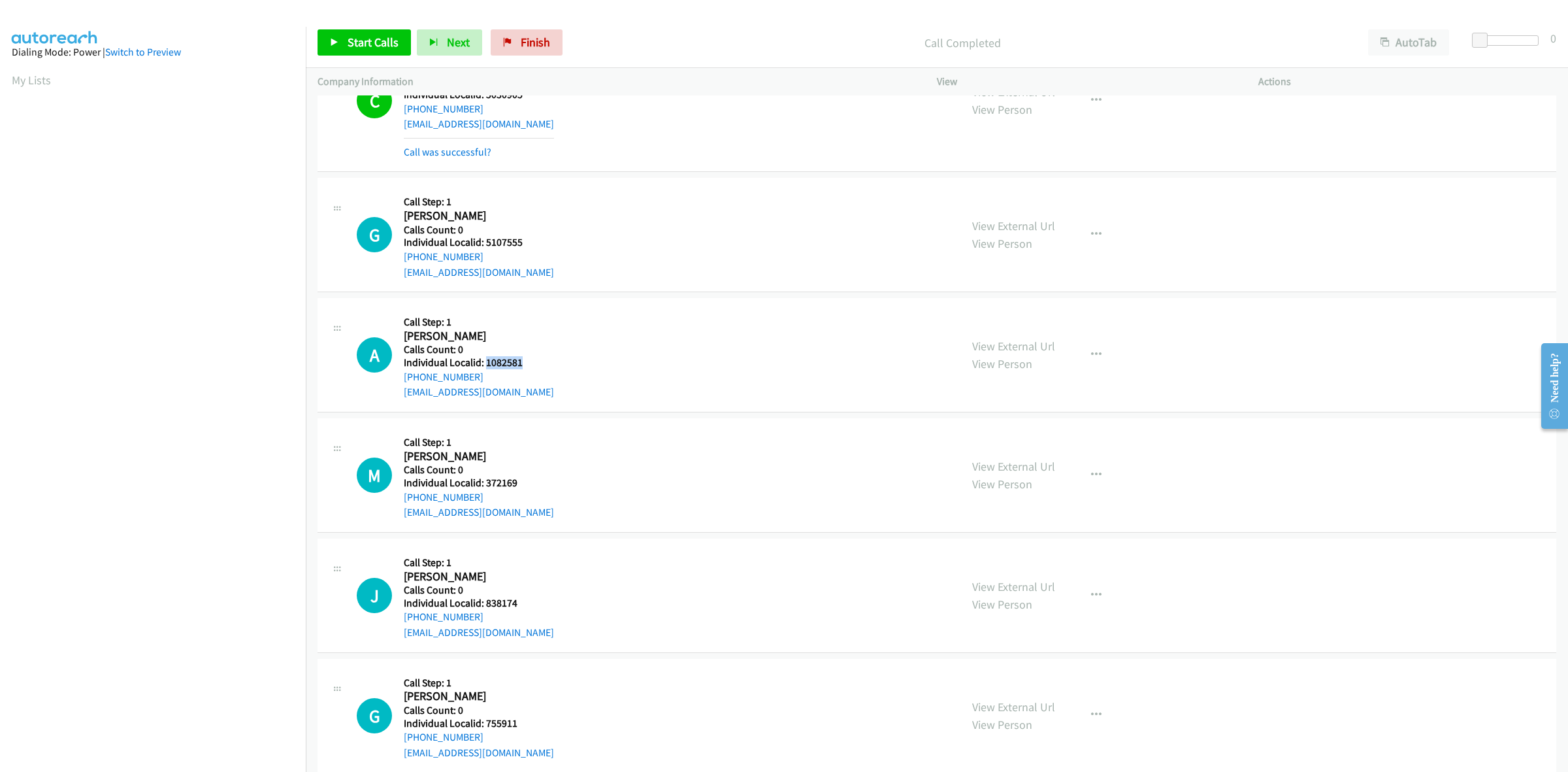
scroll to position [204, 0]
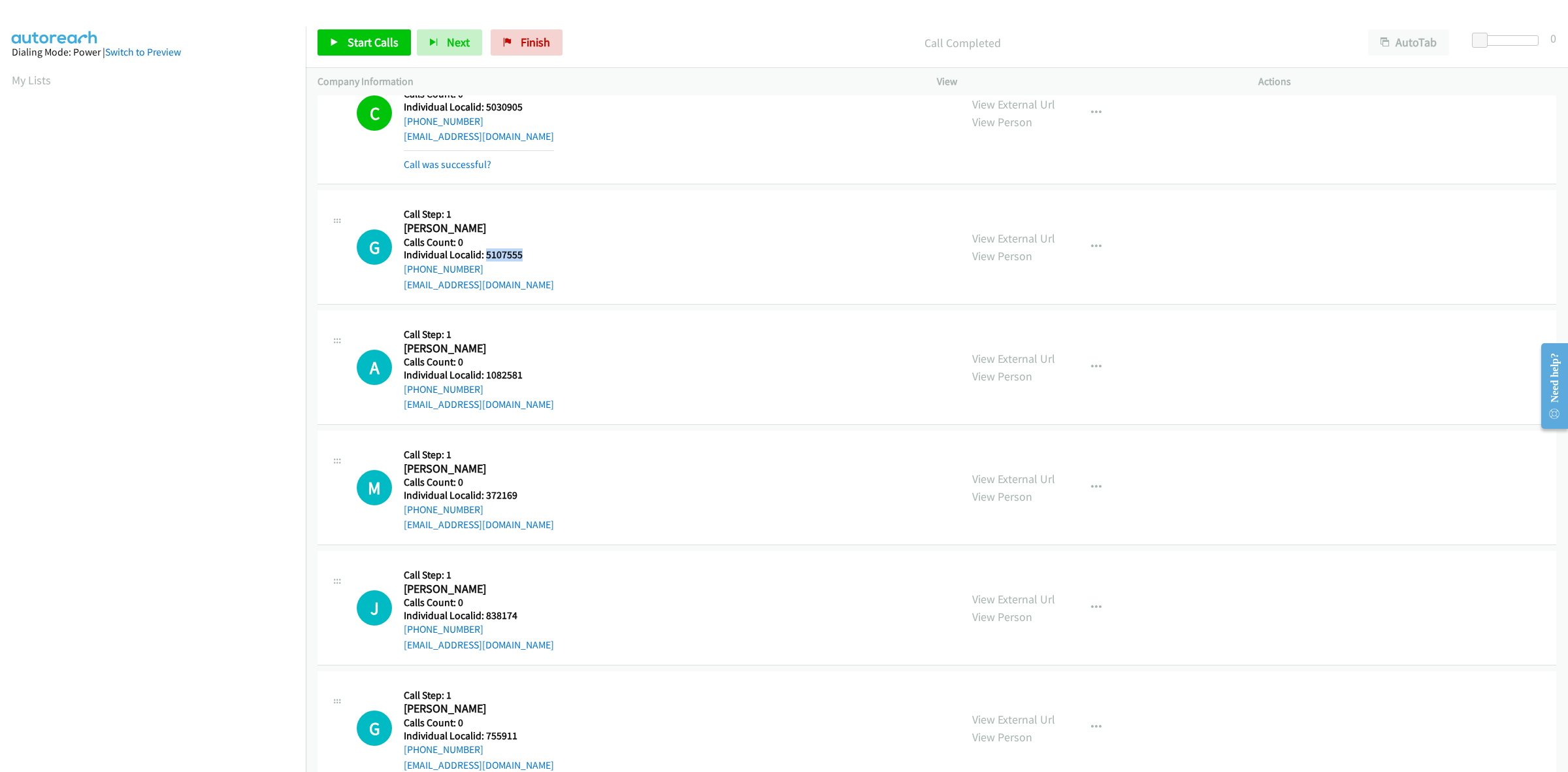
drag, startPoint x: 521, startPoint y: 249, endPoint x: 484, endPoint y: 255, distance: 37.5
click at [484, 255] on h5 "Individual Localid: 5107555" at bounding box center [479, 255] width 151 height 13
copy h5 "5107555"
click at [717, 273] on div "G Callback Scheduled Call Step: 1 Gary Beck America/Phoenix Calls Count: 0 Indi…" at bounding box center [653, 246] width 592 height 90
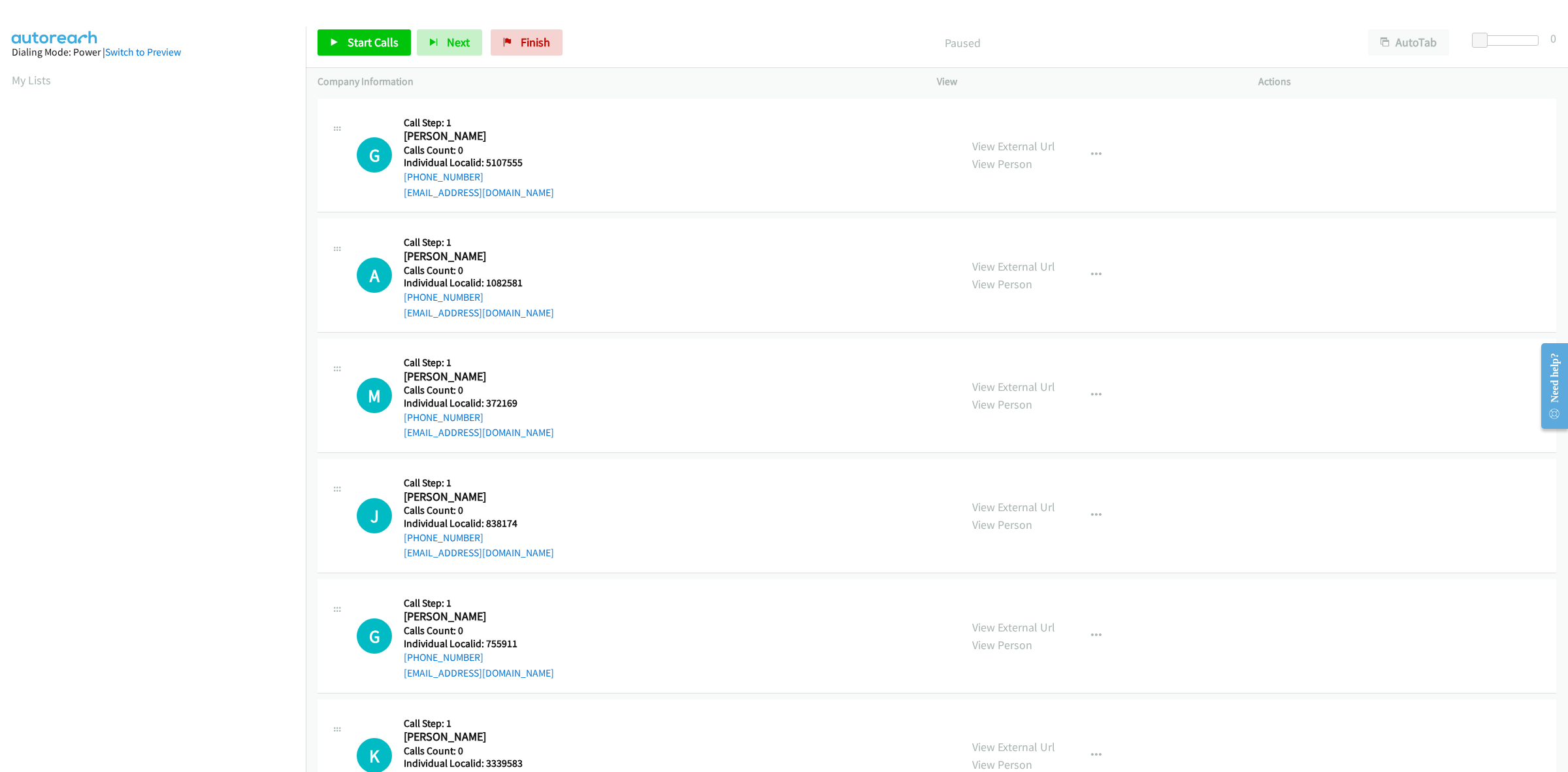
scroll to position [0, 2]
drag, startPoint x: 523, startPoint y: 161, endPoint x: 484, endPoint y: 162, distance: 39.0
click at [484, 162] on h5 "Individual Localid: 5107555" at bounding box center [479, 163] width 151 height 13
copy h5 "5107555"
click at [556, 279] on div "A Callback Scheduled Call Step: 1 [PERSON_NAME] America/New_York Calls Count: 0…" at bounding box center [653, 275] width 592 height 90
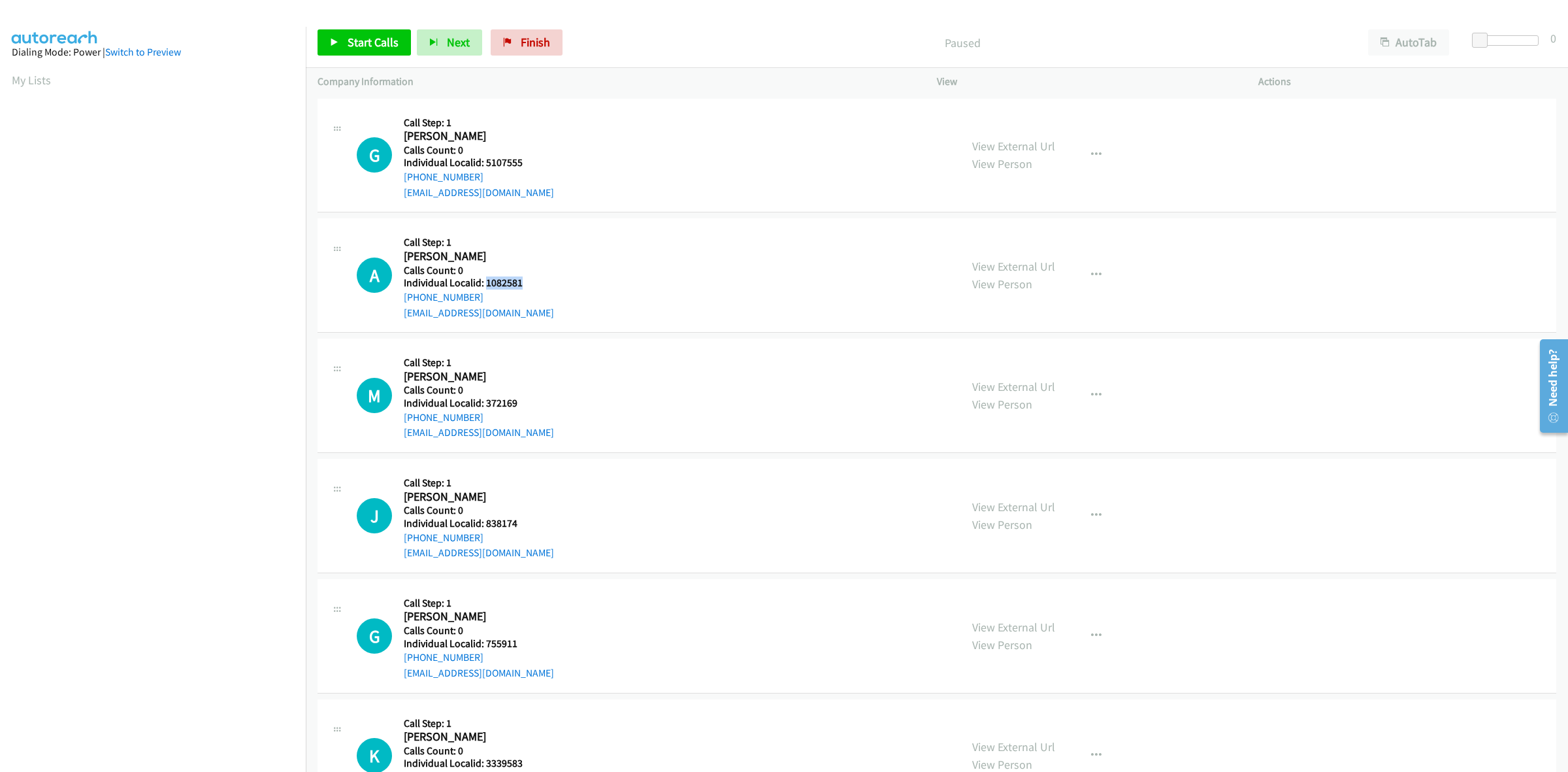
drag, startPoint x: 518, startPoint y: 279, endPoint x: 487, endPoint y: 281, distance: 31.1
click at [487, 281] on h5 "Individual Localid: 1082581" at bounding box center [479, 283] width 151 height 13
copy h5 "1082581"
click at [733, 200] on div "G Callback Scheduled Call Step: 1 [PERSON_NAME] America/[GEOGRAPHIC_DATA] Calls…" at bounding box center [653, 155] width 592 height 90
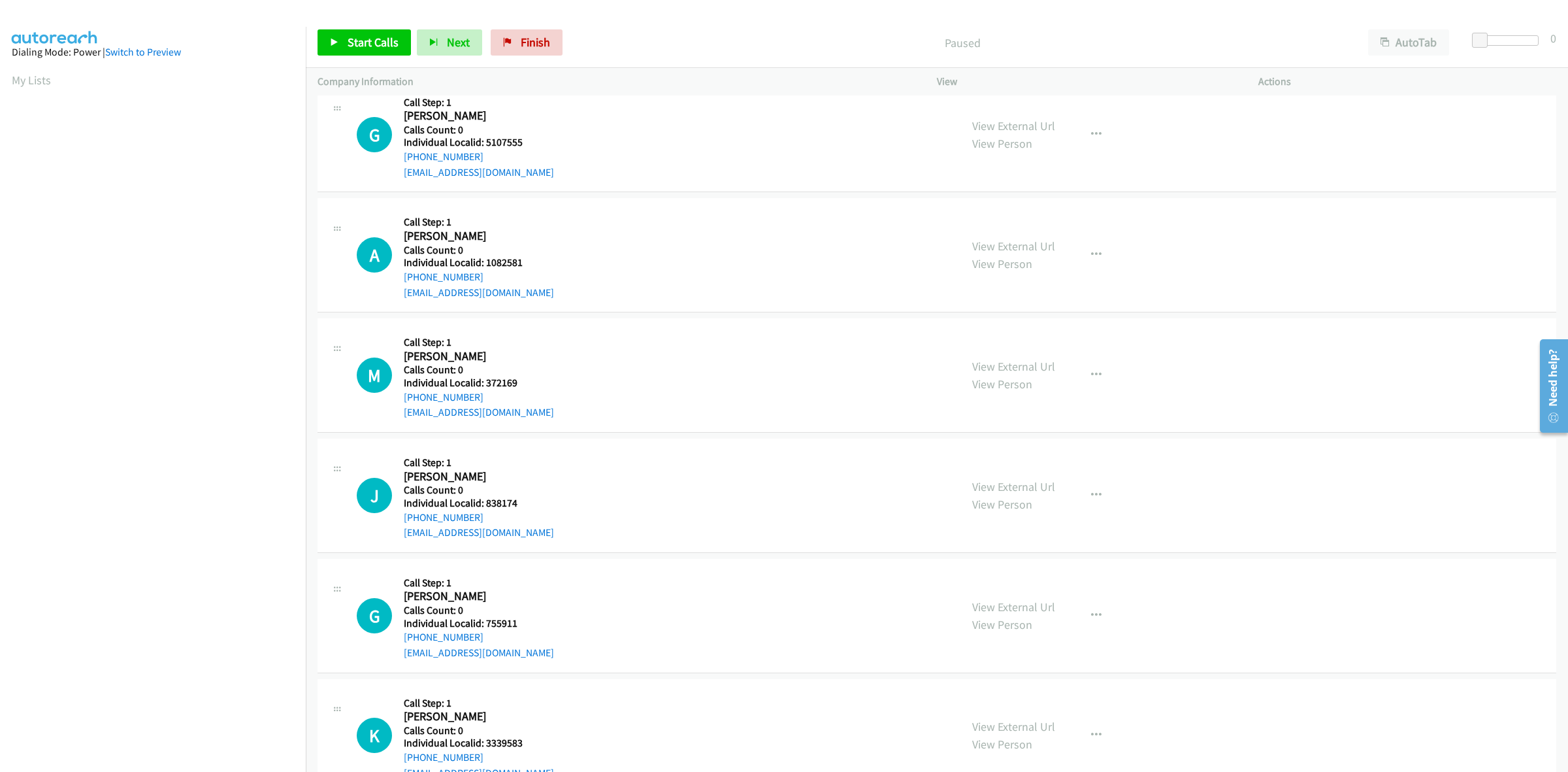
drag, startPoint x: 477, startPoint y: 273, endPoint x: 398, endPoint y: 283, distance: 79.6
click at [398, 283] on div "A Callback Scheduled Call Step: 1 [PERSON_NAME] America/New_York Calls Count: 0…" at bounding box center [653, 254] width 592 height 90
copy link "[PHONE_NUMBER]"
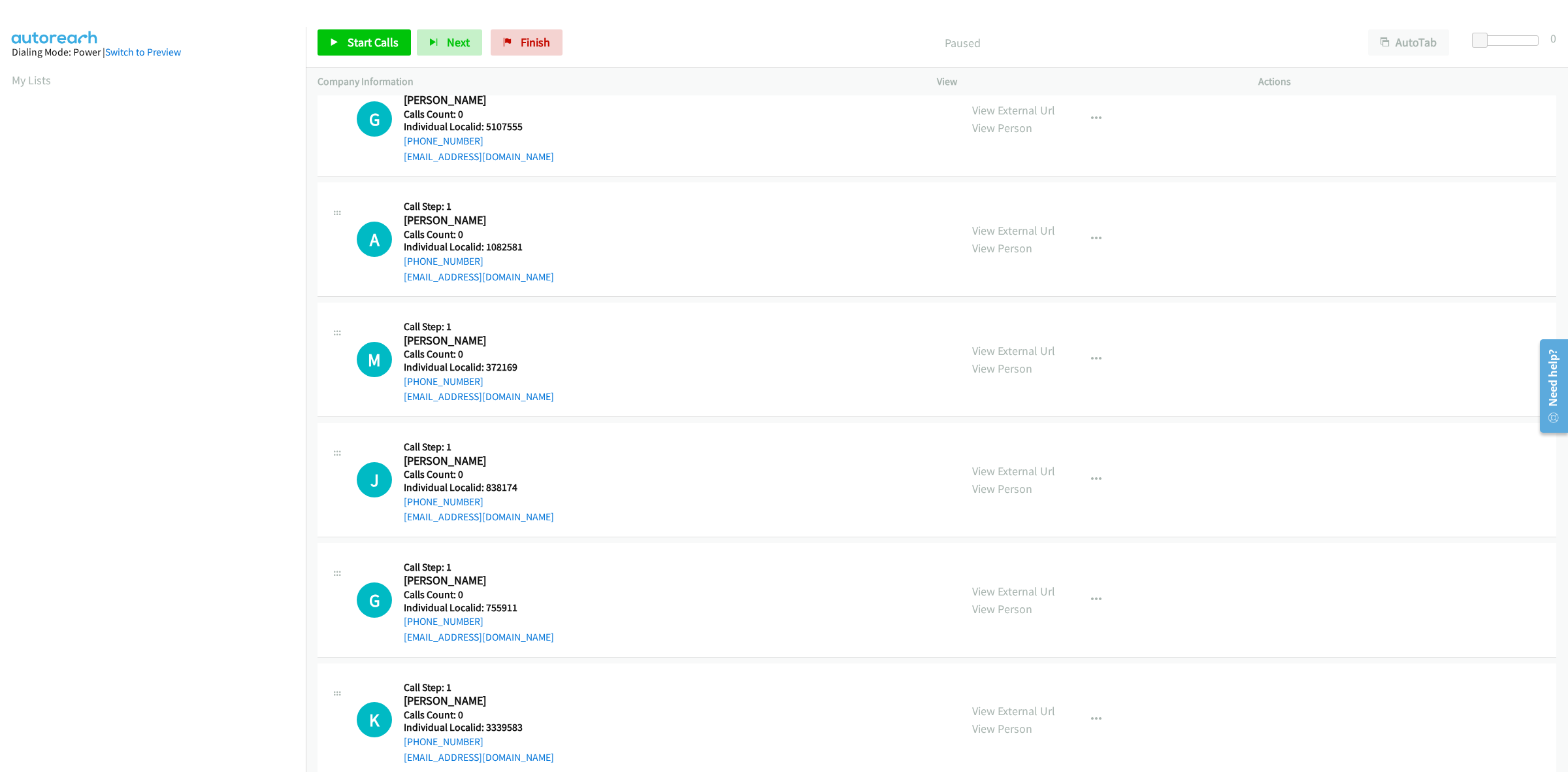
scroll to position [40, 0]
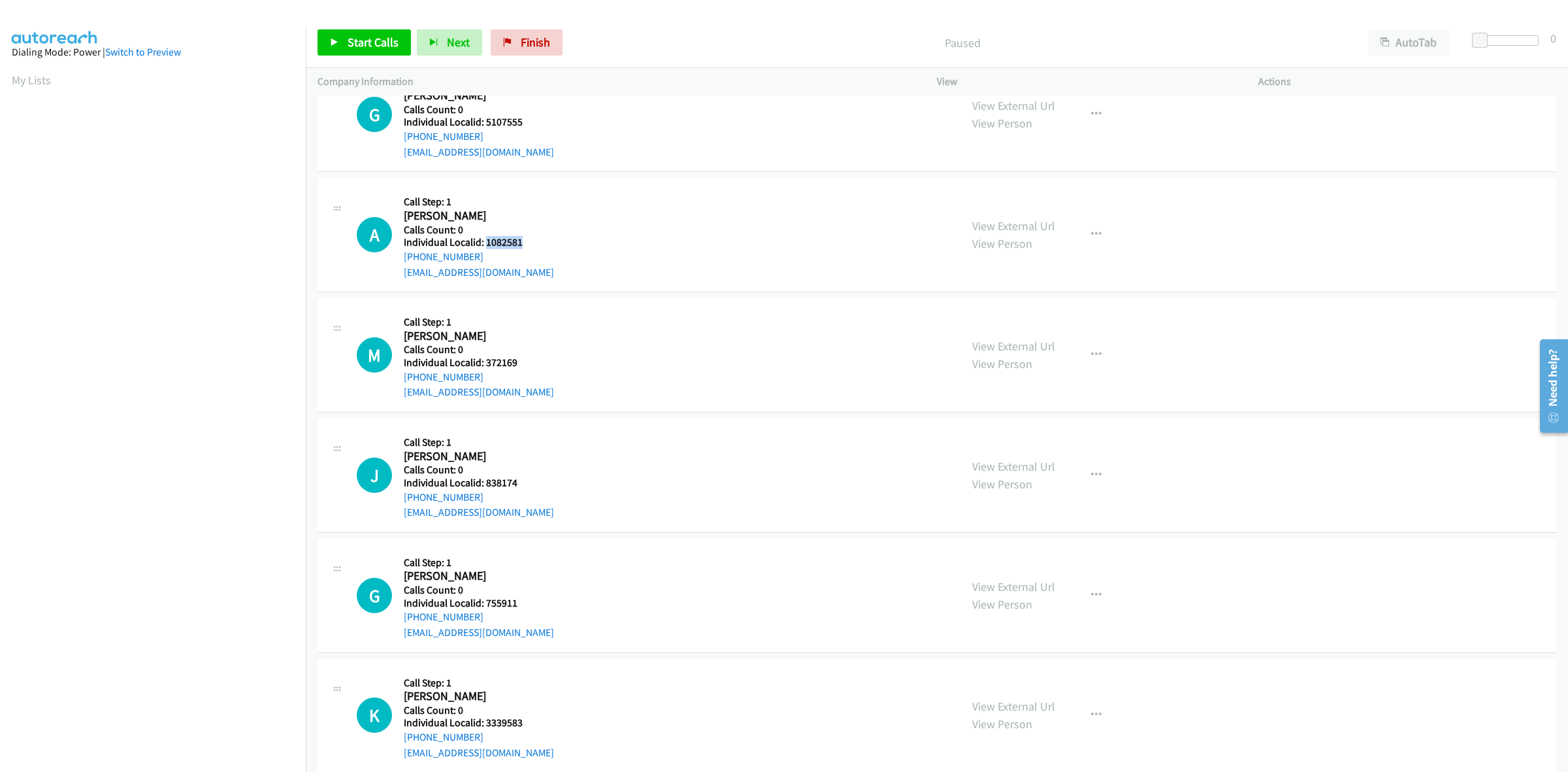
drag, startPoint x: 530, startPoint y: 241, endPoint x: 492, endPoint y: 241, distance: 38.0
click at [487, 243] on h5 "Individual Localid: 1082581" at bounding box center [479, 243] width 151 height 13
copy h5 "1082581"
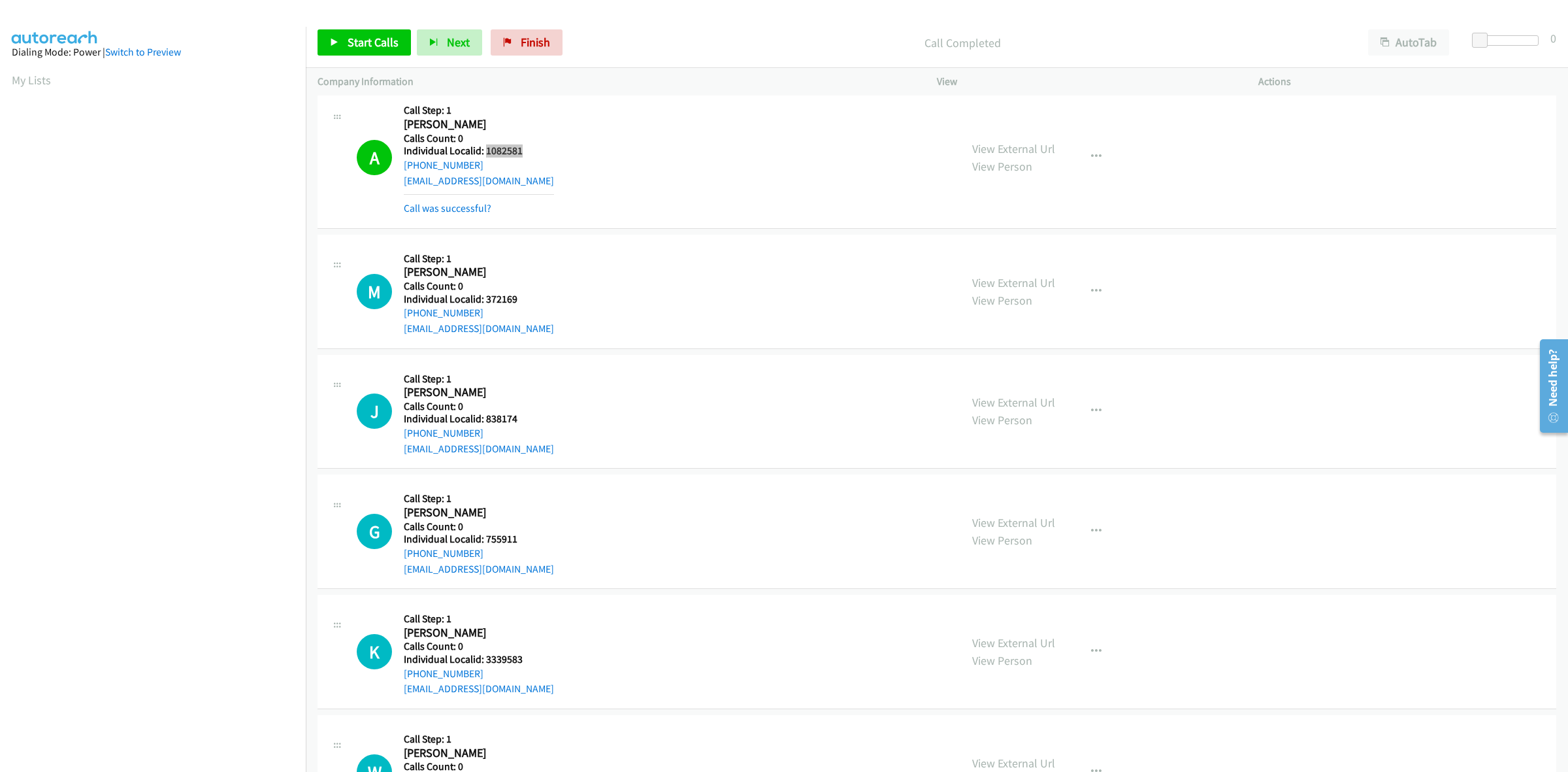
scroll to position [163, 0]
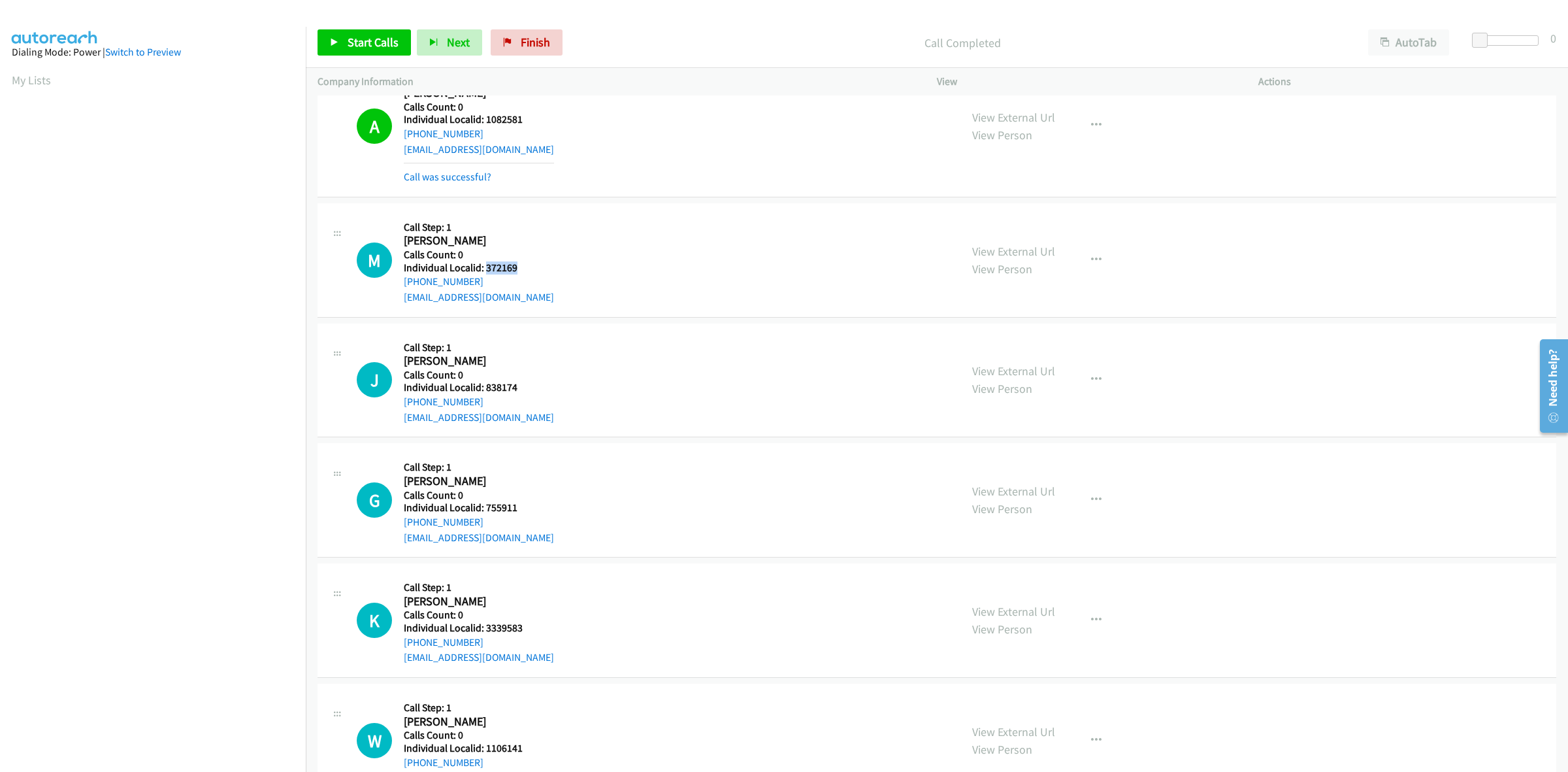
drag, startPoint x: 523, startPoint y: 267, endPoint x: 485, endPoint y: 265, distance: 38.1
click at [485, 265] on h5 "Individual Localid: 372169" at bounding box center [479, 268] width 151 height 13
copy h5 "372169"
click at [1083, 256] on button "button" at bounding box center [1097, 260] width 35 height 26
click at [989, 347] on link "Skip Call" at bounding box center [1026, 345] width 174 height 26
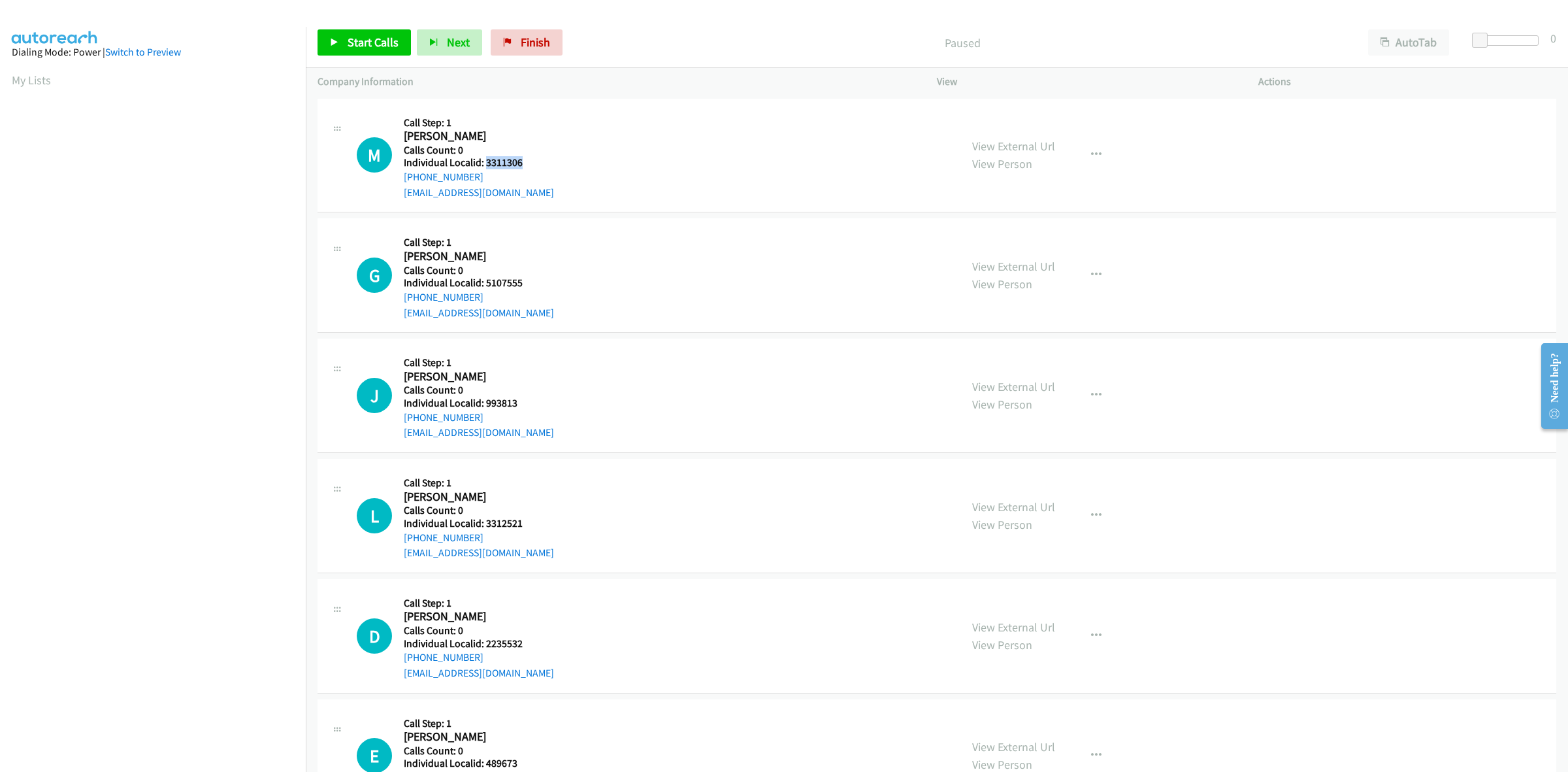
drag, startPoint x: 510, startPoint y: 159, endPoint x: 484, endPoint y: 161, distance: 26.1
click at [484, 161] on h5 "Individual Localid: 3311306" at bounding box center [479, 163] width 151 height 13
click at [593, 164] on div "M Callback Scheduled Call Step: 1 [PERSON_NAME] America/Los_Angeles Calls Count…" at bounding box center [653, 155] width 592 height 90
drag, startPoint x: 518, startPoint y: 283, endPoint x: 485, endPoint y: 282, distance: 33.0
click at [485, 282] on h5 "Individual Localid: 5107555" at bounding box center [479, 283] width 151 height 13
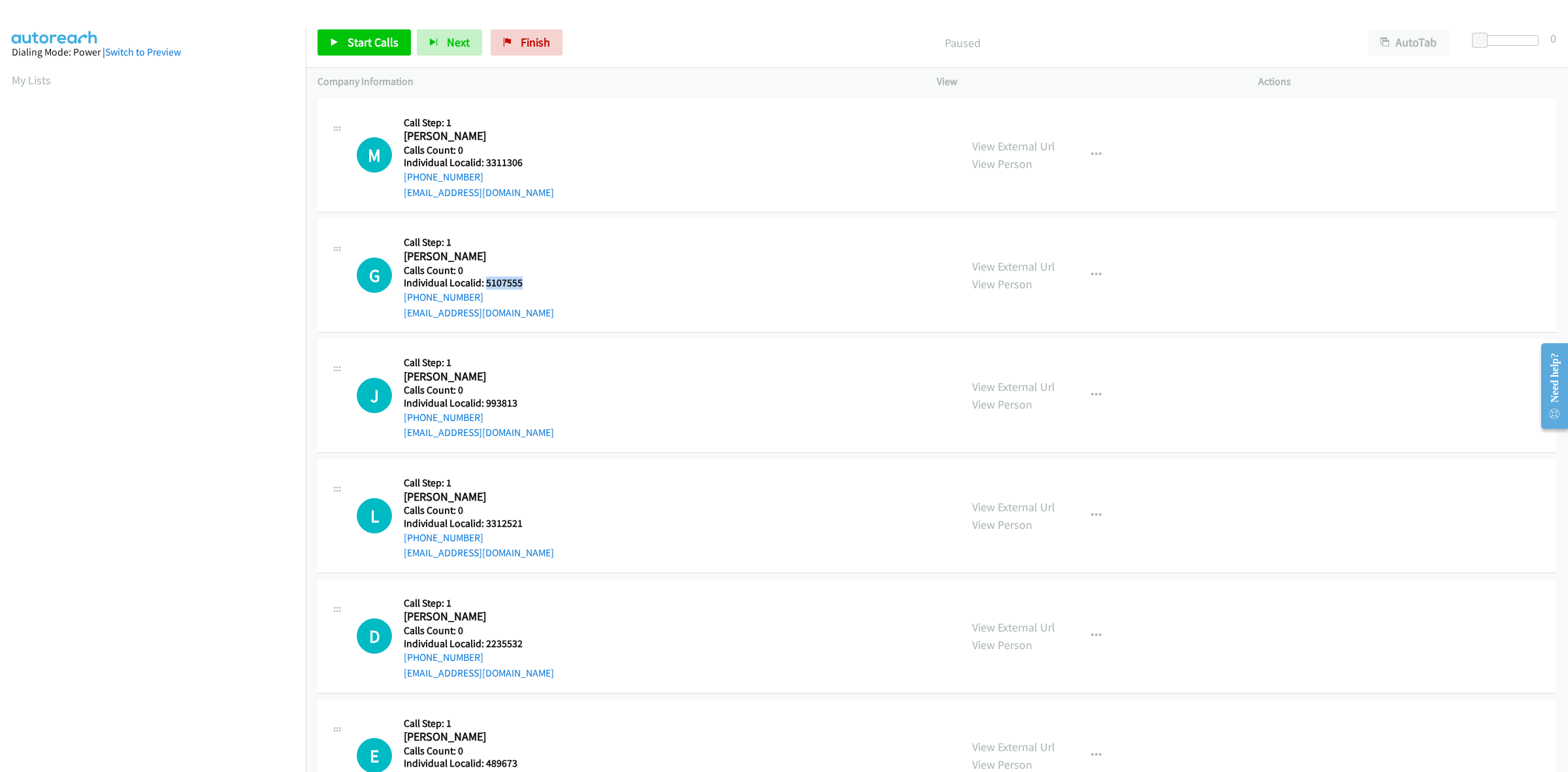
copy h5 "5107555"
drag, startPoint x: 530, startPoint y: 158, endPoint x: 488, endPoint y: 164, distance: 42.4
click at [488, 164] on h5 "Individual Localid: 5107555" at bounding box center [479, 163] width 151 height 13
click at [524, 160] on h5 "Individual Localid: 5107555" at bounding box center [479, 163] width 151 height 13
drag, startPoint x: 518, startPoint y: 162, endPoint x: 484, endPoint y: 164, distance: 34.1
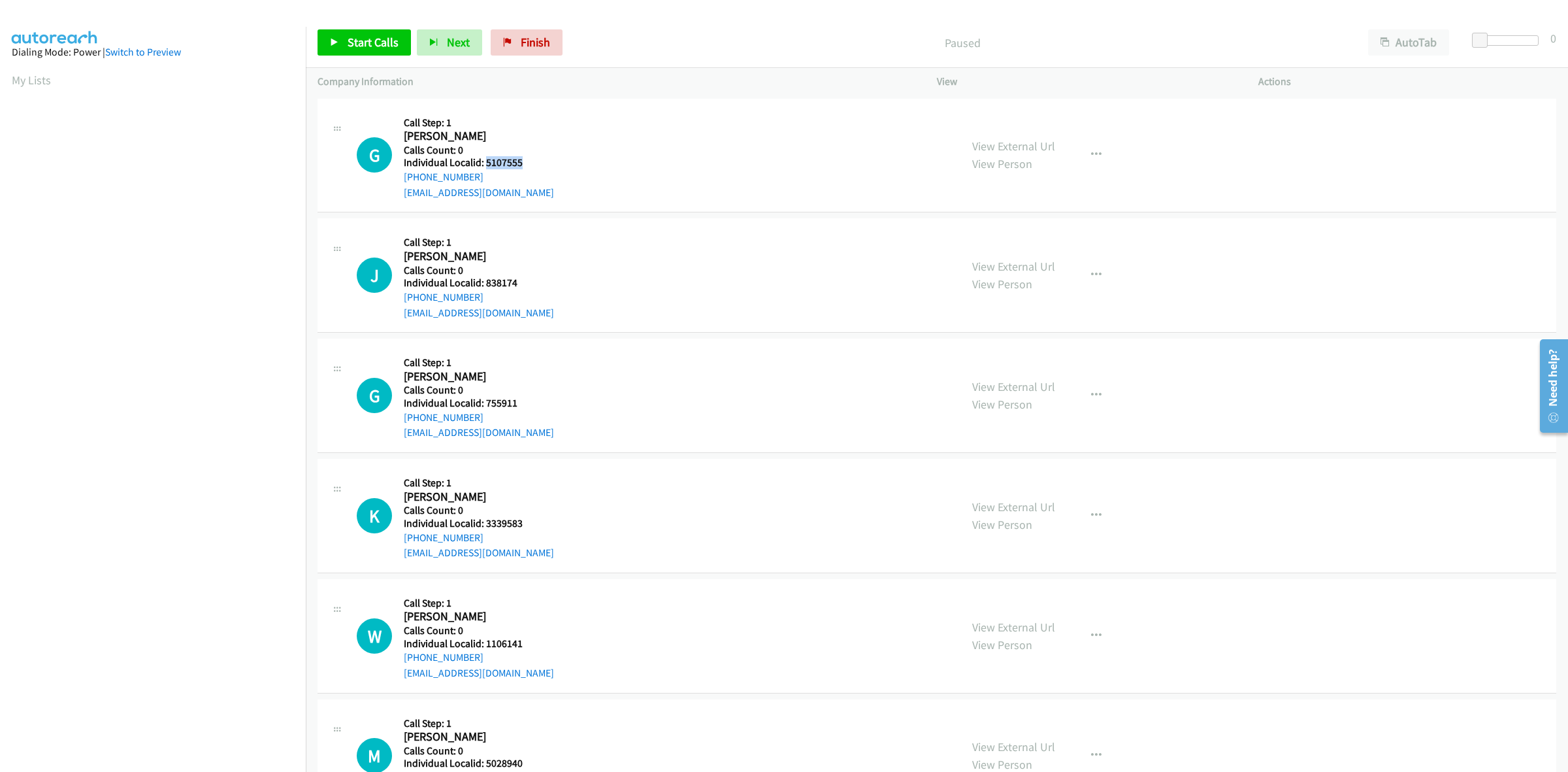
click at [484, 164] on h5 "Individual Localid: 5107555" at bounding box center [479, 163] width 151 height 13
copy h5 "5107555"
drag, startPoint x: 505, startPoint y: 283, endPoint x: 484, endPoint y: 287, distance: 21.4
click at [484, 287] on h5 "Individual Localid: 838174" at bounding box center [479, 283] width 151 height 13
copy h5 "838174"
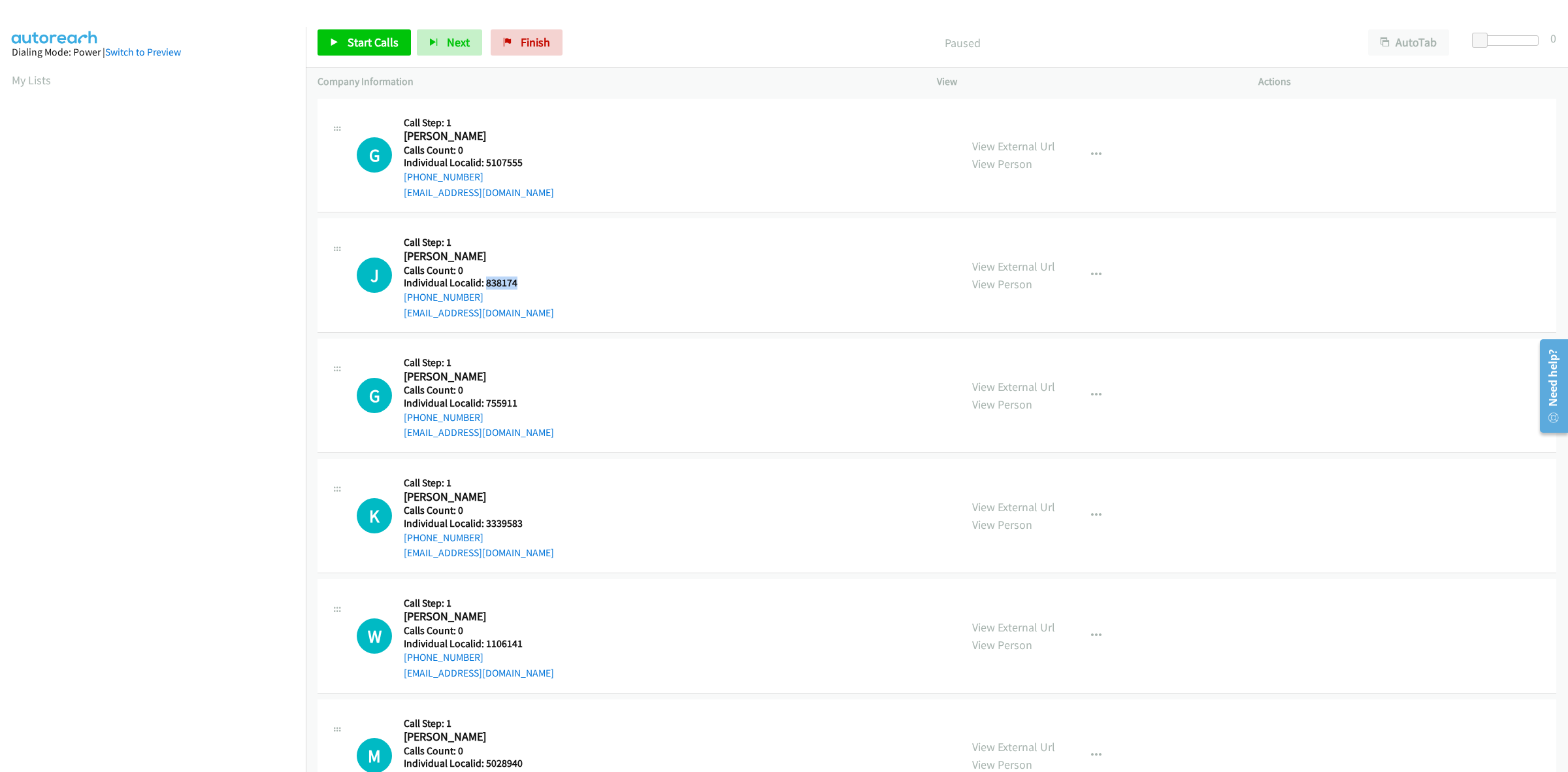
drag, startPoint x: 436, startPoint y: 295, endPoint x: 398, endPoint y: 300, distance: 38.3
click at [398, 300] on div "J Callback Scheduled Call Step: 1 Janet Rhonenhouse America/New_York Calls Coun…" at bounding box center [653, 275] width 592 height 90
copy link "+1 239-707-8750"
drag, startPoint x: 517, startPoint y: 282, endPoint x: 485, endPoint y: 283, distance: 32.0
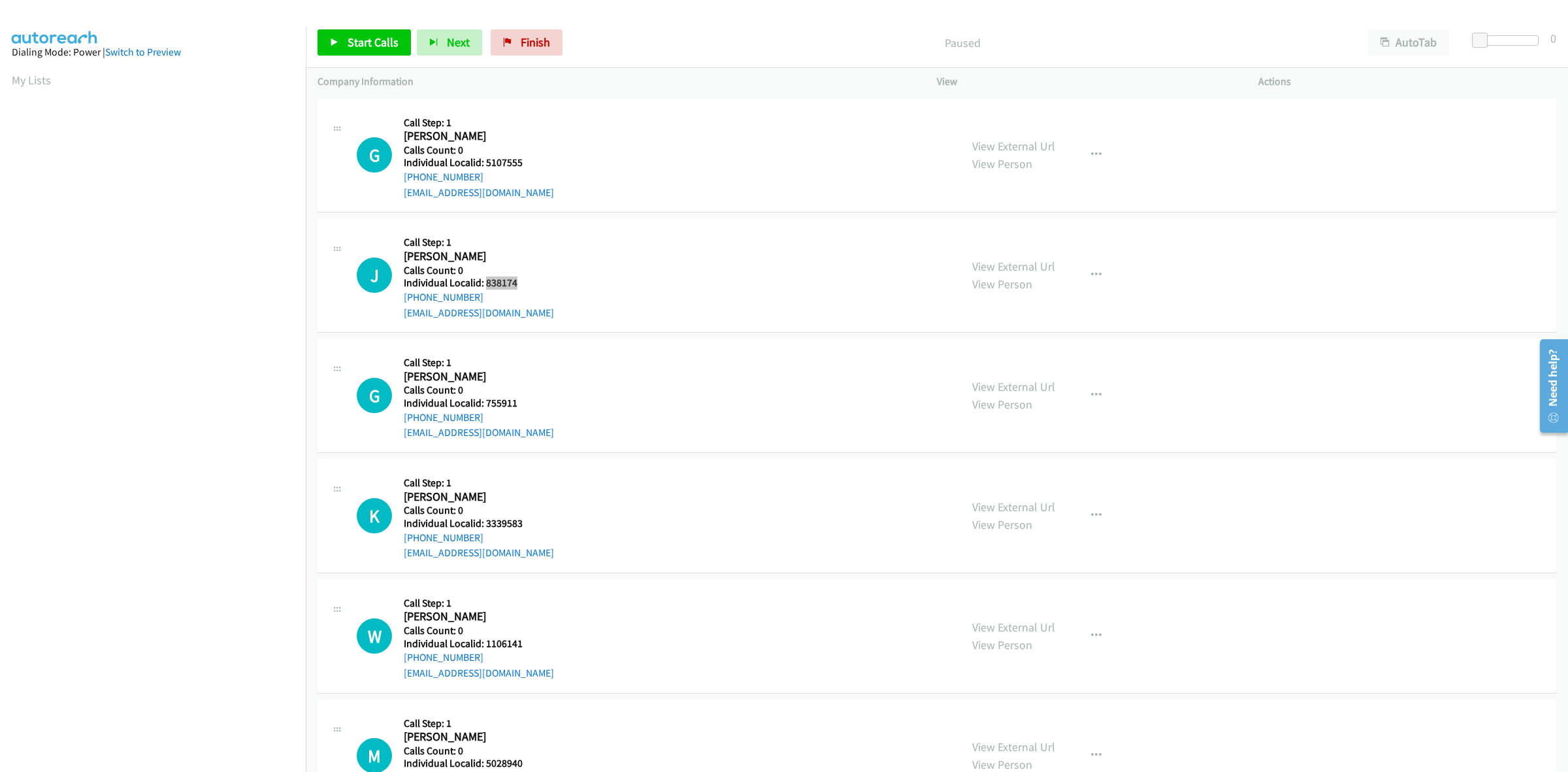
click at [485, 283] on h5 "Individual Localid: 838174" at bounding box center [479, 283] width 151 height 13
copy h5 "838174"
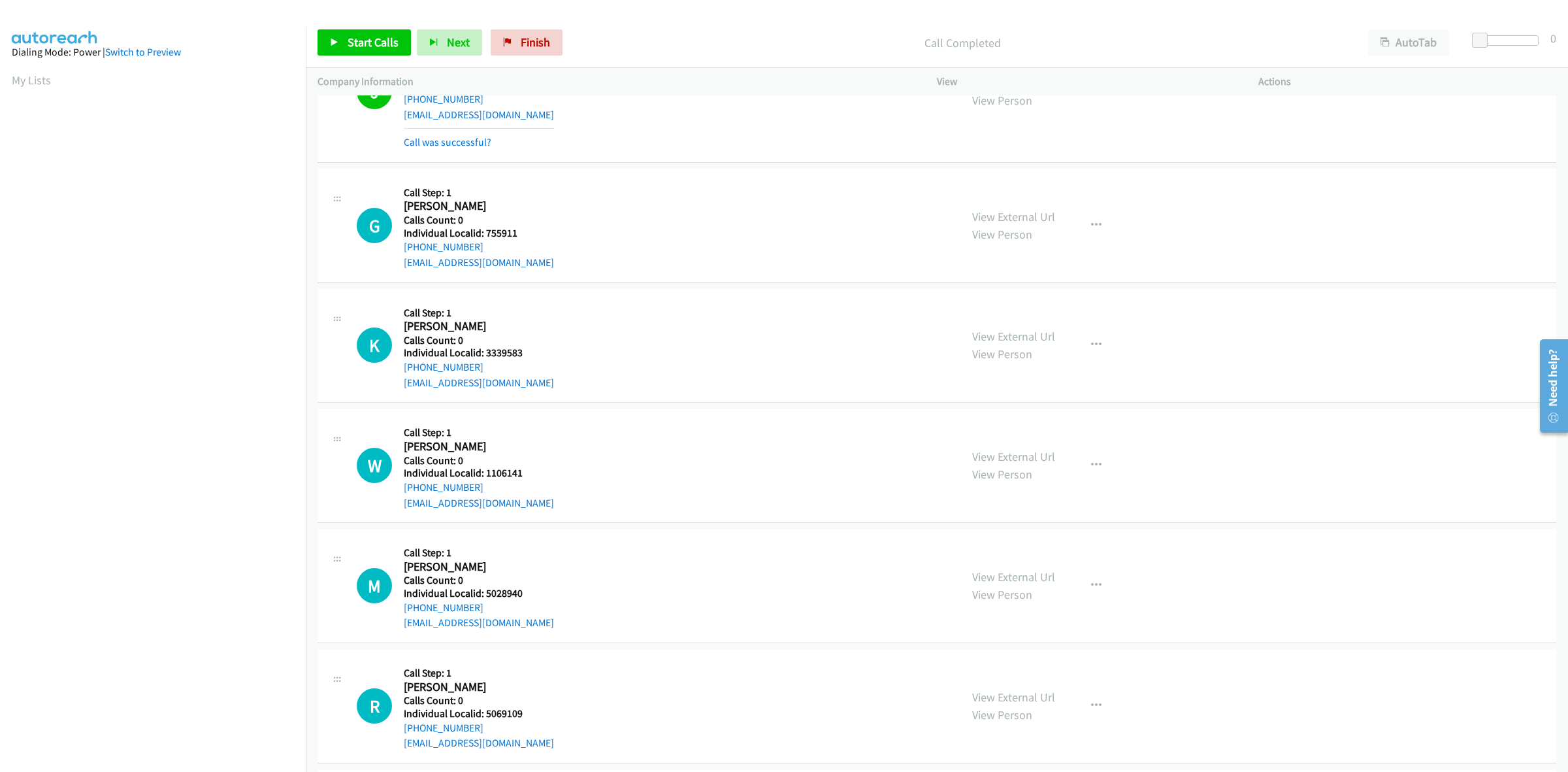
scroll to position [204, 0]
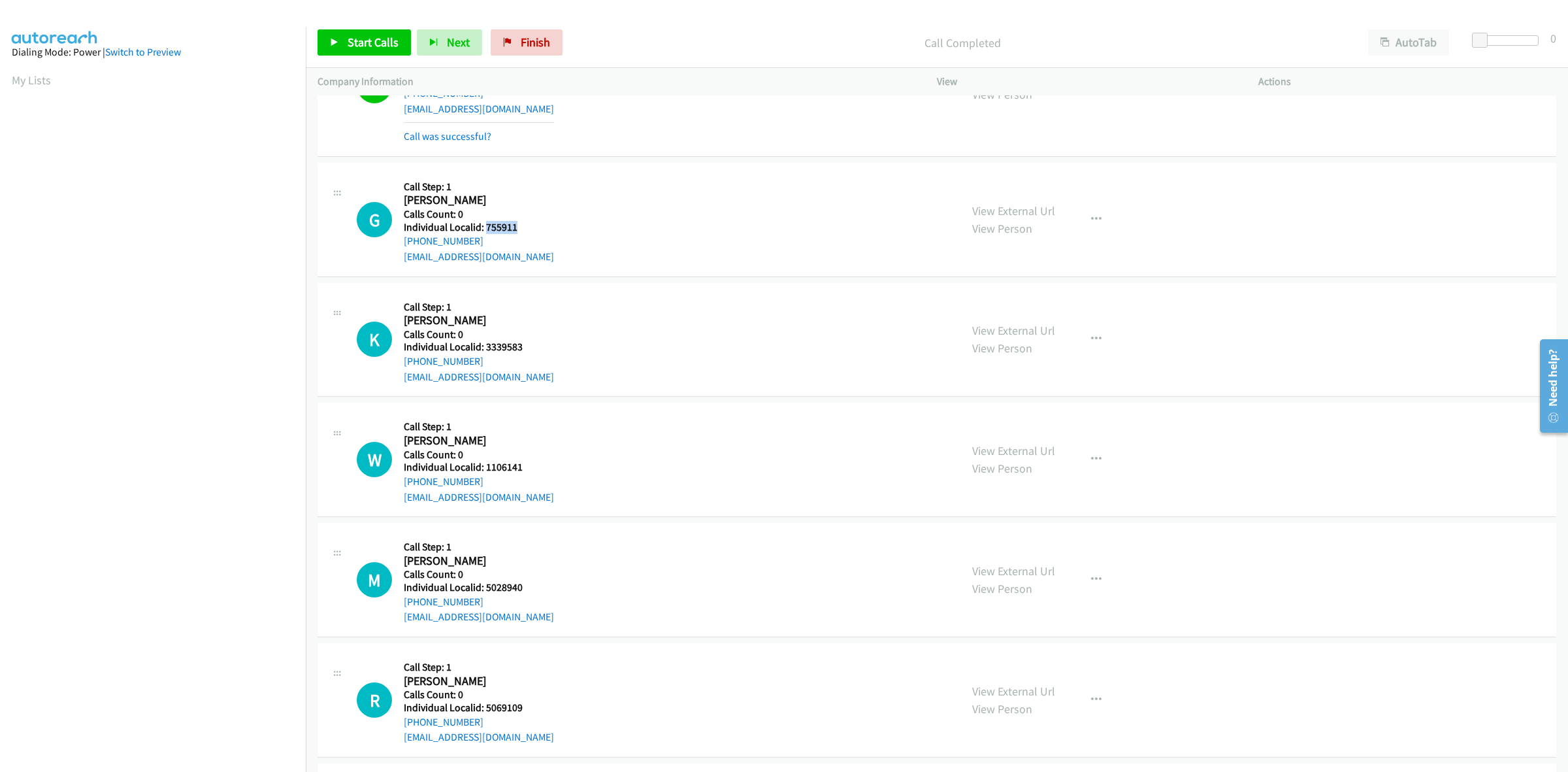
drag, startPoint x: 520, startPoint y: 227, endPoint x: 484, endPoint y: 224, distance: 36.1
click at [484, 224] on h5 "Individual Localid: 755911" at bounding box center [479, 227] width 151 height 13
copy h5 "755911"
drag, startPoint x: 1080, startPoint y: 216, endPoint x: 1067, endPoint y: 229, distance: 18.4
click at [1080, 216] on button "button" at bounding box center [1097, 219] width 35 height 26
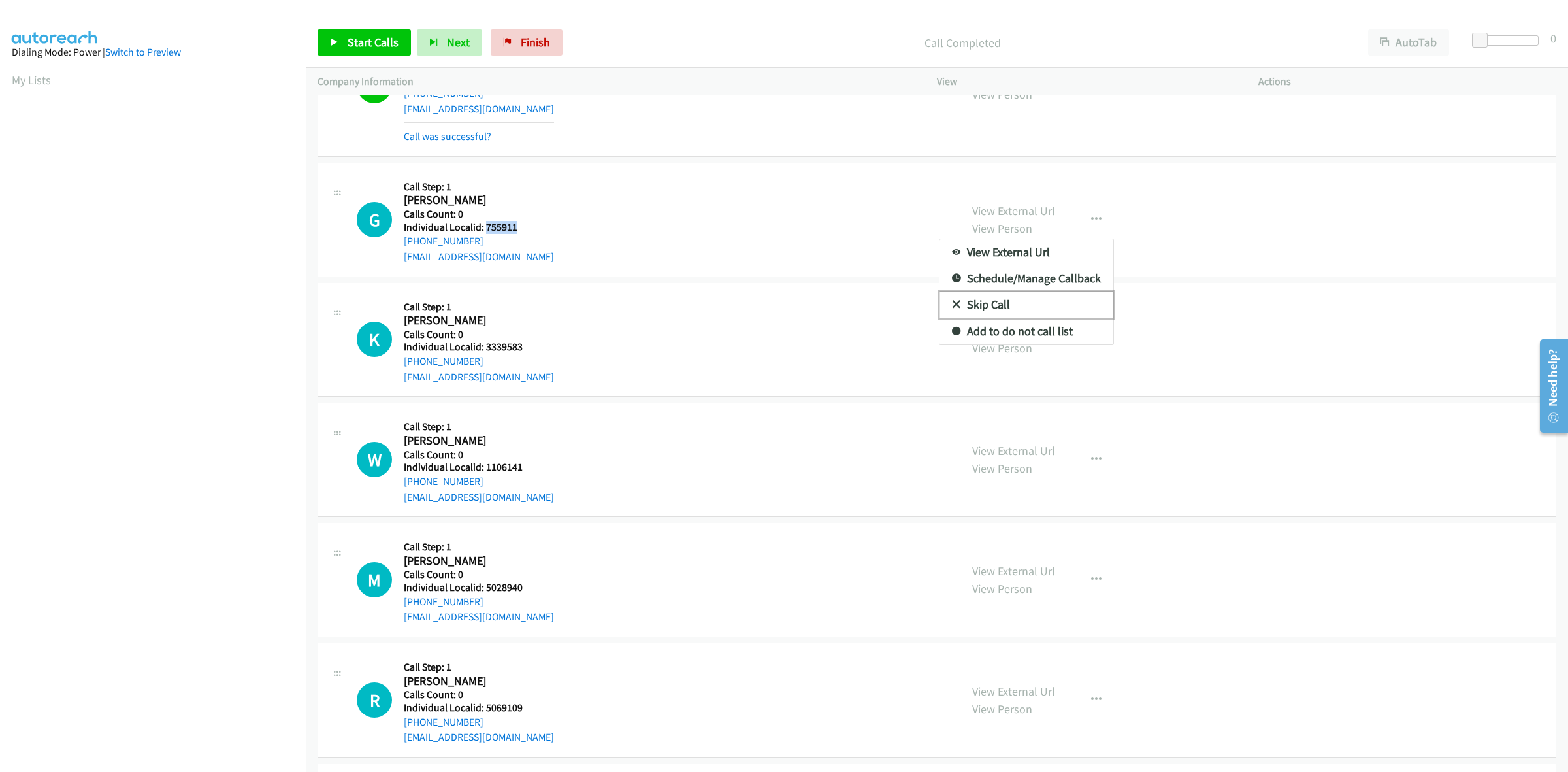
click at [982, 298] on link "Skip Call" at bounding box center [1026, 305] width 174 height 26
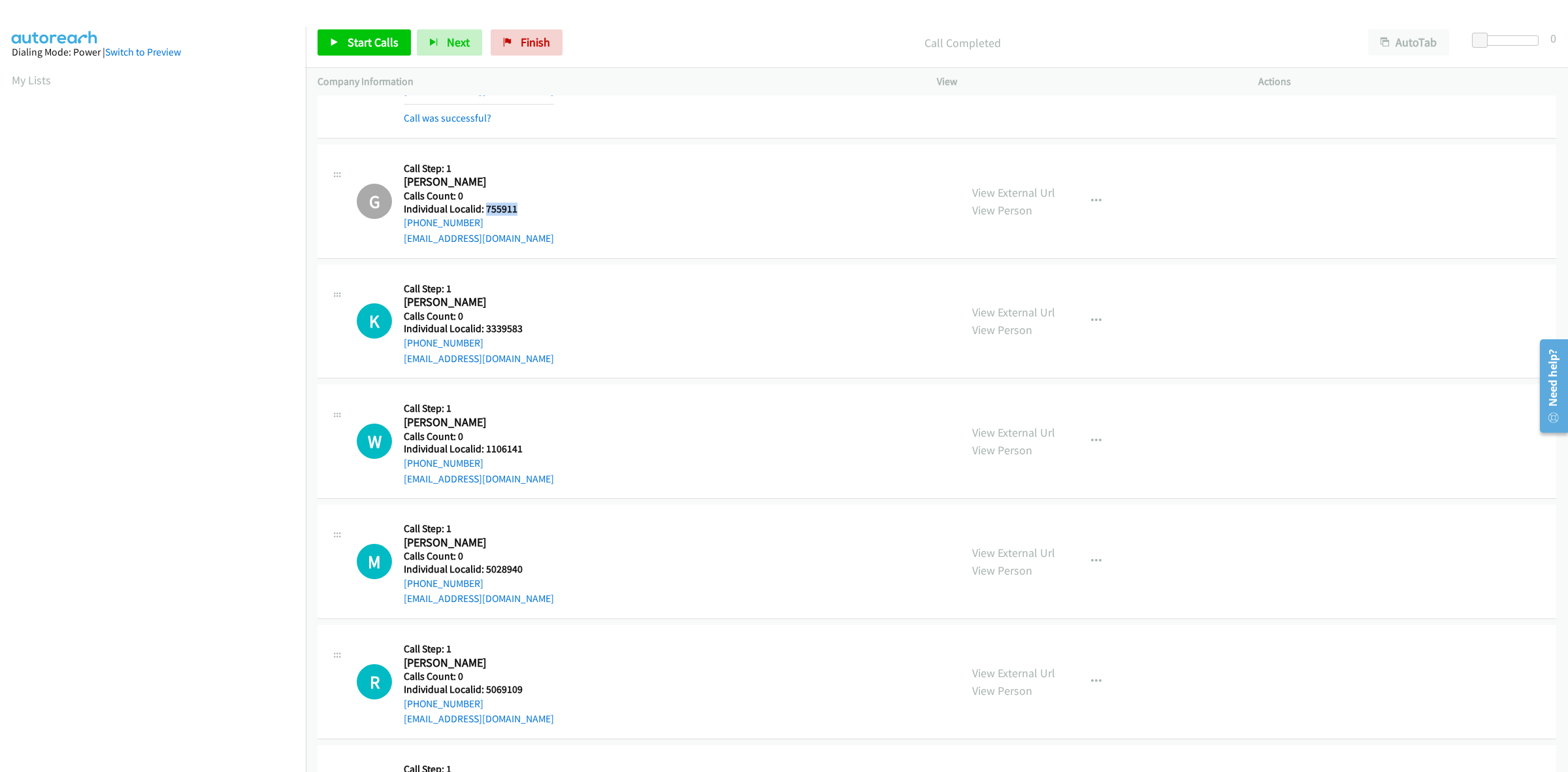
scroll to position [306, 0]
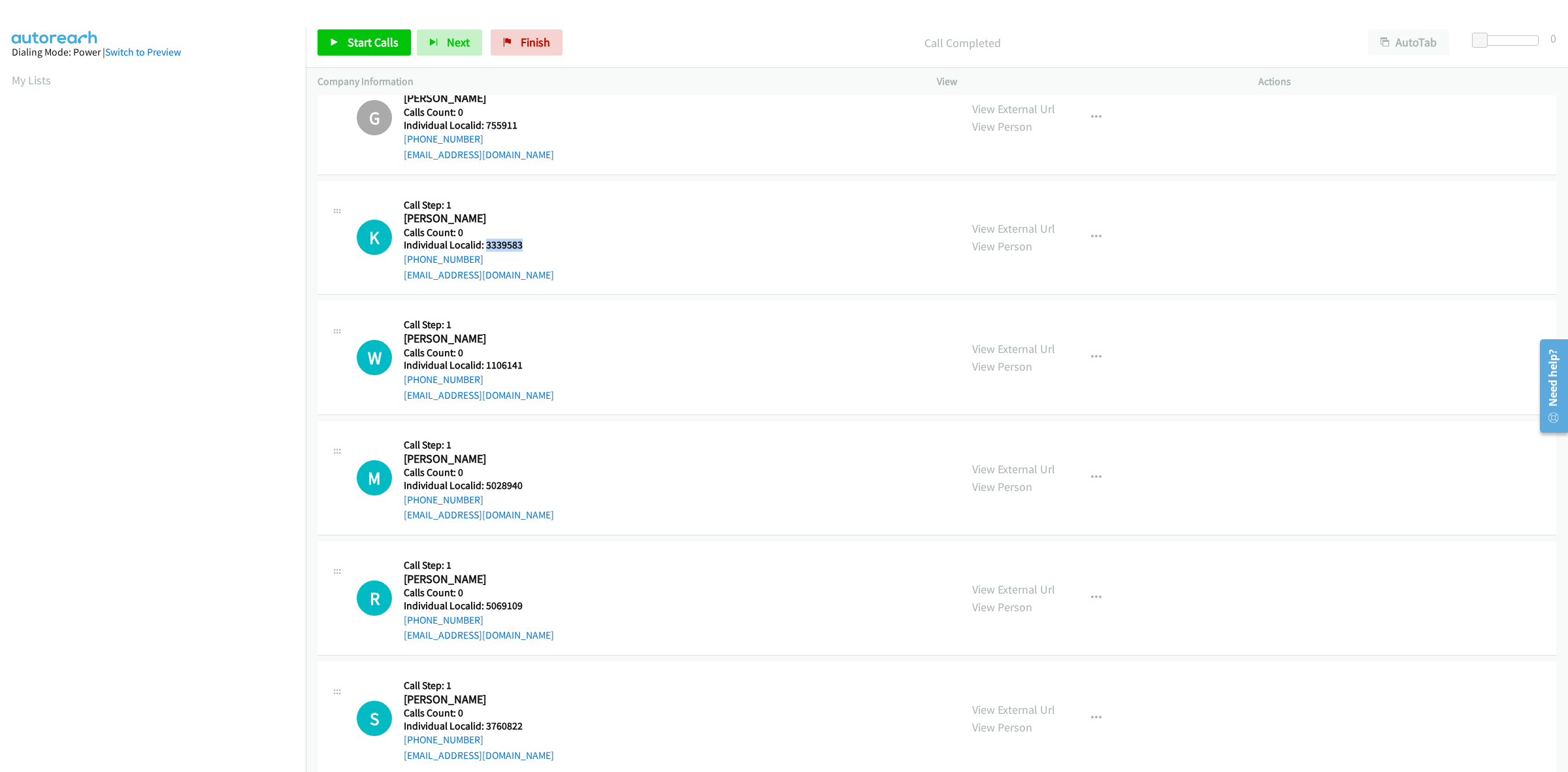
drag, startPoint x: 525, startPoint y: 243, endPoint x: 484, endPoint y: 242, distance: 41.0
click at [484, 242] on h5 "Individual Localid: 3339583" at bounding box center [479, 245] width 151 height 13
copy h5 "3339583"
click at [1083, 236] on button "button" at bounding box center [1097, 238] width 35 height 26
click at [1013, 330] on link "Skip Call" at bounding box center [1026, 323] width 174 height 26
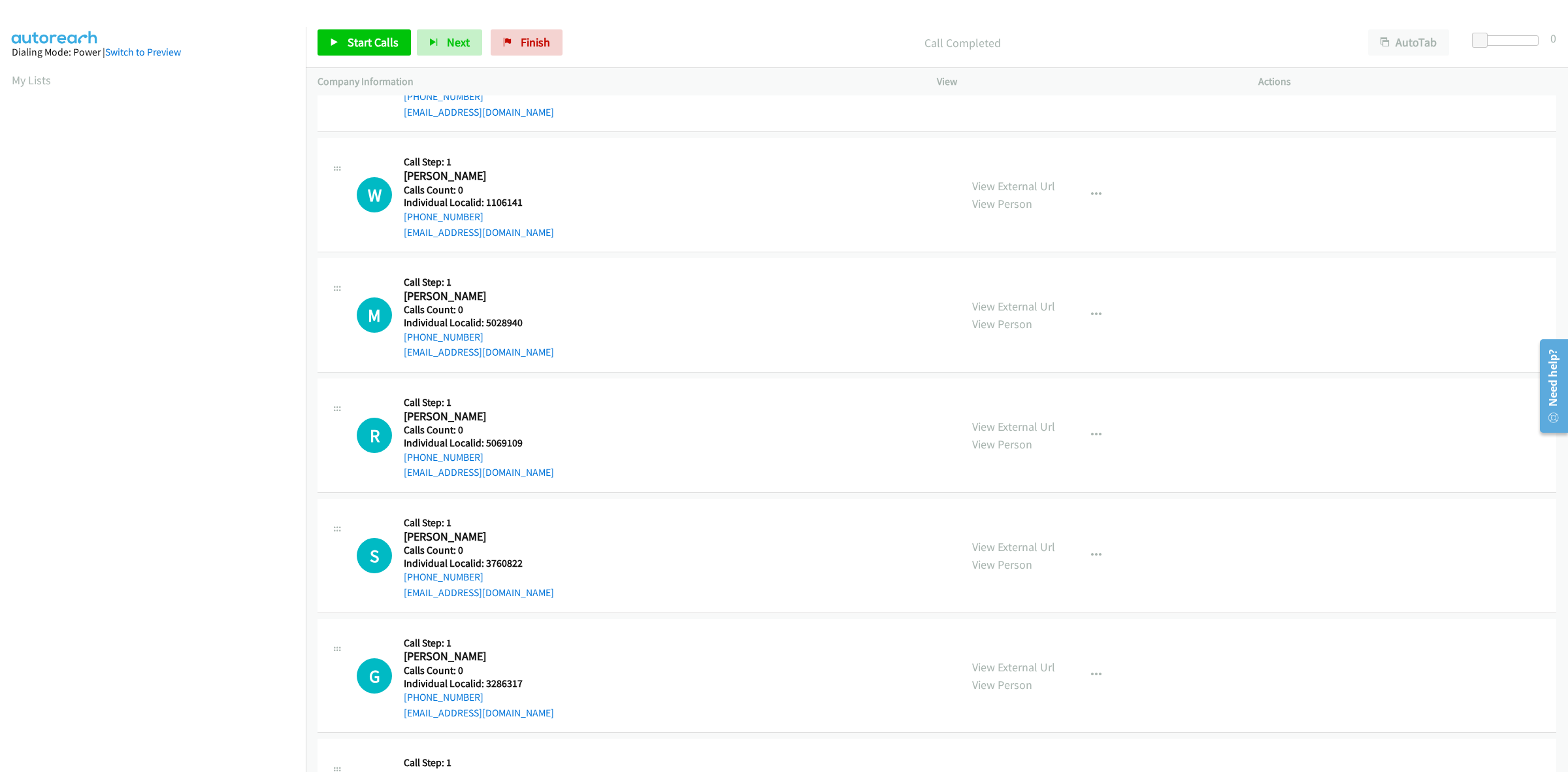
scroll to position [469, 0]
drag, startPoint x: 496, startPoint y: 197, endPoint x: 484, endPoint y: 201, distance: 12.6
click at [484, 201] on h5 "Individual Localid: 1106141" at bounding box center [479, 202] width 151 height 13
copy h5 "1106141"
drag, startPoint x: 474, startPoint y: 213, endPoint x: 399, endPoint y: 218, distance: 75.2
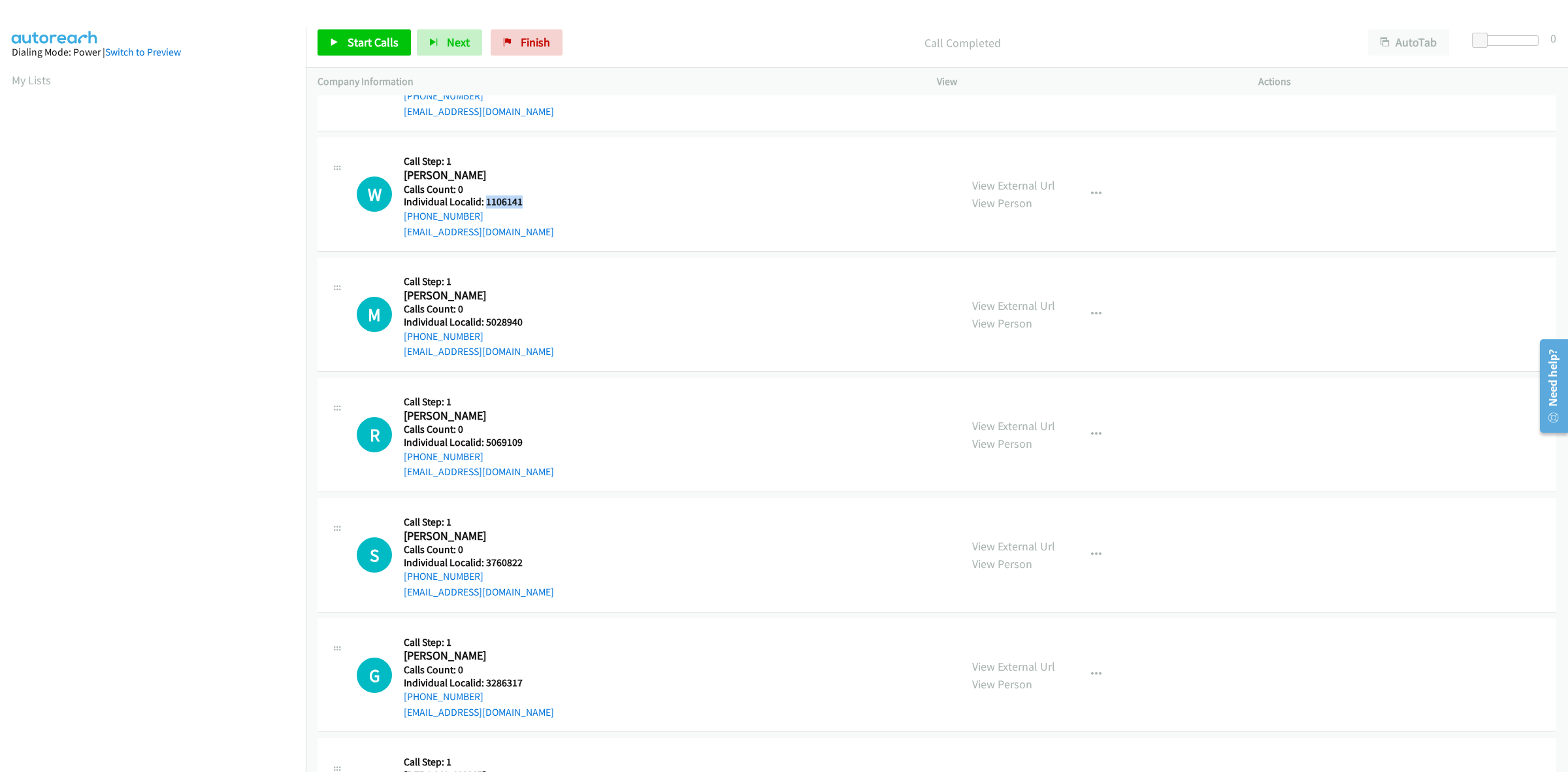
click at [399, 218] on div "W Callback Scheduled Call Step: 1 Wayne Humphrey America/New_York Calls Count: …" at bounding box center [653, 194] width 592 height 90
copy link "+1 386-763-0894"
click at [698, 175] on div "W Callback Scheduled Call Step: 1 Wayne Humphrey America/New_York Calls Count: …" at bounding box center [653, 194] width 592 height 90
drag, startPoint x: 520, startPoint y: 200, endPoint x: 487, endPoint y: 200, distance: 33.0
click at [487, 200] on h5 "Individual Localid: 1106141" at bounding box center [479, 202] width 151 height 13
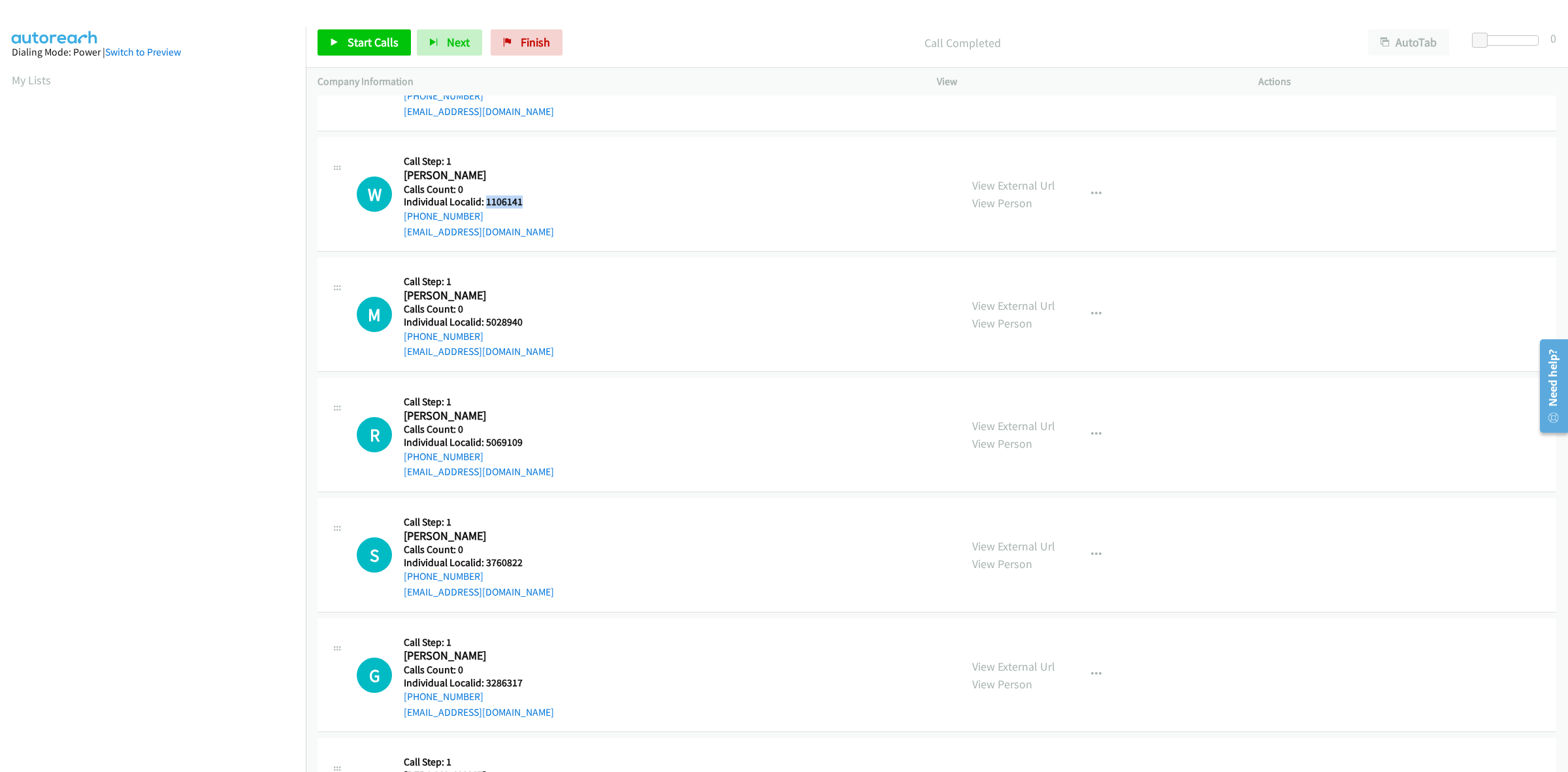
copy h5 "1106141"
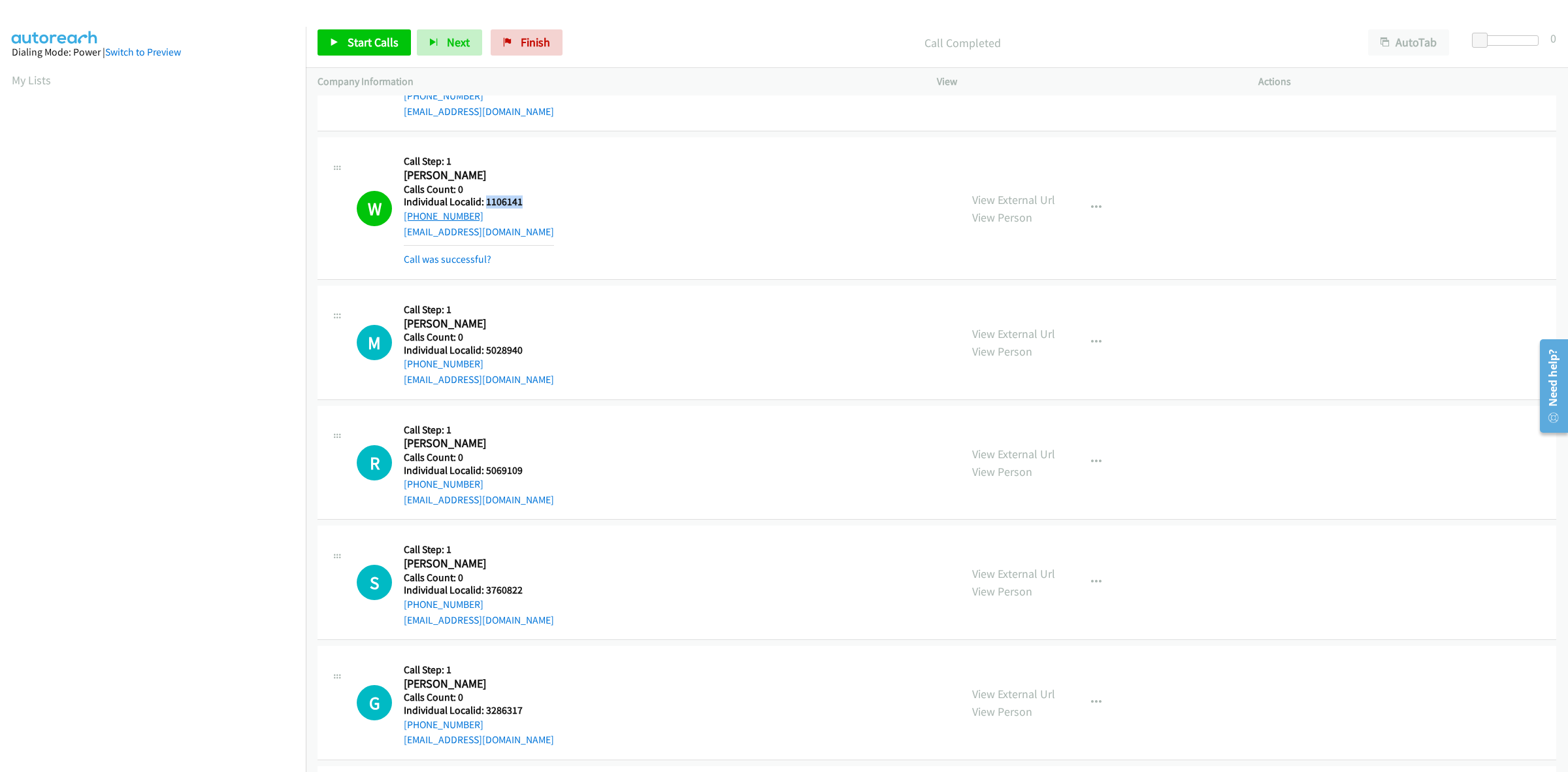
drag, startPoint x: 475, startPoint y: 213, endPoint x: 404, endPoint y: 219, distance: 71.3
click at [404, 219] on div "+1 386-763-0894" at bounding box center [479, 216] width 151 height 15
copy link "+1 386-763-0894"
click at [1096, 205] on button "button" at bounding box center [1097, 208] width 35 height 26
drag, startPoint x: 1004, startPoint y: 320, endPoint x: 878, endPoint y: 363, distance: 133.1
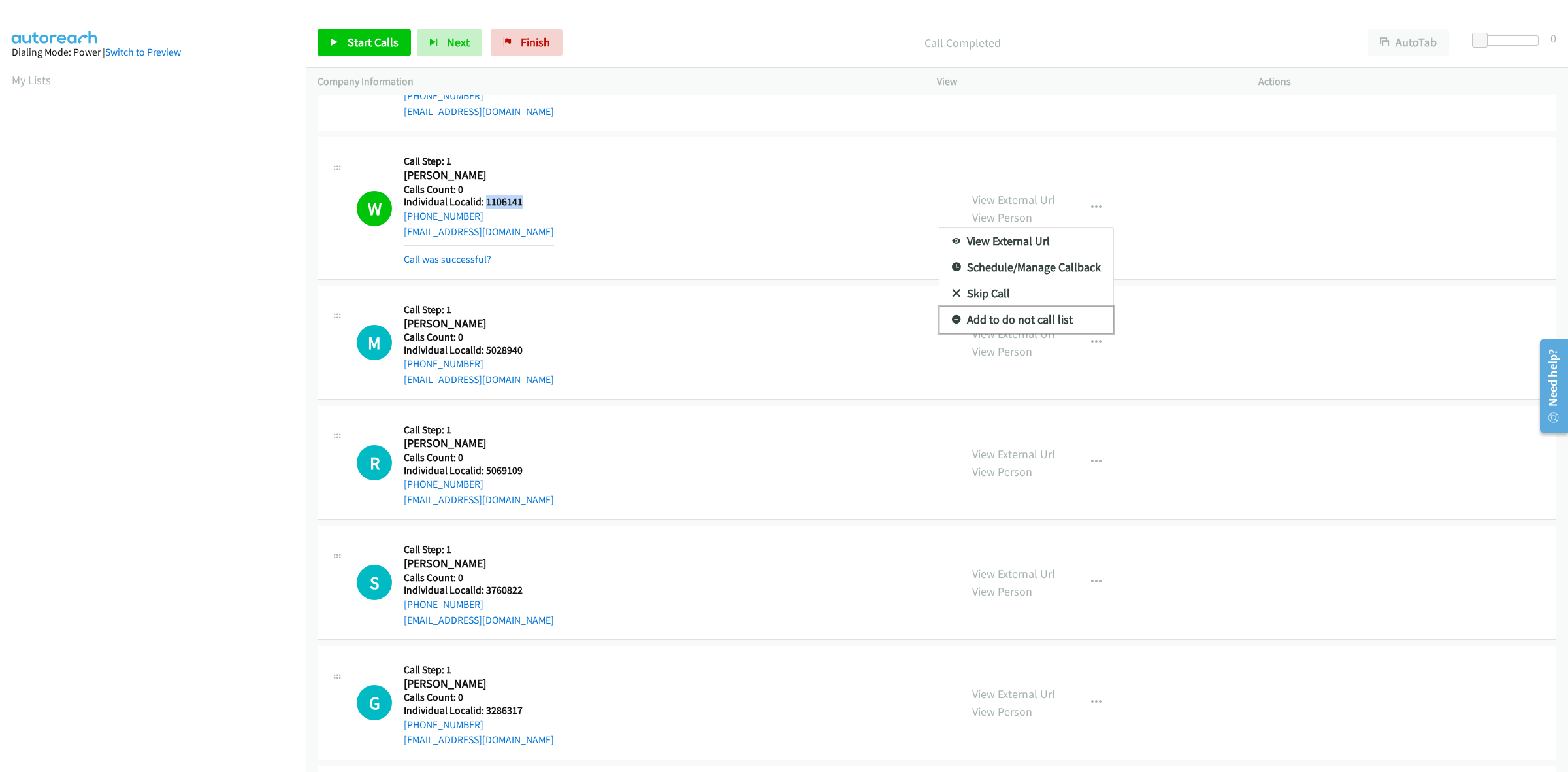
click at [1004, 320] on link "Add to do not call list" at bounding box center [1026, 319] width 174 height 26
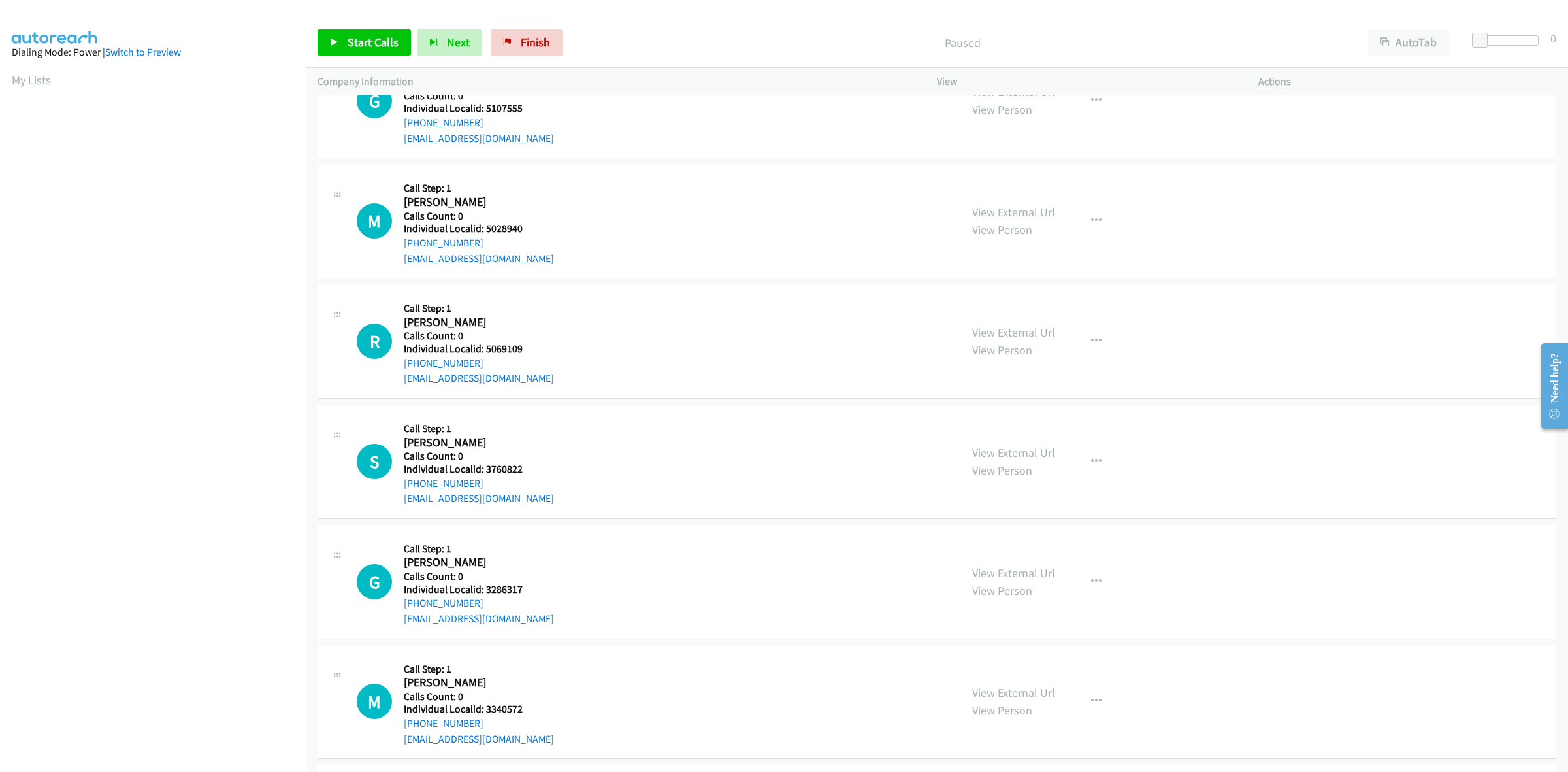
scroll to position [61, 0]
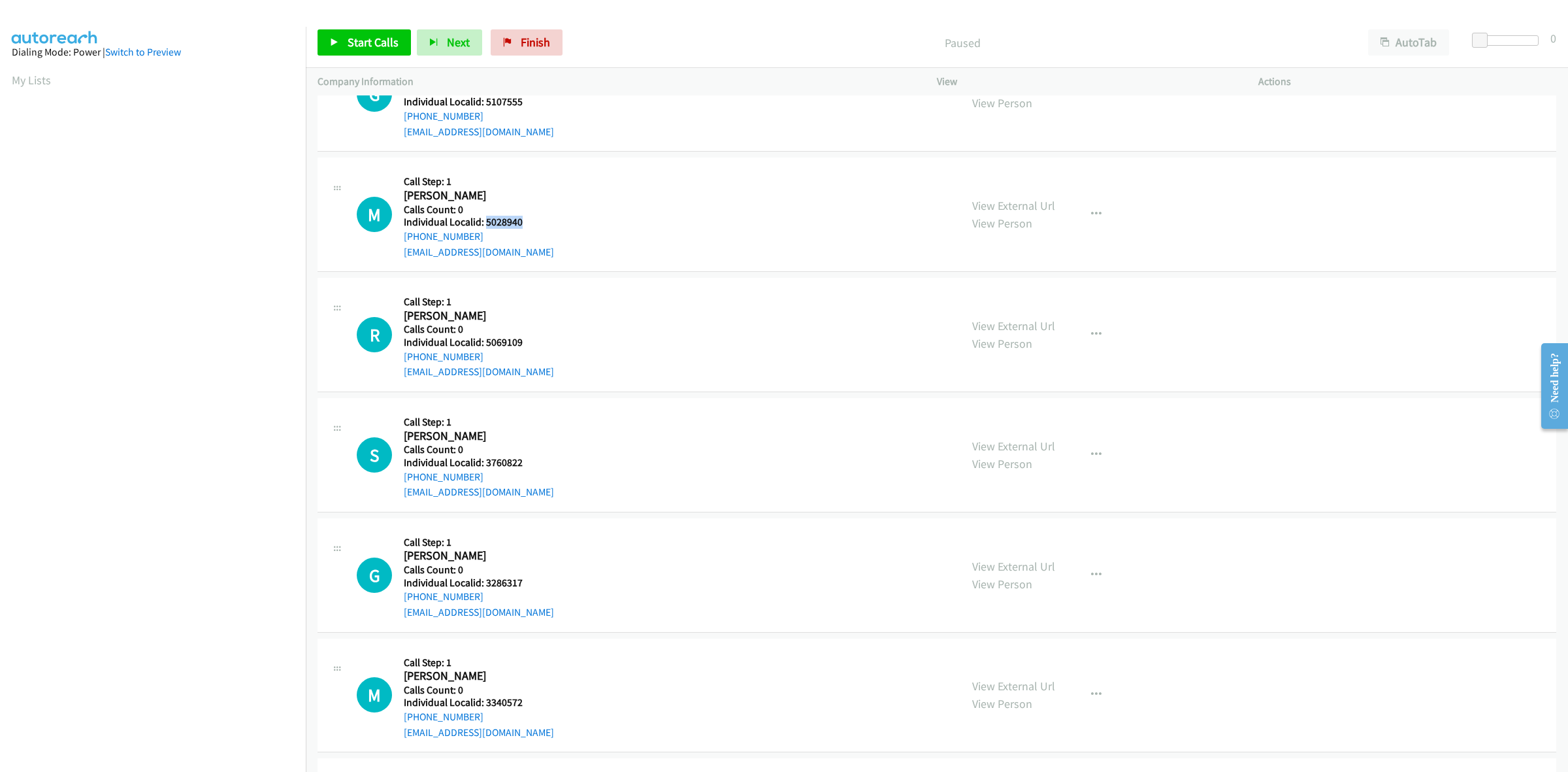
drag, startPoint x: 520, startPoint y: 219, endPoint x: 485, endPoint y: 218, distance: 35.0
click at [485, 218] on h5 "Individual Localid: 5028940" at bounding box center [479, 222] width 151 height 13
copy h5 "5028940"
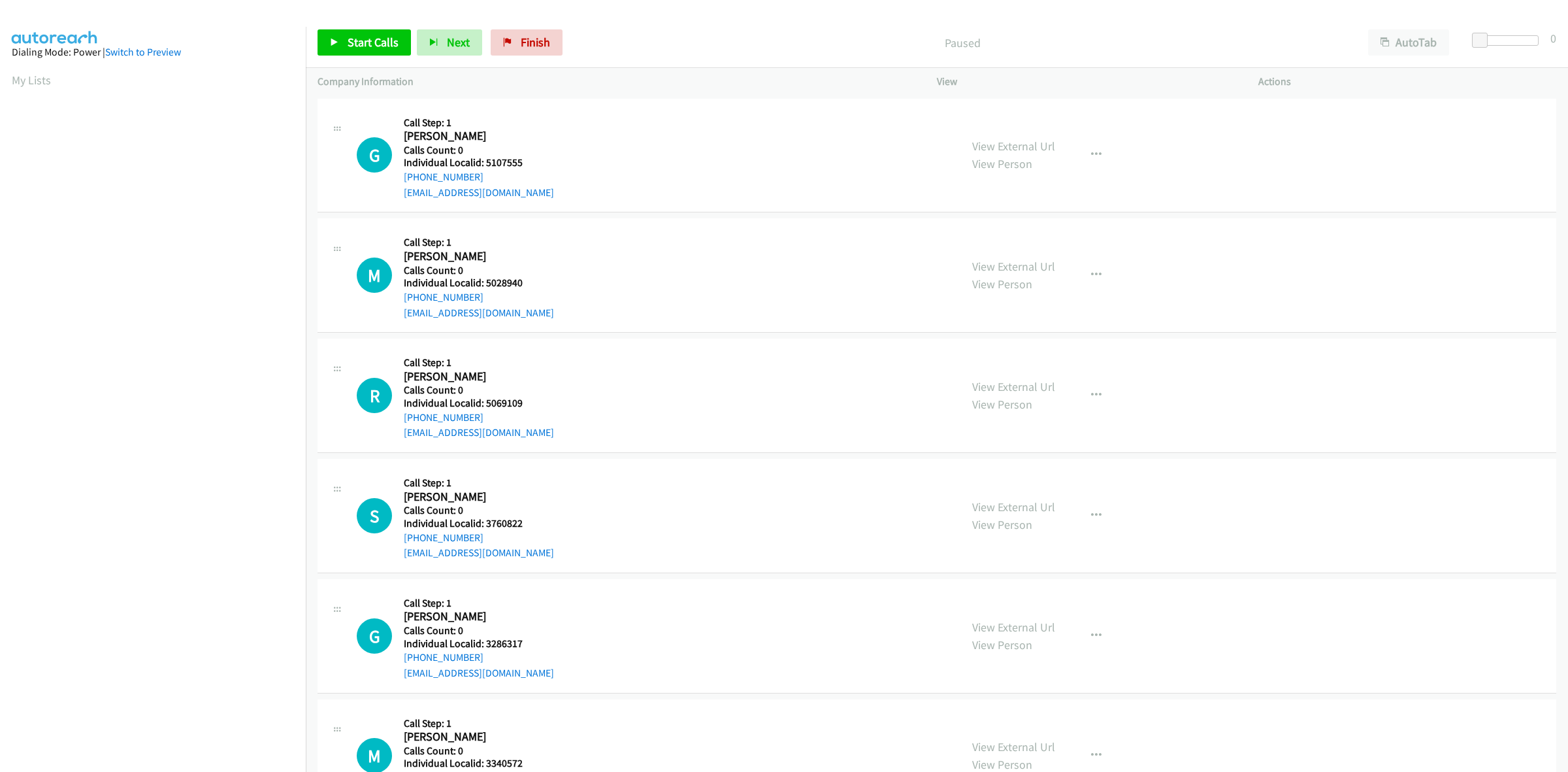
scroll to position [0, 2]
drag, startPoint x: 526, startPoint y: 283, endPoint x: 485, endPoint y: 282, distance: 41.0
click at [485, 282] on h5 "Individual Localid: 5028940" at bounding box center [479, 283] width 151 height 13
copy h5 "5028940"
drag, startPoint x: 480, startPoint y: 298, endPoint x: 402, endPoint y: 295, distance: 78.1
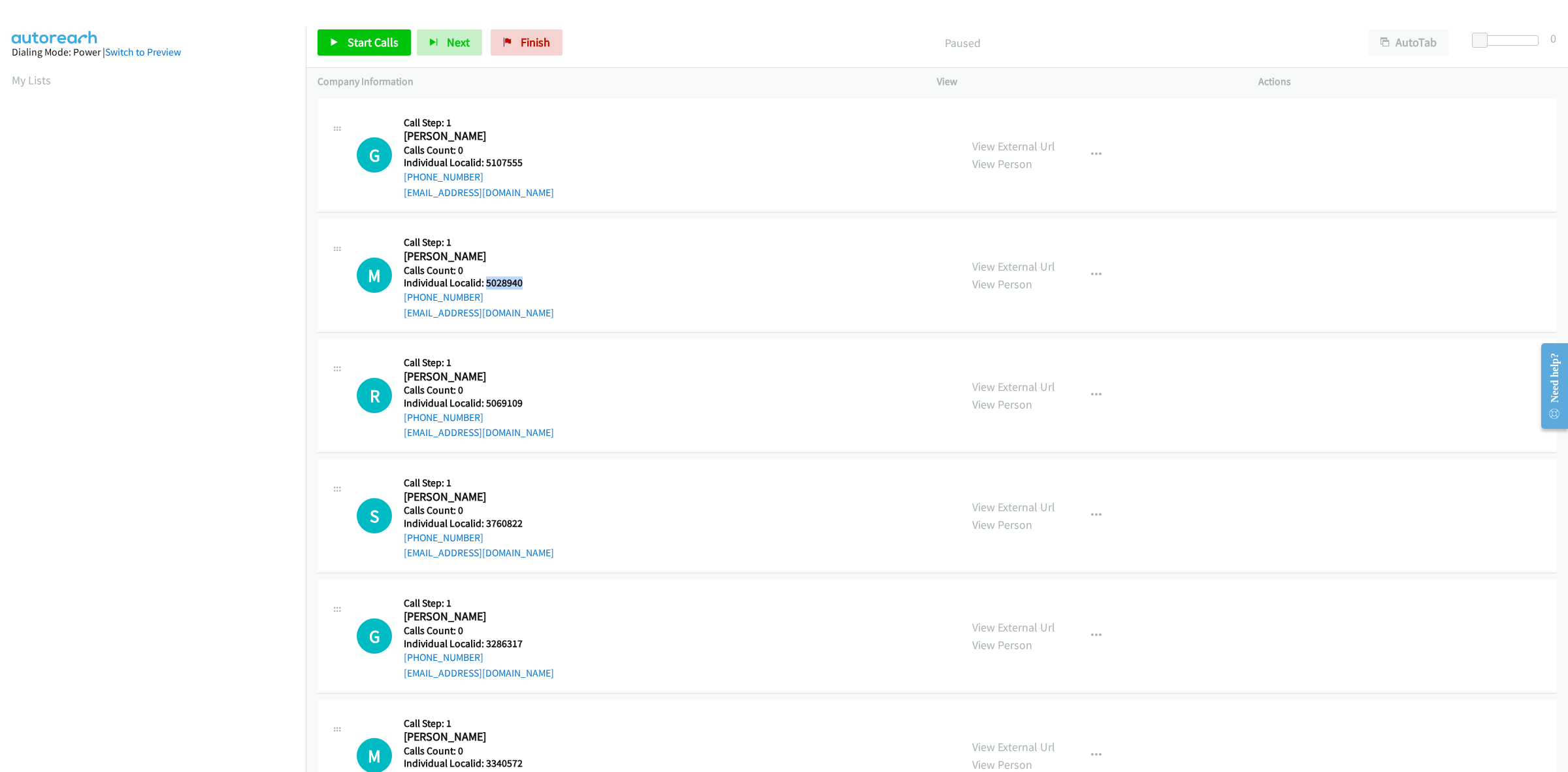
click at [402, 295] on div "M Callback Scheduled Call Step: 1 Michael Gross America/New_York Calls Count: 0…" at bounding box center [653, 275] width 592 height 90
copy link "+1 585-721-2336"
drag, startPoint x: 508, startPoint y: 281, endPoint x: 482, endPoint y: 281, distance: 26.0
click at [482, 281] on h5 "Individual Localid: 5028940" at bounding box center [479, 283] width 151 height 13
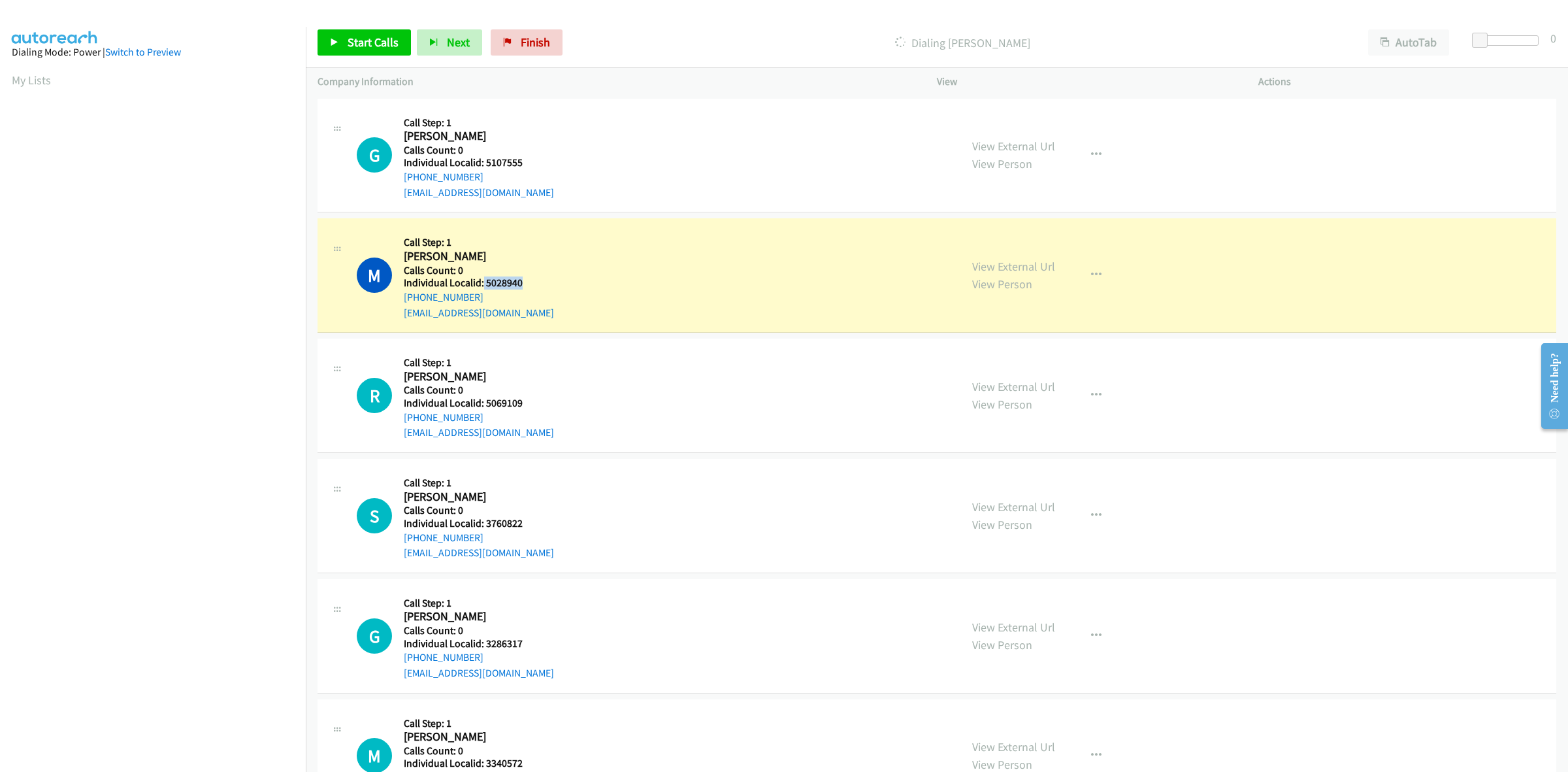
copy h5 "5028940"
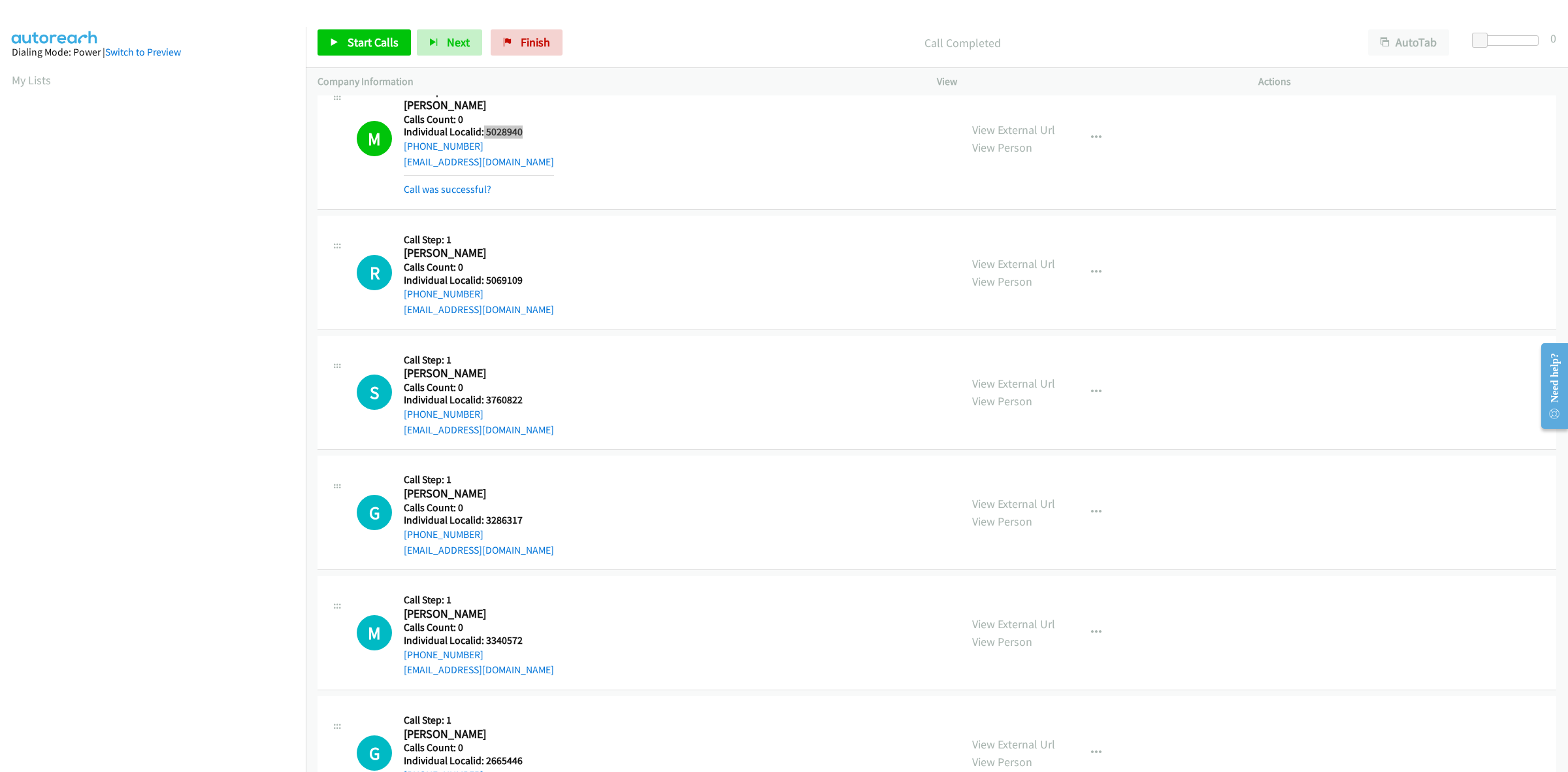
scroll to position [204, 0]
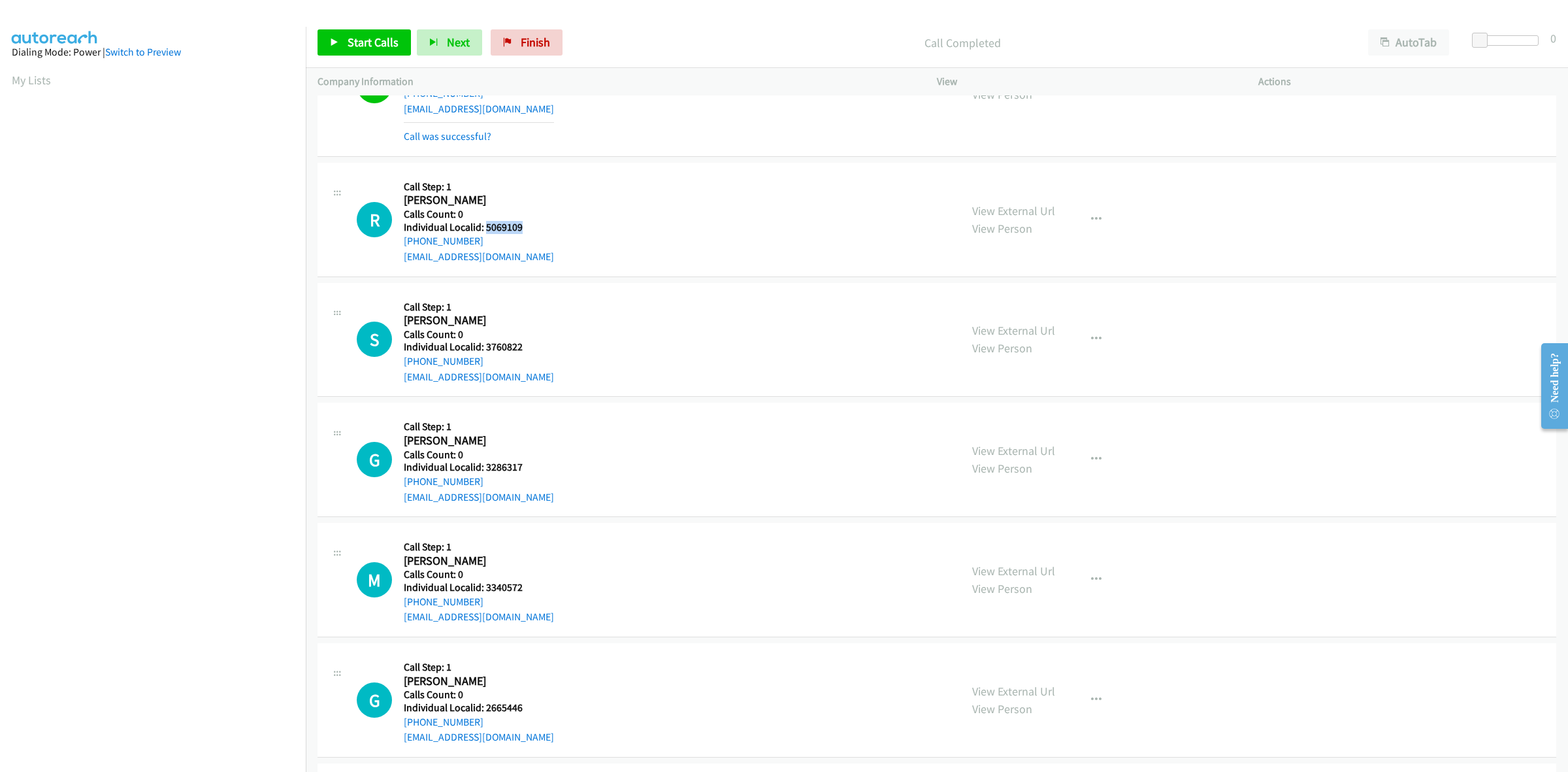
drag, startPoint x: 527, startPoint y: 224, endPoint x: 487, endPoint y: 229, distance: 40.3
click at [487, 229] on h5 "Individual Localid: 5069109" at bounding box center [479, 227] width 151 height 13
copy h5 "5069109"
drag, startPoint x: 474, startPoint y: 240, endPoint x: 403, endPoint y: 239, distance: 71.0
click at [403, 239] on div "R Callback Scheduled Call Step: 1 Riley Lehnert America/New_York Calls Count: 0…" at bounding box center [653, 219] width 592 height 90
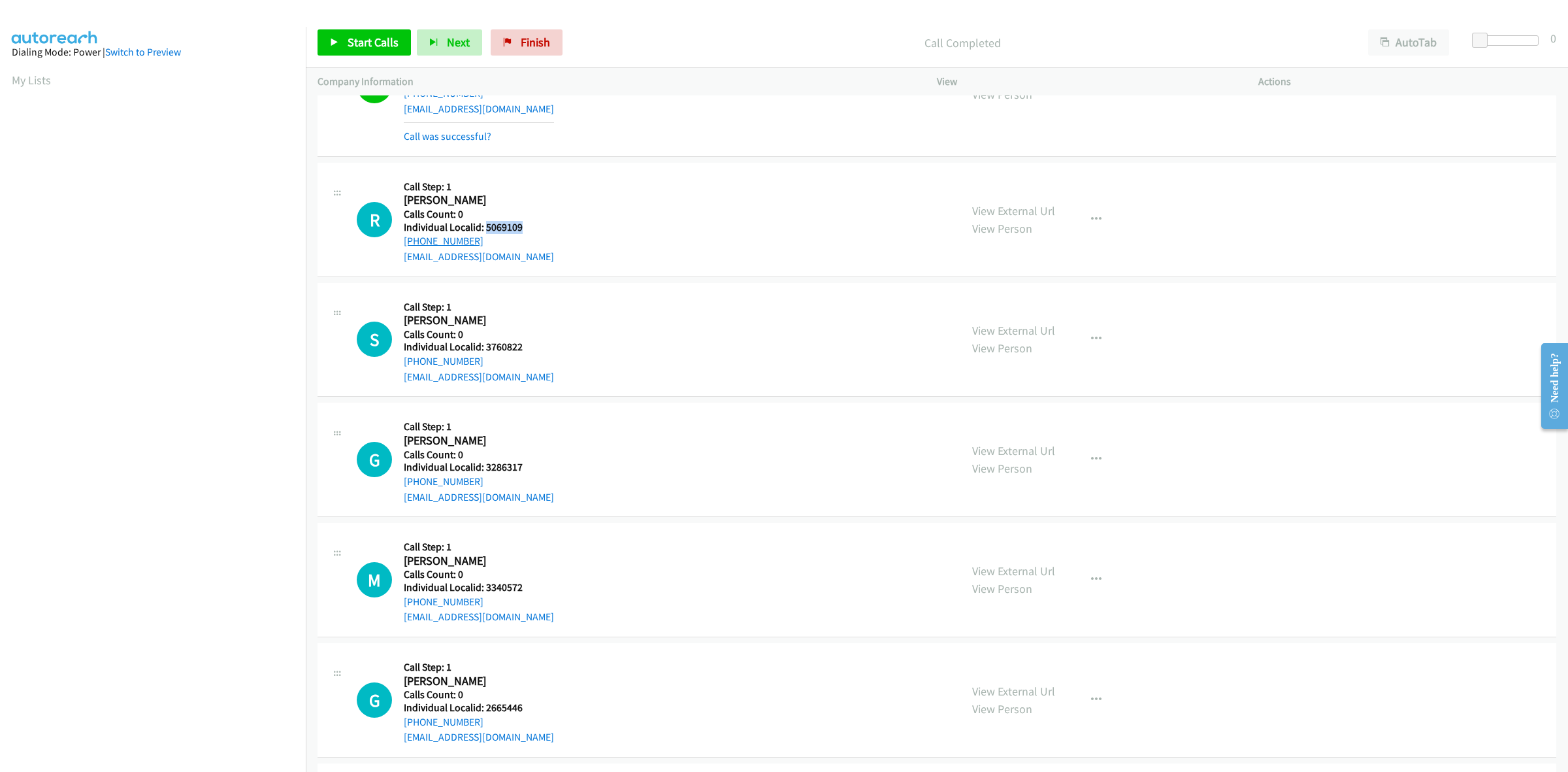
copy link "+1 616-633-8323"
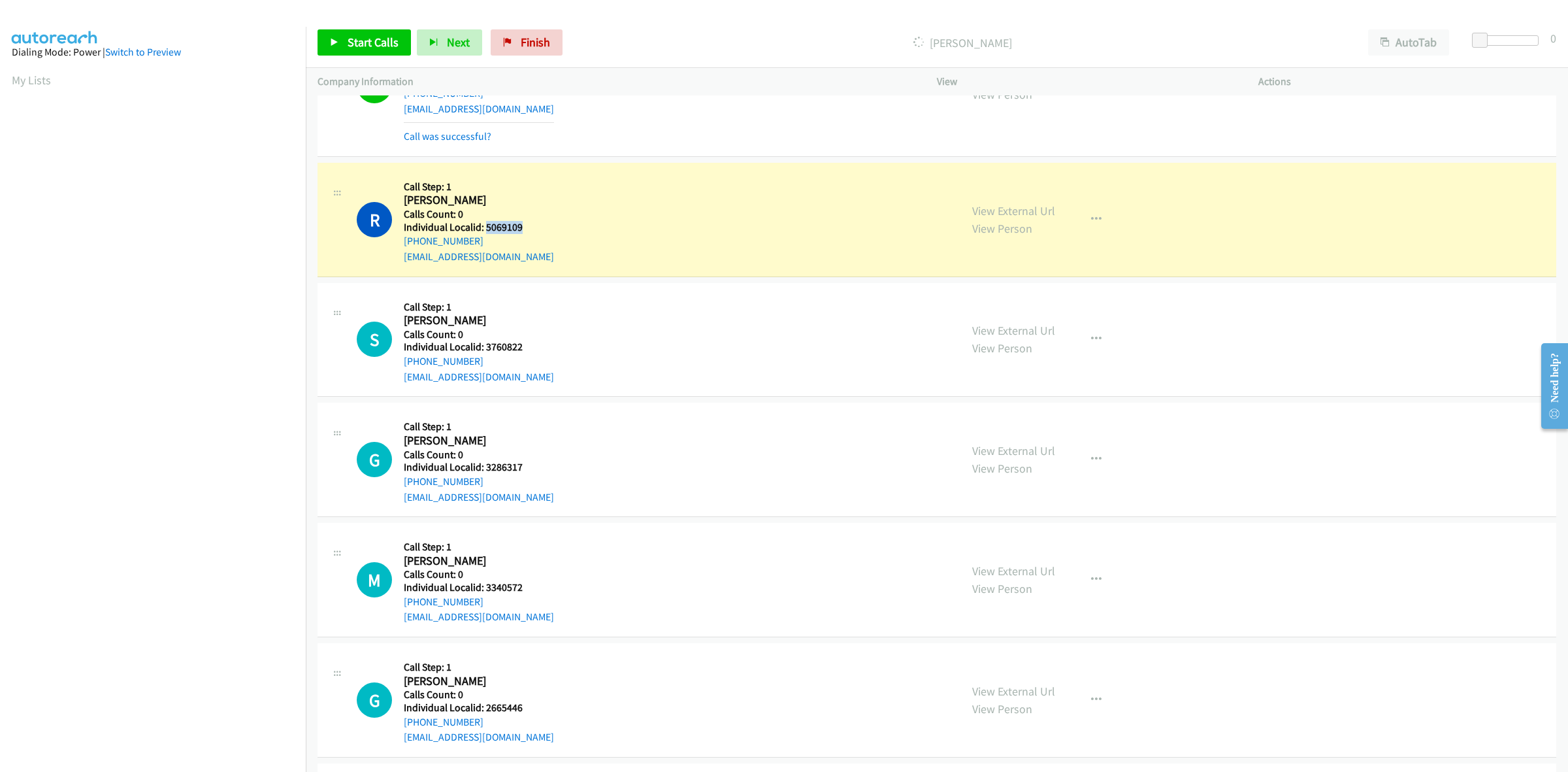
drag, startPoint x: 523, startPoint y: 223, endPoint x: 487, endPoint y: 225, distance: 36.1
click at [487, 225] on h5 "Individual Localid: 5069109" at bounding box center [479, 227] width 151 height 13
copy h5 "5069109"
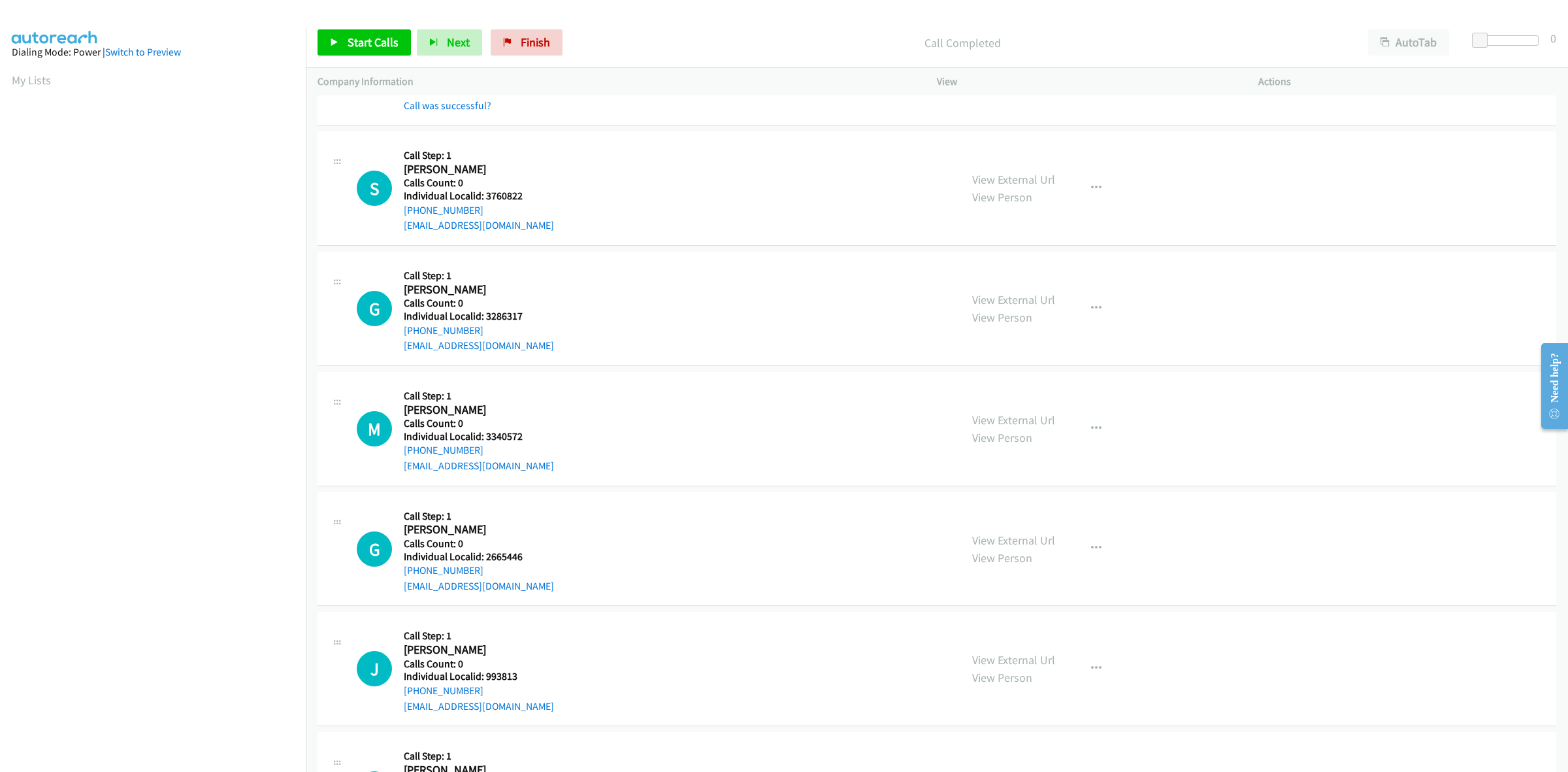
scroll to position [387, 0]
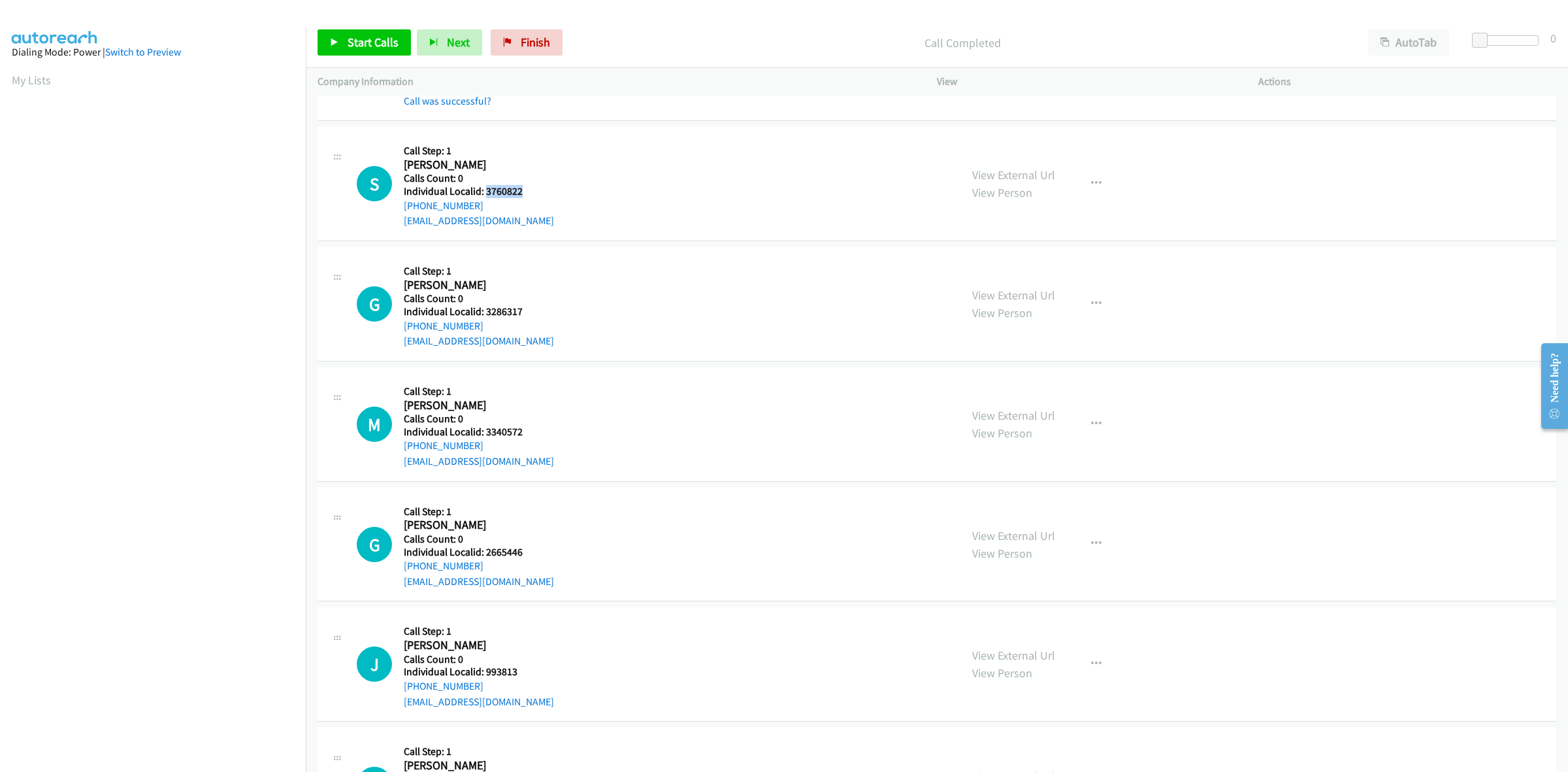
drag, startPoint x: 525, startPoint y: 190, endPoint x: 485, endPoint y: 189, distance: 40.0
click at [485, 189] on h5 "Individual Localid: 3760822" at bounding box center [479, 192] width 151 height 13
copy h5 "3760822"
drag, startPoint x: 450, startPoint y: 201, endPoint x: 402, endPoint y: 205, distance: 48.2
click at [402, 205] on div "S Callback Scheduled Call Step: 1 Shelton Barnes America/New_York Calls Count: …" at bounding box center [653, 183] width 592 height 90
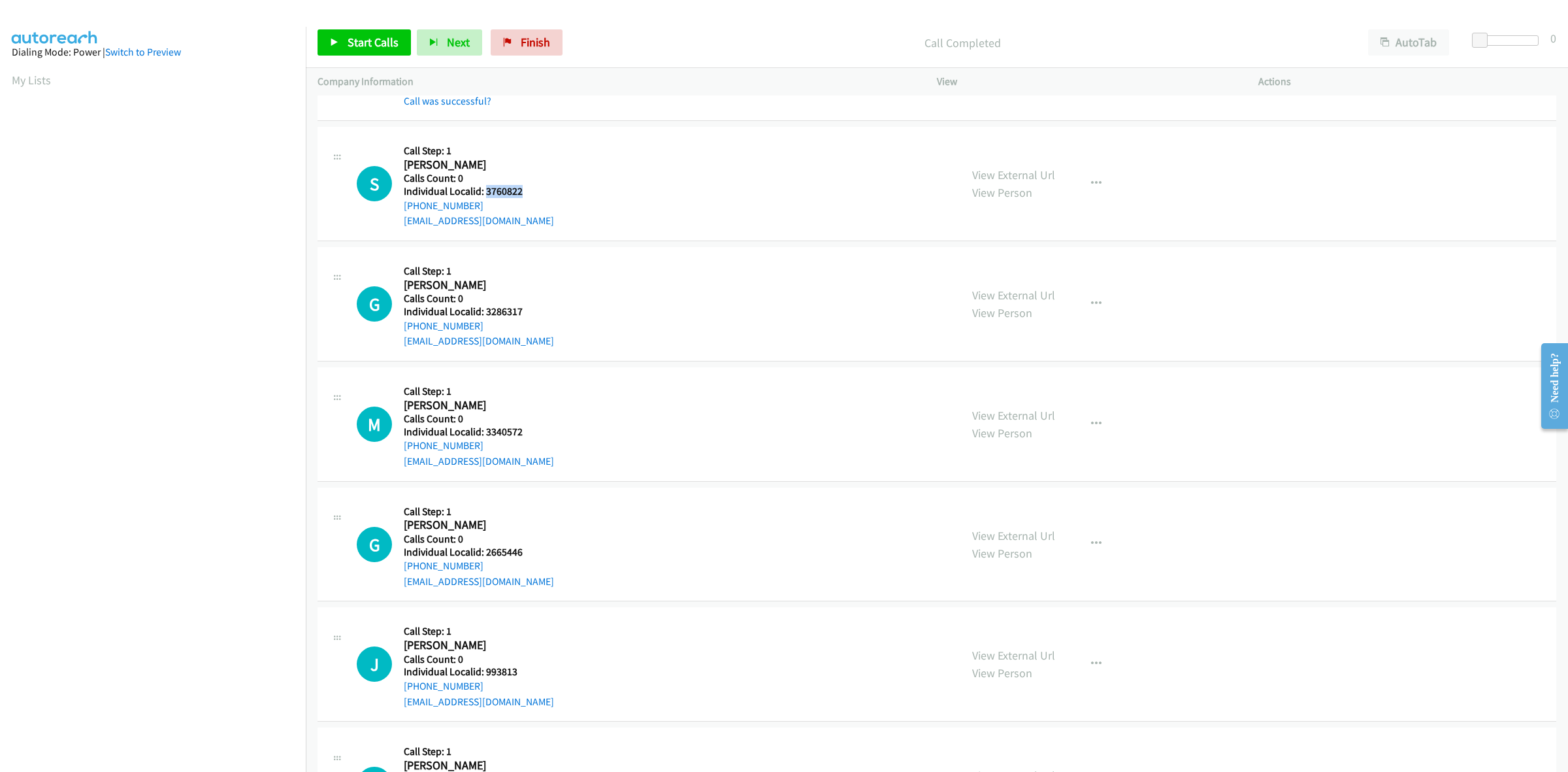
copy link "+1 202-345-0299"
drag, startPoint x: 520, startPoint y: 187, endPoint x: 485, endPoint y: 188, distance: 35.0
click at [485, 188] on h5 "Individual Localid: 3760822" at bounding box center [479, 192] width 151 height 13
copy h5 "3760822"
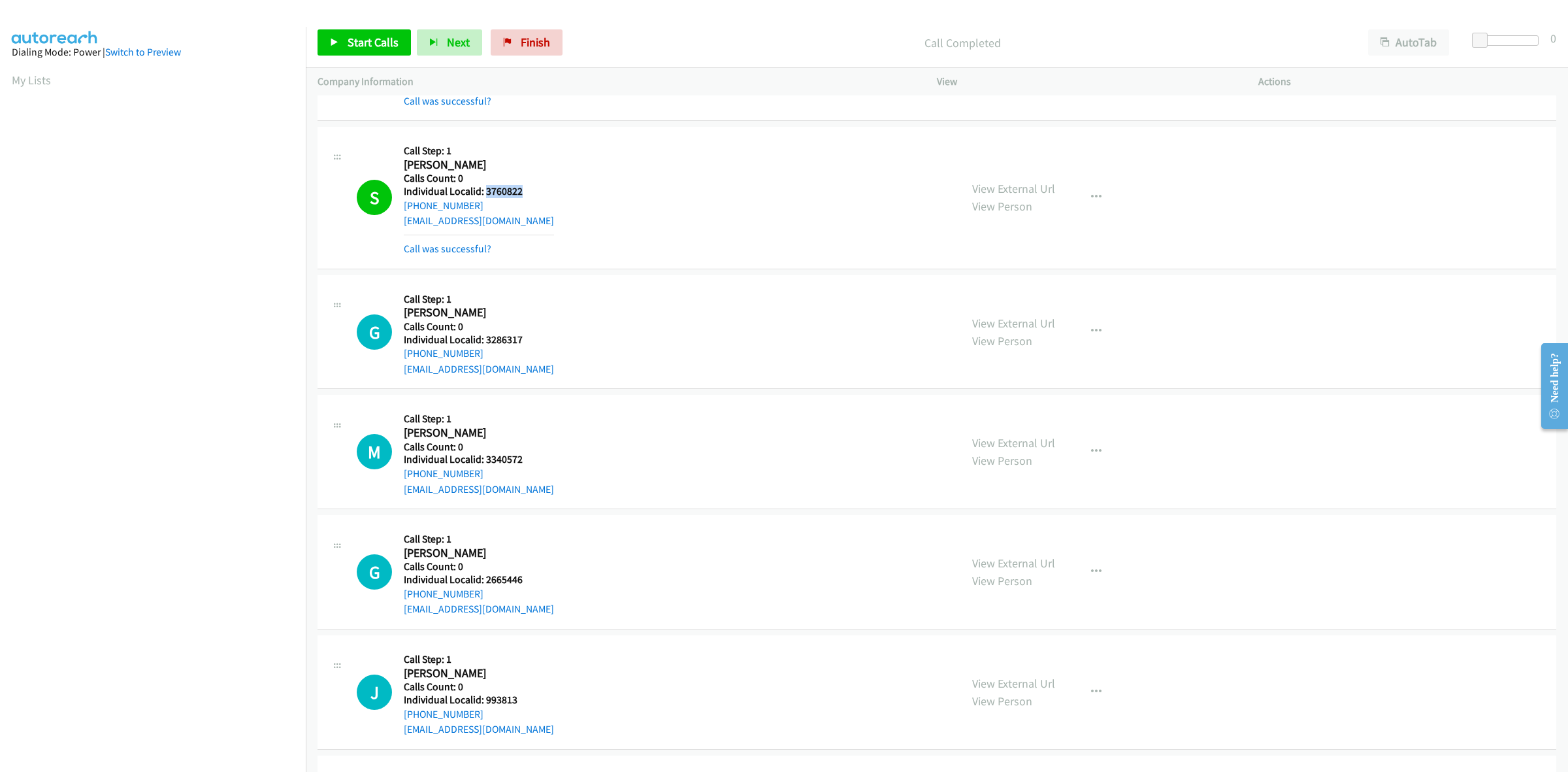
drag, startPoint x: 475, startPoint y: 203, endPoint x: 402, endPoint y: 208, distance: 73.2
click at [402, 208] on div "S Callback Scheduled Call Step: 1 Shelton Barnes America/New_York Calls Count: …" at bounding box center [653, 197] width 592 height 118
click at [575, 187] on div "S Callback Scheduled Call Step: 1 Shelton Barnes America/New_York Calls Count: …" at bounding box center [653, 197] width 592 height 118
drag, startPoint x: 478, startPoint y: 207, endPoint x: 404, endPoint y: 210, distance: 74.1
click at [404, 210] on div "+1 202-345-0299" at bounding box center [479, 205] width 151 height 15
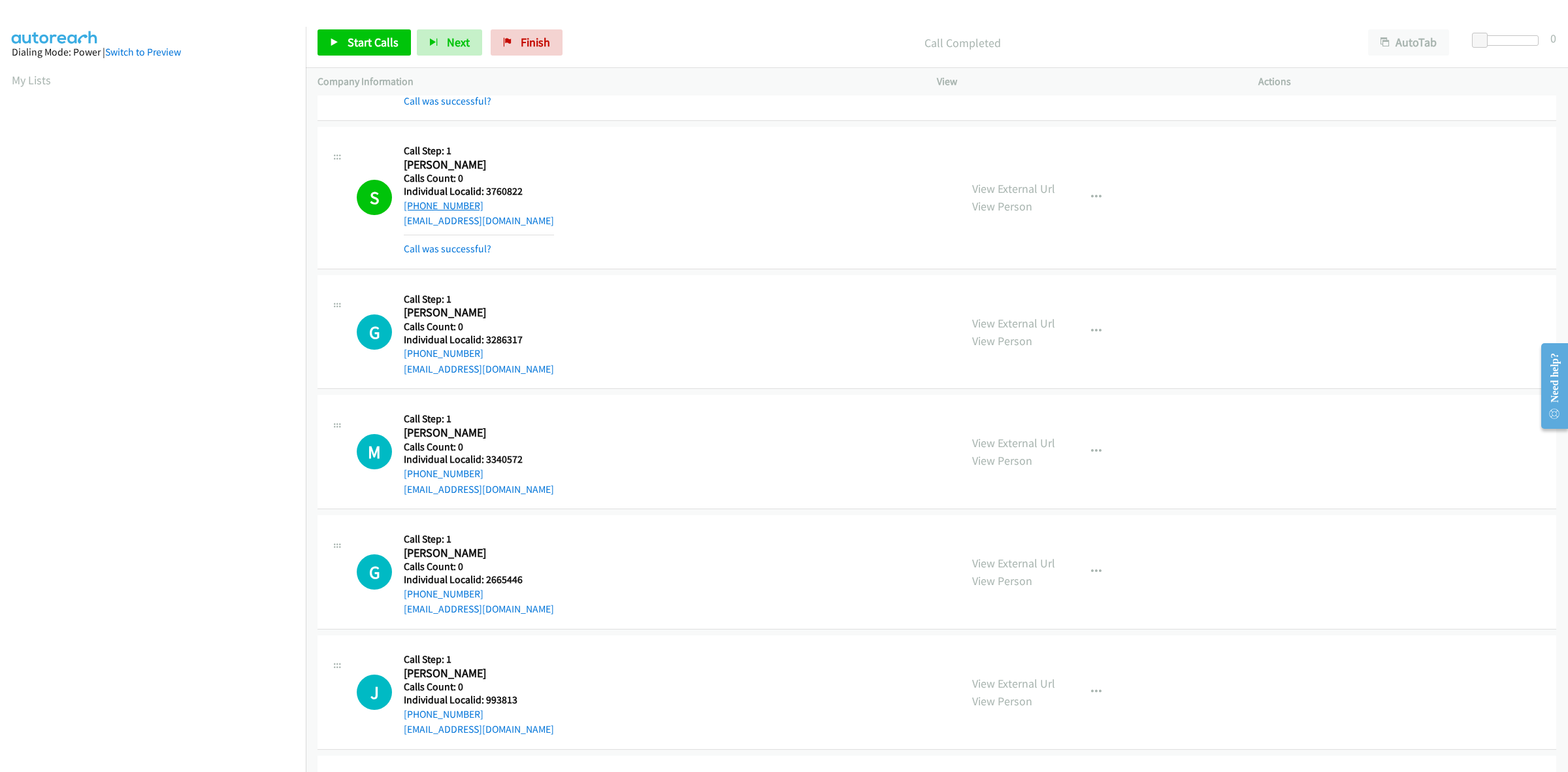
copy link "+1 202-345-0299"
click at [1091, 197] on icon "button" at bounding box center [1097, 197] width 10 height 10
click at [1016, 303] on link "Add to do not call list" at bounding box center [1026, 309] width 174 height 26
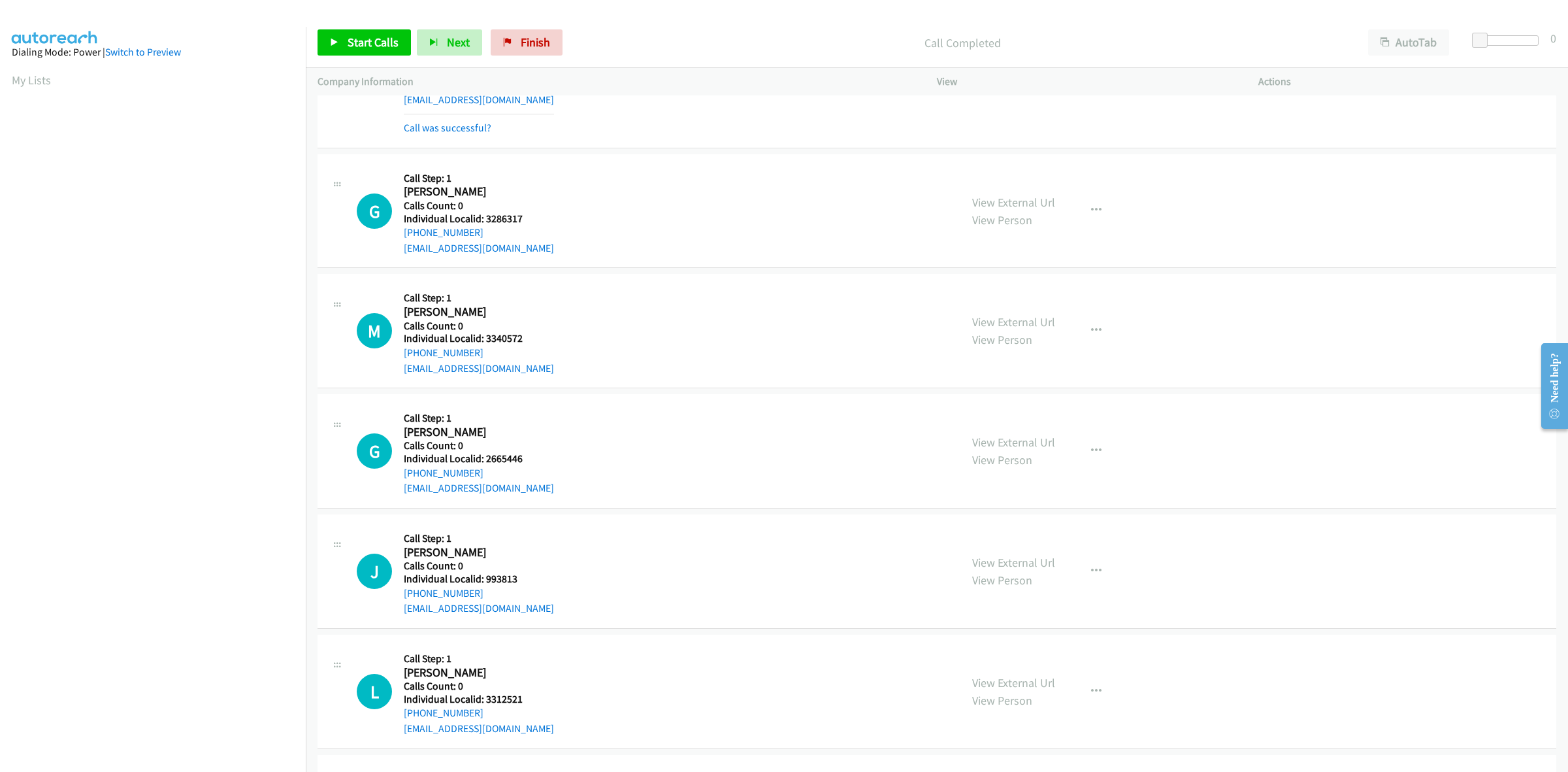
scroll to position [551, 0]
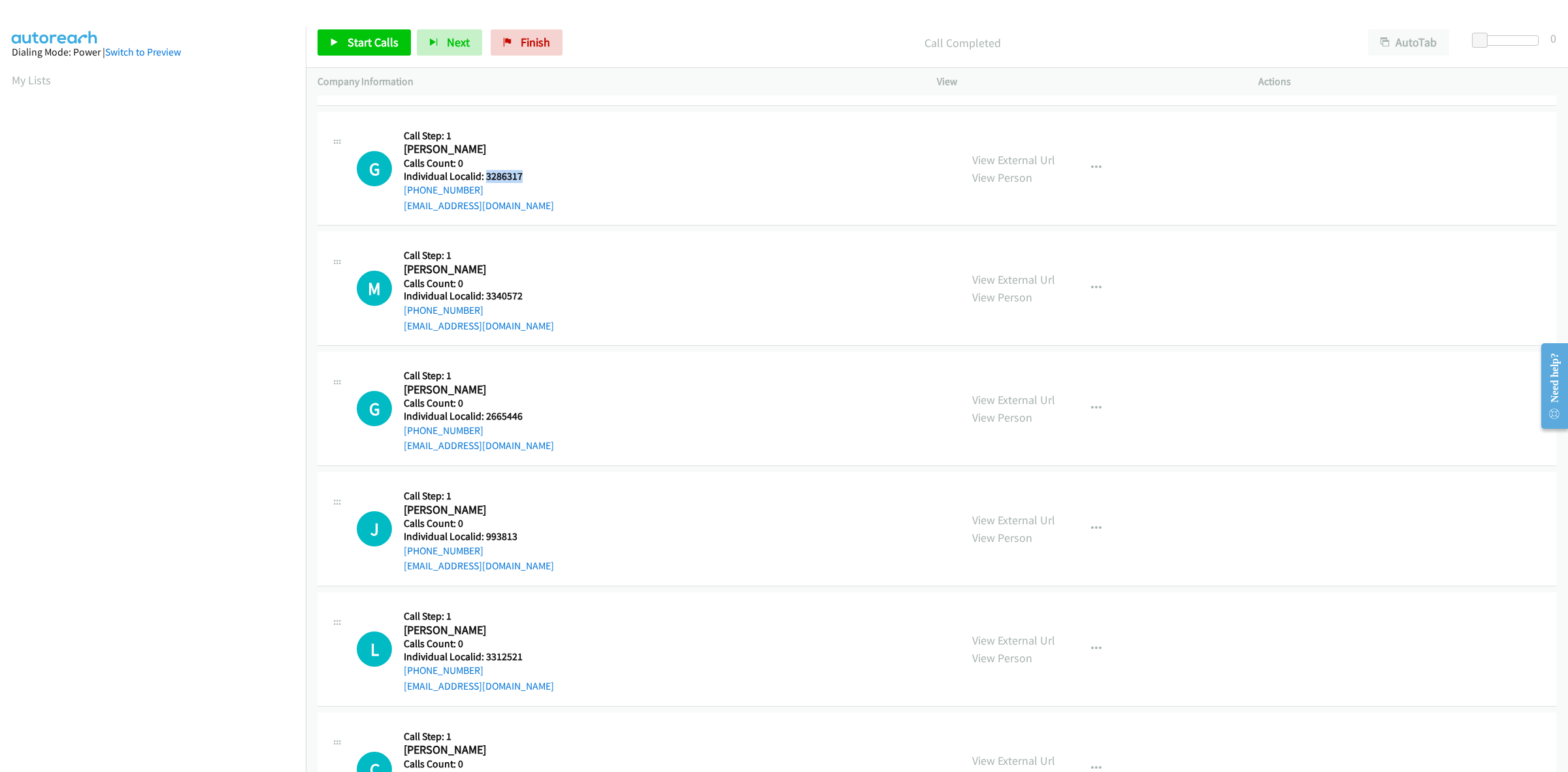
drag, startPoint x: 524, startPoint y: 172, endPoint x: 485, endPoint y: 175, distance: 39.1
click at [485, 175] on h5 "Individual Localid: 3286317" at bounding box center [479, 176] width 151 height 13
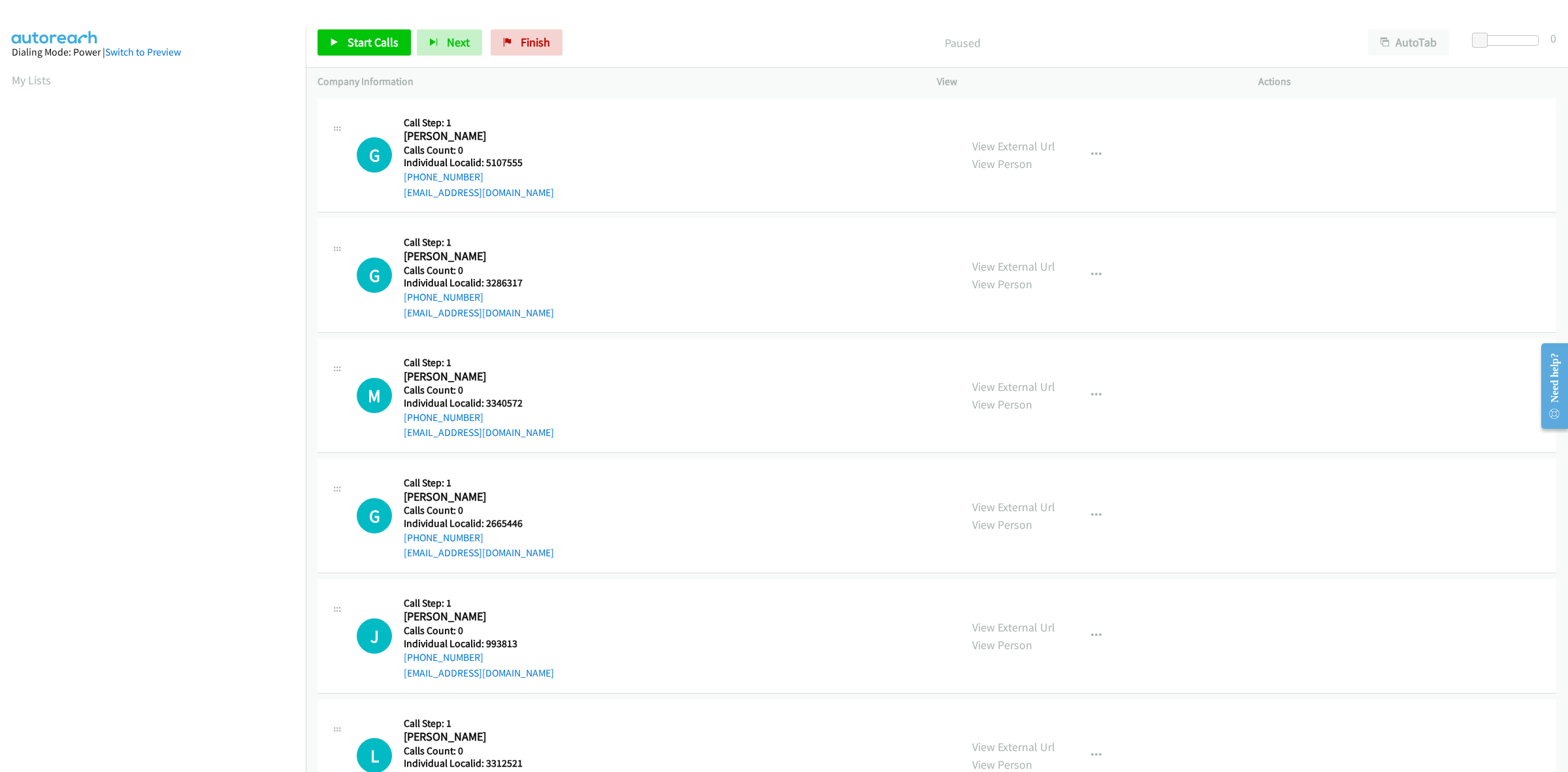
scroll to position [0, 2]
drag, startPoint x: 521, startPoint y: 162, endPoint x: 484, endPoint y: 161, distance: 37.0
click at [484, 161] on h5 "Individual Localid: 5107555" at bounding box center [479, 163] width 151 height 13
copy h5 "5107555"
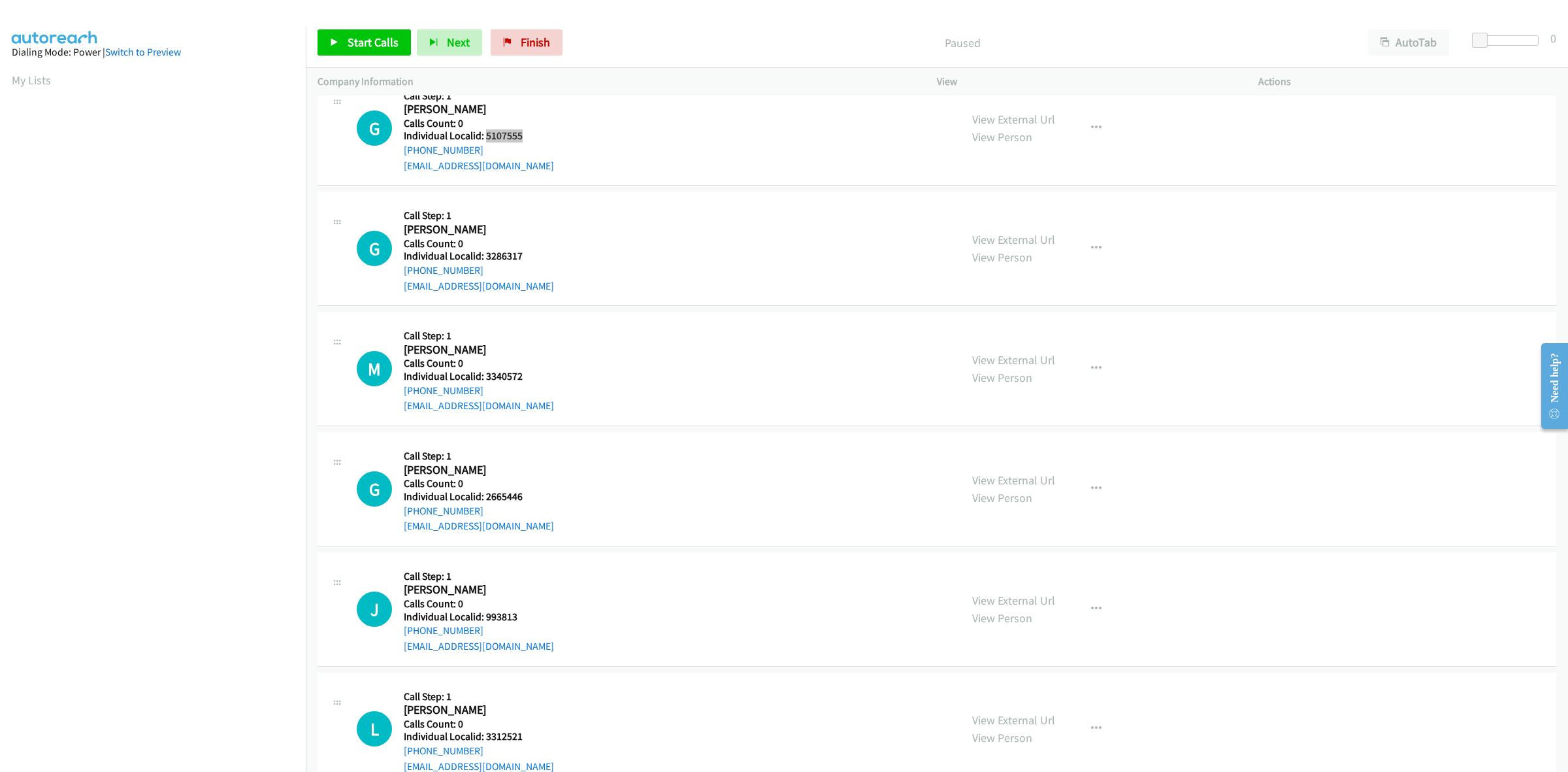
scroll to position [0, 0]
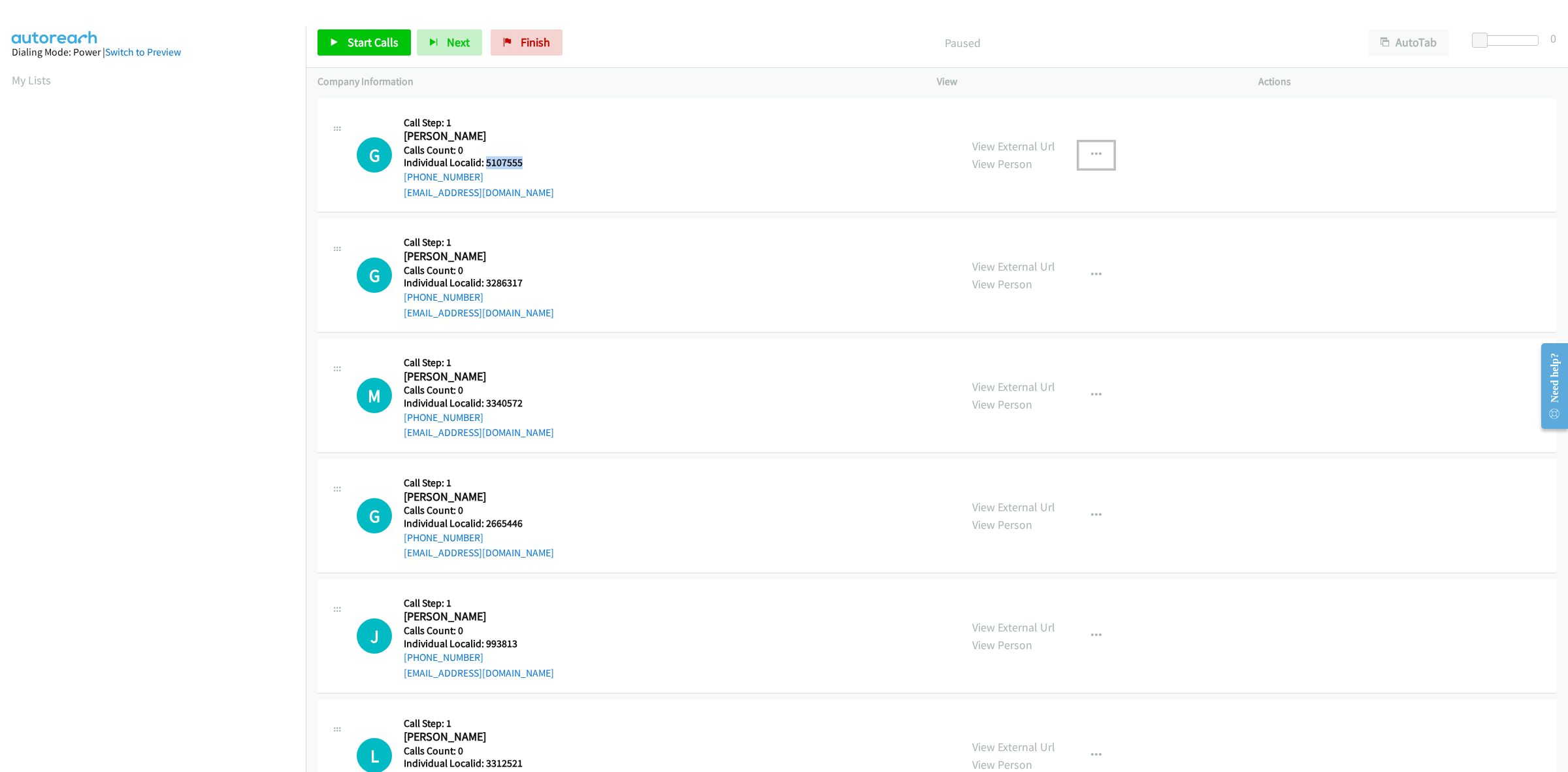
drag, startPoint x: 1092, startPoint y: 149, endPoint x: 1039, endPoint y: 207, distance: 78.6
click at [1092, 150] on icon "button" at bounding box center [1097, 155] width 10 height 10
click at [1010, 237] on link "Skip Call" at bounding box center [1026, 241] width 174 height 26
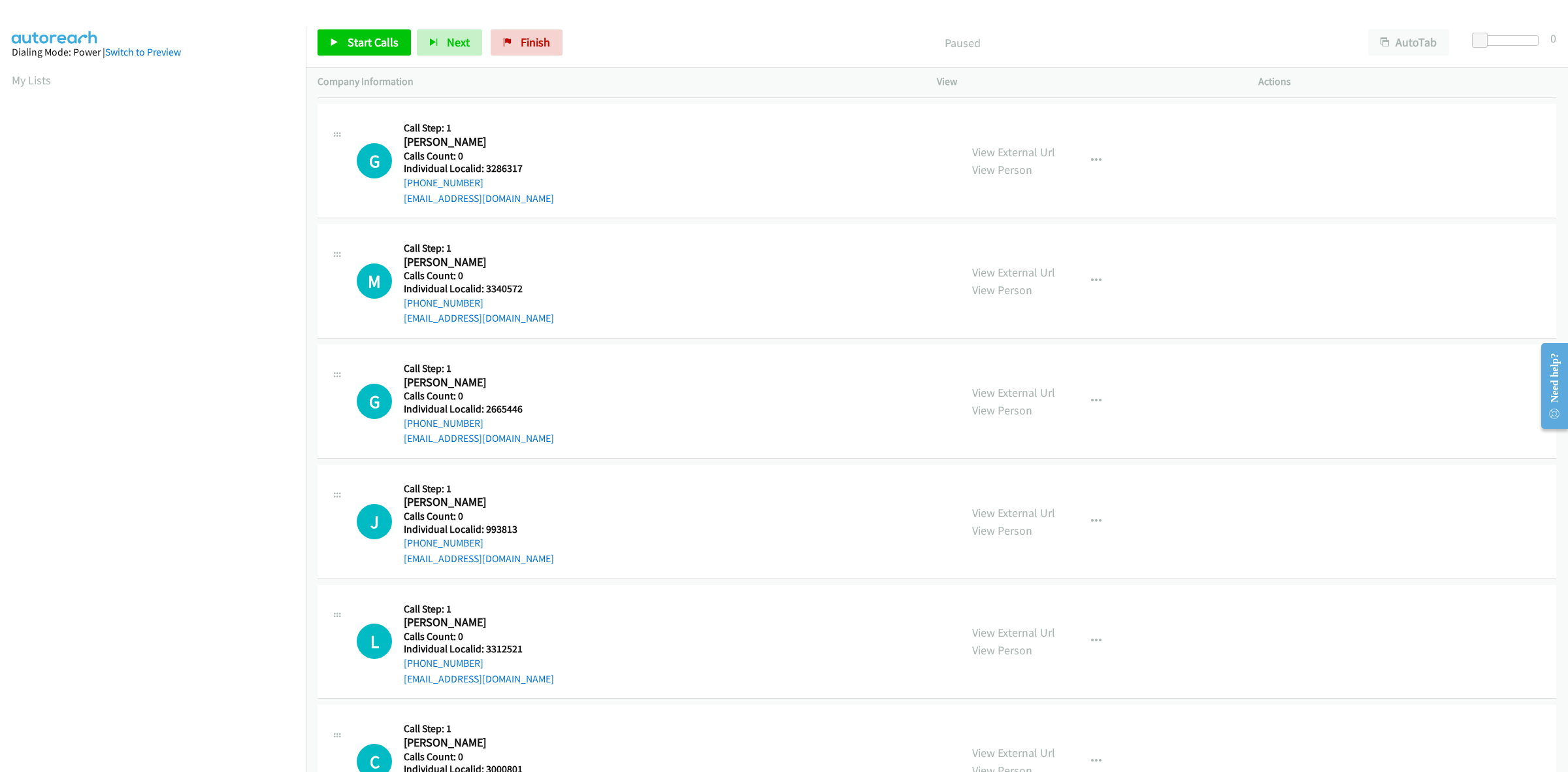
scroll to position [122, 0]
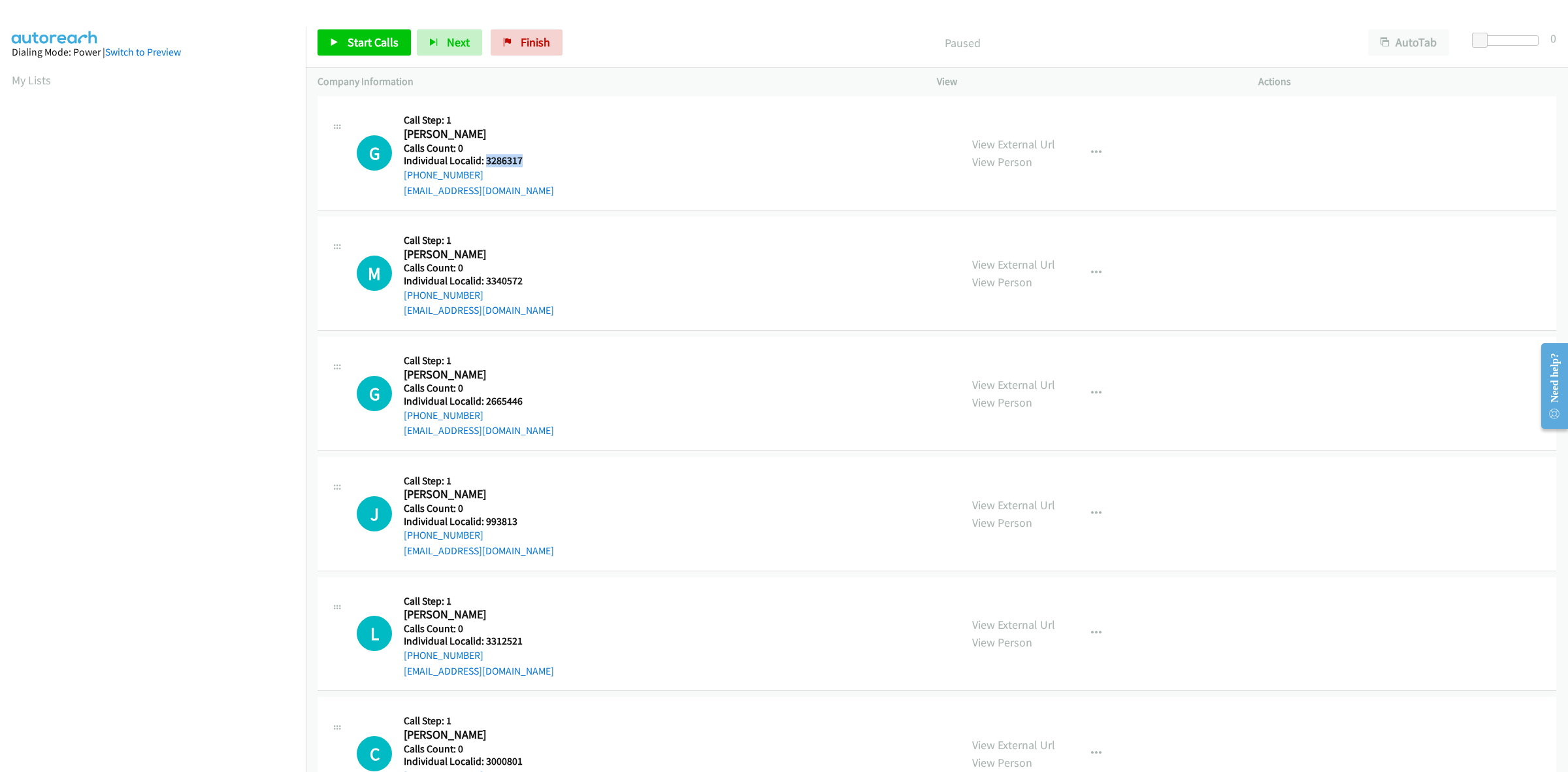
drag, startPoint x: 526, startPoint y: 164, endPoint x: 484, endPoint y: 162, distance: 42.0
click at [484, 162] on div "G Callback Scheduled Call Step: 1 George Velasquez America/New_York Calls Count…" at bounding box center [653, 152] width 592 height 90
copy h5 "3286317"
click at [1094, 154] on icon "button" at bounding box center [1097, 153] width 10 height 10
click at [1004, 237] on link "Skip Call" at bounding box center [1026, 238] width 174 height 26
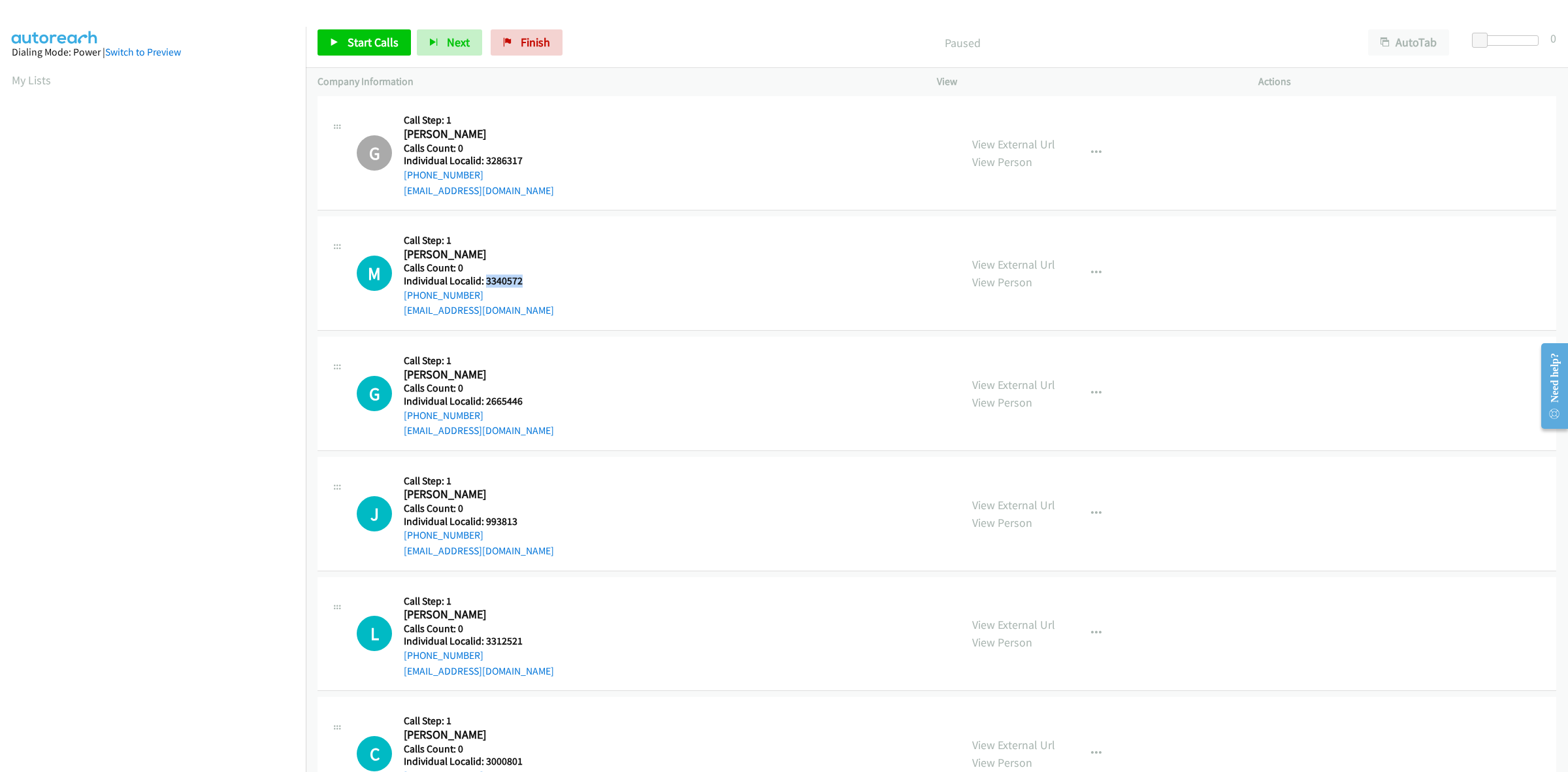
drag, startPoint x: 523, startPoint y: 276, endPoint x: 487, endPoint y: 281, distance: 36.3
click at [487, 281] on div "M Callback Scheduled Call Step: 1 Mary Ellen Denney America/New_York Calls Coun…" at bounding box center [653, 273] width 592 height 90
copy h5 "3340572"
drag, startPoint x: 482, startPoint y: 295, endPoint x: 398, endPoint y: 300, distance: 84.1
click at [398, 300] on div "M Callback Scheduled Call Step: 1 Mary Ellen Denney America/New_York Calls Coun…" at bounding box center [653, 273] width 592 height 90
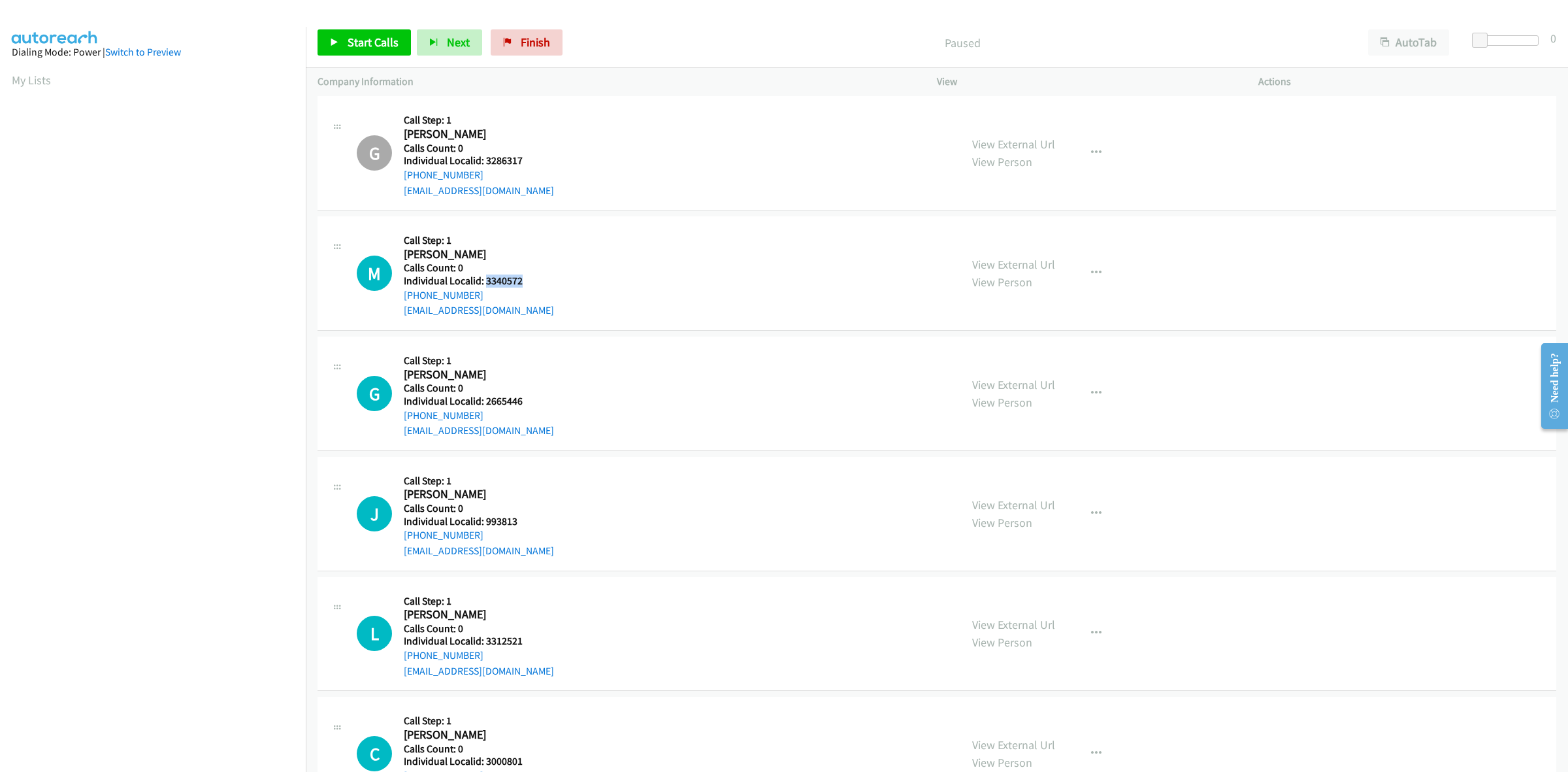
copy link "+1 770-289-6098"
drag, startPoint x: 523, startPoint y: 282, endPoint x: 485, endPoint y: 283, distance: 38.0
click at [485, 283] on h5 "Individual Localid: 3340572" at bounding box center [479, 281] width 151 height 13
copy h5 "3340572"
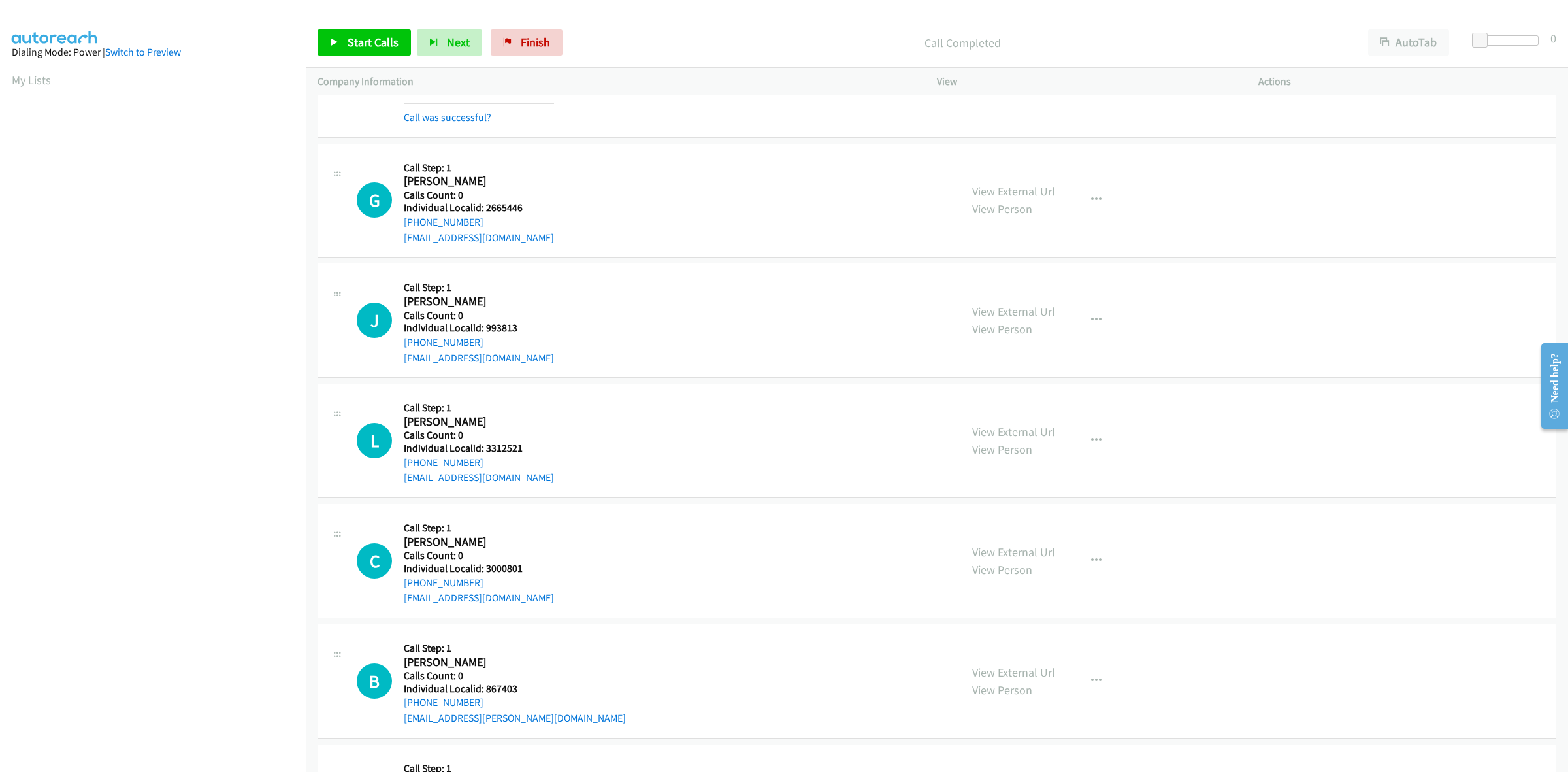
scroll to position [347, 0]
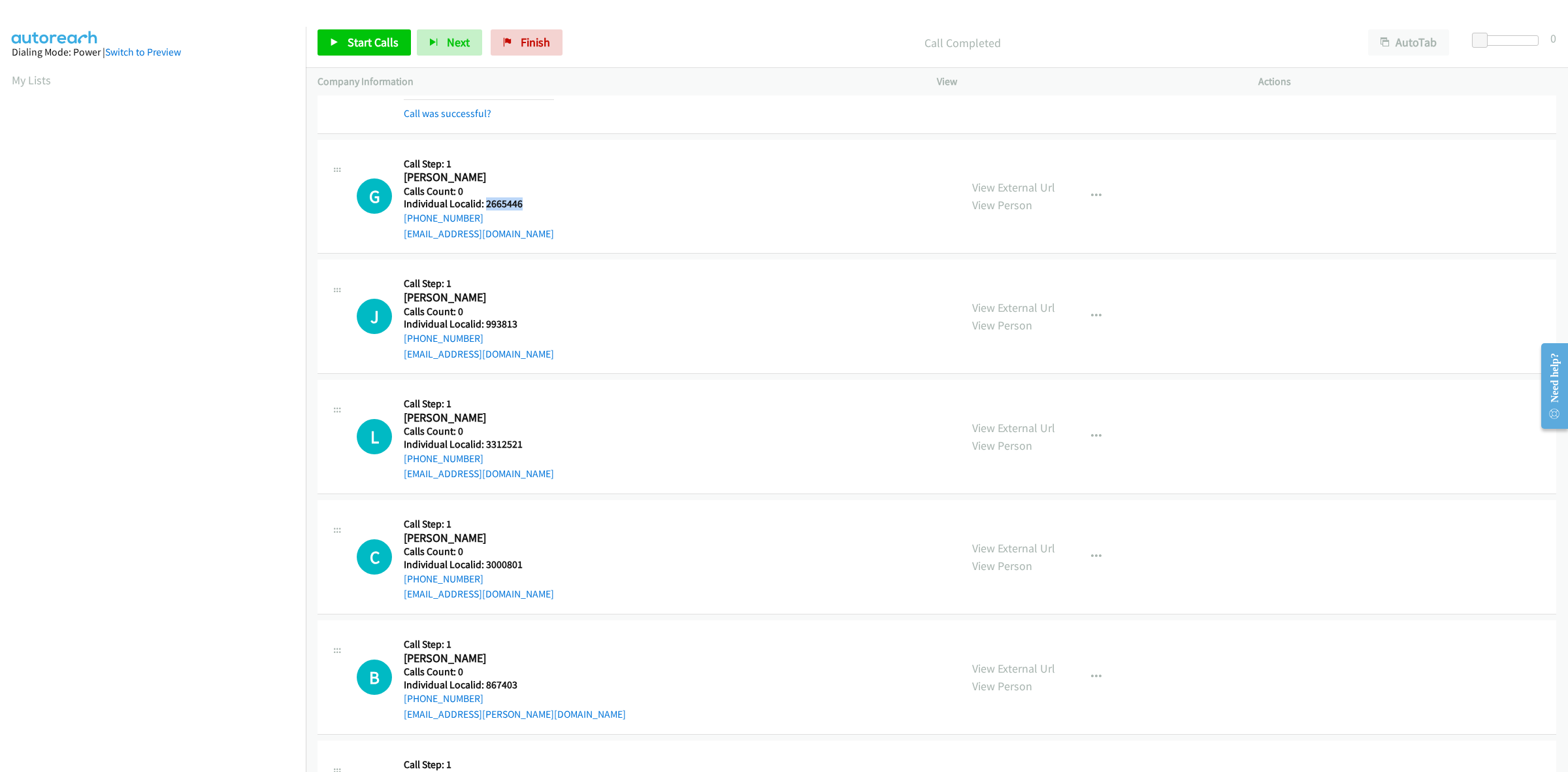
drag, startPoint x: 520, startPoint y: 198, endPoint x: 485, endPoint y: 200, distance: 35.1
click at [485, 200] on h5 "Individual Localid: 2665446" at bounding box center [479, 204] width 151 height 13
copy h5 "2665446"
drag, startPoint x: 416, startPoint y: 217, endPoint x: 403, endPoint y: 220, distance: 13.3
click at [403, 220] on div "G Callback Scheduled Call Step: 1 Greg Hanson America/Los_Angeles Calls Count: …" at bounding box center [653, 196] width 592 height 90
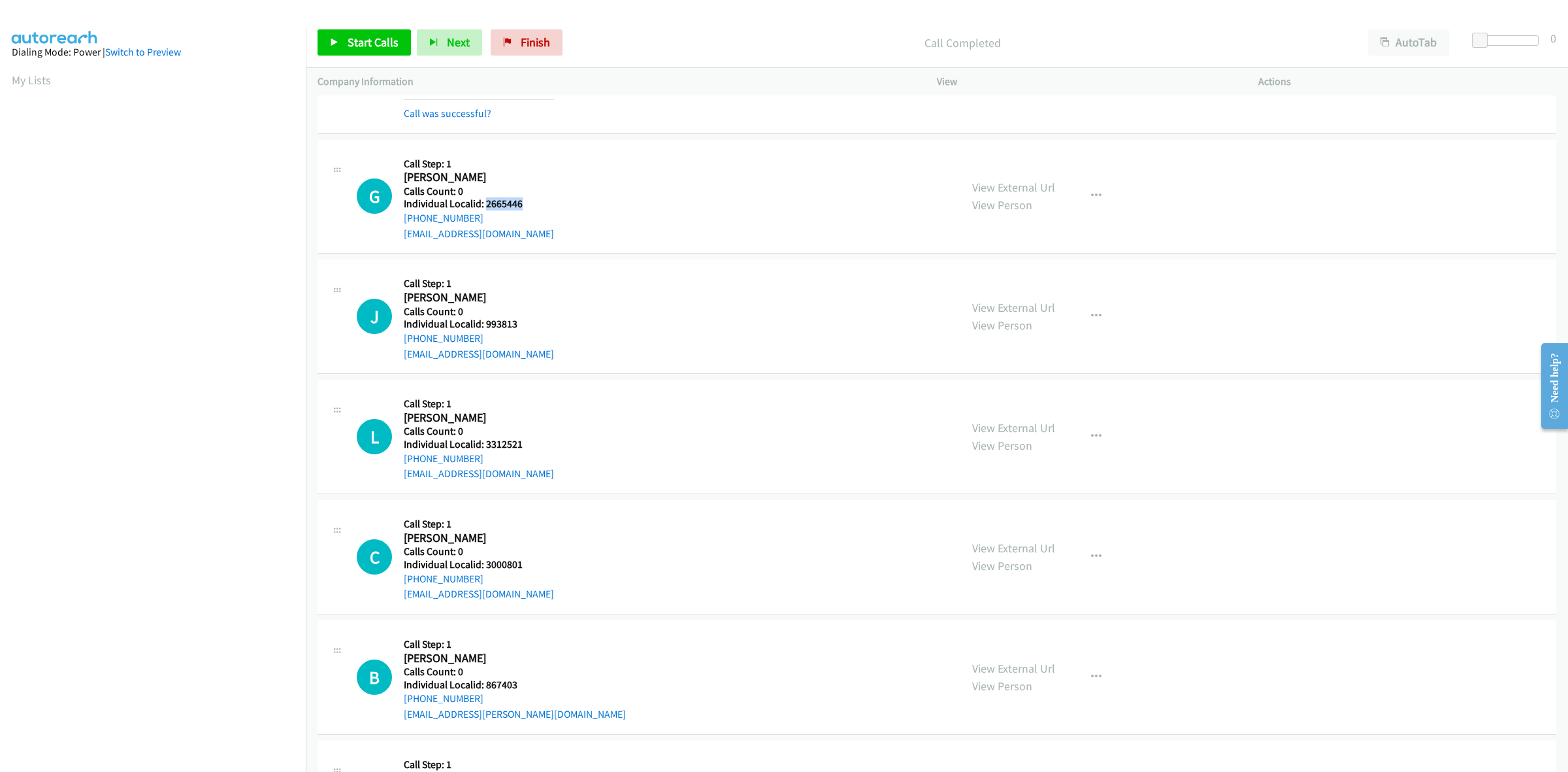
copy link "+1 714-256-4528"
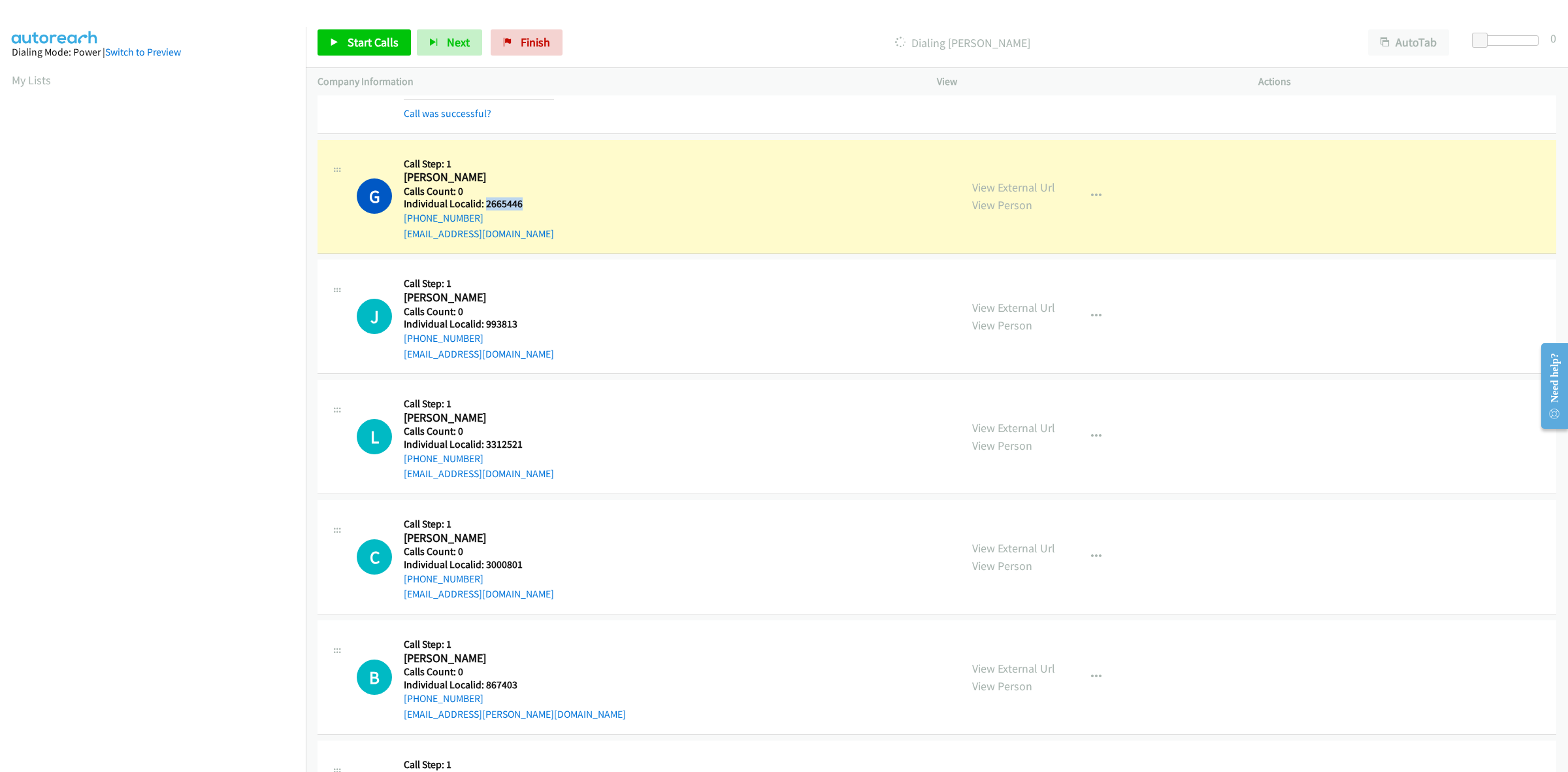
drag, startPoint x: 515, startPoint y: 201, endPoint x: 485, endPoint y: 204, distance: 30.1
click at [485, 204] on div "G Callback Scheduled Call Step: 1 Greg Hanson America/Los_Angeles Calls Count: …" at bounding box center [653, 196] width 592 height 90
copy h5 "2665446"
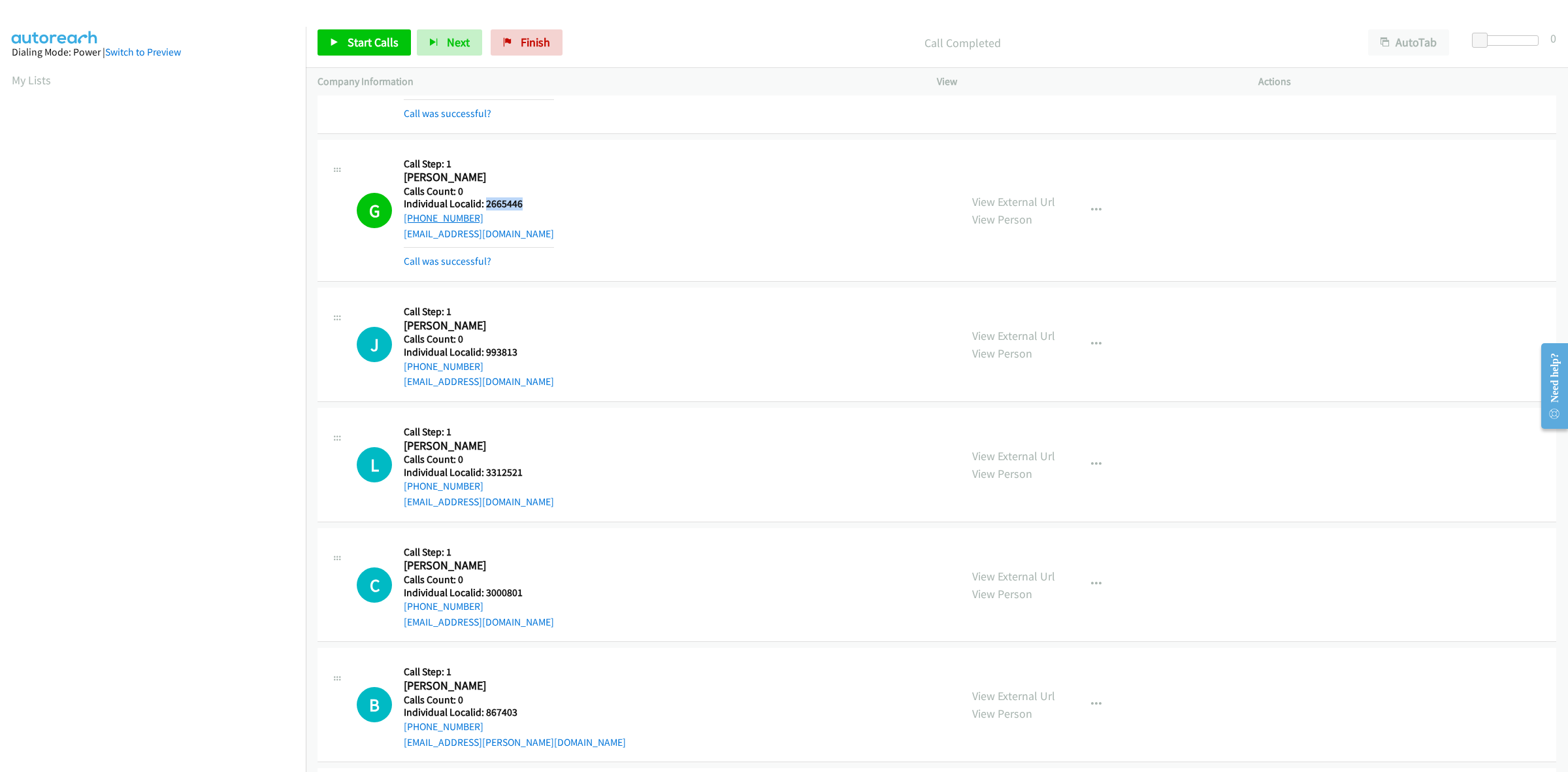
drag, startPoint x: 474, startPoint y: 219, endPoint x: 405, endPoint y: 220, distance: 69.0
click at [405, 220] on div "+1 714-256-4528" at bounding box center [479, 218] width 151 height 15
copy link "+1 714-256-4528"
click at [1094, 213] on icon "button" at bounding box center [1097, 211] width 10 height 10
click at [1013, 321] on link "Add to do not call list" at bounding box center [1026, 322] width 174 height 26
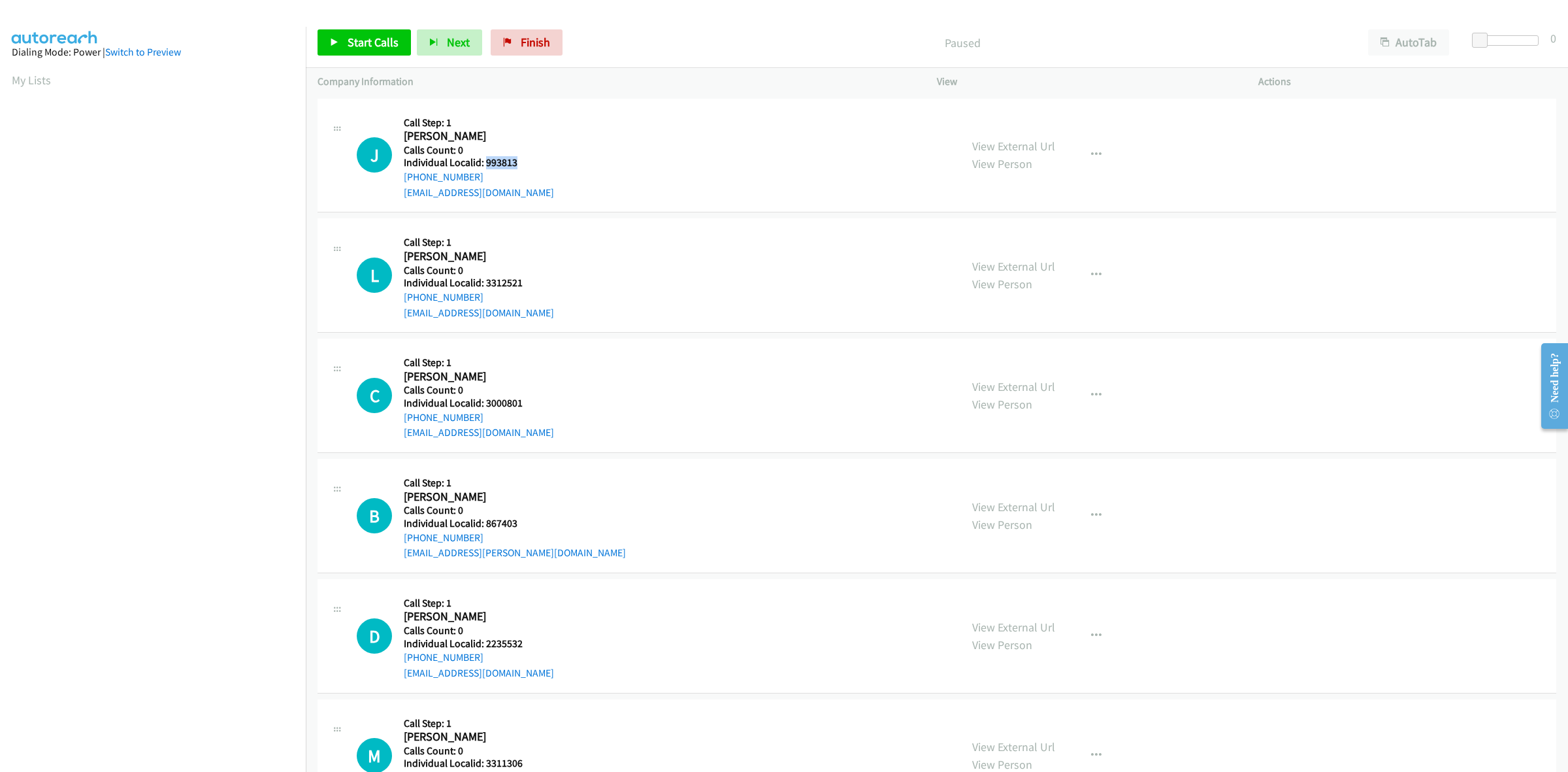
drag, startPoint x: 518, startPoint y: 156, endPoint x: 485, endPoint y: 160, distance: 33.2
click at [485, 160] on h5 "Individual Localid: 993813" at bounding box center [479, 163] width 151 height 13
copy h5 "993813"
click at [1091, 151] on icon "button" at bounding box center [1097, 155] width 10 height 10
click at [1015, 237] on link "Skip Call" at bounding box center [1026, 241] width 174 height 26
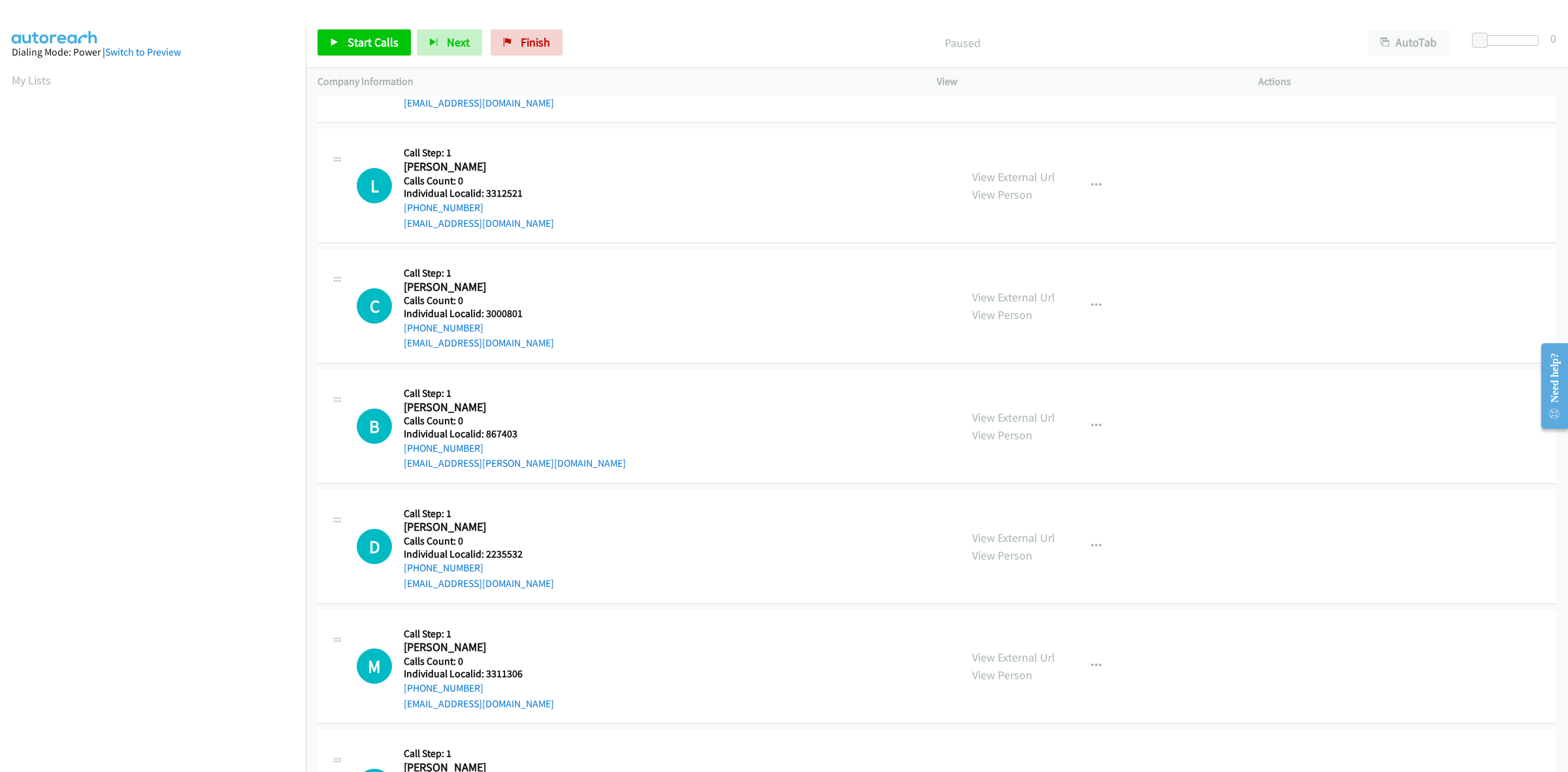
scroll to position [102, 0]
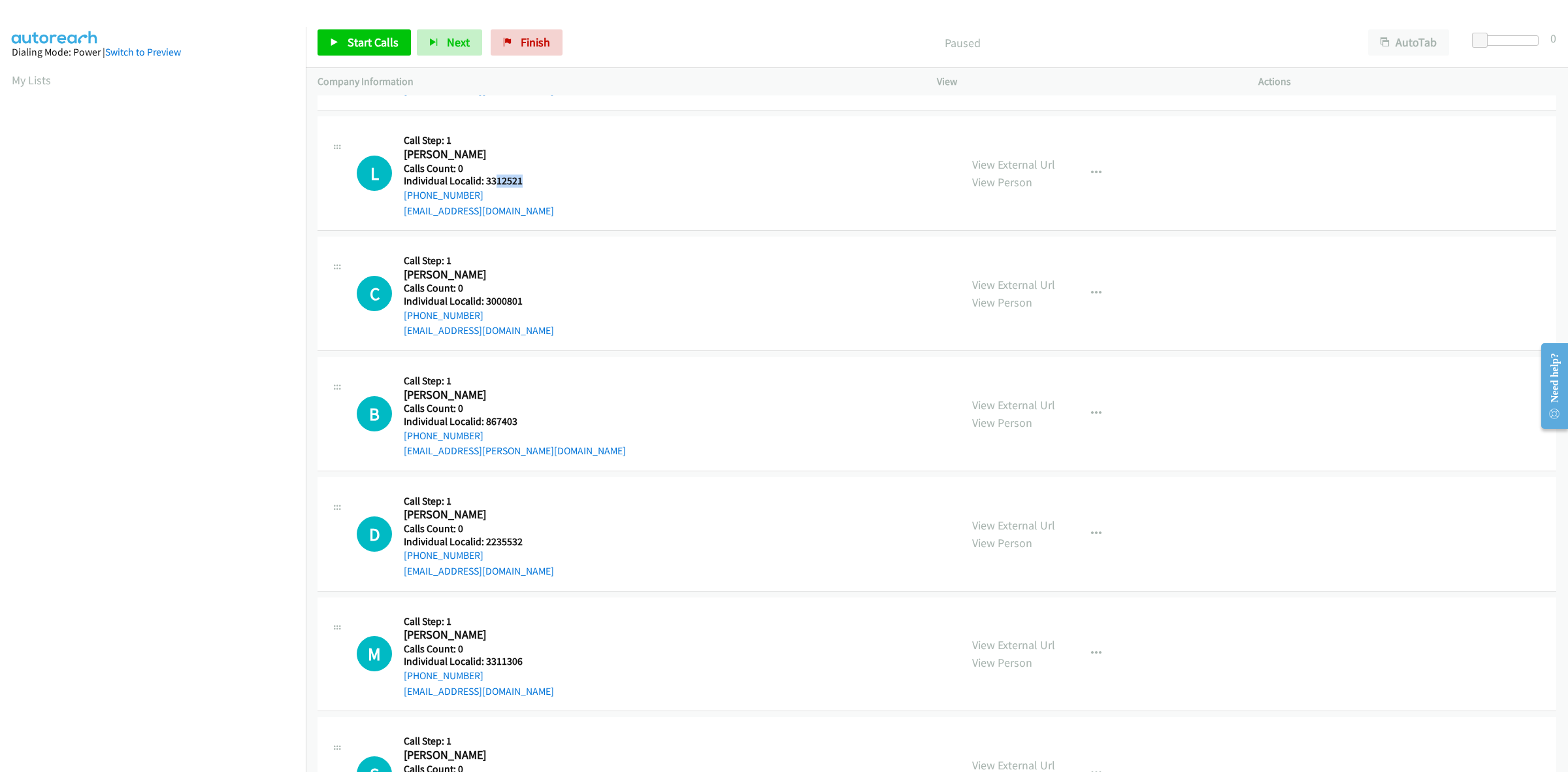
drag, startPoint x: 533, startPoint y: 185, endPoint x: 492, endPoint y: 178, distance: 41.6
click at [492, 178] on div "L Callback Scheduled Call Step: 1 [PERSON_NAME] America/Los_Angeles Calls Count…" at bounding box center [653, 173] width 592 height 90
click at [1091, 169] on icon "button" at bounding box center [1097, 173] width 10 height 10
click at [995, 265] on link "Skip Call" at bounding box center [1026, 259] width 174 height 26
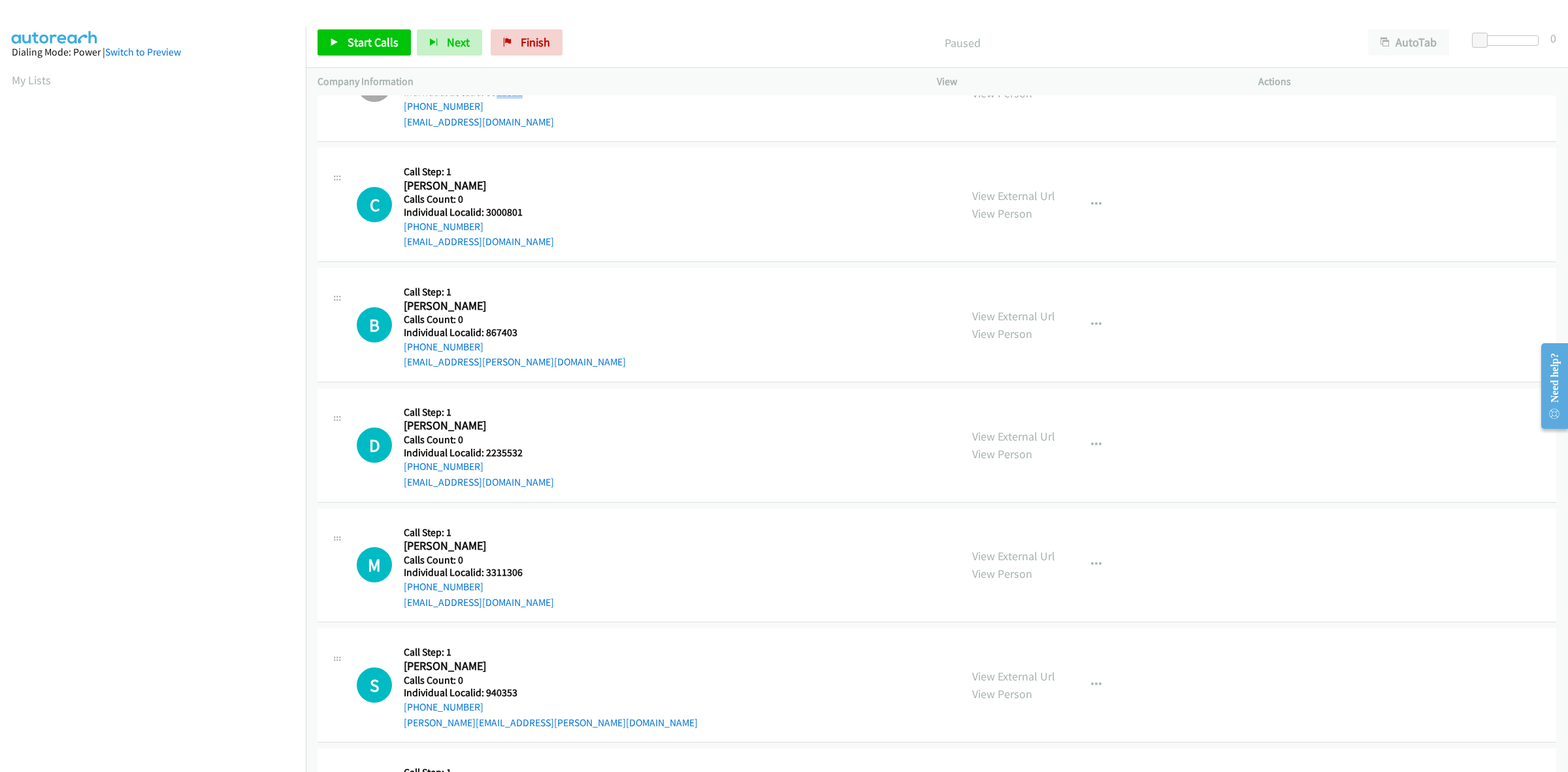
scroll to position [204, 0]
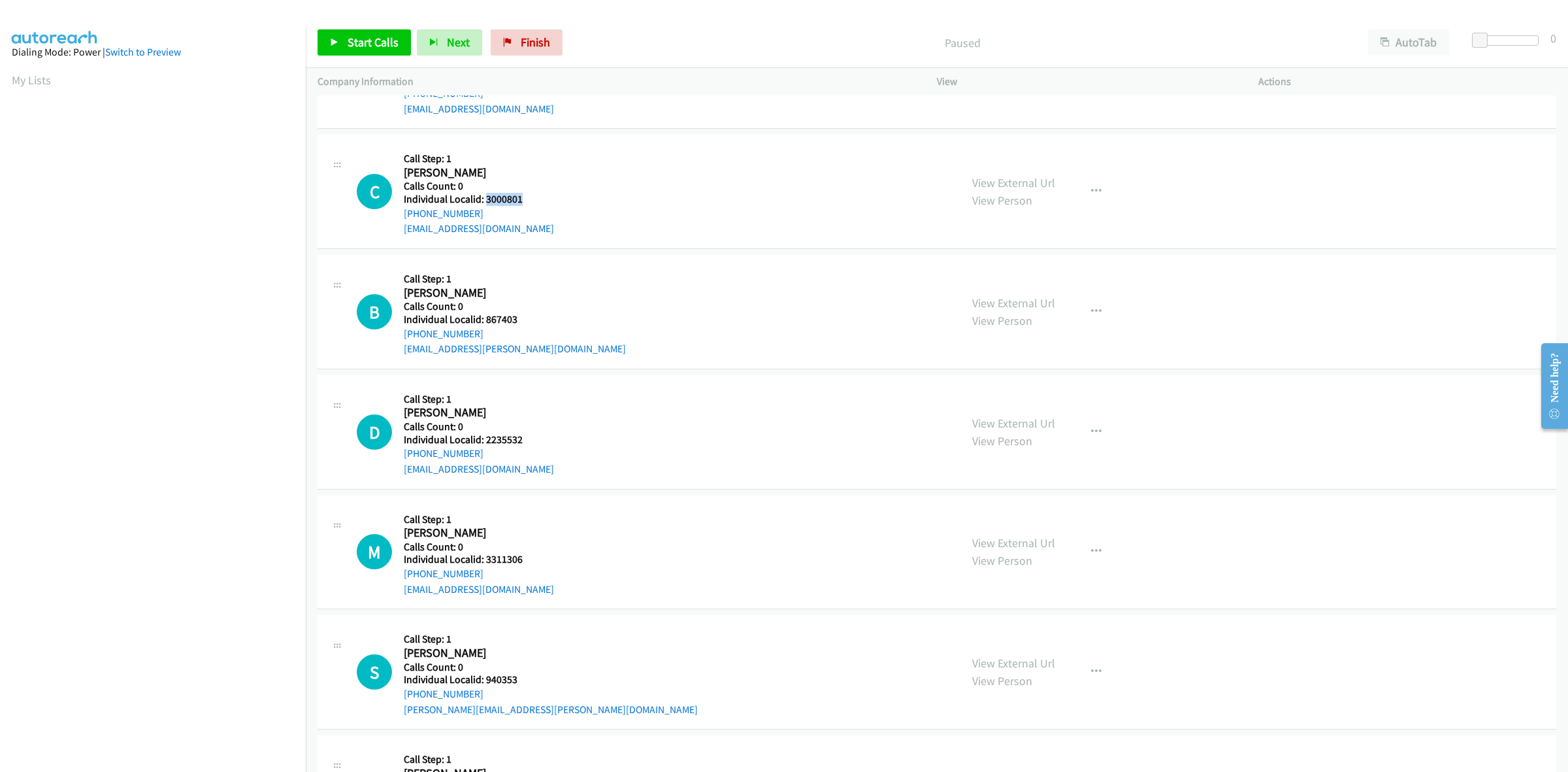
drag, startPoint x: 510, startPoint y: 198, endPoint x: 485, endPoint y: 197, distance: 25.0
click at [485, 197] on div "C Callback Scheduled Call Step: 1 [PERSON_NAME] America/Los_Angeles Calls Count…" at bounding box center [653, 191] width 592 height 90
copy h5 "3000801"
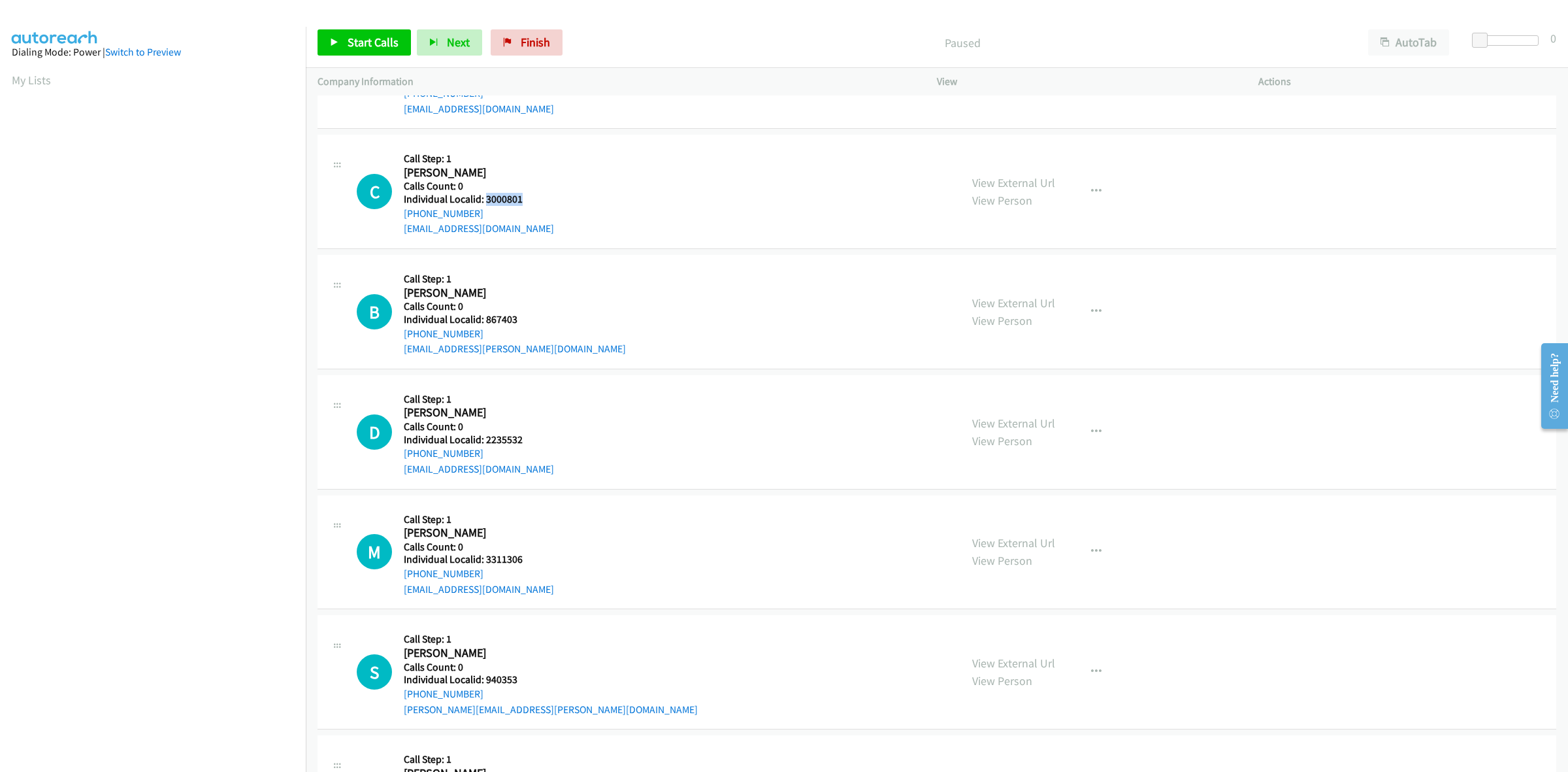
drag, startPoint x: 480, startPoint y: 213, endPoint x: 403, endPoint y: 213, distance: 77.0
click at [403, 213] on div "C Callback Scheduled Call Step: 1 [PERSON_NAME] America/Los_Angeles Calls Count…" at bounding box center [653, 191] width 592 height 90
copy link "[PHONE_NUMBER]"
drag, startPoint x: 508, startPoint y: 194, endPoint x: 484, endPoint y: 196, distance: 24.1
click at [484, 196] on div "C Callback Scheduled Call Step: 1 [PERSON_NAME] America/Los_Angeles Calls Count…" at bounding box center [653, 191] width 592 height 90
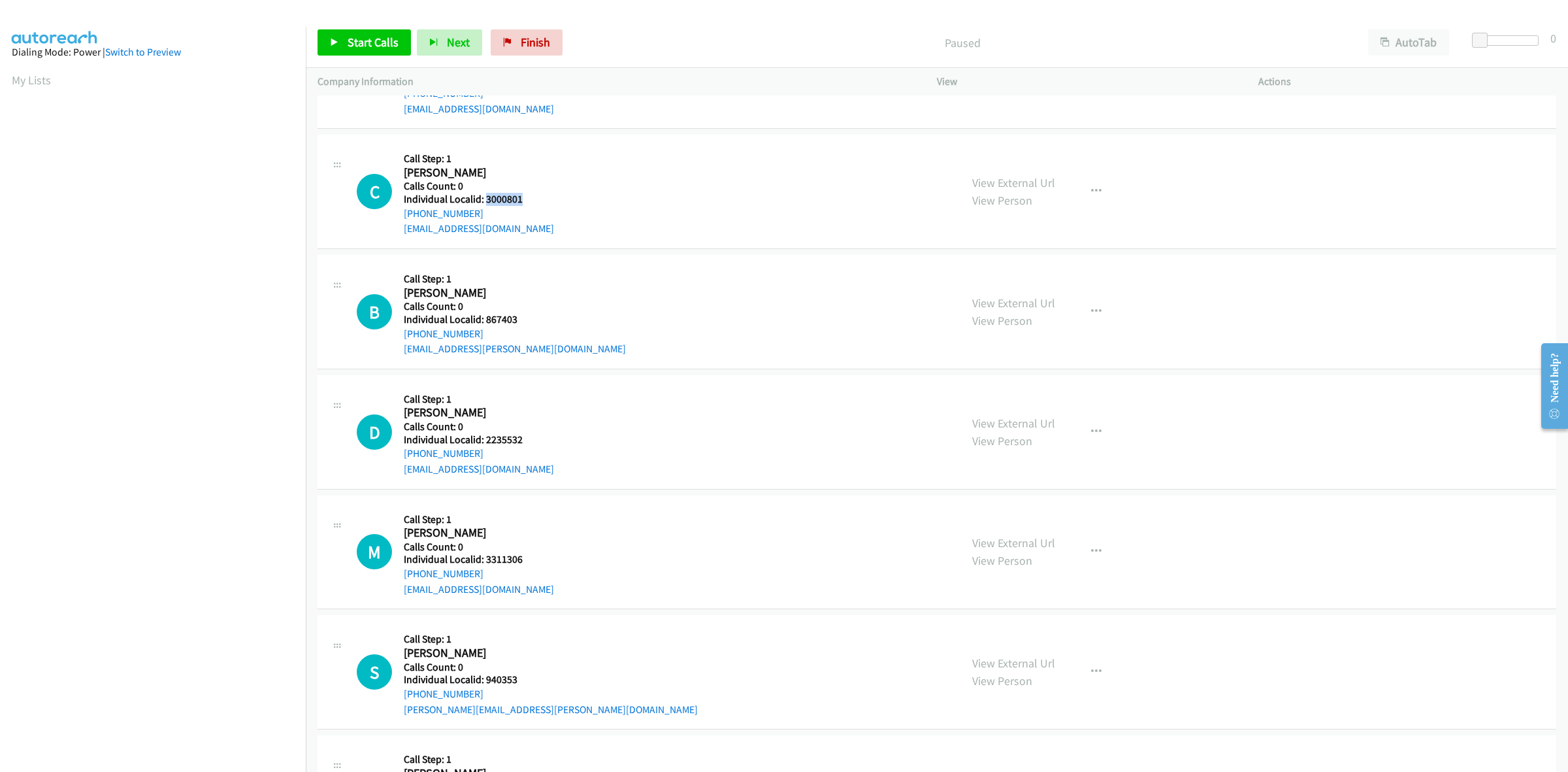
copy h5 "3000801"
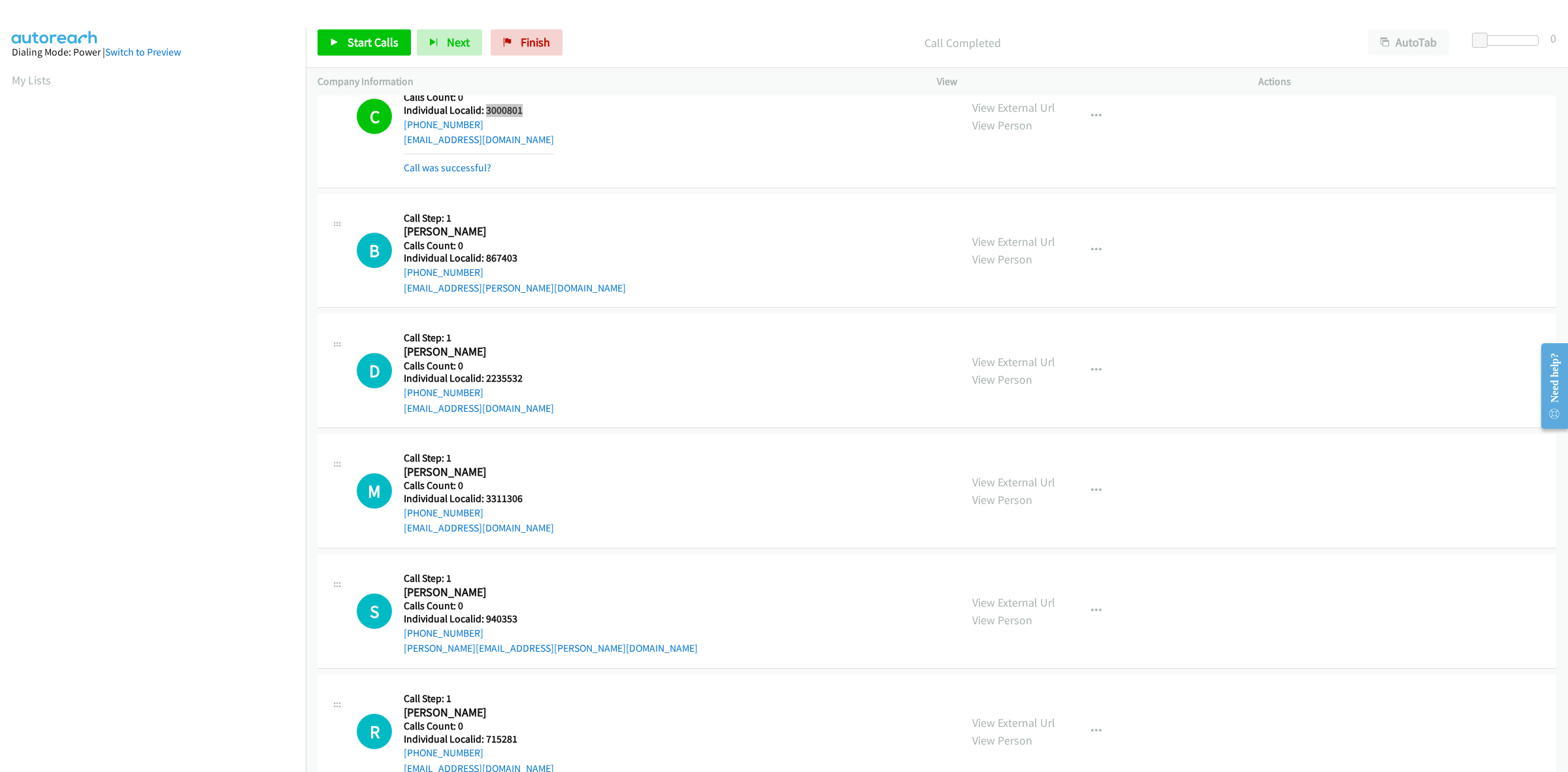
scroll to position [306, 0]
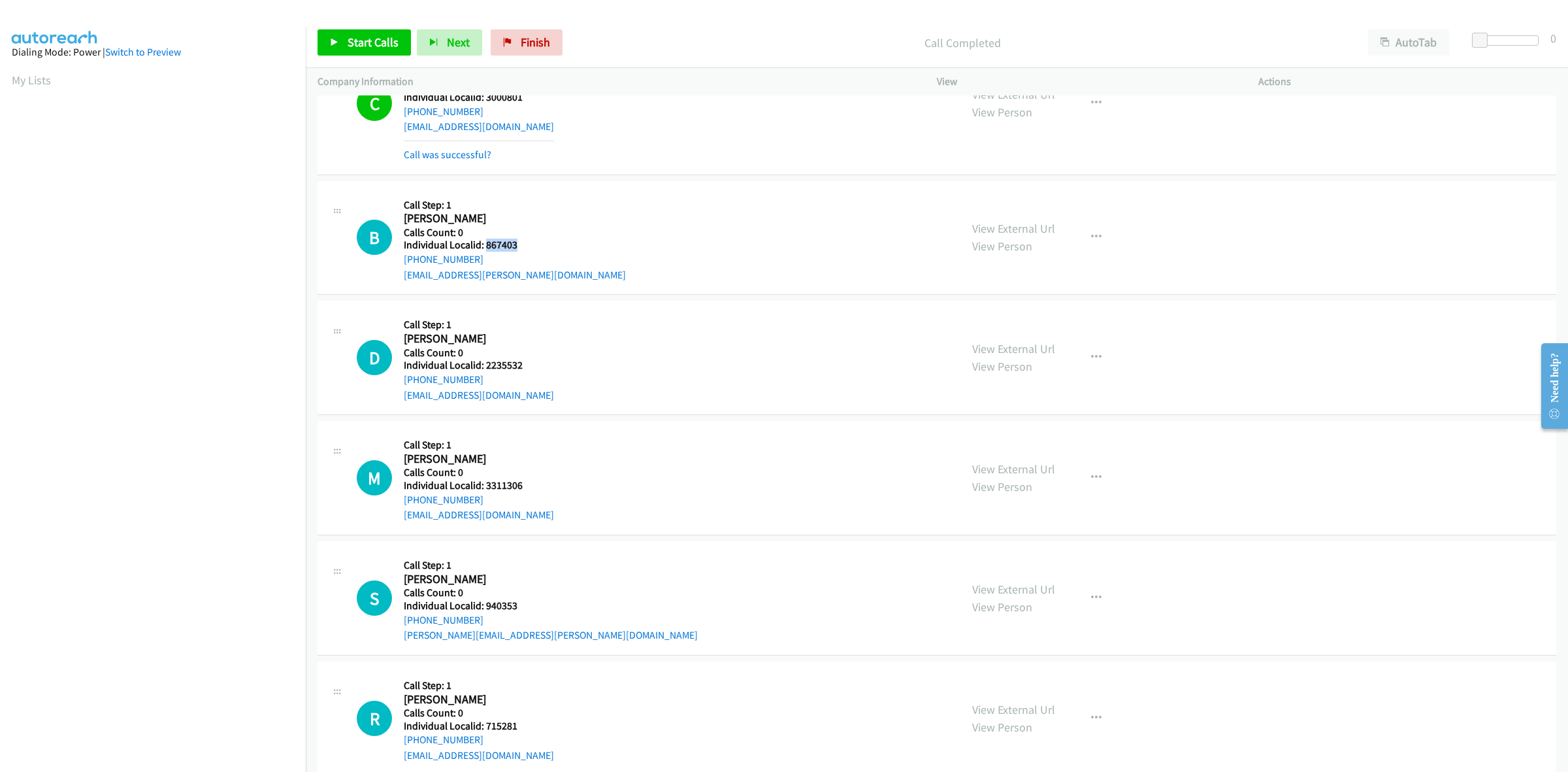
drag, startPoint x: 520, startPoint y: 243, endPoint x: 485, endPoint y: 246, distance: 35.1
click at [485, 246] on div "B Callback Scheduled Call Step: 1 [PERSON_NAME] America/Los_Angeles Calls Count…" at bounding box center [653, 238] width 592 height 90
copy h5 "867403"
click at [1091, 239] on icon "button" at bounding box center [1097, 237] width 10 height 10
click at [1001, 319] on link "Skip Call" at bounding box center [1026, 323] width 174 height 26
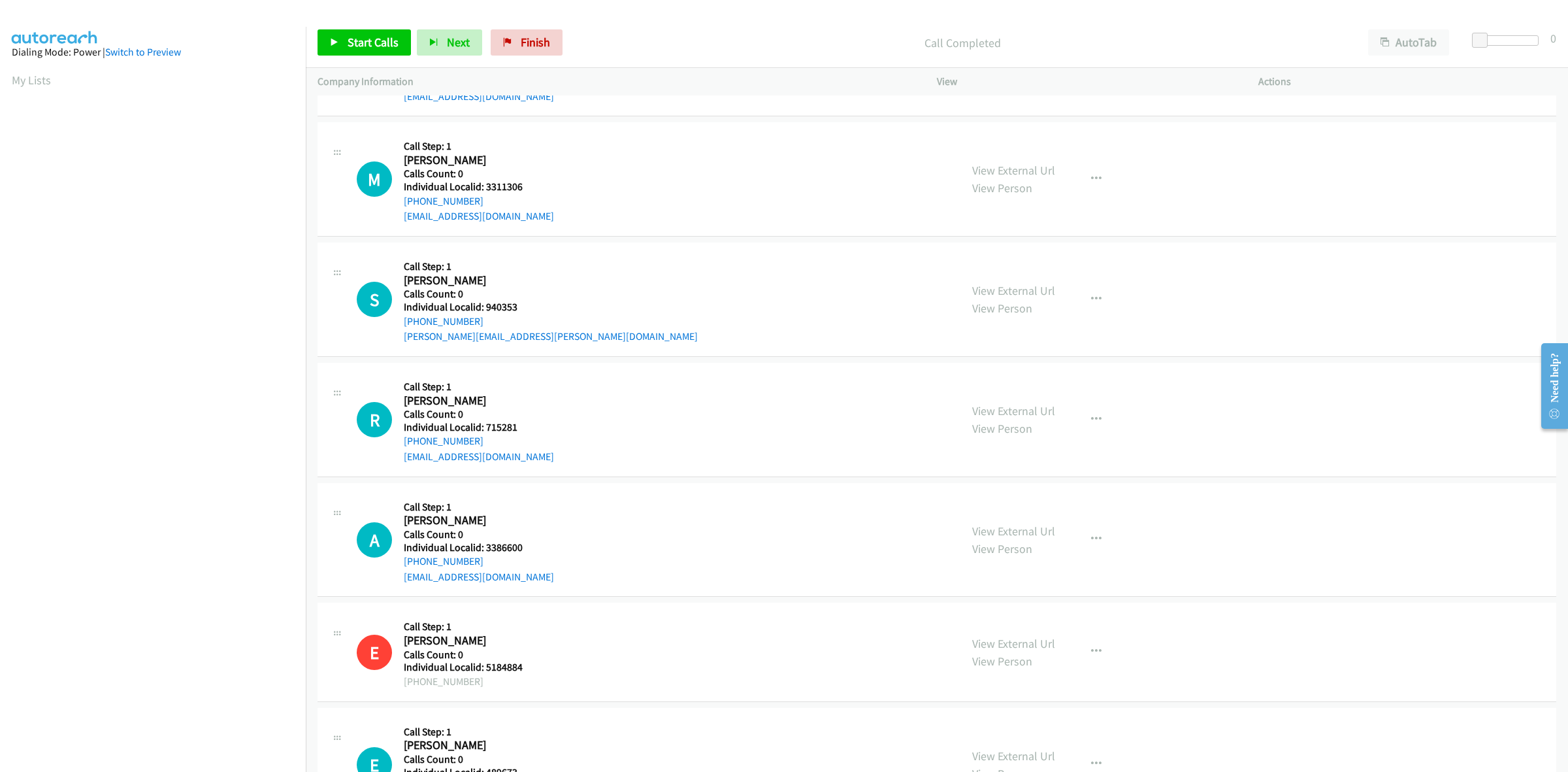
scroll to position [674, 0]
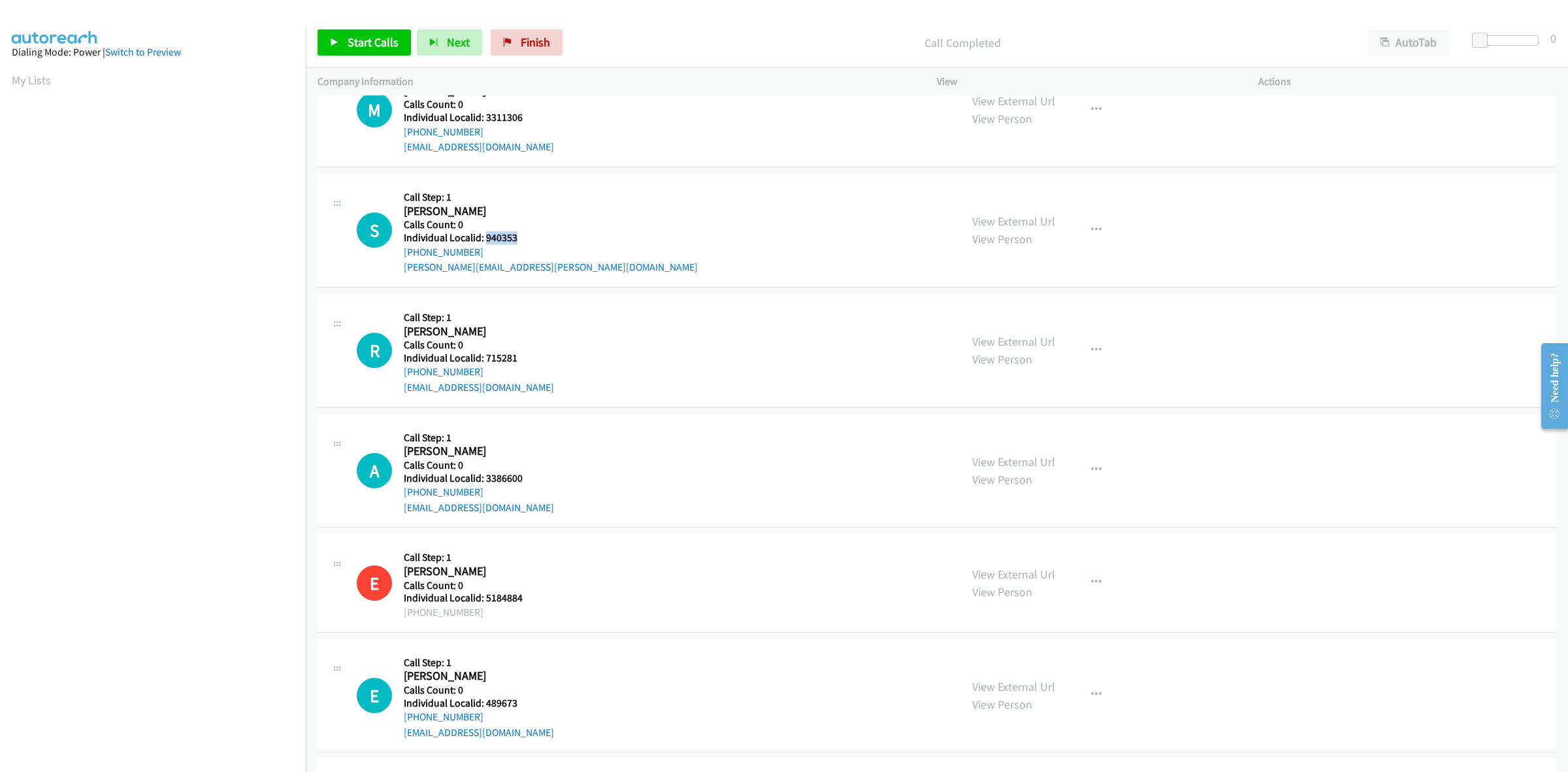
drag, startPoint x: 527, startPoint y: 240, endPoint x: 484, endPoint y: 240, distance: 43.0
click at [484, 240] on div "S Callback Scheduled Call Step: 1 [PERSON_NAME] America/New_York Calls Count: 0…" at bounding box center [653, 230] width 592 height 90
copy h5 "940353"
drag, startPoint x: 446, startPoint y: 255, endPoint x: 398, endPoint y: 256, distance: 48.0
click at [398, 256] on div "S Callback Scheduled Call Step: 1 [PERSON_NAME] America/New_York Calls Count: 0…" at bounding box center [653, 230] width 592 height 90
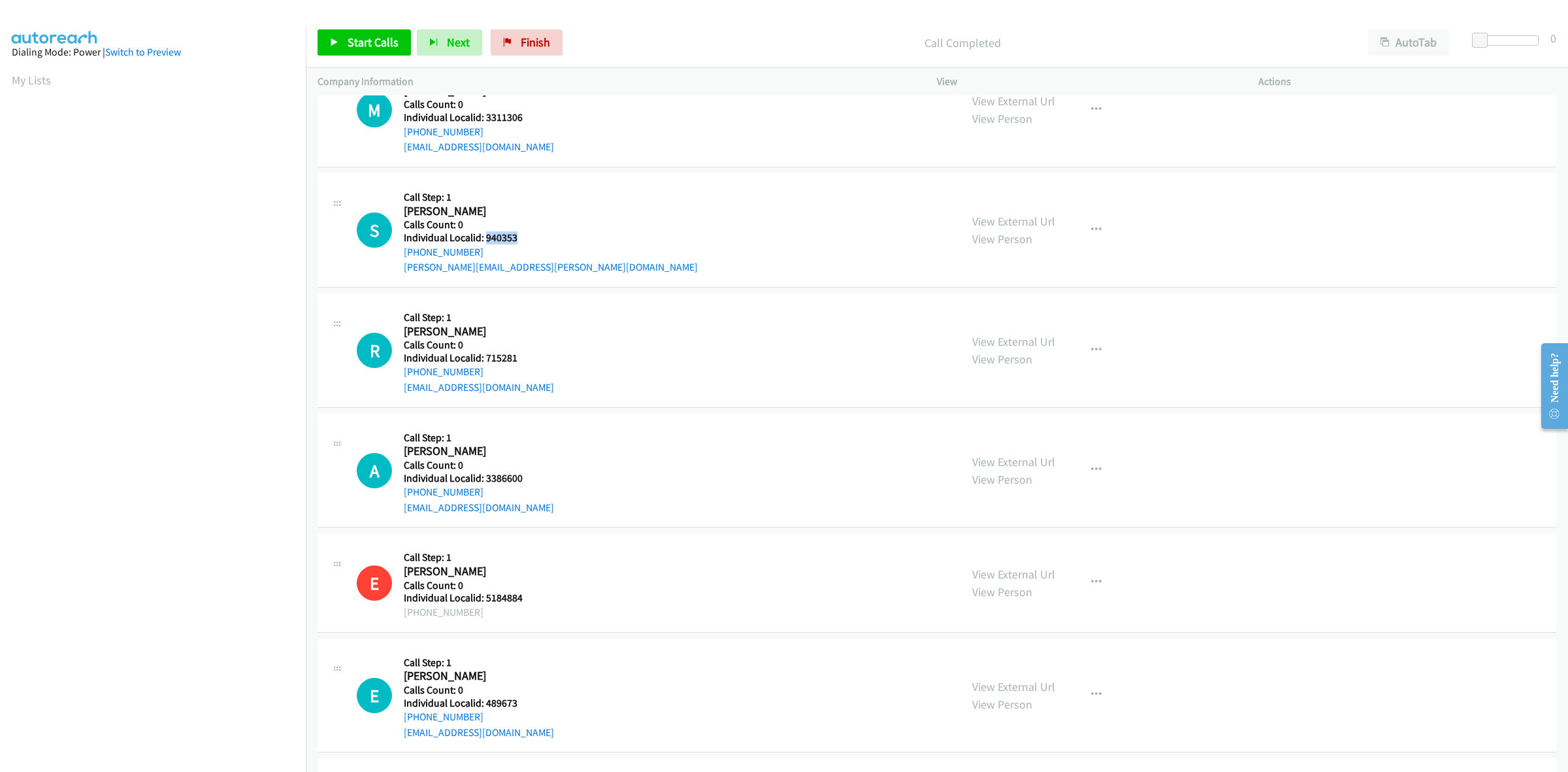
copy link "[PHONE_NUMBER]"
drag, startPoint x: 527, startPoint y: 236, endPoint x: 485, endPoint y: 236, distance: 42.0
click at [485, 236] on div "S Callback Scheduled Call Step: 1 [PERSON_NAME] America/New_York Calls Count: 0…" at bounding box center [653, 230] width 592 height 90
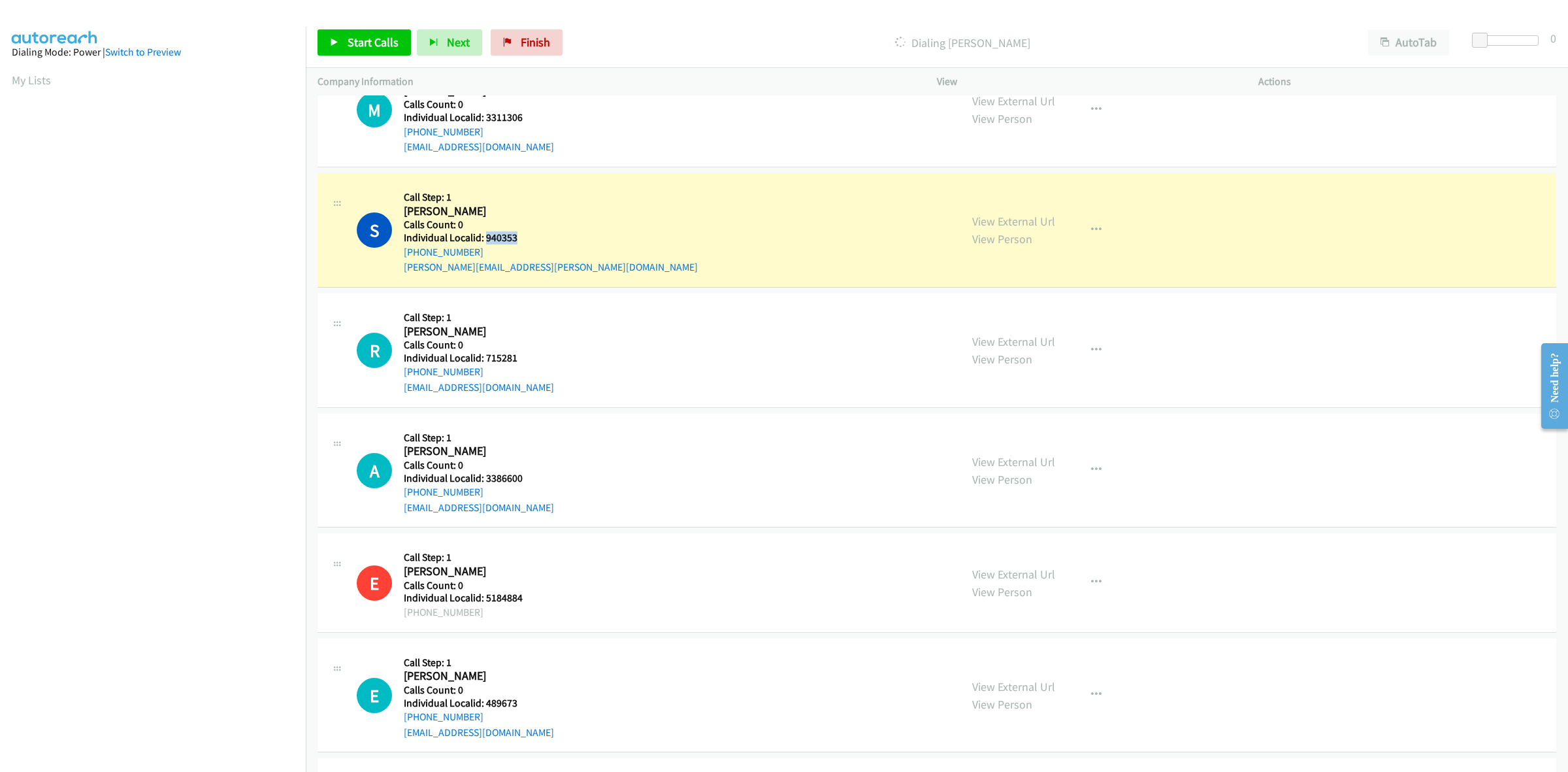
copy h5 "940353"
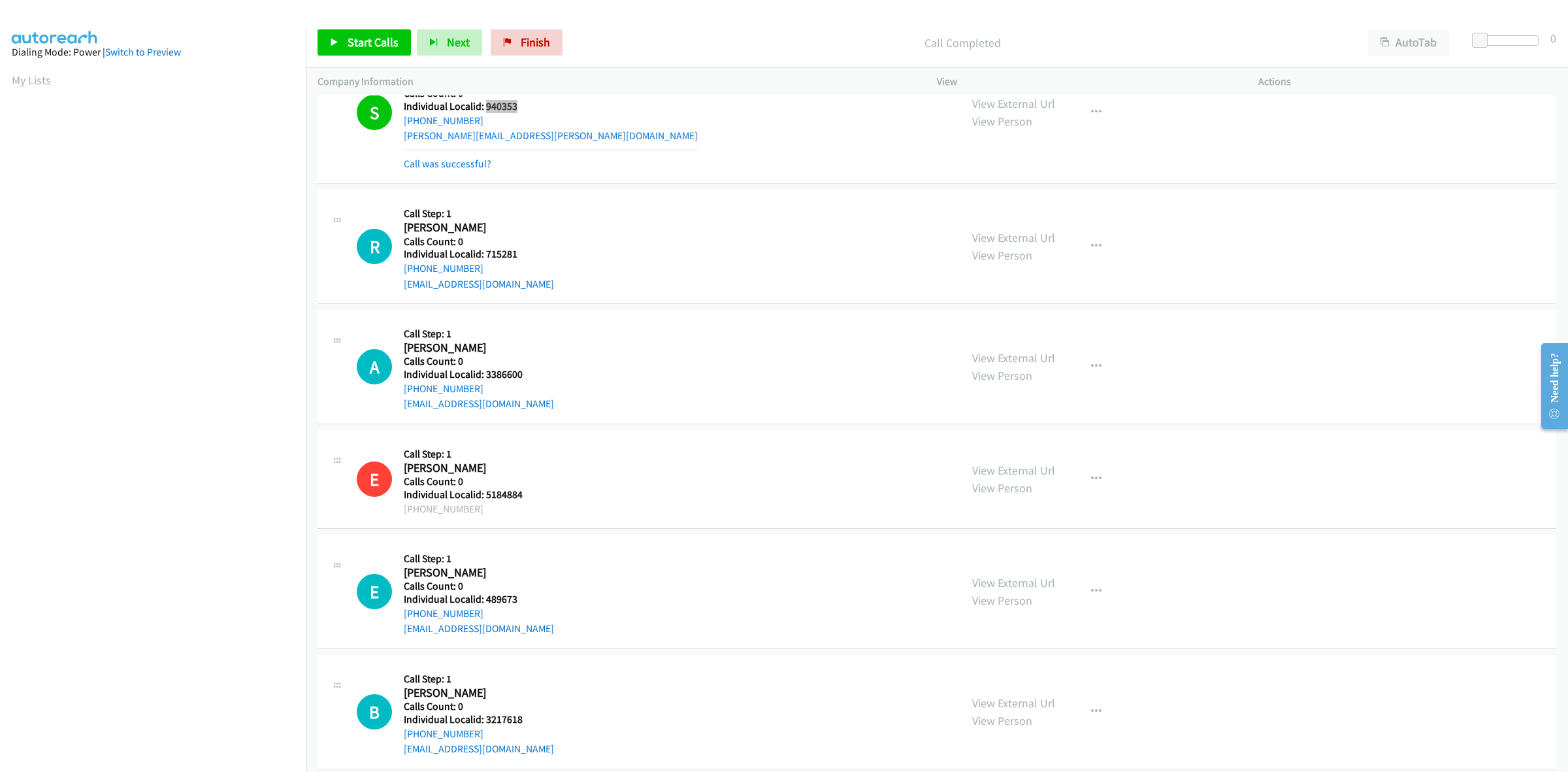
scroll to position [837, 0]
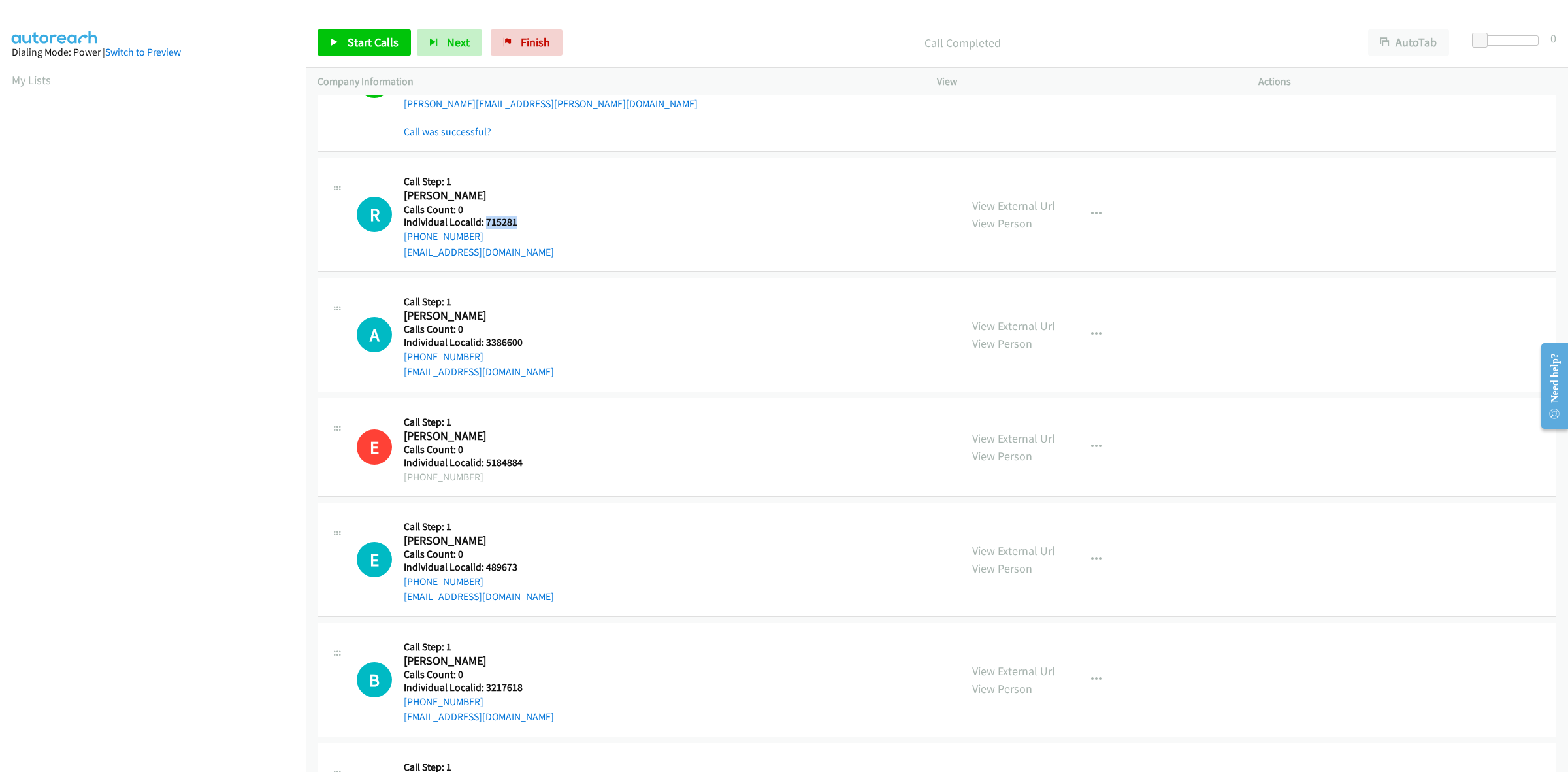
drag, startPoint x: 517, startPoint y: 218, endPoint x: 484, endPoint y: 223, distance: 33.4
click at [484, 223] on h5 "Individual Localid: 715281" at bounding box center [479, 222] width 151 height 13
copy h5 "715281"
click at [1091, 211] on icon "button" at bounding box center [1097, 214] width 10 height 10
click at [1020, 298] on link "Skip Call" at bounding box center [1026, 300] width 174 height 26
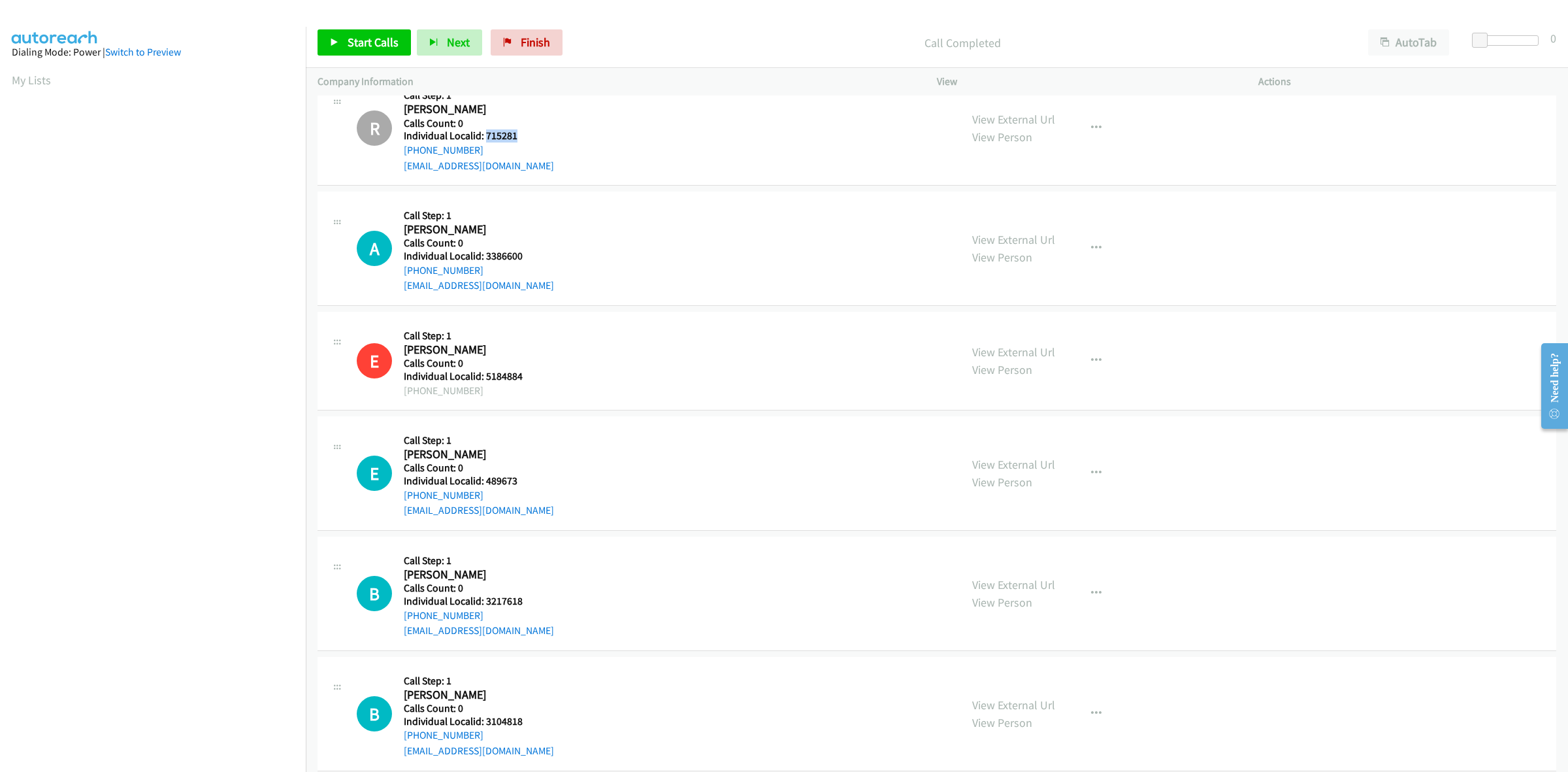
scroll to position [939, 0]
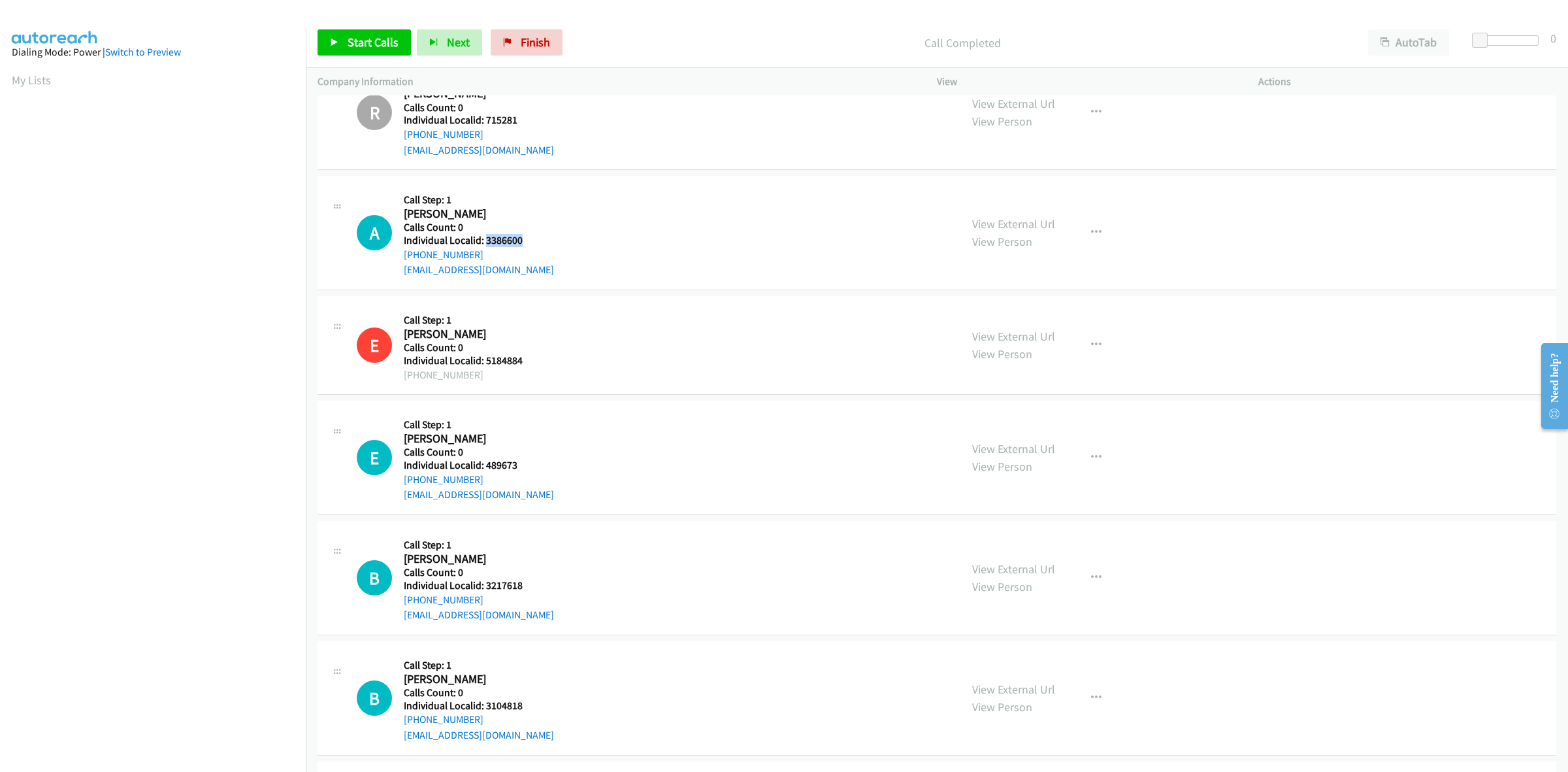
drag, startPoint x: 520, startPoint y: 240, endPoint x: 485, endPoint y: 239, distance: 35.0
click at [485, 239] on div "A Callback Scheduled Call Step: 1 Andrew Degrazia America/New_York Calls Count:…" at bounding box center [653, 232] width 592 height 90
drag, startPoint x: 463, startPoint y: 255, endPoint x: 397, endPoint y: 258, distance: 66.1
click at [397, 258] on div "A Callback Scheduled Call Step: 1 Andrew Degrazia America/New_York Calls Count:…" at bounding box center [653, 232] width 592 height 90
drag, startPoint x: 521, startPoint y: 240, endPoint x: 485, endPoint y: 238, distance: 36.1
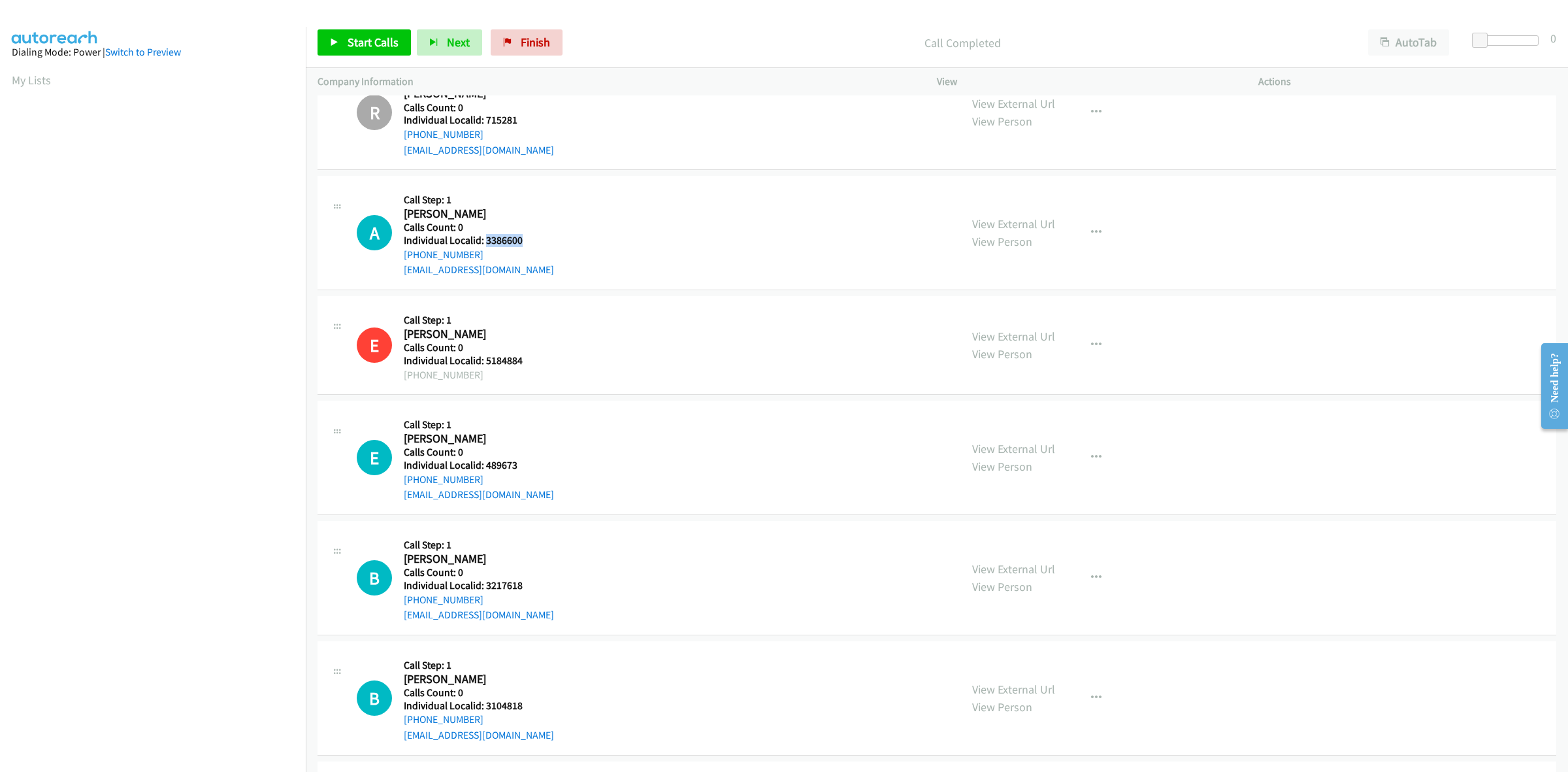
click at [485, 238] on div "A Callback Scheduled Call Step: 1 Andrew Degrazia America/New_York Calls Count:…" at bounding box center [653, 232] width 592 height 90
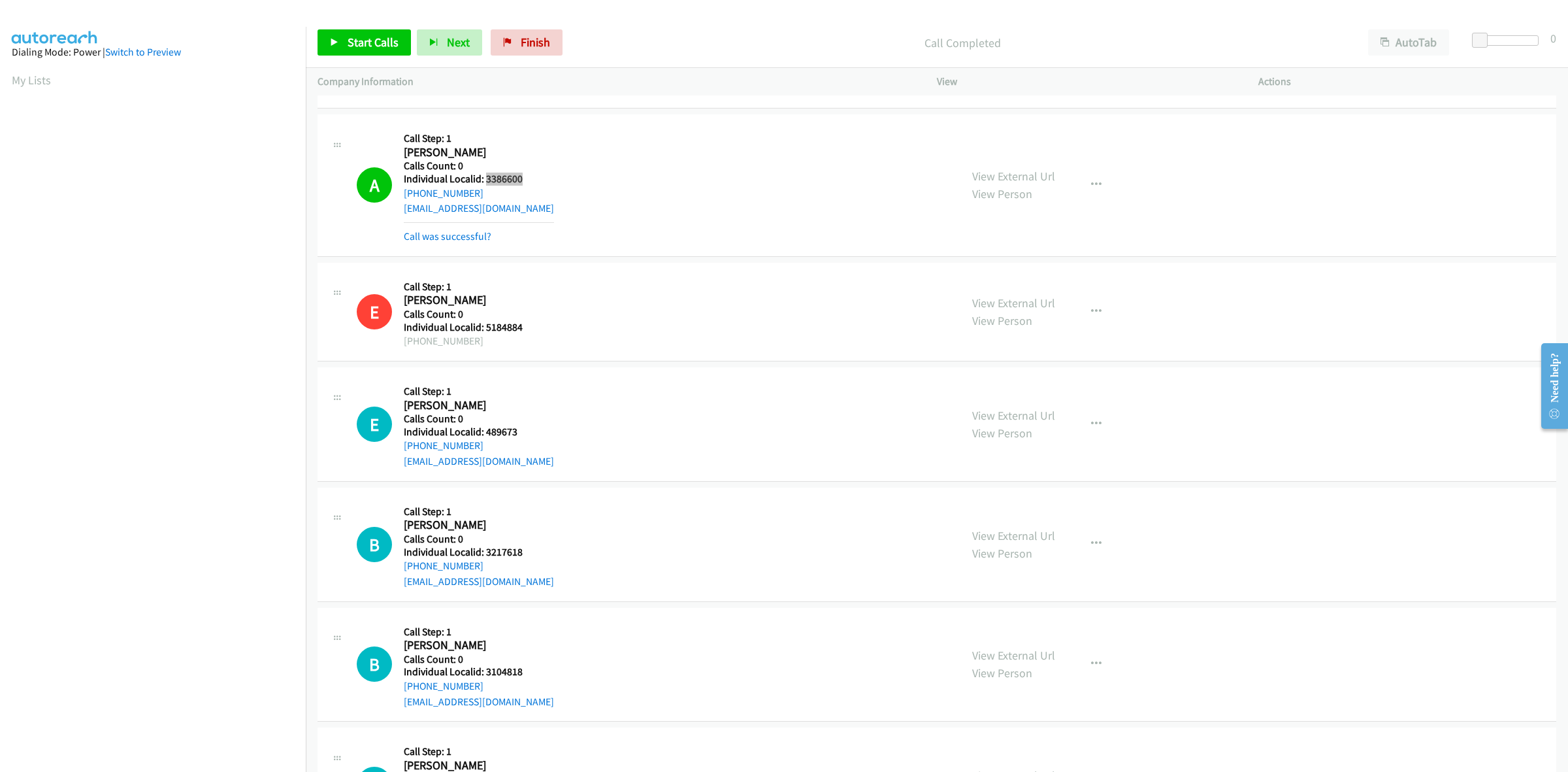
scroll to position [1205, 0]
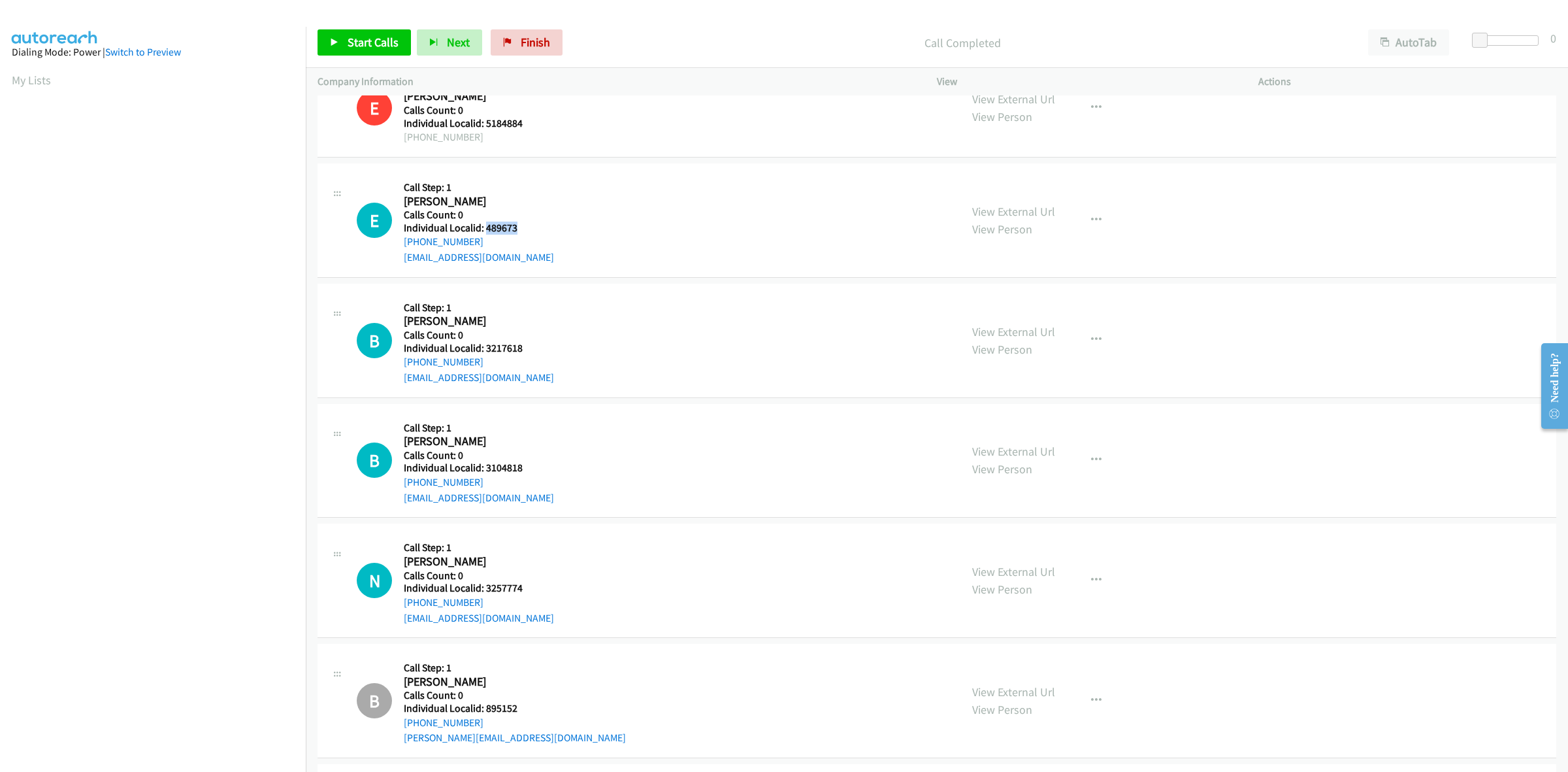
drag, startPoint x: 523, startPoint y: 225, endPoint x: 484, endPoint y: 227, distance: 39.1
click at [484, 227] on div "E Callback Scheduled Call Step: 1 Eddie Cunningham America/Chicago Calls Count:…" at bounding box center [653, 220] width 592 height 90
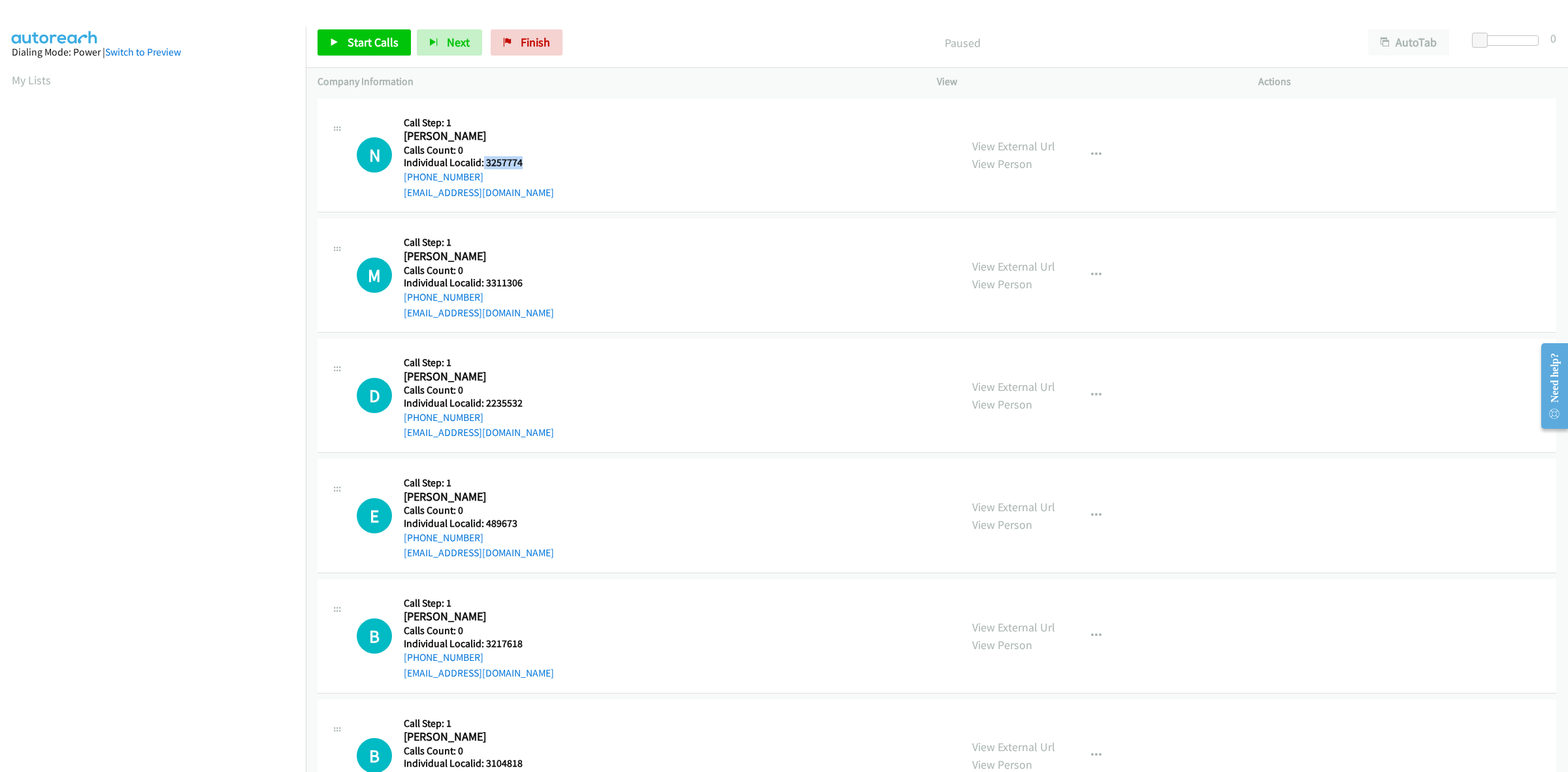
drag, startPoint x: 527, startPoint y: 162, endPoint x: 508, endPoint y: 161, distance: 19.0
click at [484, 160] on h5 "Individual Localid: 3257774" at bounding box center [479, 163] width 151 height 13
copy h5 "3257774"
drag, startPoint x: 527, startPoint y: 161, endPoint x: 484, endPoint y: 157, distance: 43.2
click at [484, 157] on h5 "Individual Localid: 3257774" at bounding box center [479, 163] width 151 height 13
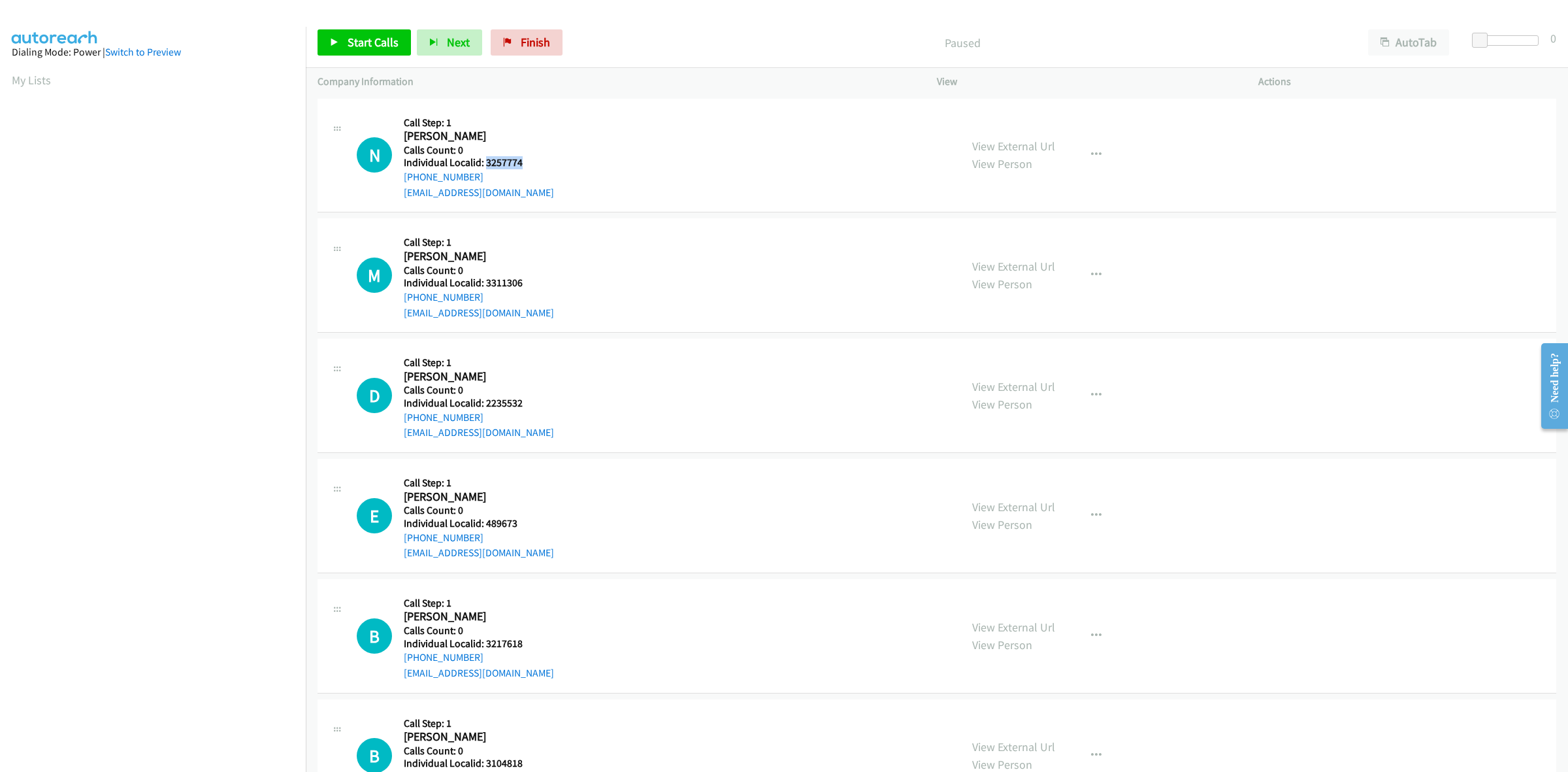
copy h5 "3257774"
click at [1094, 150] on icon "button" at bounding box center [1097, 155] width 10 height 10
click at [1037, 237] on link "Skip Call" at bounding box center [1026, 241] width 174 height 26
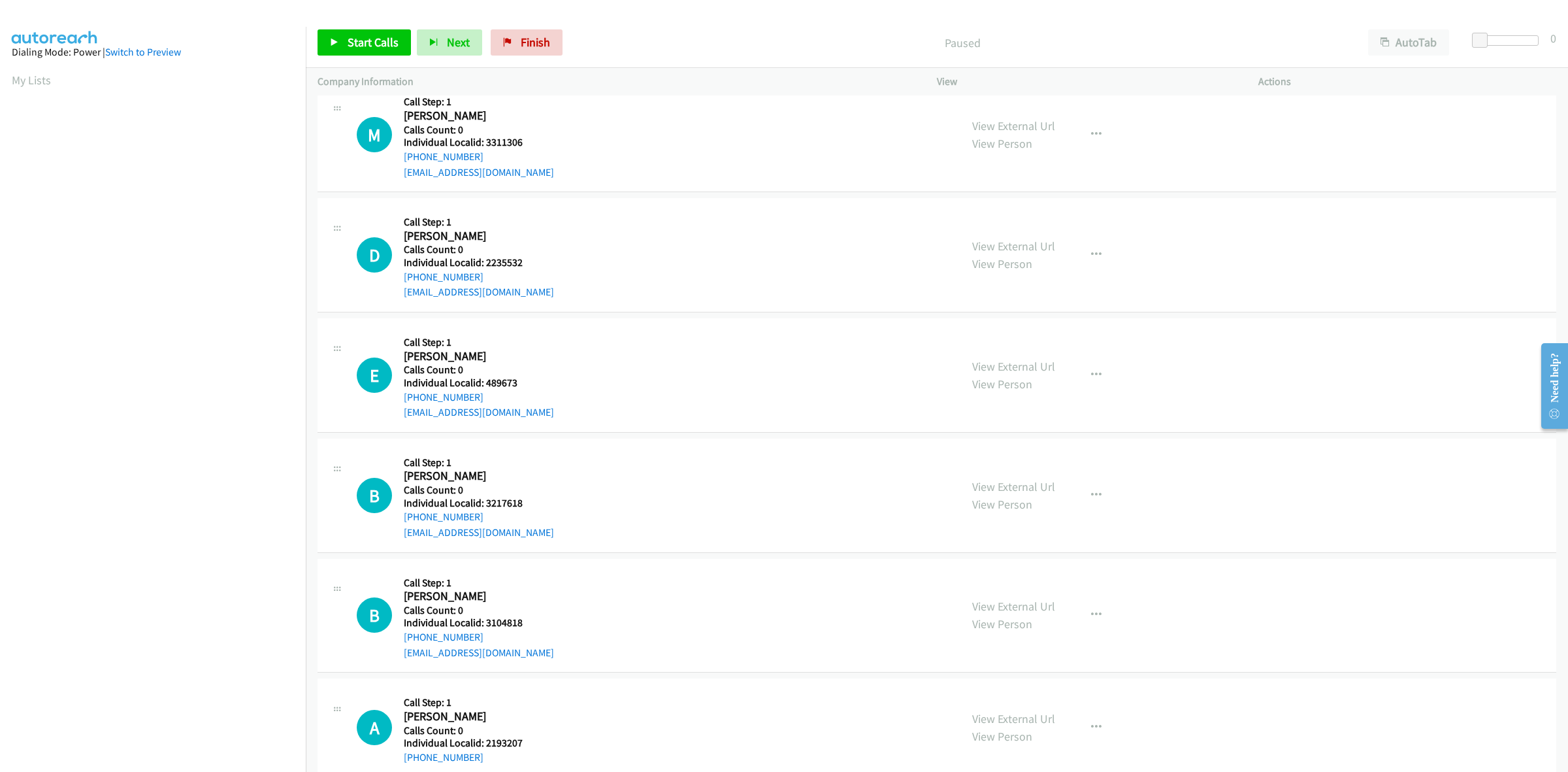
scroll to position [143, 0]
drag, startPoint x: 527, startPoint y: 255, endPoint x: 484, endPoint y: 258, distance: 43.1
click at [484, 258] on h5 "Individual Localid: 2235532" at bounding box center [479, 261] width 151 height 13
copy h5 "2235532"
click at [624, 272] on div "D Callback Scheduled Call Step: 1 Dave Topczewski America/Chicago Calls Count: …" at bounding box center [653, 252] width 592 height 90
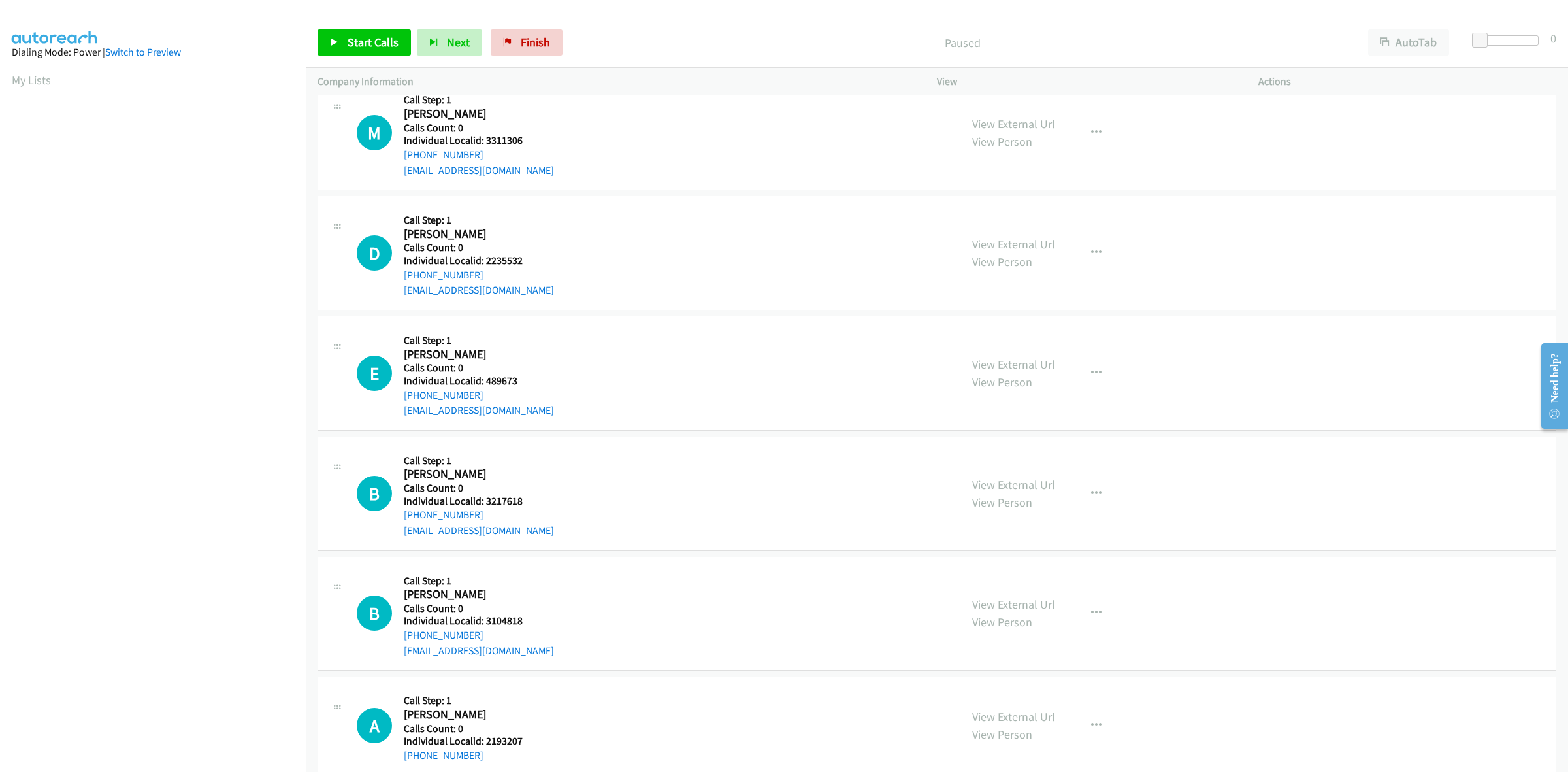
drag, startPoint x: 467, startPoint y: 276, endPoint x: 402, endPoint y: 281, distance: 65.2
click at [402, 281] on div "D Callback Scheduled Call Step: 1 Dave Topczewski America/Chicago Calls Count: …" at bounding box center [653, 252] width 592 height 90
copy link "+1 262-894-9599"
drag, startPoint x: 520, startPoint y: 260, endPoint x: 485, endPoint y: 262, distance: 35.1
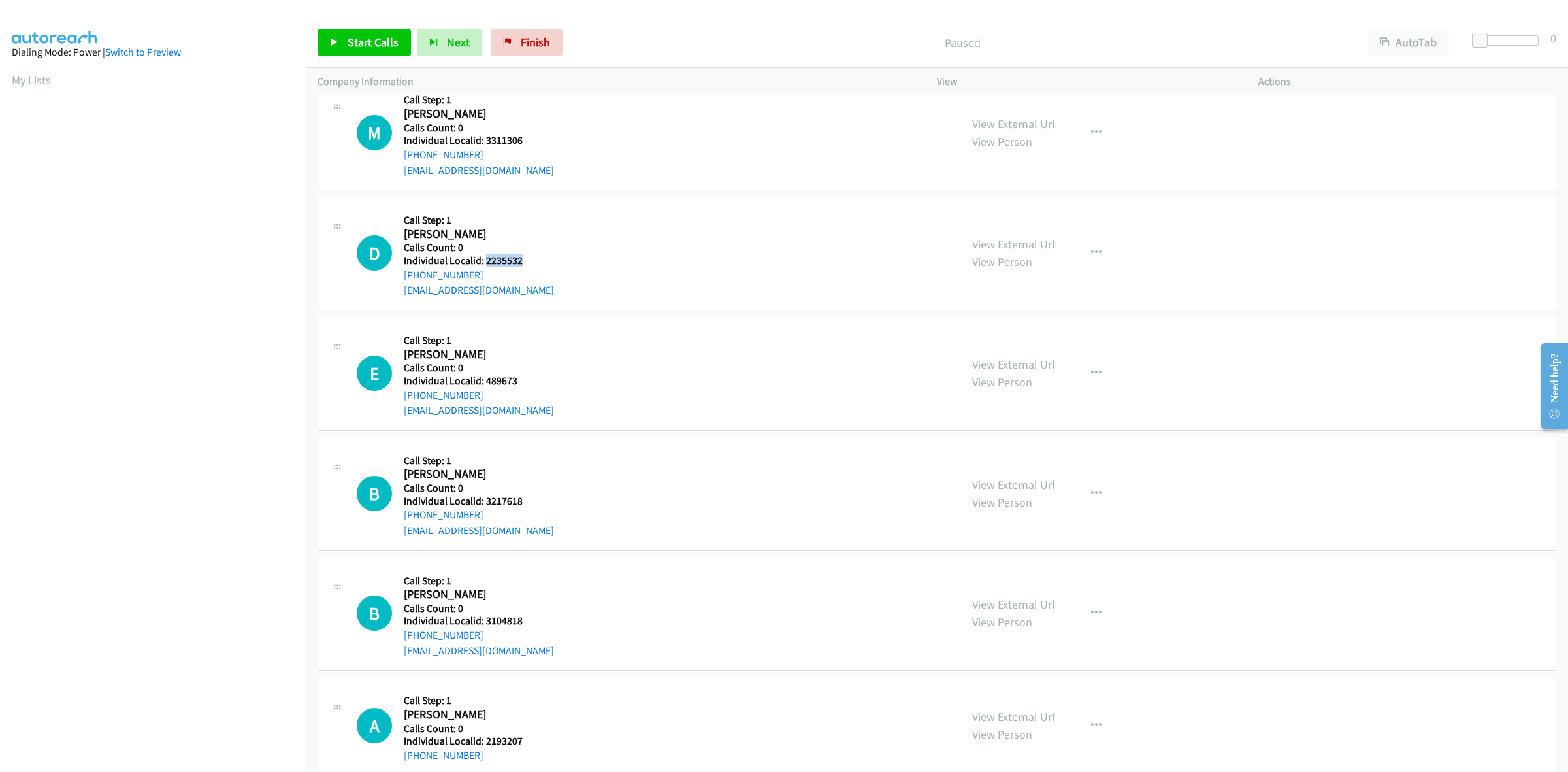
click at [485, 262] on h5 "Individual Localid: 2235532" at bounding box center [479, 261] width 151 height 13
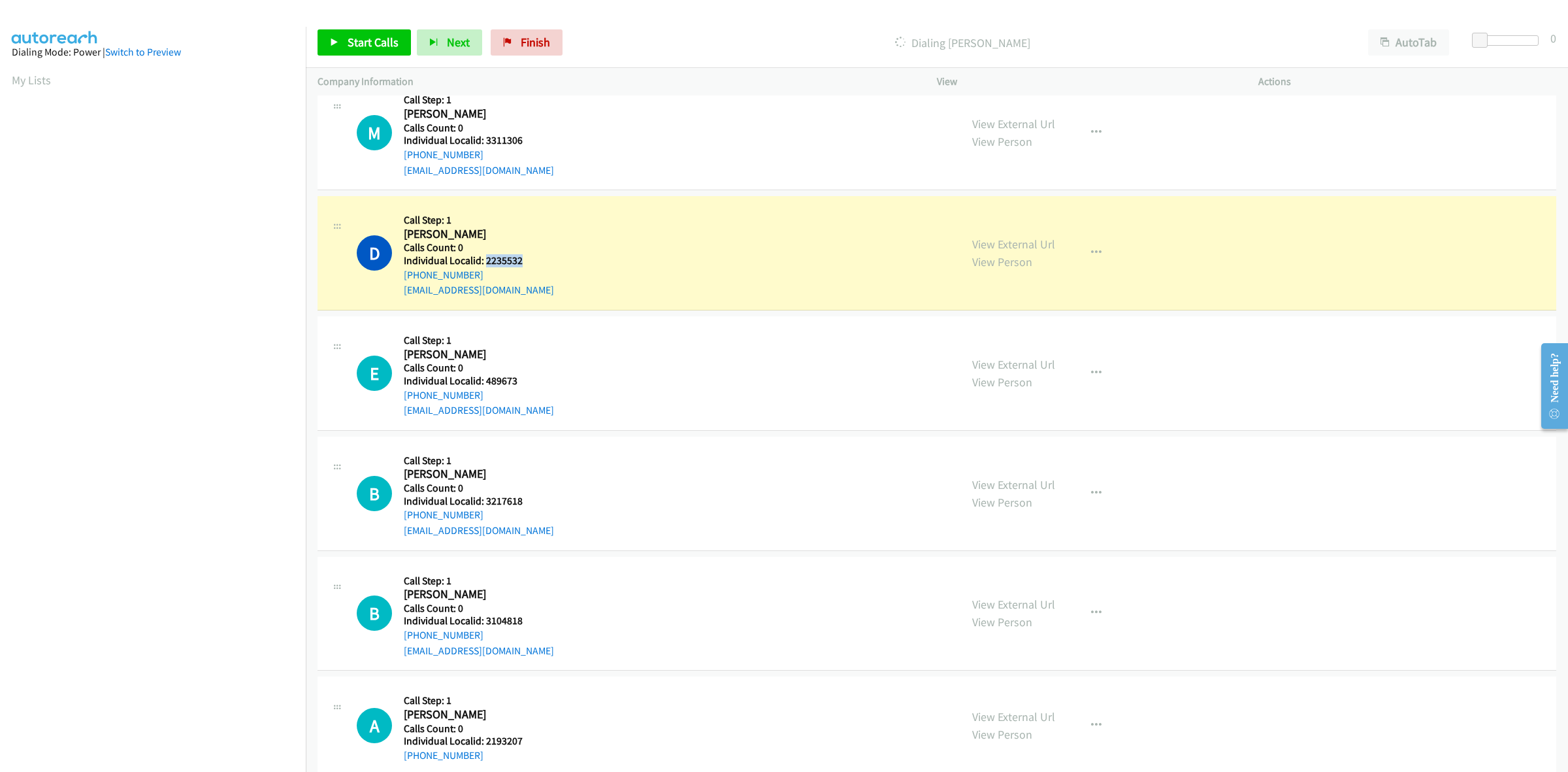
copy h5 "2235532"
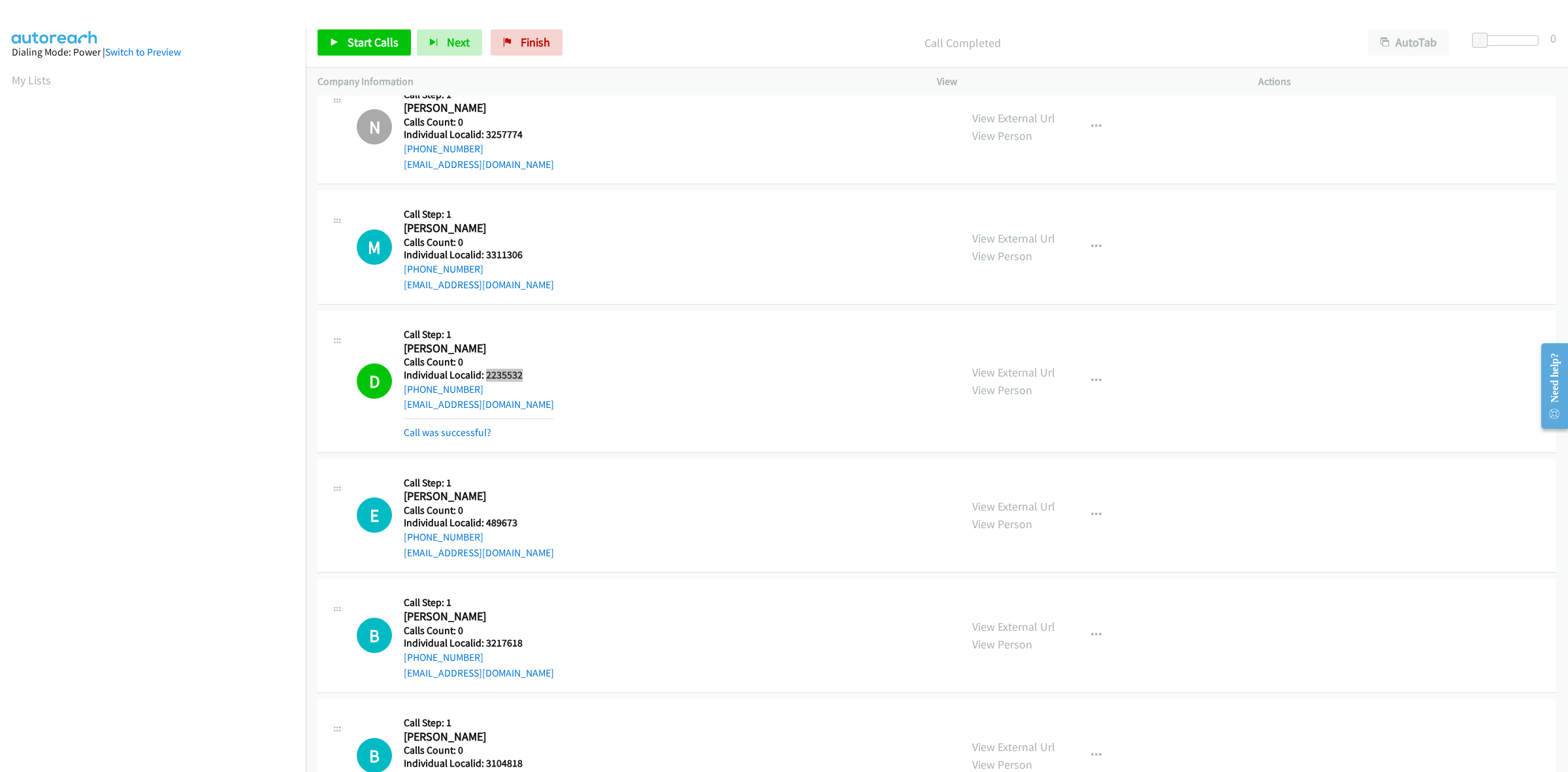
scroll to position [0, 0]
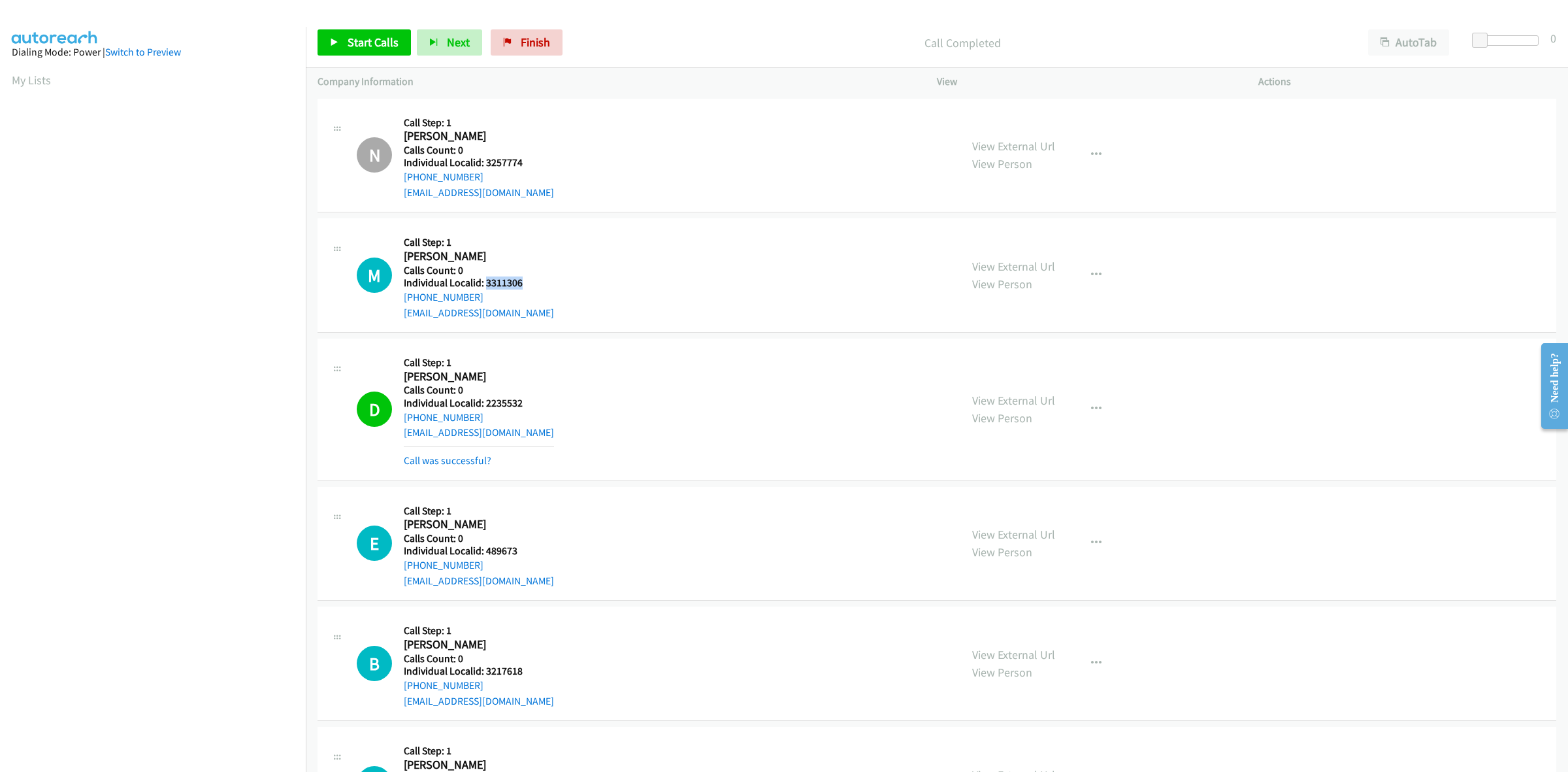
drag, startPoint x: 523, startPoint y: 280, endPoint x: 484, endPoint y: 283, distance: 39.1
click at [484, 283] on h5 "Individual Localid: 3311306" at bounding box center [479, 283] width 151 height 13
copy h5 "3311306"
drag, startPoint x: 465, startPoint y: 294, endPoint x: 402, endPoint y: 295, distance: 63.0
click at [402, 295] on div "M Callback Scheduled Call Step: 1 Michael Jastrzembski America/Los_Angeles Call…" at bounding box center [653, 275] width 592 height 90
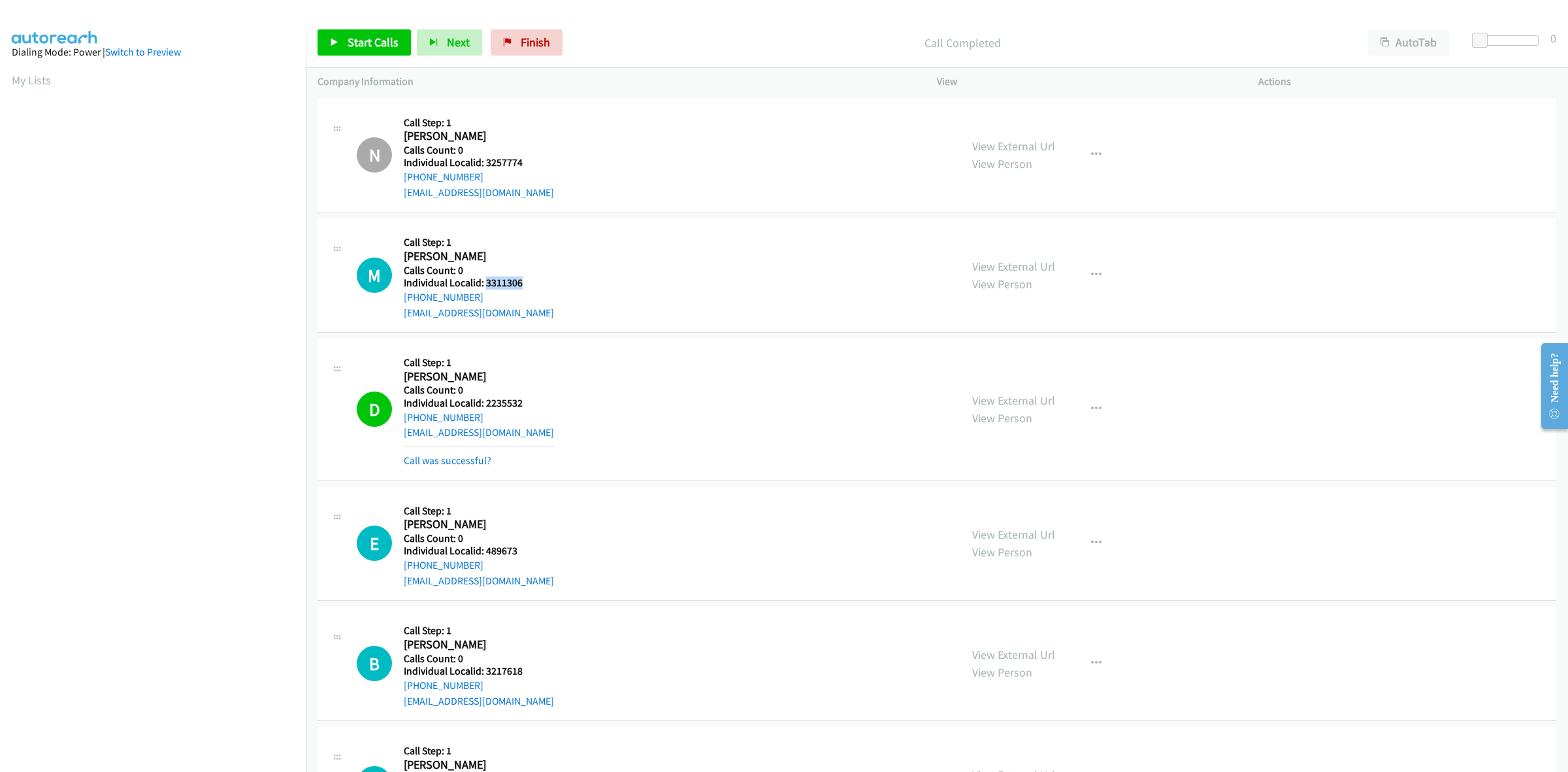
copy link "+1 805-302-5750"
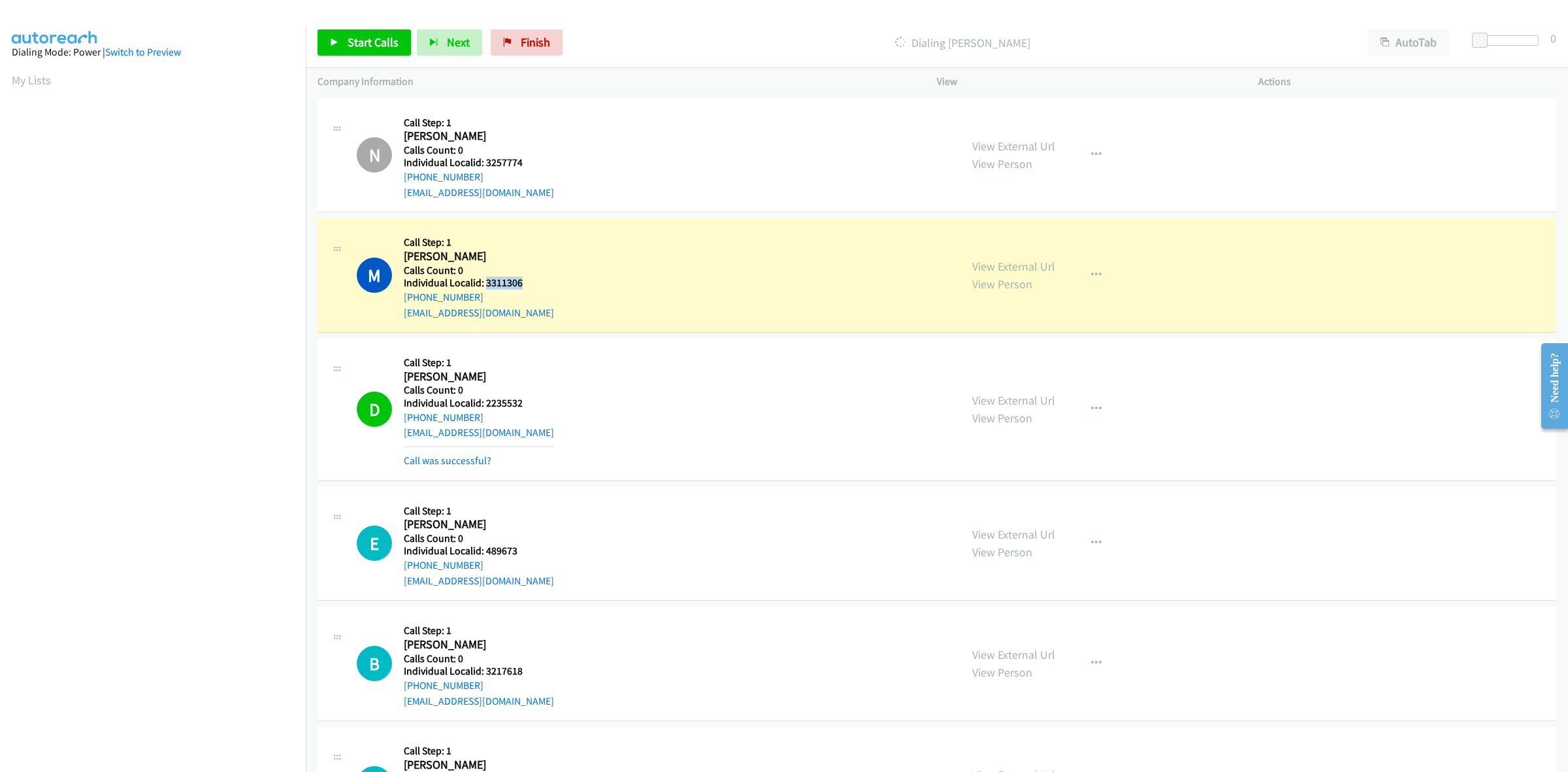
drag, startPoint x: 515, startPoint y: 279, endPoint x: 485, endPoint y: 280, distance: 30.0
click at [485, 280] on h5 "Individual Localid: 3311306" at bounding box center [479, 283] width 151 height 13
copy h5 "3311306"
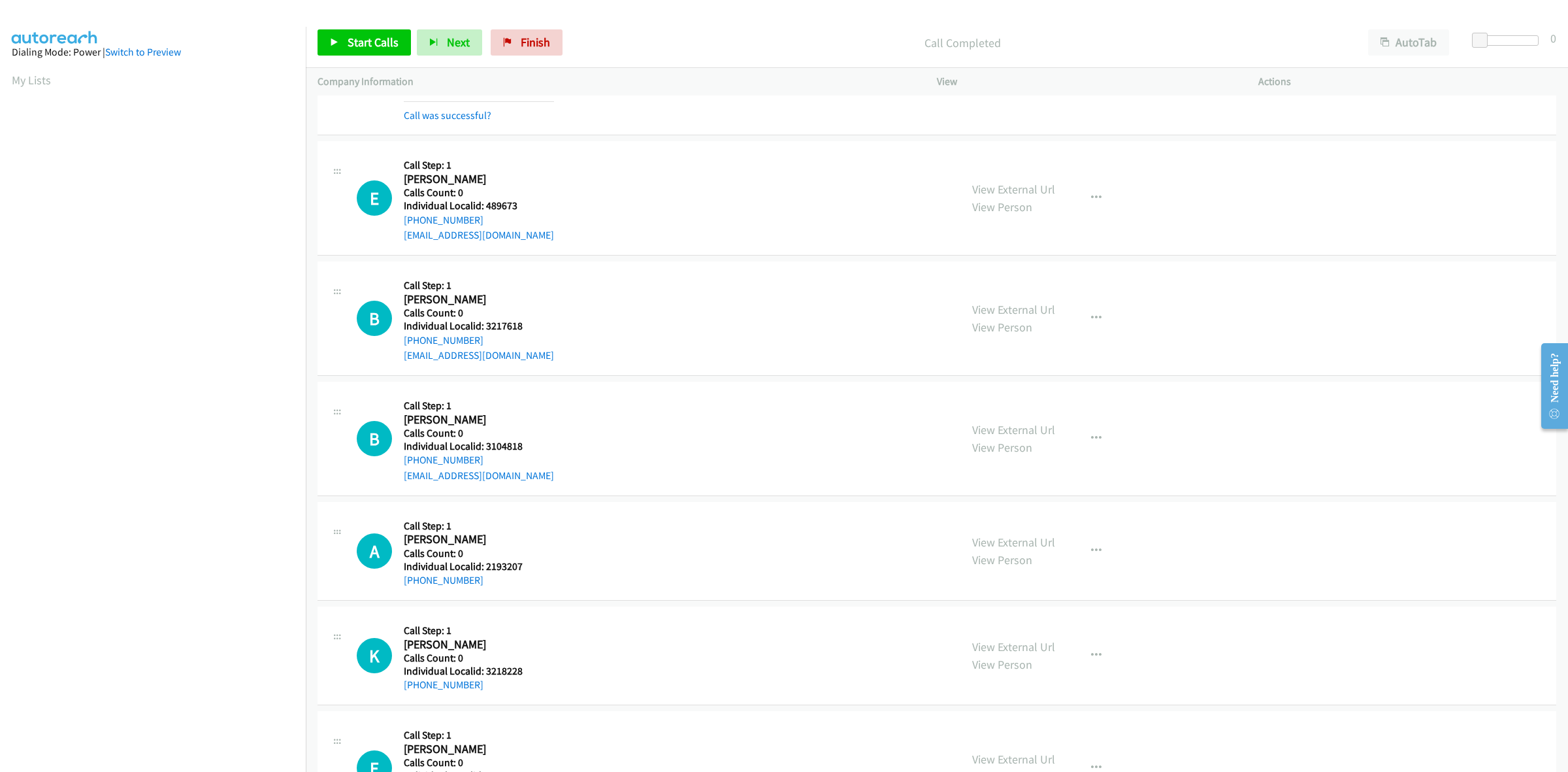
scroll to position [387, 0]
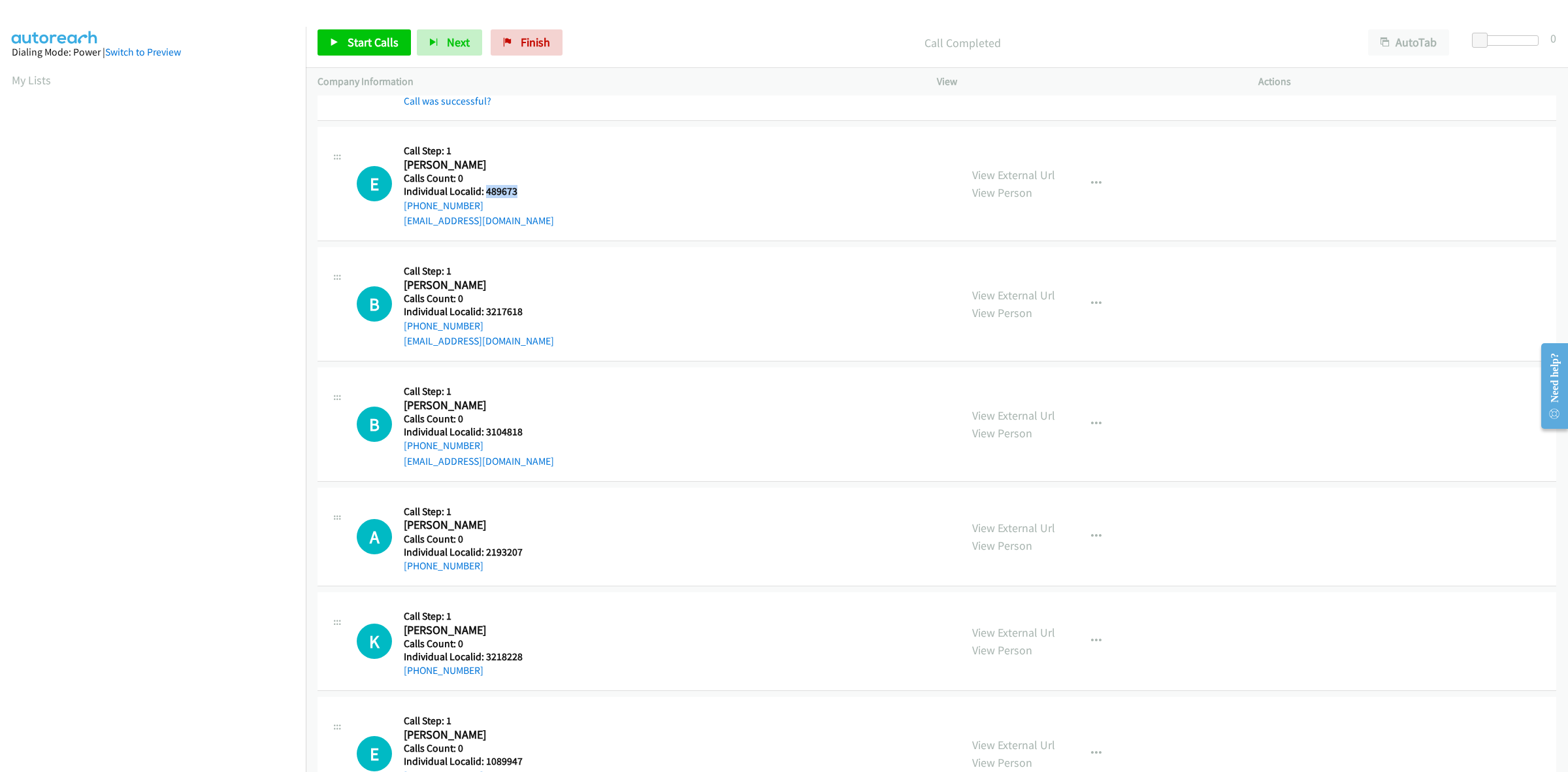
drag, startPoint x: 529, startPoint y: 190, endPoint x: 485, endPoint y: 189, distance: 44.0
click at [485, 189] on h5 "Individual Localid: 489673" at bounding box center [479, 192] width 151 height 13
copy h5 "489673"
drag, startPoint x: 482, startPoint y: 204, endPoint x: 398, endPoint y: 211, distance: 84.3
click at [398, 211] on div "E Callback Scheduled Call Step: 1 Eddie Cunningham America/Chicago Calls Count:…" at bounding box center [653, 183] width 592 height 90
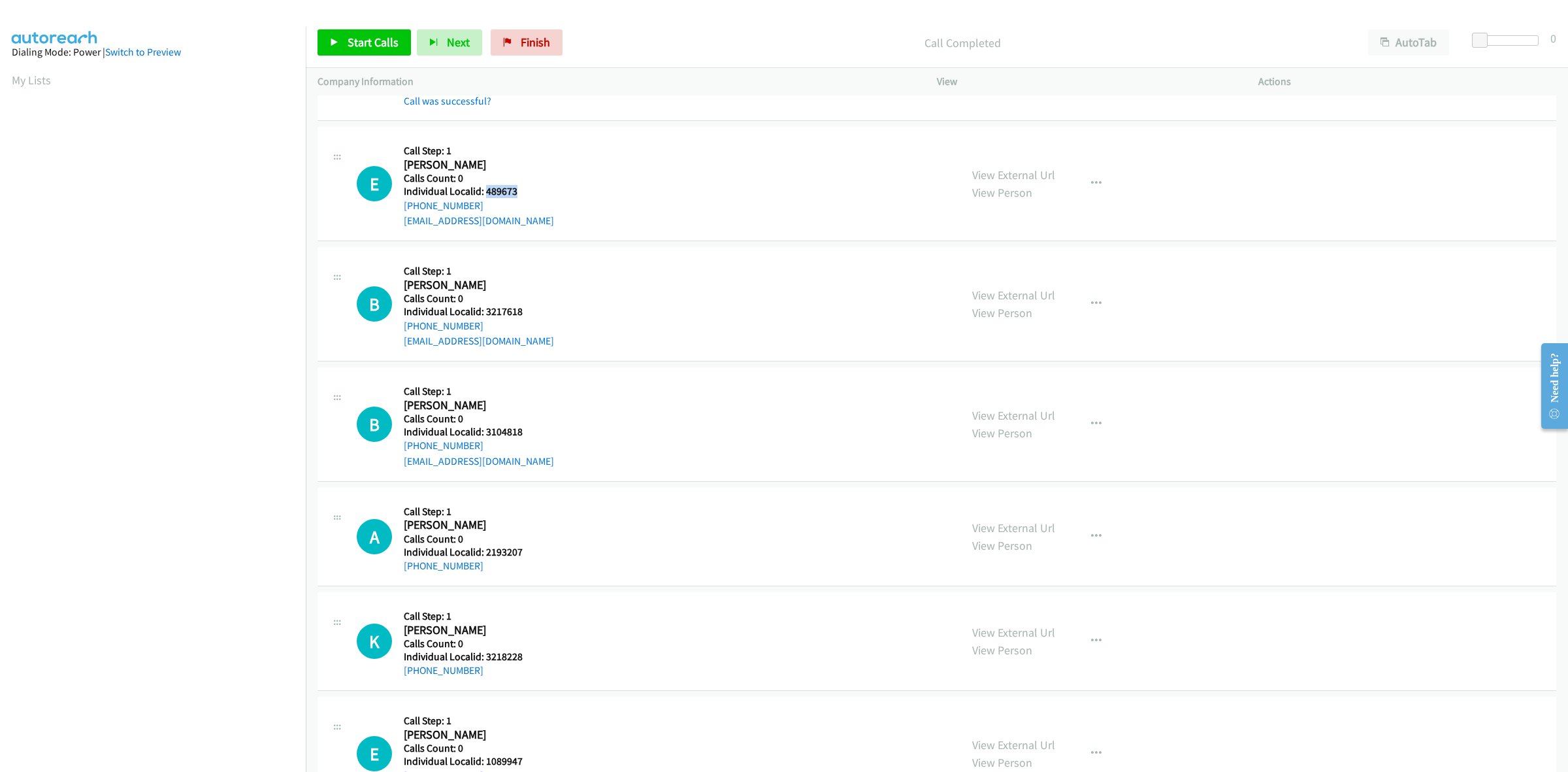
copy link "+1 309-256-5106"
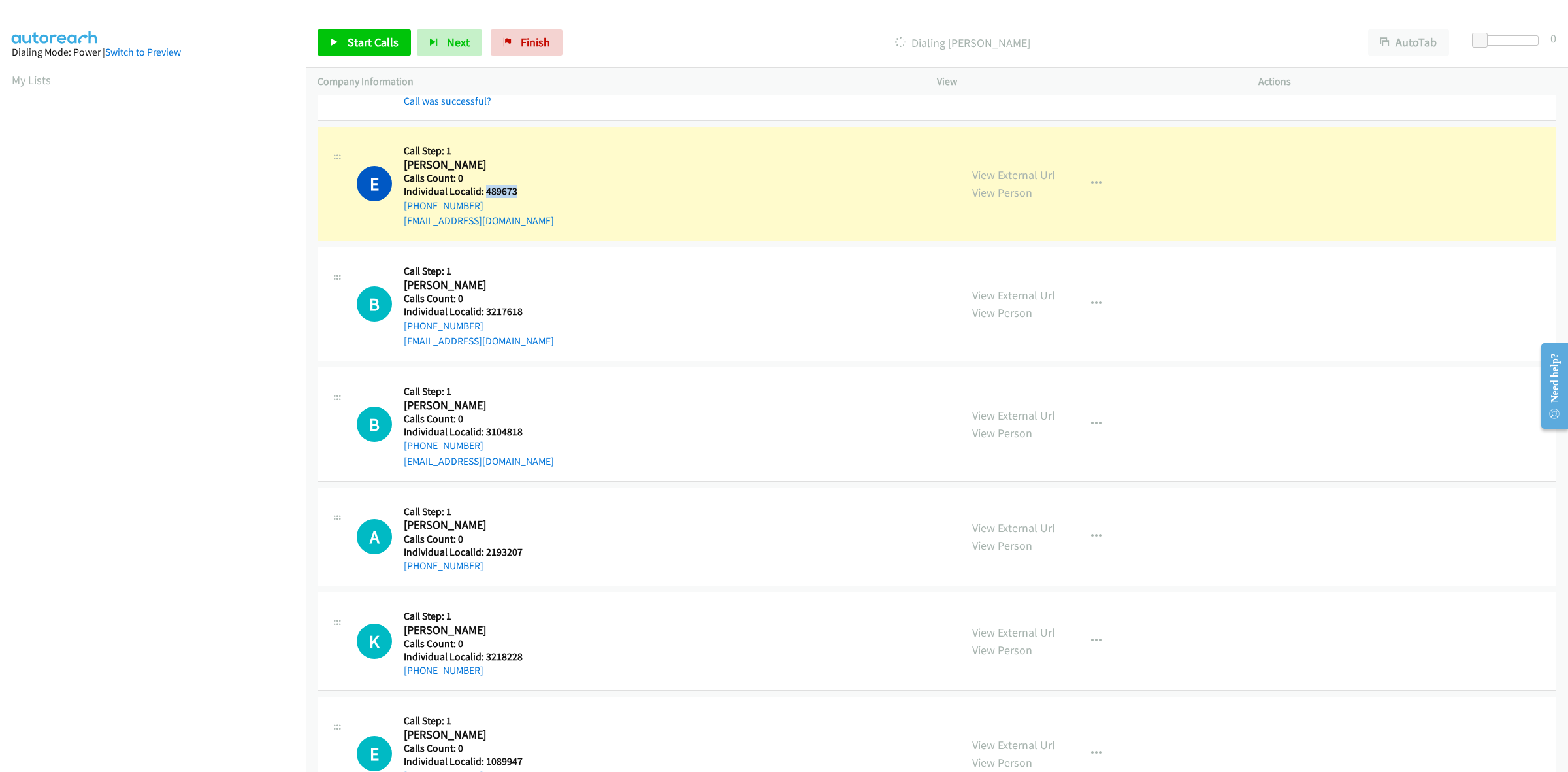
drag, startPoint x: 518, startPoint y: 188, endPoint x: 484, endPoint y: 193, distance: 34.4
click at [484, 193] on h5 "Individual Localid: 489673" at bounding box center [479, 192] width 151 height 13
copy h5 "489673"
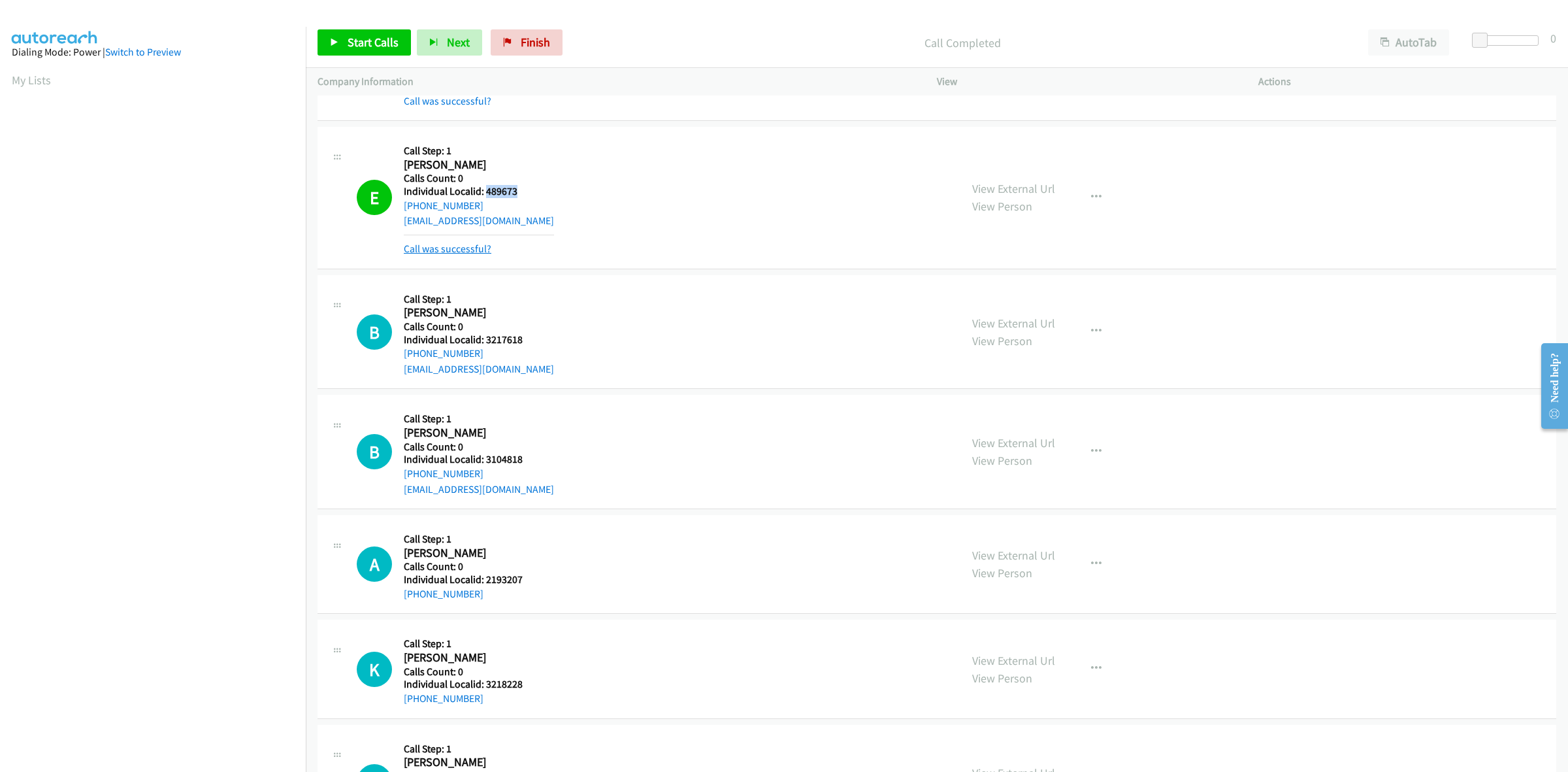
click at [459, 249] on link "Call was successful?" at bounding box center [447, 249] width 88 height 12
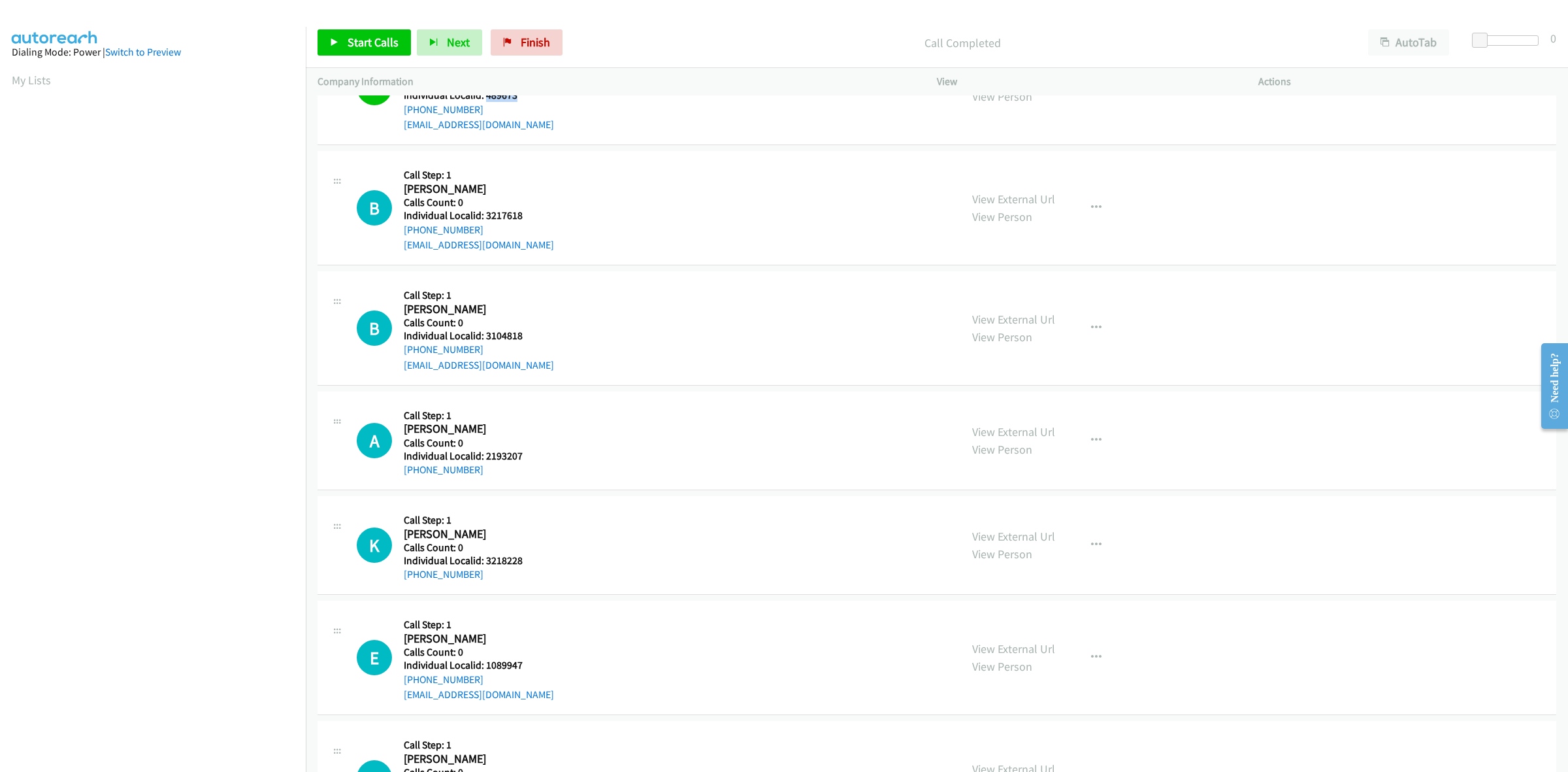
scroll to position [531, 0]
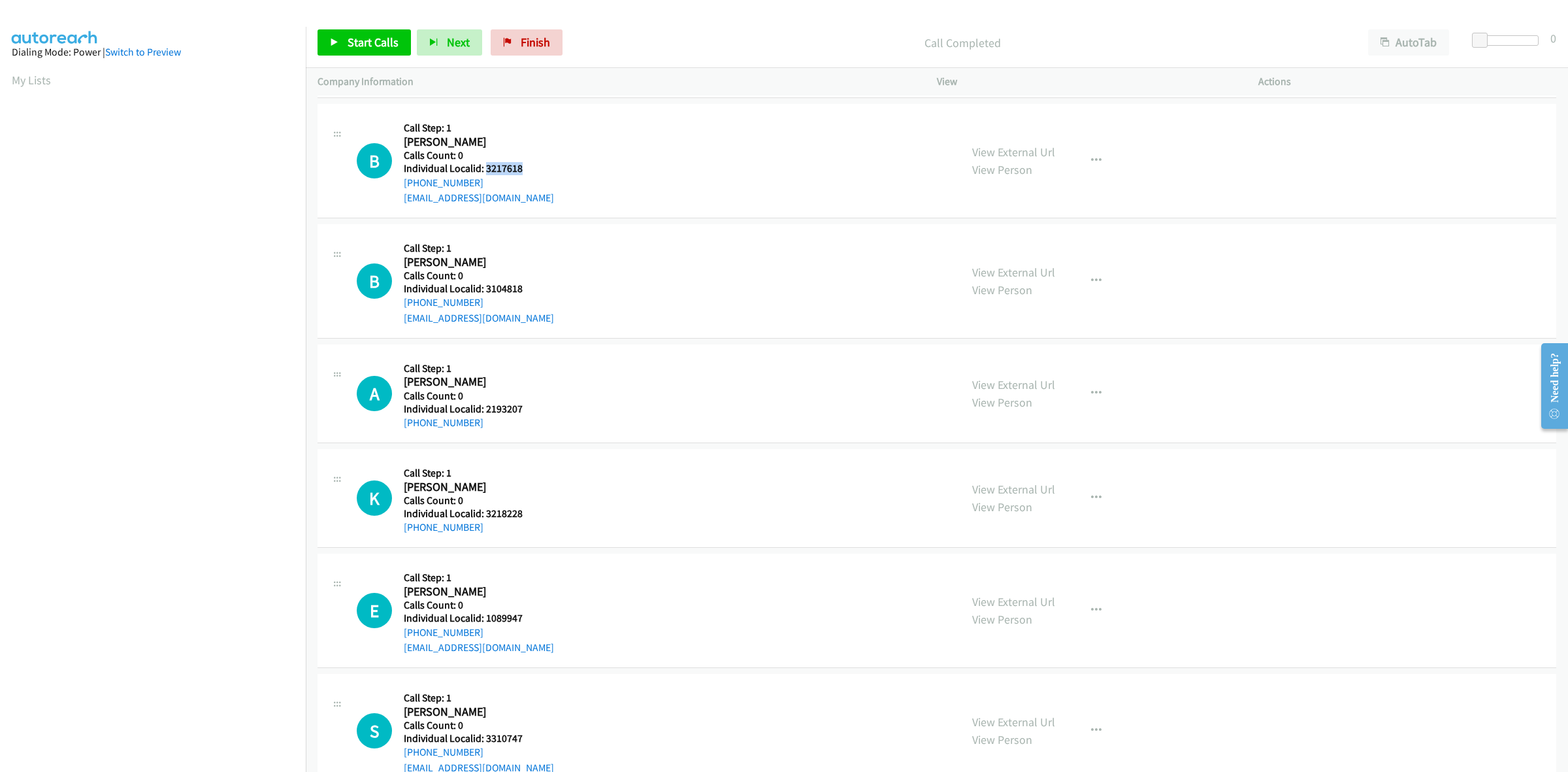
drag, startPoint x: 524, startPoint y: 169, endPoint x: 484, endPoint y: 167, distance: 40.0
click at [484, 167] on h5 "Individual Localid: 3217618" at bounding box center [479, 169] width 151 height 13
